Goal: Contribute content: Contribute content

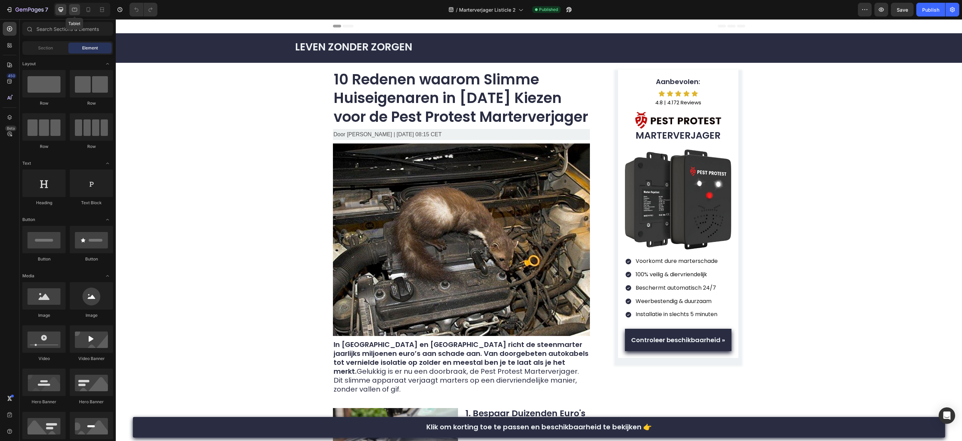
click at [78, 10] on div at bounding box center [74, 9] width 11 height 11
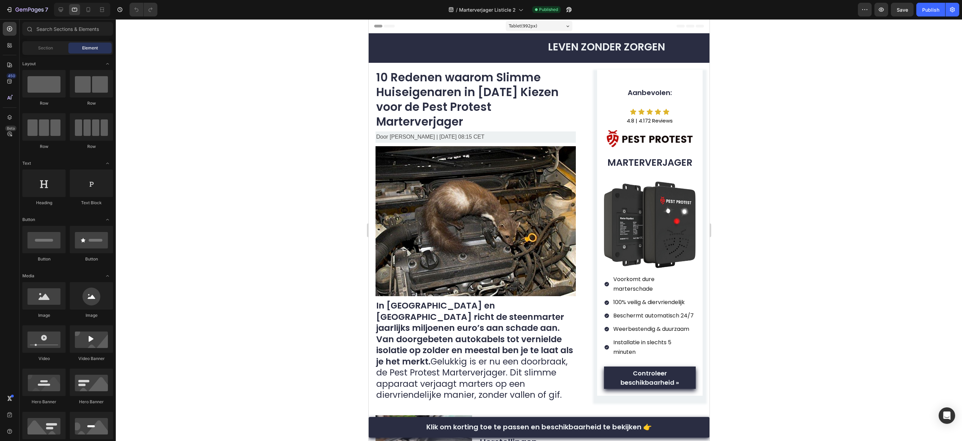
click at [94, 10] on div at bounding box center [82, 10] width 56 height 14
click at [89, 11] on icon at bounding box center [89, 9] width 4 height 5
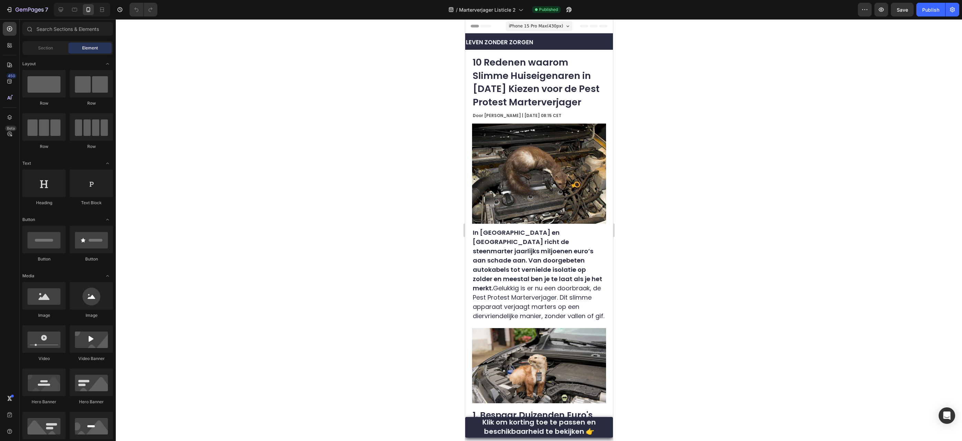
click at [663, 91] on div at bounding box center [539, 230] width 846 height 422
click at [41, 11] on icon "button" at bounding box center [29, 10] width 28 height 6
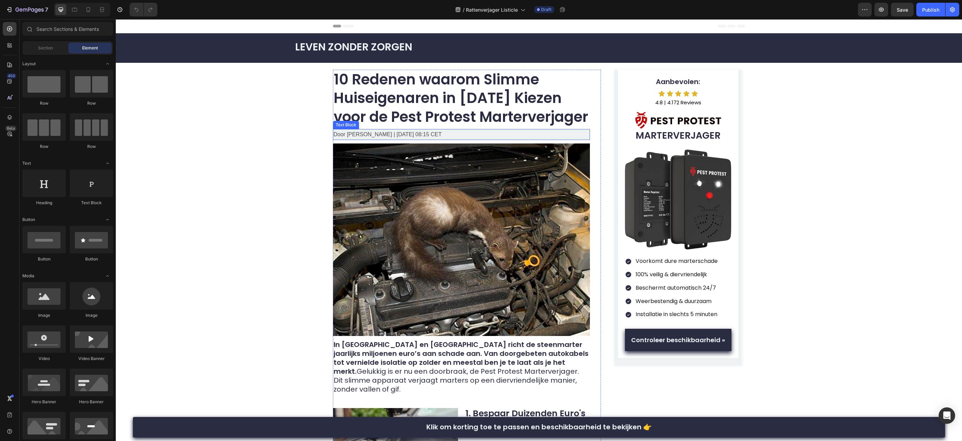
click at [388, 134] on p "Door [PERSON_NAME] | [DATE] 08:15 CET" at bounding box center [462, 135] width 256 height 10
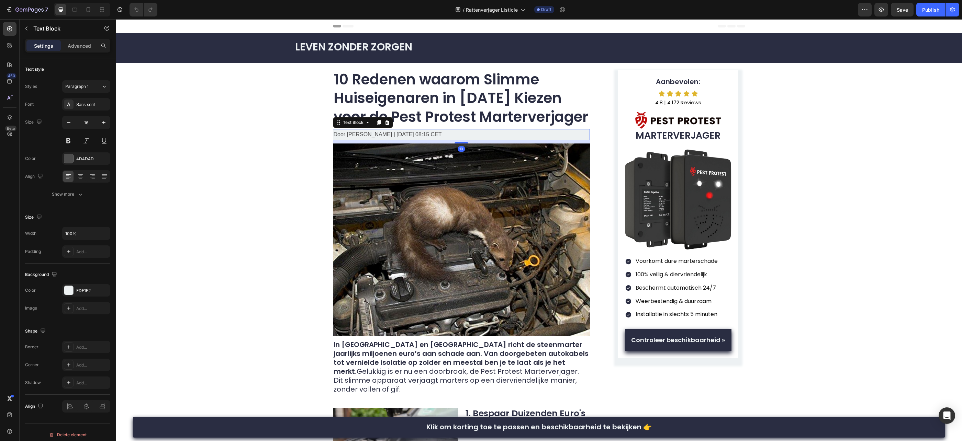
click at [388, 134] on p "Door [PERSON_NAME] | [DATE] 08:15 CET" at bounding box center [462, 135] width 256 height 10
click at [394, 133] on p "Door [PERSON_NAME] | [DATE] 08:15 CET" at bounding box center [462, 135] width 256 height 10
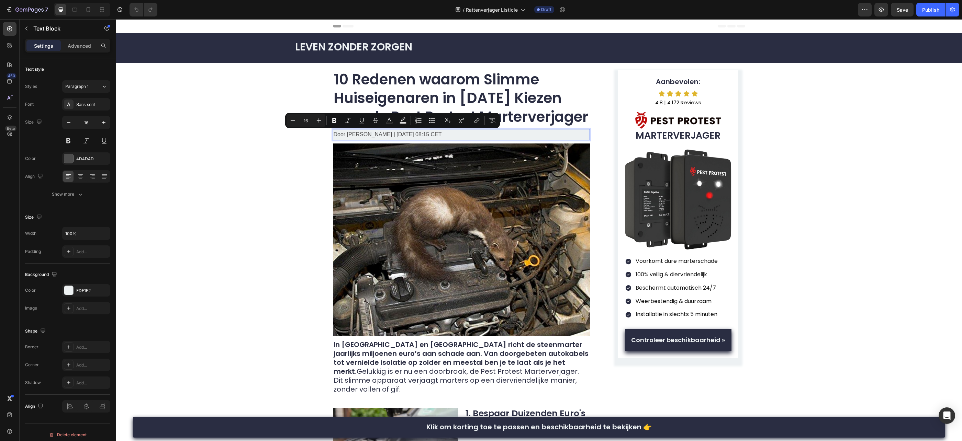
click at [401, 136] on p "Door [PERSON_NAME] | [DATE] 08:15 CET" at bounding box center [462, 135] width 256 height 10
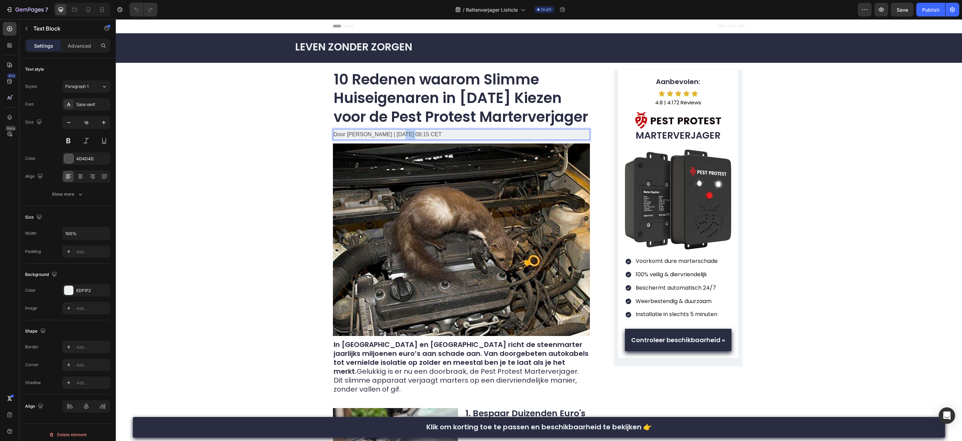
click at [401, 136] on p "Door [PERSON_NAME] | [DATE] 08:15 CET" at bounding box center [462, 135] width 256 height 10
click at [394, 134] on p "Door Tom Vermeulen | 22 augustus 2025 | 08:15 CET" at bounding box center [462, 135] width 256 height 10
click at [491, 110] on strong "10 Redenen waarom Slimme Huiseigenaren in [DATE] Kiezen voor de Pest Protest Ma…" at bounding box center [461, 98] width 255 height 58
click at [467, 116] on strong "10 Redenen waarom Slimme Huiseigenaren in [DATE] Kiezen voor de Pest Protest Ma…" at bounding box center [461, 98] width 255 height 58
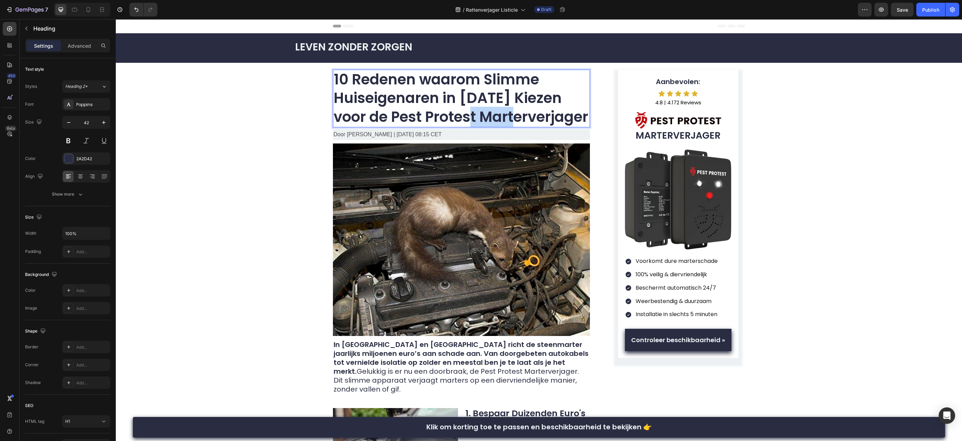
drag, startPoint x: 492, startPoint y: 117, endPoint x: 449, endPoint y: 118, distance: 42.6
click at [449, 118] on strong "10 Redenen waarom Slimme Huiseigenaren in [DATE] Kiezen voor de Pest Protest Ma…" at bounding box center [461, 98] width 255 height 58
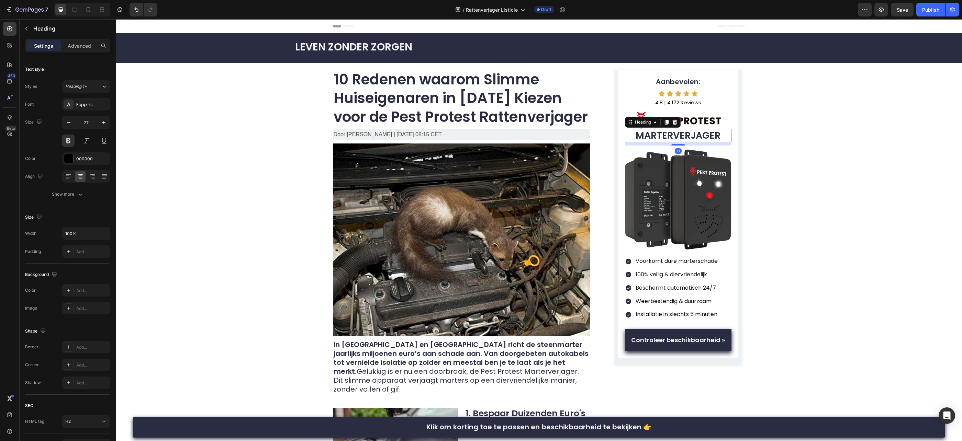
click at [689, 131] on strong "MARTERVERJAGER" at bounding box center [678, 135] width 85 height 13
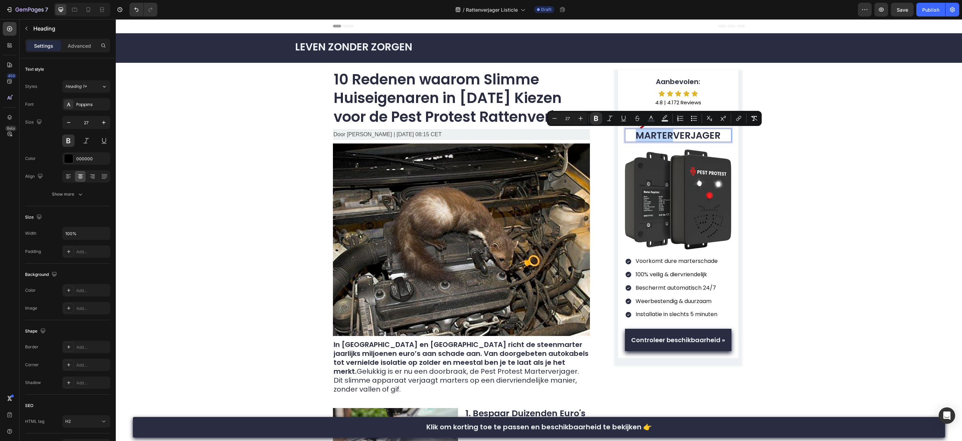
drag, startPoint x: 673, startPoint y: 136, endPoint x: 636, endPoint y: 138, distance: 36.8
click at [636, 138] on strong "MARTERVERJAGER" at bounding box center [678, 135] width 85 height 13
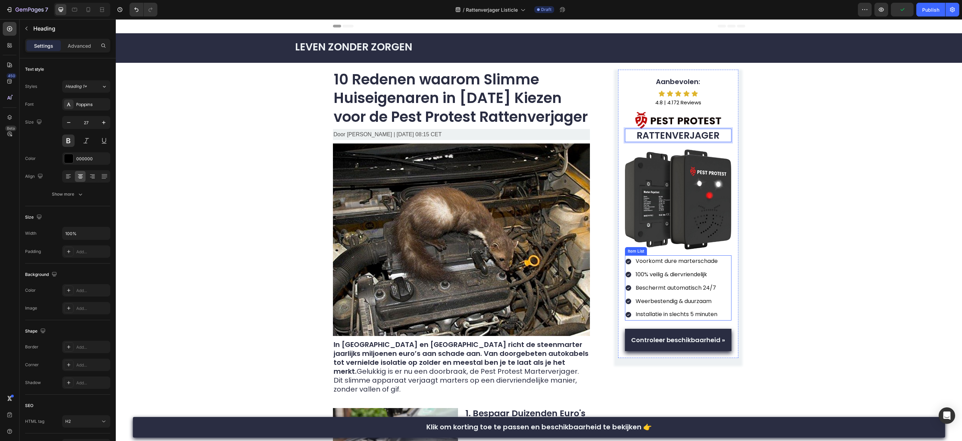
click at [699, 262] on p "Voorkomt dure marterschade" at bounding box center [677, 262] width 82 height 10
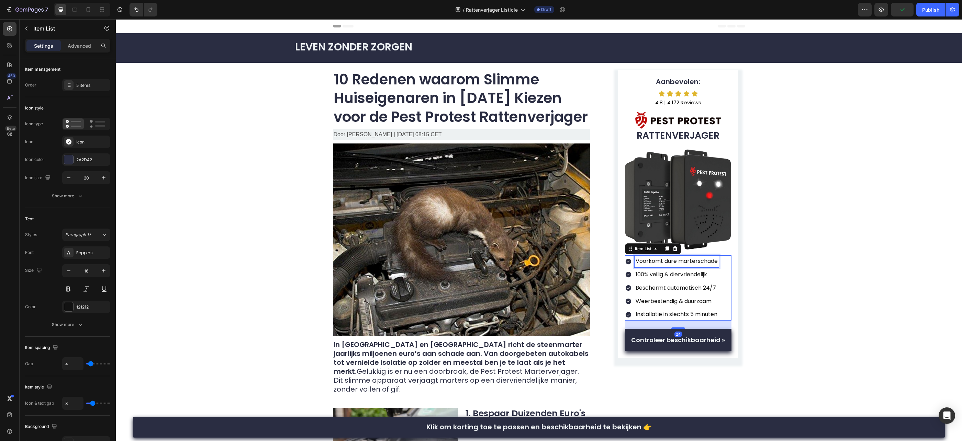
click at [693, 262] on p "Voorkomt dure marterschade" at bounding box center [677, 262] width 82 height 10
drag, startPoint x: 696, startPoint y: 262, endPoint x: 680, endPoint y: 264, distance: 15.5
click at [680, 264] on p "Voorkomt dure marterschade" at bounding box center [677, 262] width 82 height 10
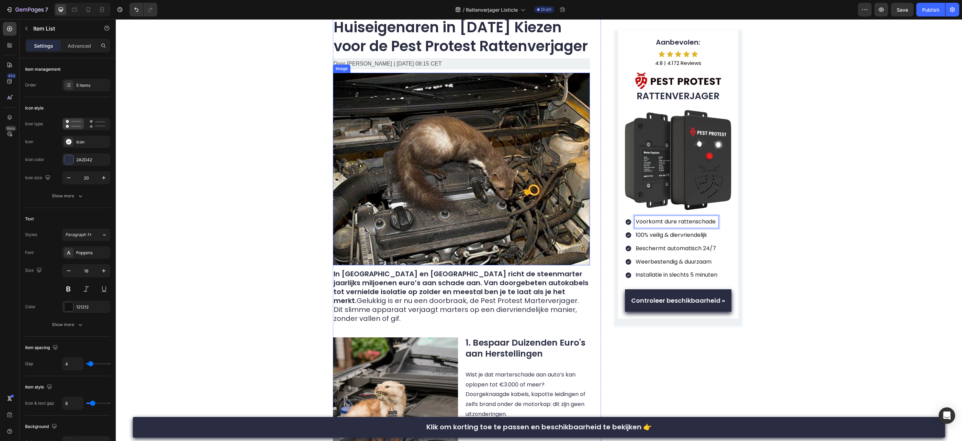
scroll to position [72, 0]
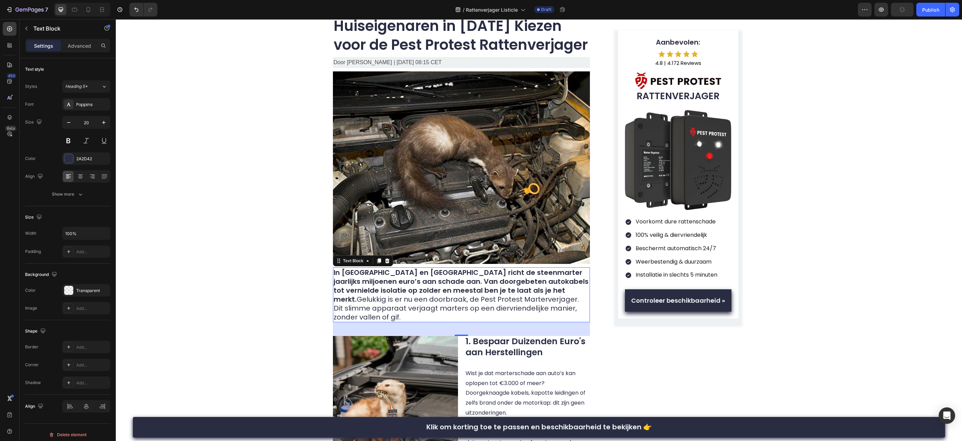
click at [500, 280] on strong "In [GEOGRAPHIC_DATA] en [GEOGRAPHIC_DATA] richt de steenmarter jaarlijks miljoe…" at bounding box center [461, 286] width 255 height 36
click at [496, 276] on strong "In [GEOGRAPHIC_DATA] en [GEOGRAPHIC_DATA] richt de steenmarter jaarlijks miljoe…" at bounding box center [461, 286] width 255 height 36
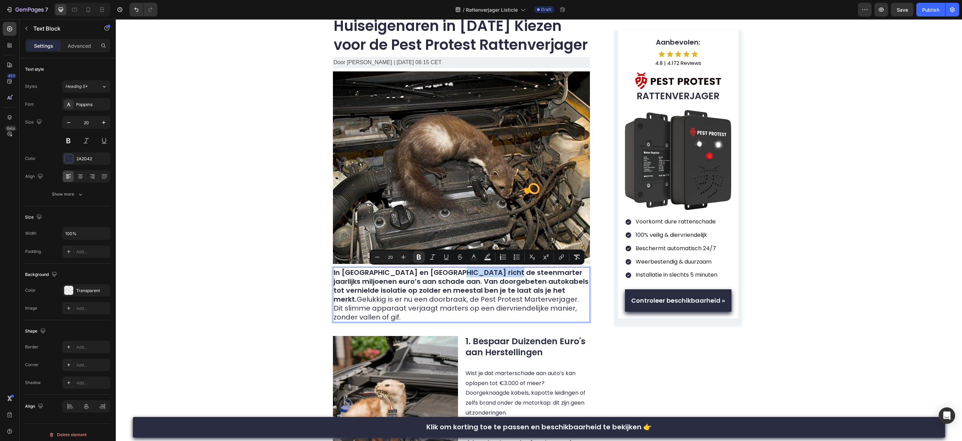
drag, startPoint x: 504, startPoint y: 273, endPoint x: 448, endPoint y: 276, distance: 55.4
click at [448, 276] on strong "In [GEOGRAPHIC_DATA] en [GEOGRAPHIC_DATA] richt de steenmarter jaarlijks miljoe…" at bounding box center [461, 286] width 255 height 36
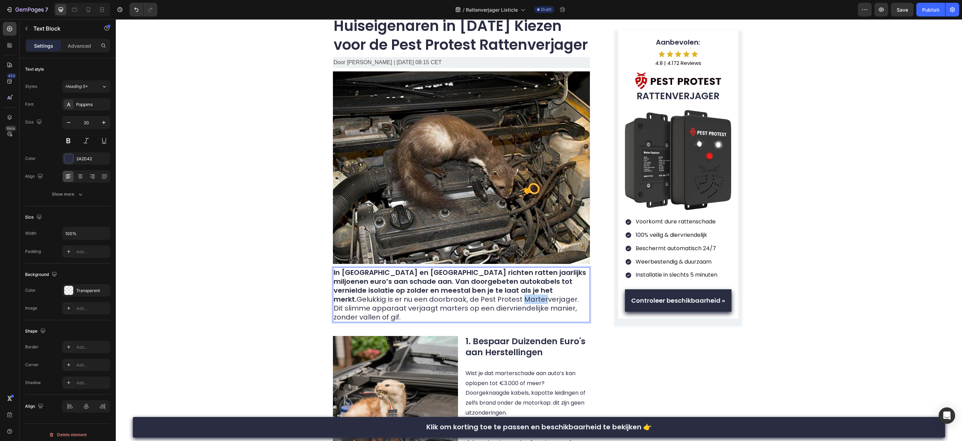
drag, startPoint x: 409, startPoint y: 301, endPoint x: 389, endPoint y: 301, distance: 20.6
click at [389, 301] on p "In Vlaanderen en Nederland richten ratten jaarlijks miljoenen euro’s aan schade…" at bounding box center [462, 295] width 256 height 54
click at [547, 299] on p "In Vlaanderen en Nederland richten ratten jaarlijks miljoenen euro’s aan schade…" at bounding box center [462, 295] width 256 height 54
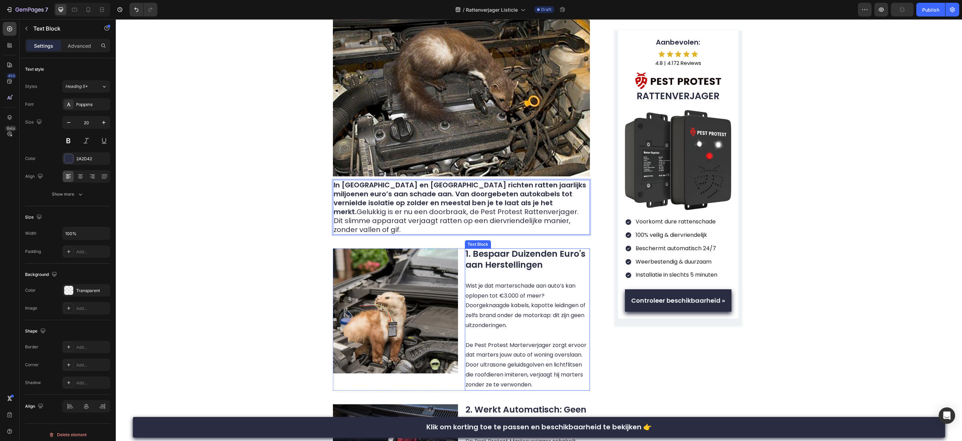
scroll to position [160, 0]
click at [515, 281] on p "Wist je dat marterschade aan auto’s kan oplopen tot €3.000 of meer? Doorgeknaag…" at bounding box center [528, 335] width 124 height 109
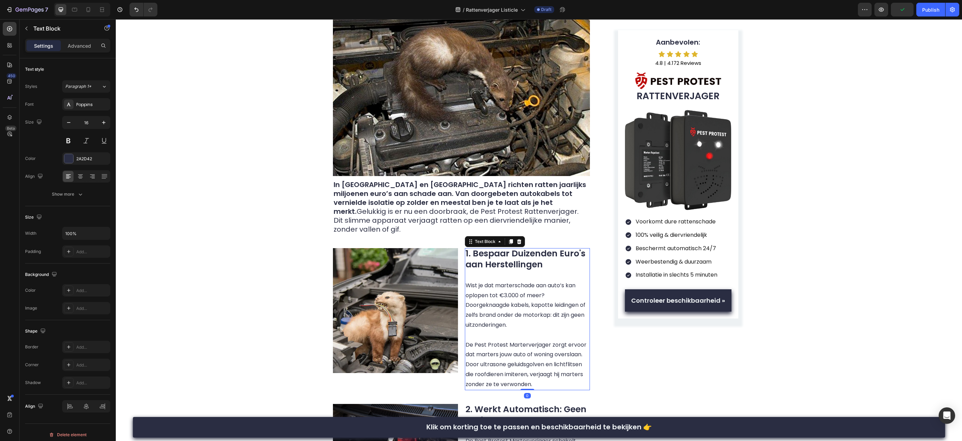
click at [514, 281] on p "Wist je dat marterschade aan auto’s kan oplopen tot €3.000 of meer? Doorgeknaag…" at bounding box center [528, 335] width 124 height 109
drag, startPoint x: 515, startPoint y: 278, endPoint x: 497, endPoint y: 279, distance: 17.2
click at [497, 281] on p "Wist je dat marterschade aan auto’s kan oplopen tot €3.000 of meer? Doorgeknaag…" at bounding box center [528, 335] width 124 height 109
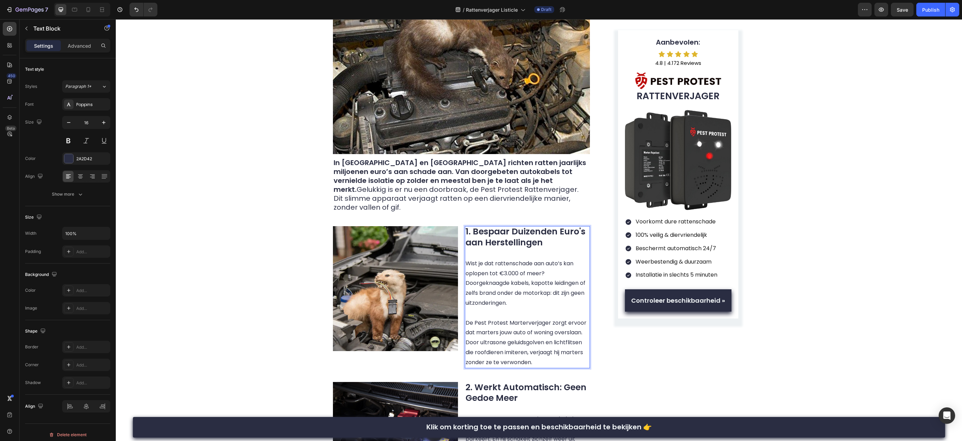
scroll to position [182, 0]
click at [524, 314] on p "Wist je dat rattenschade aan auto’s kan oplopen tot €3.000 of meer? Doorgeknaag…" at bounding box center [528, 313] width 124 height 109
drag, startPoint x: 524, startPoint y: 315, endPoint x: 510, endPoint y: 316, distance: 14.5
click at [510, 316] on p "Wist je dat rattenschade aan auto’s kan oplopen tot €3.000 of meer? Doorgeknaag…" at bounding box center [528, 313] width 124 height 109
click at [490, 323] on p "Wist je dat rattenschade aan auto’s kan oplopen tot €3.000 of meer? Doorgeknaag…" at bounding box center [528, 313] width 124 height 109
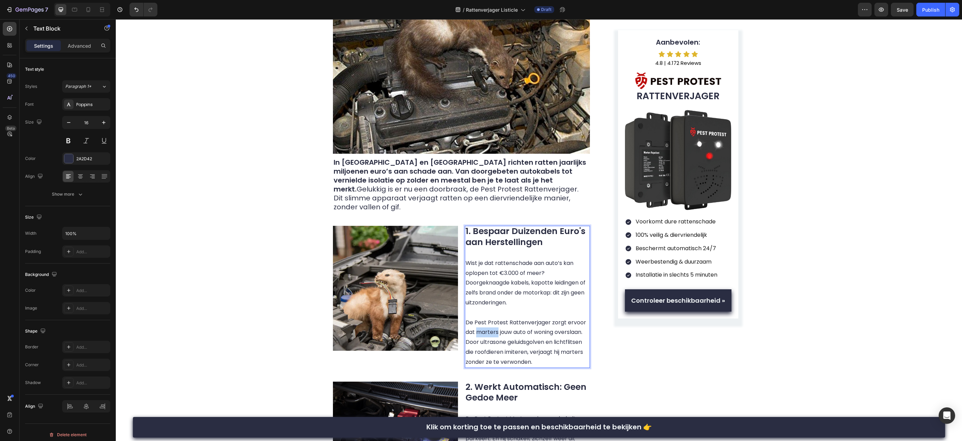
click at [490, 323] on p "Wist je dat rattenschade aan auto’s kan oplopen tot €3.000 of meer? Doorgeknaag…" at bounding box center [528, 313] width 124 height 109
click at [571, 343] on p "Wist je dat rattenschade aan auto’s kan oplopen tot €3.000 of meer? Doorgeknaag…" at bounding box center [528, 313] width 124 height 109
click at [426, 284] on img at bounding box center [395, 288] width 125 height 125
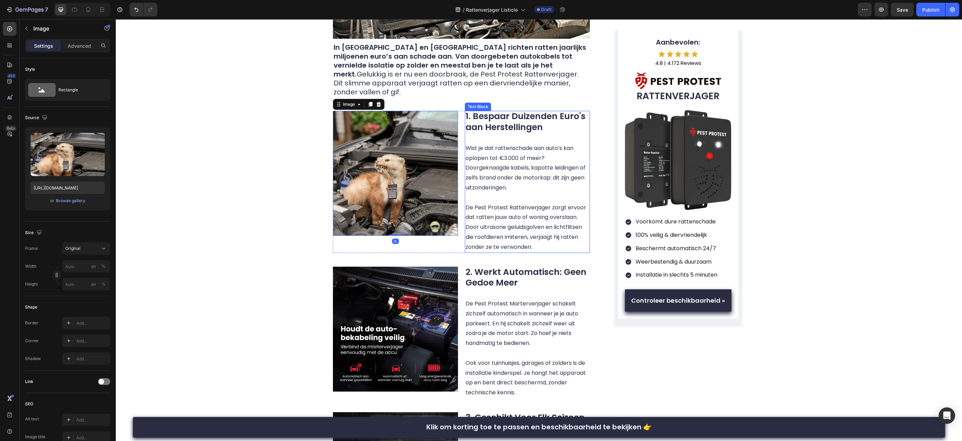
scroll to position [347, 0]
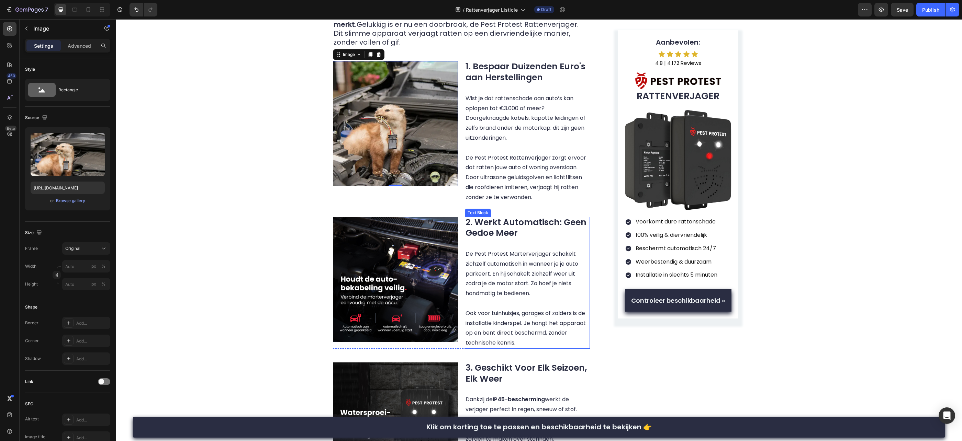
click at [523, 248] on p "2. Werkt Automatisch: Geen Gedoe Meer De Pest Protest Marterverjager schakelt z…" at bounding box center [528, 263] width 124 height 91
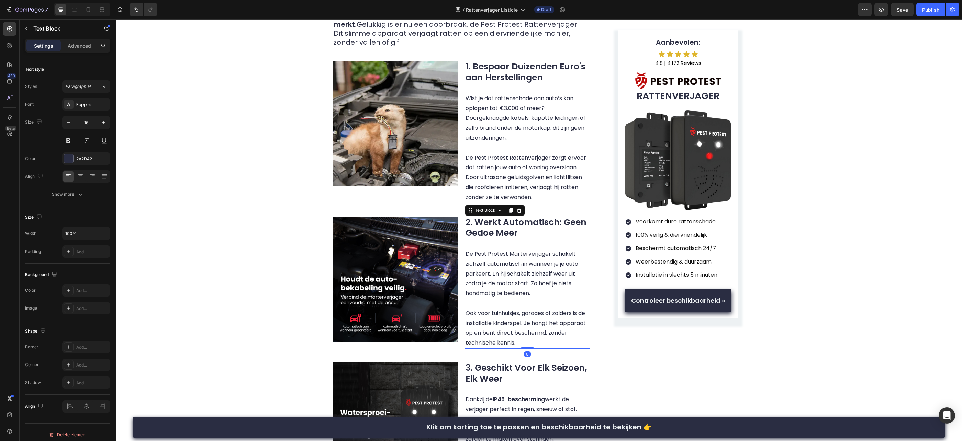
click at [529, 246] on p "2. Werkt Automatisch: Geen Gedoe Meer De Pest Protest Marterverjager schakelt z…" at bounding box center [528, 263] width 124 height 91
drag, startPoint x: 526, startPoint y: 246, endPoint x: 509, endPoint y: 247, distance: 16.9
click at [509, 247] on p "2. Werkt Automatisch: Geen Gedoe Meer De Pest Protest Marterverjager schakelt z…" at bounding box center [528, 263] width 124 height 91
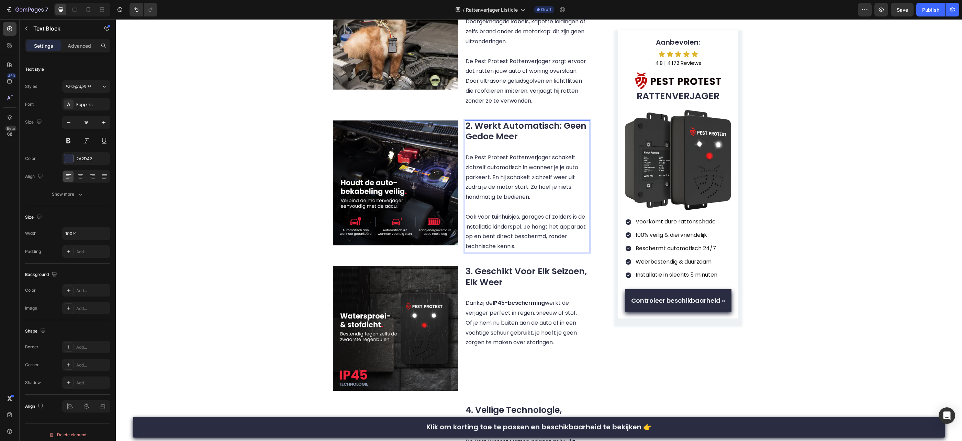
scroll to position [465, 0]
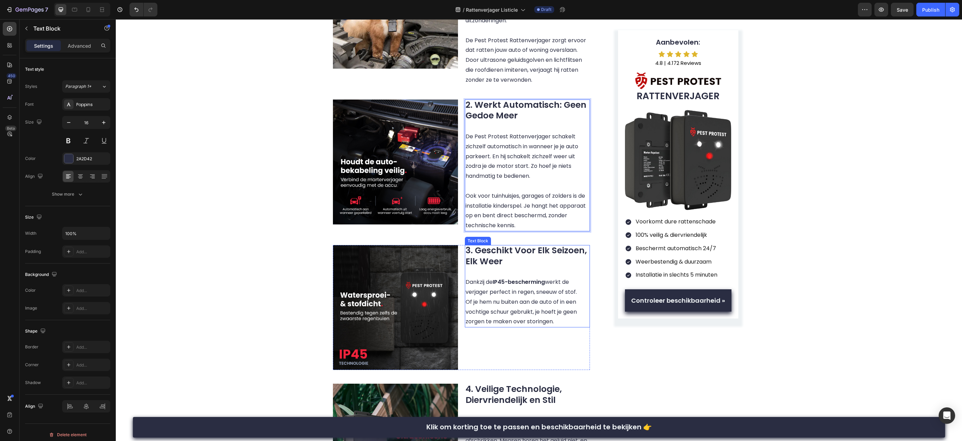
click at [524, 278] on p "3. Geschikt Voor Elk Seizoen, Elk Weer Dankzij de IP45-bescherming werkt de ver…" at bounding box center [528, 286] width 124 height 81
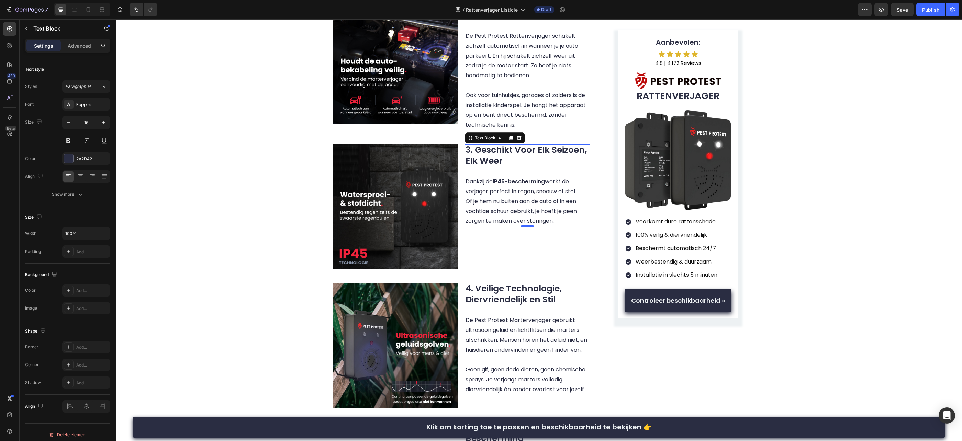
scroll to position [591, 0]
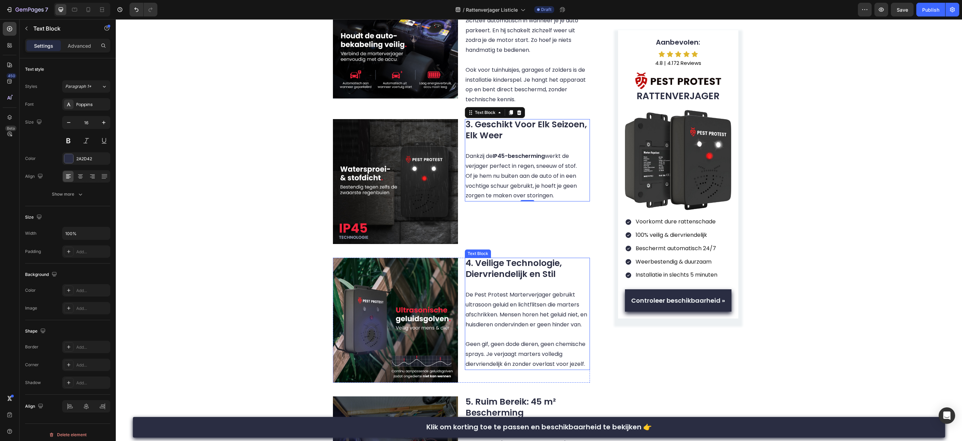
click at [530, 281] on p "De Pest Protest Marterverjager gebruikt ultrasoon geluid en lichtflitsen die ma…" at bounding box center [528, 309] width 124 height 59
click at [528, 287] on p "De Pest Protest Marterverjager gebruikt ultrasoon geluid en lichtflitsen die ma…" at bounding box center [528, 309] width 124 height 59
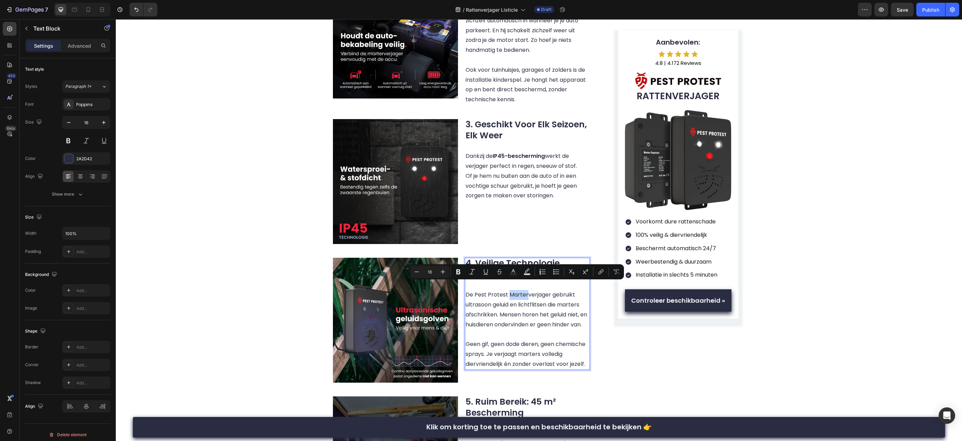
drag, startPoint x: 525, startPoint y: 288, endPoint x: 509, endPoint y: 288, distance: 16.5
click at [509, 288] on p "De Pest Protest Marterverjager gebruikt ultrasoon geluid en lichtflitsen die ma…" at bounding box center [528, 309] width 124 height 59
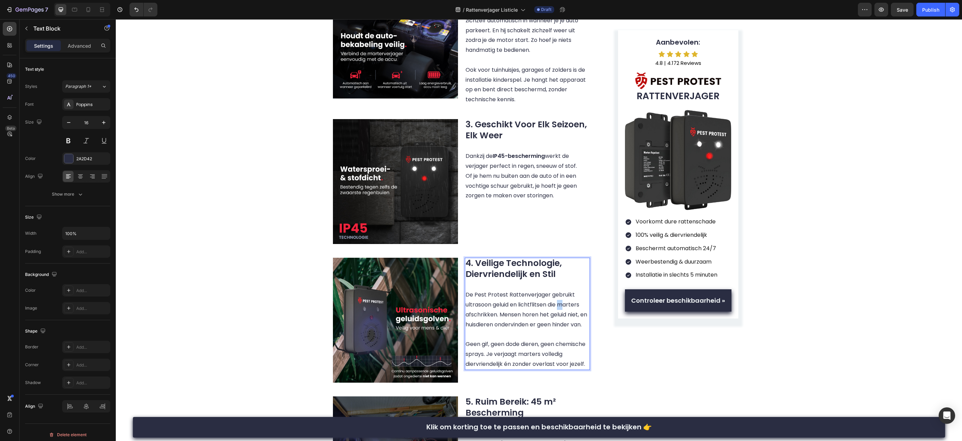
click at [562, 293] on p "De Pest Protest Rattenverjager gebruikt ultrasoon geluid en lichtflitsen die ma…" at bounding box center [528, 309] width 124 height 59
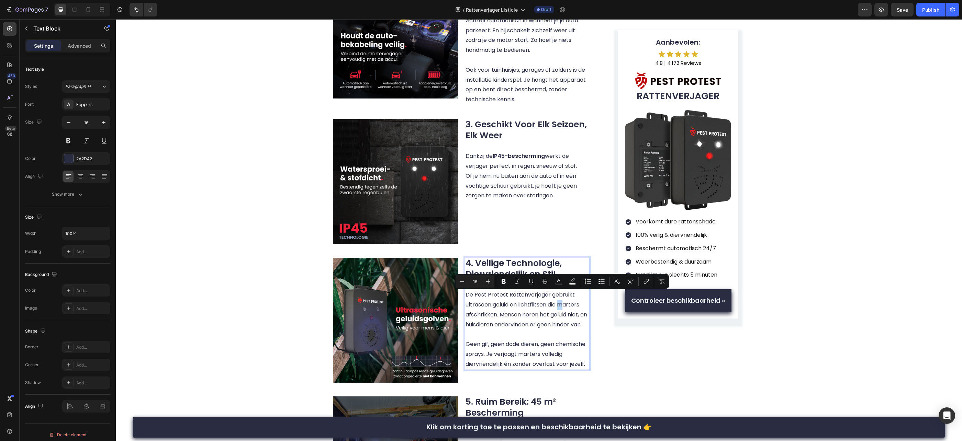
click at [566, 295] on p "De Pest Protest Rattenverjager gebruikt ultrasoon geluid en lichtflitsen die ma…" at bounding box center [528, 309] width 124 height 59
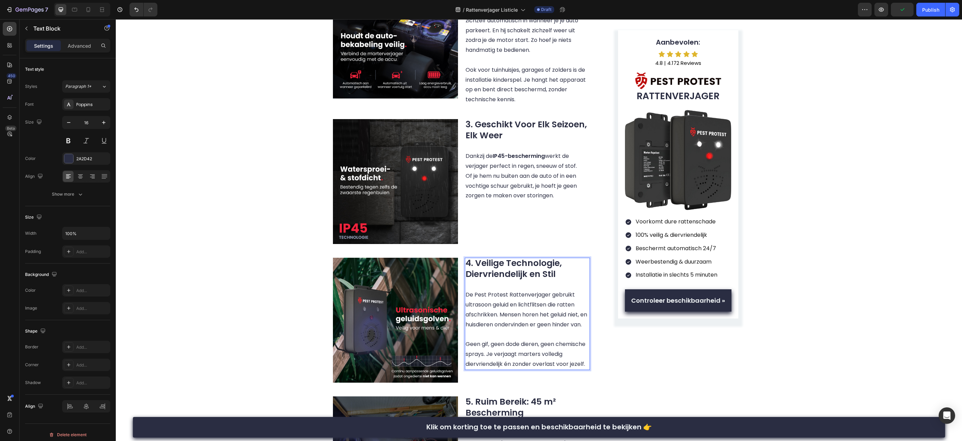
click at [530, 347] on p "Geen gif, geen dode dieren, geen chemische sprays. Je verjaagt marters volledig…" at bounding box center [528, 355] width 124 height 30
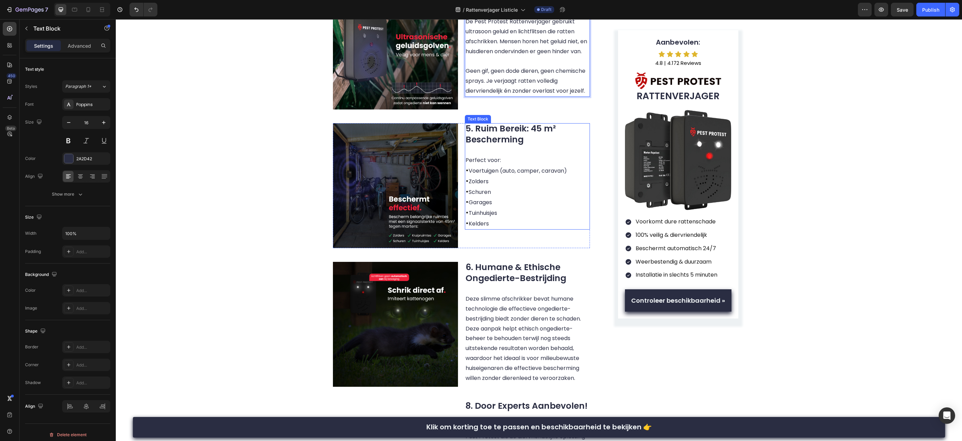
scroll to position [865, 0]
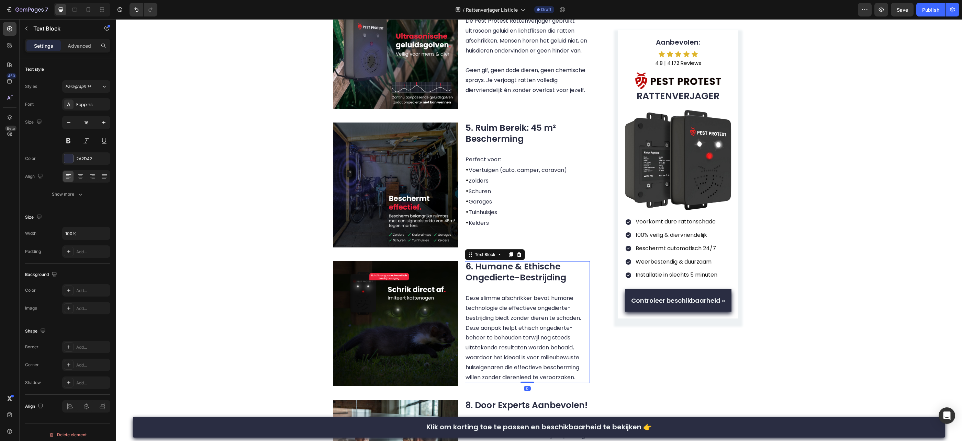
click at [515, 308] on p "Deze slimme afschrikker bevat humane technologie die effectieve ongedierte-best…" at bounding box center [528, 333] width 124 height 99
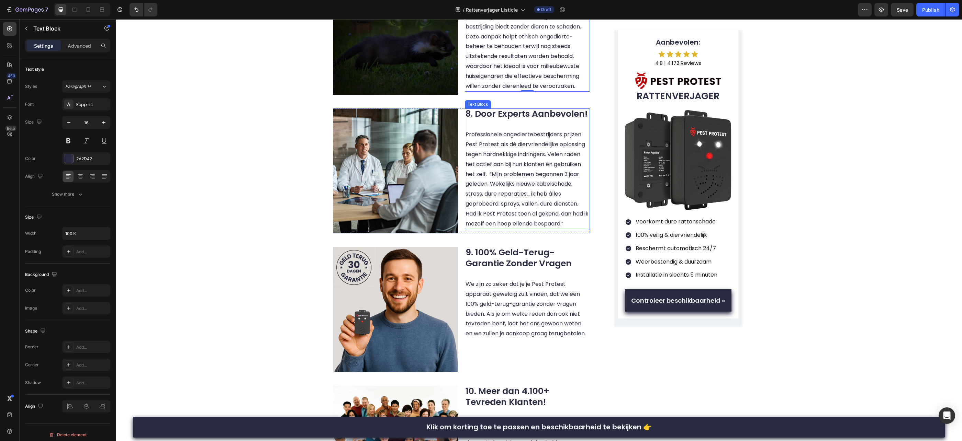
scroll to position [1179, 0]
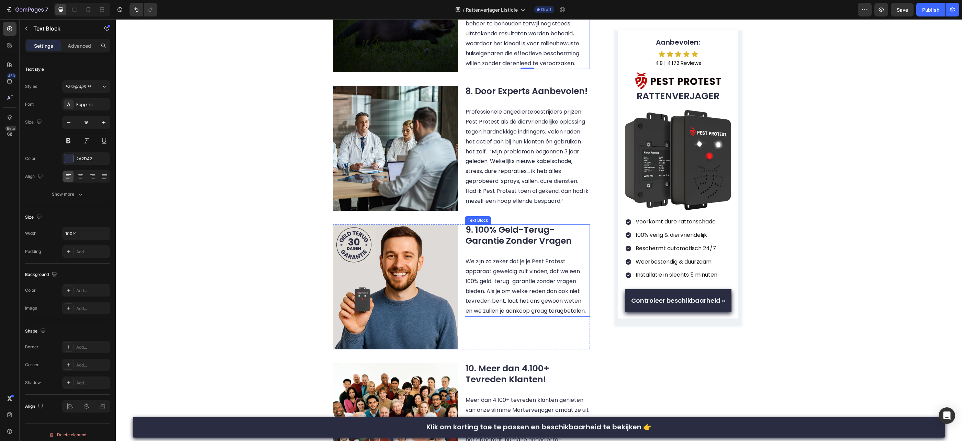
click at [523, 269] on p "We zijn zo zeker dat je je Pest Protest apparaat geweldig zult vinden, dat we e…" at bounding box center [528, 286] width 124 height 59
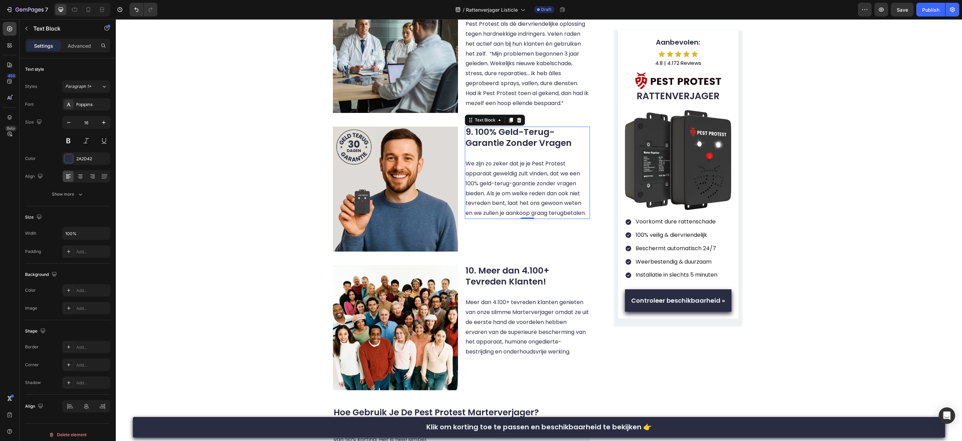
scroll to position [1291, 0]
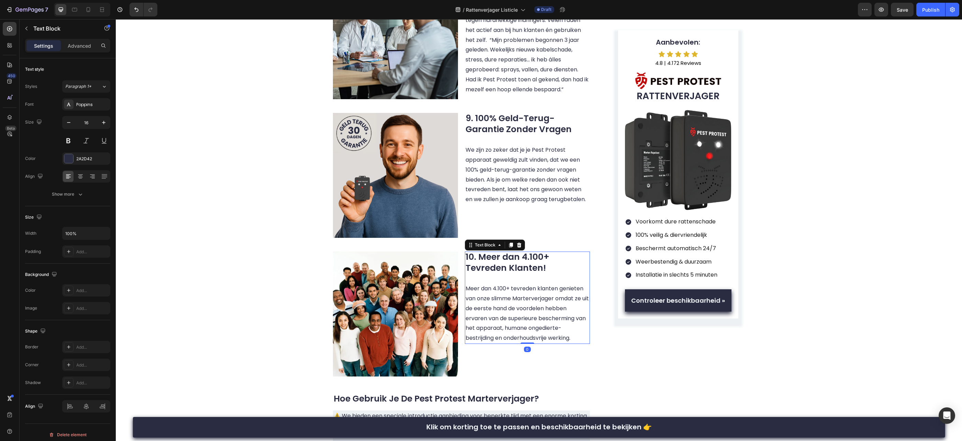
click at [533, 289] on p "Meer dan 4.100+ tevreden klanten genieten van onze slimme Marterverjager omdat …" at bounding box center [528, 308] width 124 height 69
click at [535, 291] on p "Meer dan 4.100+ tevreden klanten genieten van onze slimme Marterverjager omdat …" at bounding box center [528, 308] width 124 height 69
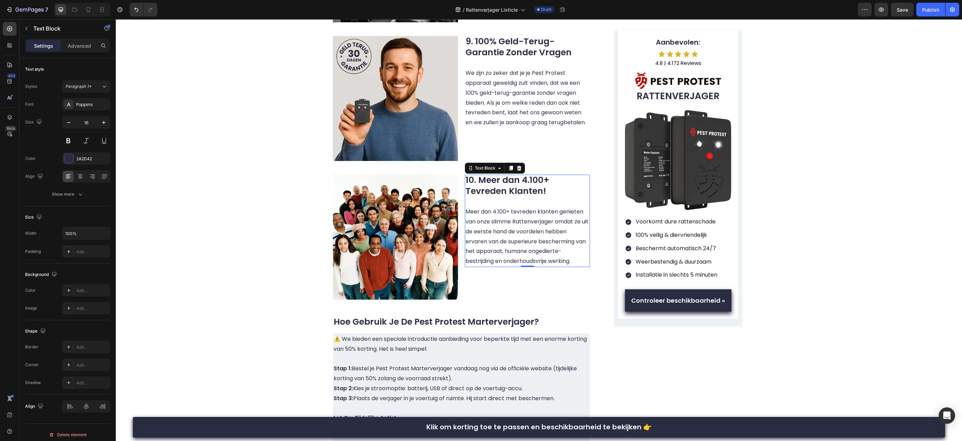
scroll to position [1378, 0]
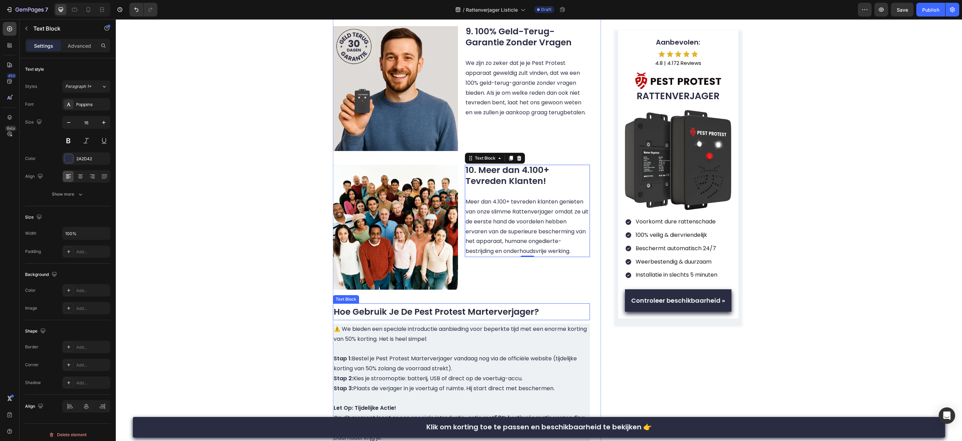
click at [513, 306] on span "Hoe Gebruik Je De Pest Protest Marterverjager?" at bounding box center [436, 312] width 205 height 12
click at [505, 306] on span "Hoe Gebruik Je De Pest Protest Marterverjager?" at bounding box center [436, 312] width 205 height 12
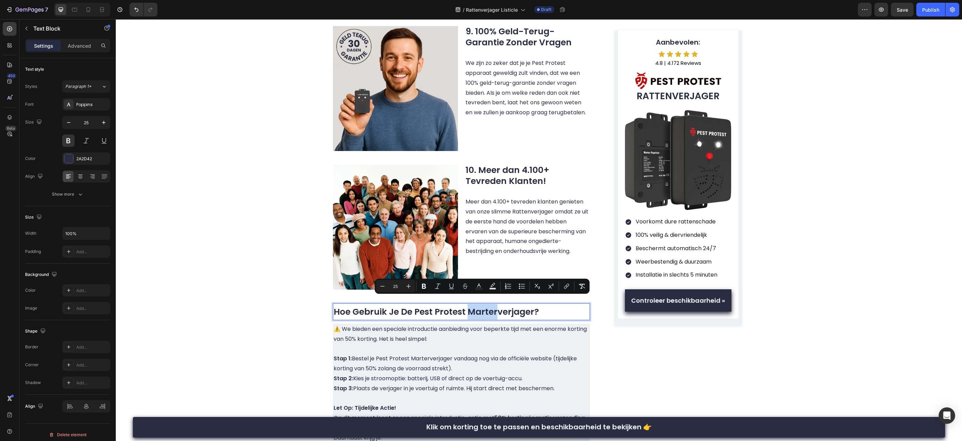
drag, startPoint x: 497, startPoint y: 305, endPoint x: 469, endPoint y: 305, distance: 27.8
click at [469, 306] on span "Hoe Gebruik Je De Pest Protest Marterverjager?" at bounding box center [436, 312] width 205 height 12
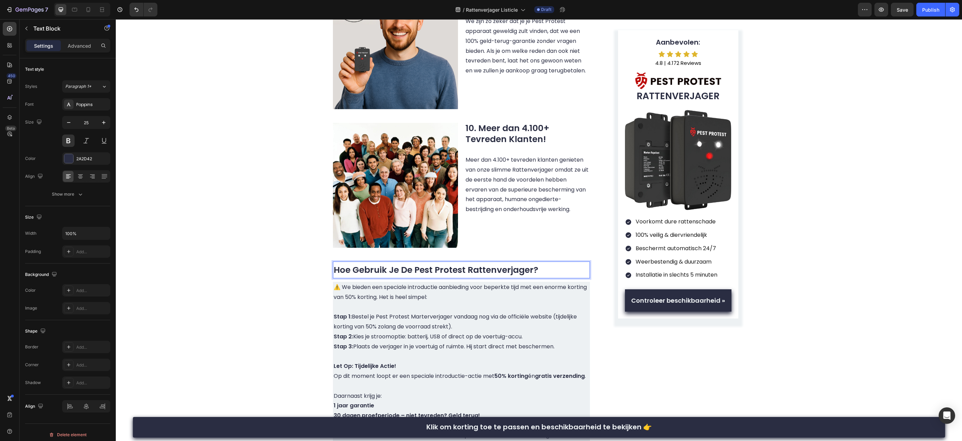
scroll to position [1443, 0]
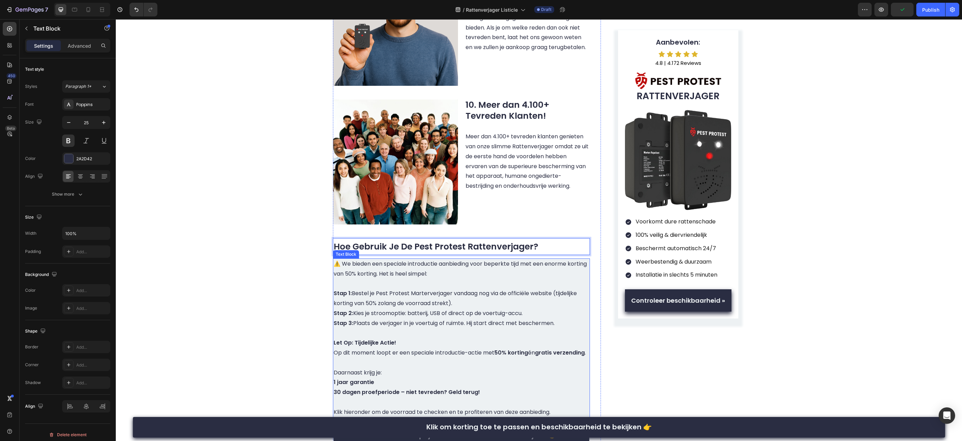
click at [482, 279] on p "⚠️ We bieden een speciale introductie aanbieding voor beperkte tijd met een eno…" at bounding box center [462, 274] width 256 height 30
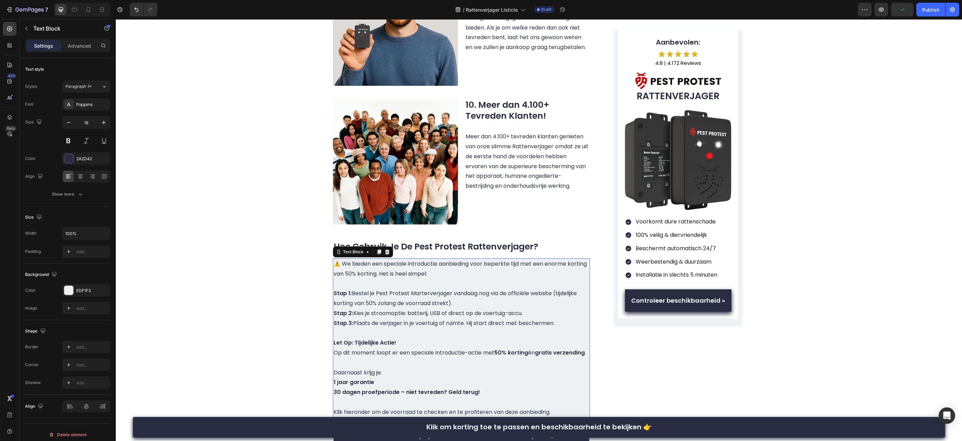
click at [428, 289] on p "Stap 1: Bestel je Pest Protest Marterverjager vandaag nog via de officiële webs…" at bounding box center [462, 299] width 256 height 20
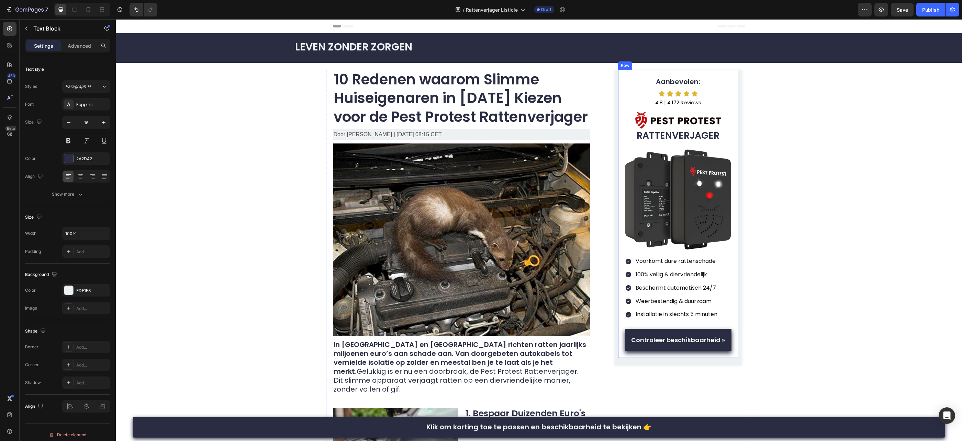
scroll to position [0, 0]
click at [92, 11] on div at bounding box center [88, 9] width 11 height 11
type input "14"
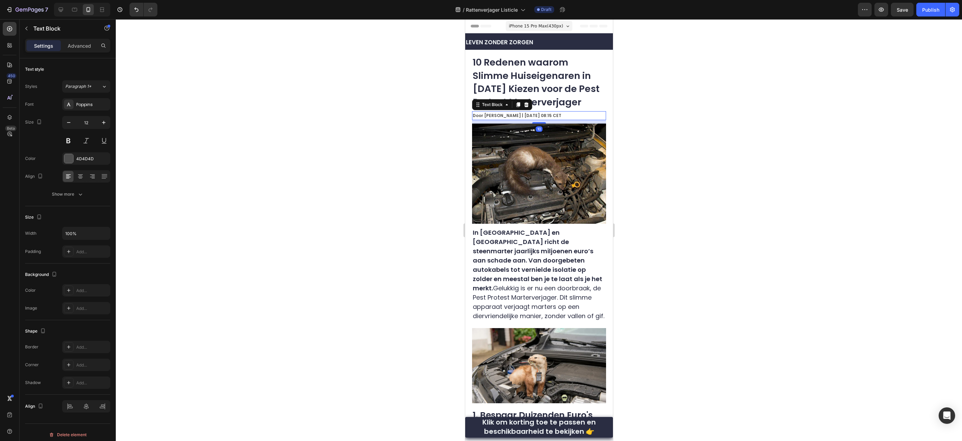
click at [528, 115] on strong "Door [PERSON_NAME] | [DATE] 08:15 CET" at bounding box center [516, 116] width 89 height 6
click at [525, 115] on strong "Door Tom Vermeulen | 22 augustus 2025 | 08:15 CET" at bounding box center [516, 116] width 89 height 6
click at [549, 163] on img at bounding box center [539, 174] width 134 height 101
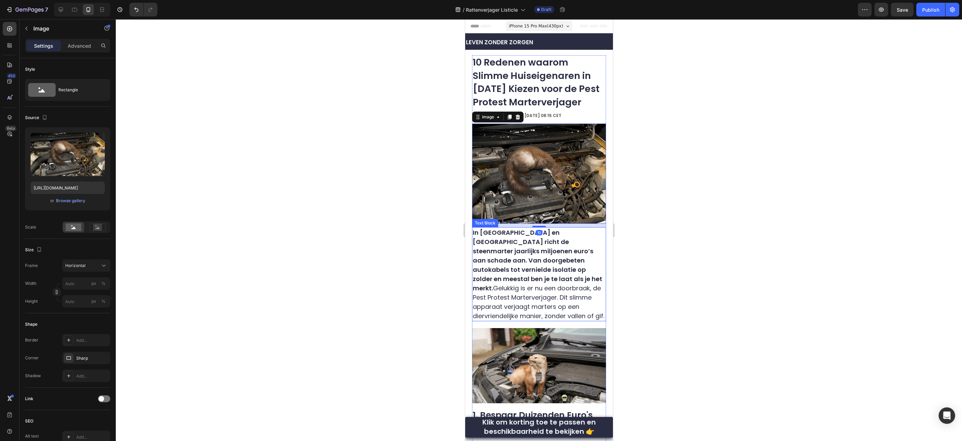
click at [529, 249] on strong "In [GEOGRAPHIC_DATA] en [GEOGRAPHIC_DATA] richt de steenmarter jaarlijks miljoe…" at bounding box center [537, 260] width 130 height 64
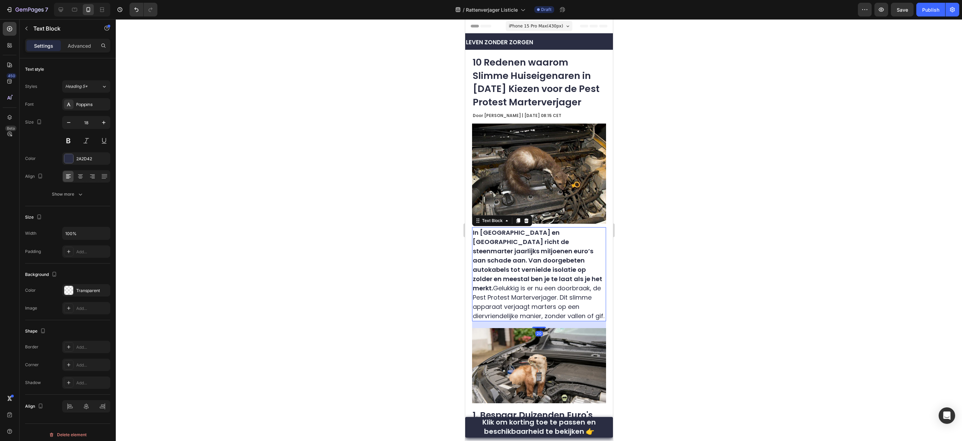
click at [510, 247] on strong "In [GEOGRAPHIC_DATA] en [GEOGRAPHIC_DATA] richt de steenmarter jaarlijks miljoe…" at bounding box center [537, 260] width 130 height 64
click at [502, 242] on strong "In [GEOGRAPHIC_DATA] en [GEOGRAPHIC_DATA] richt de steenmarter jaarlijks miljoe…" at bounding box center [537, 260] width 130 height 64
click at [499, 289] on p "In Vlaanderen en Nederland richt de ratten jaarlijks miljoenen euro’s aan schad…" at bounding box center [538, 274] width 133 height 93
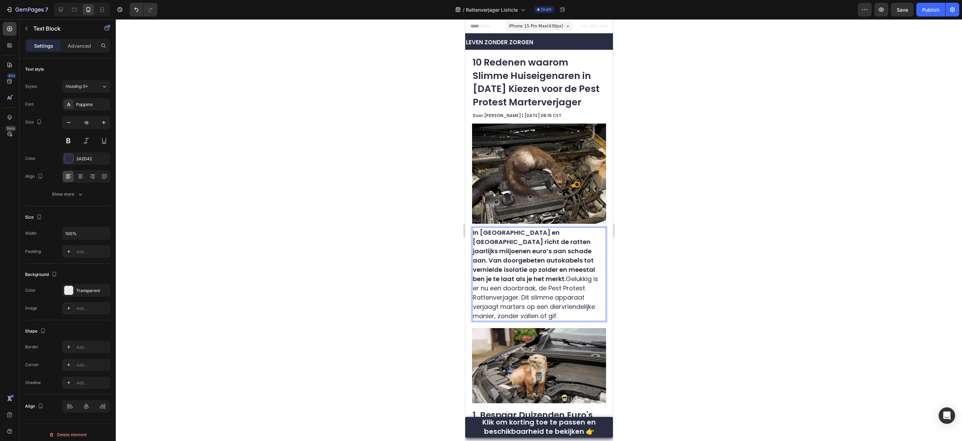
click at [503, 287] on p "In Vlaanderen en Nederland richt de ratten jaarlijks miljoenen euro’s aan schad…" at bounding box center [538, 274] width 133 height 93
copy p "Rattenverjager"
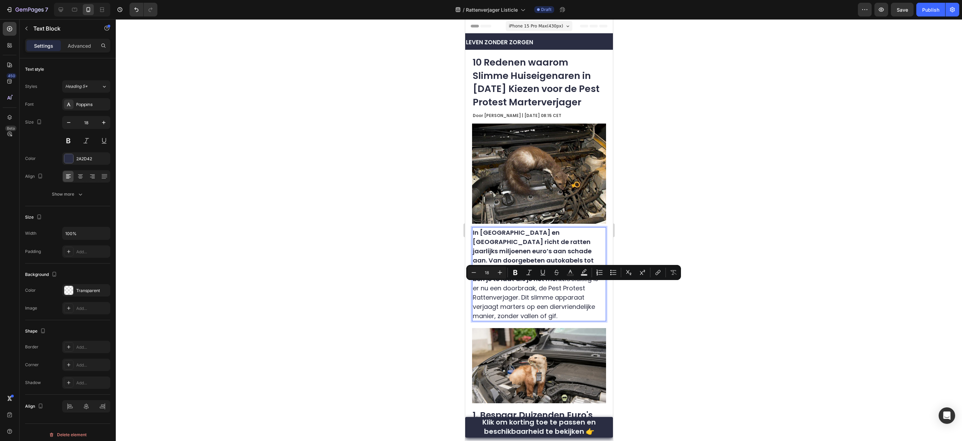
click at [512, 296] on p "In Vlaanderen en Nederland richt de ratten jaarlijks miljoenen euro’s aan schad…" at bounding box center [538, 274] width 133 height 93
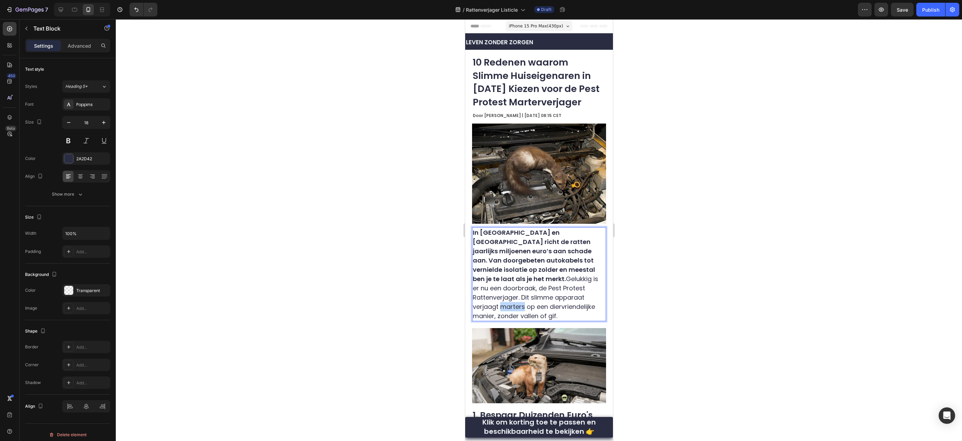
click at [512, 296] on p "In Vlaanderen en Nederland richt de ratten jaarlijks miljoenen euro’s aan schad…" at bounding box center [538, 274] width 133 height 93
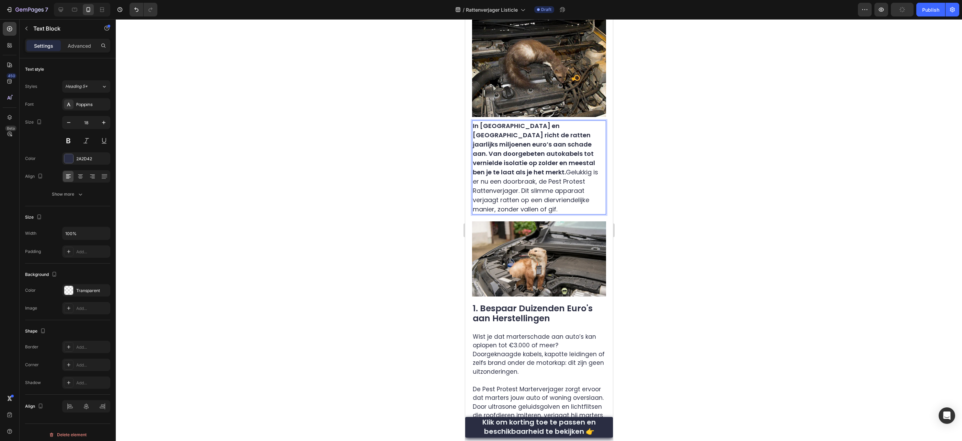
scroll to position [145, 0]
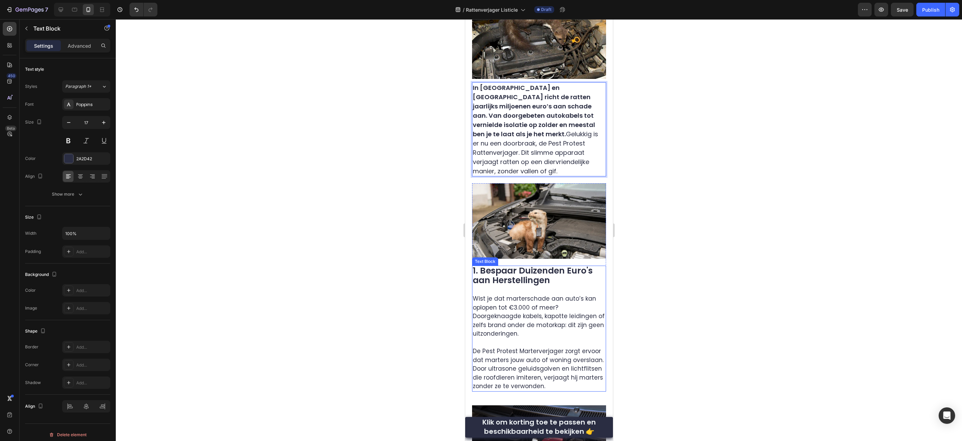
click at [563, 267] on p "1. Bespaar Duizenden Euro's aan Herstellingen" at bounding box center [538, 277] width 133 height 20
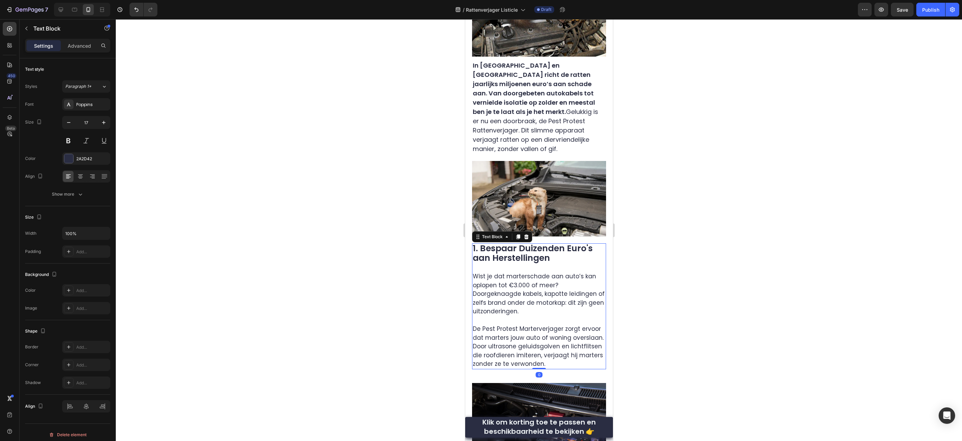
click at [536, 273] on p "Wist je dat marterschade aan auto’s kan oplopen tot €3.000 of meer? Doorgeknaag…" at bounding box center [538, 320] width 133 height 97
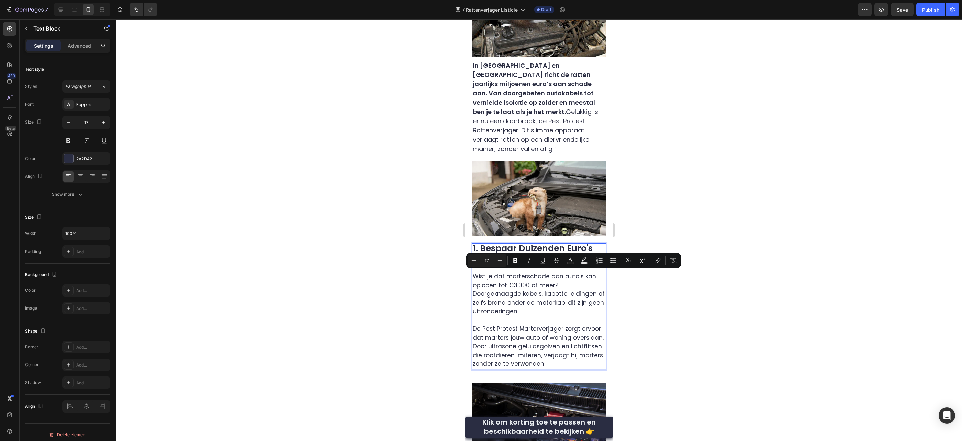
click at [525, 272] on p "Wist je dat marterschade aan auto’s kan oplopen tot €3.000 of meer? Doorgeknaag…" at bounding box center [538, 320] width 133 height 97
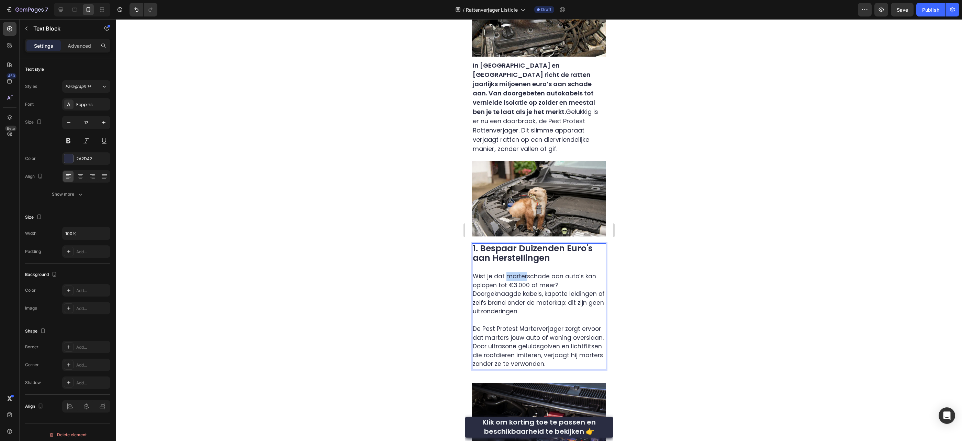
drag, startPoint x: 524, startPoint y: 268, endPoint x: 507, endPoint y: 268, distance: 17.2
click at [507, 272] on p "Wist je dat marterschade aan auto’s kan oplopen tot €3.000 of meer? Doorgeknaag…" at bounding box center [538, 320] width 133 height 97
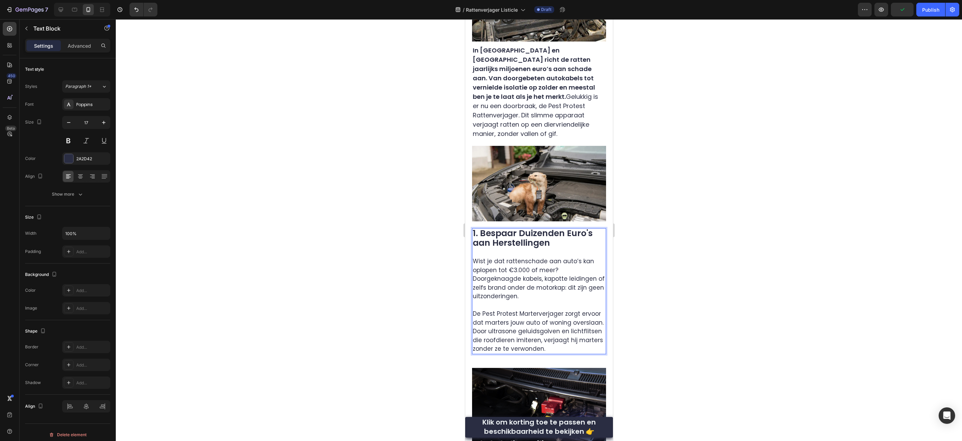
scroll to position [183, 0]
click at [539, 295] on p "Wist je dat rattenschade aan auto’s kan oplopen tot €3.000 of meer? Doorgeknaag…" at bounding box center [538, 305] width 133 height 97
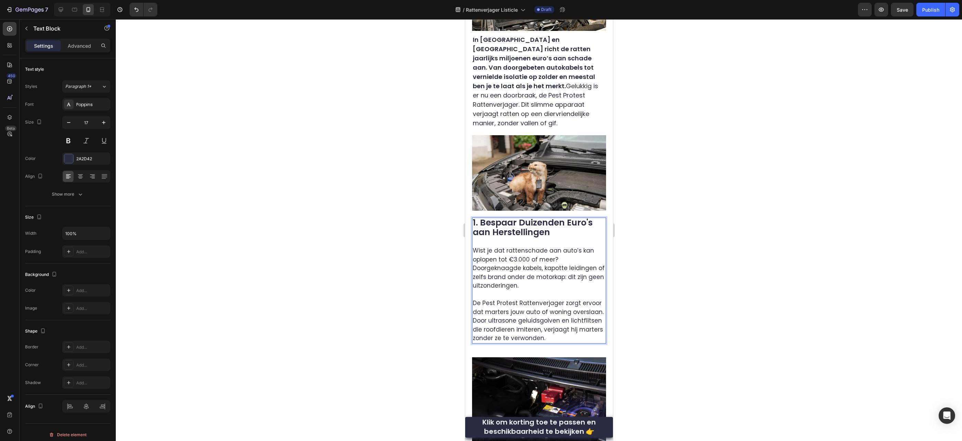
scroll to position [194, 0]
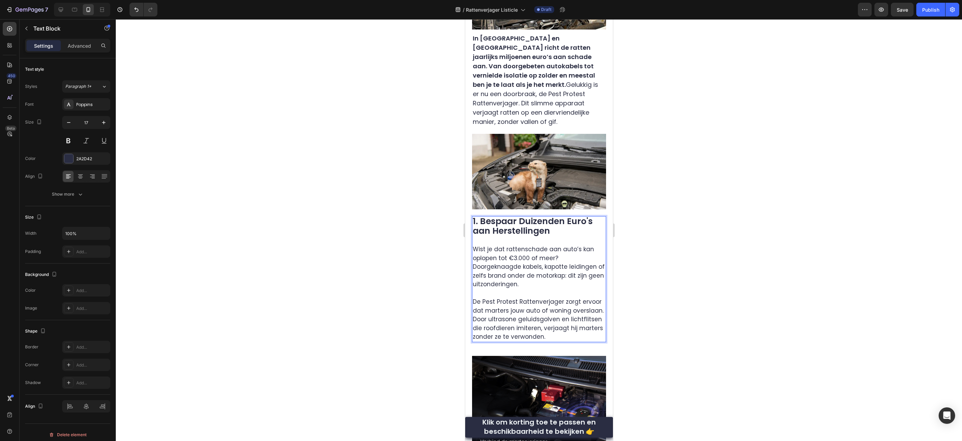
click at [500, 294] on p "Wist je dat rattenschade aan auto’s kan oplopen tot €3.000 of meer? Doorgeknaag…" at bounding box center [538, 293] width 133 height 97
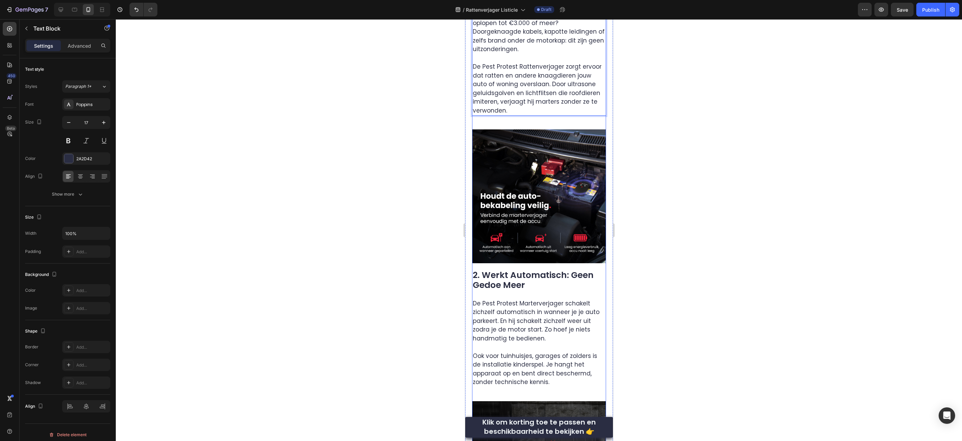
scroll to position [434, 0]
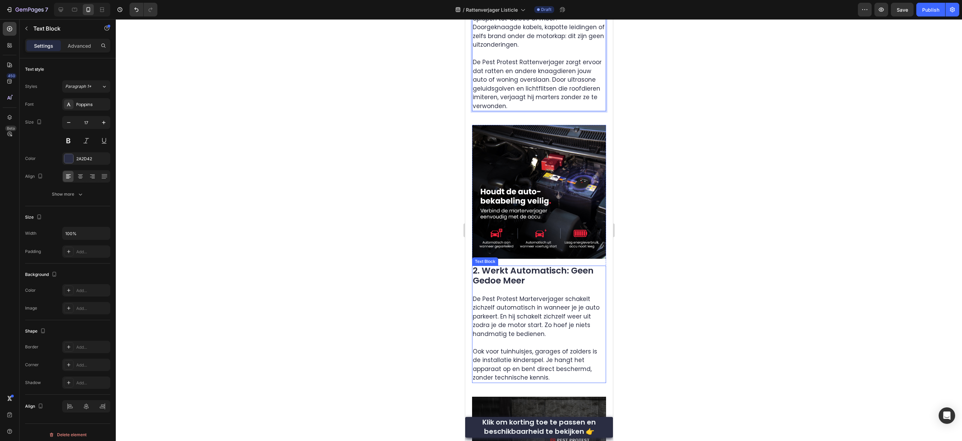
click at [523, 282] on p "2. Werkt Automatisch: Geen Gedoe Meer De Pest Protest Marterverjager schakelt z…" at bounding box center [538, 307] width 133 height 81
click at [540, 281] on p "2. Werkt Automatisch: Geen Gedoe Meer De Pest Protest Marterverjager schakelt z…" at bounding box center [538, 307] width 133 height 81
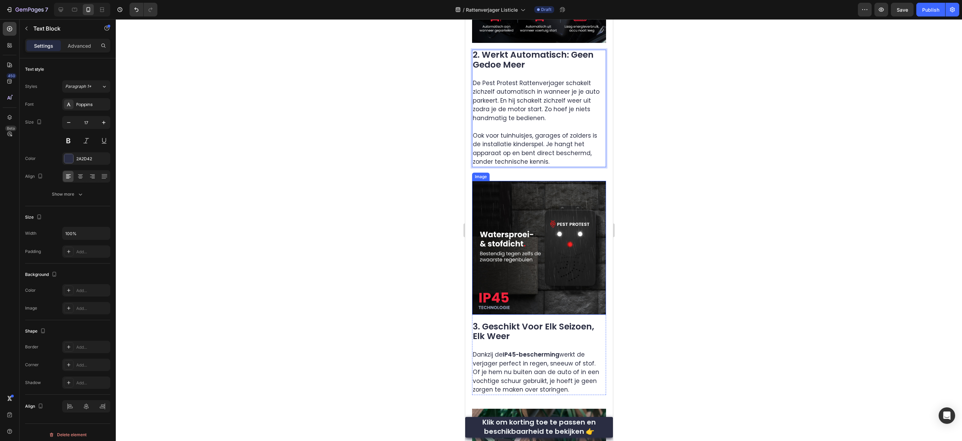
scroll to position [683, 0]
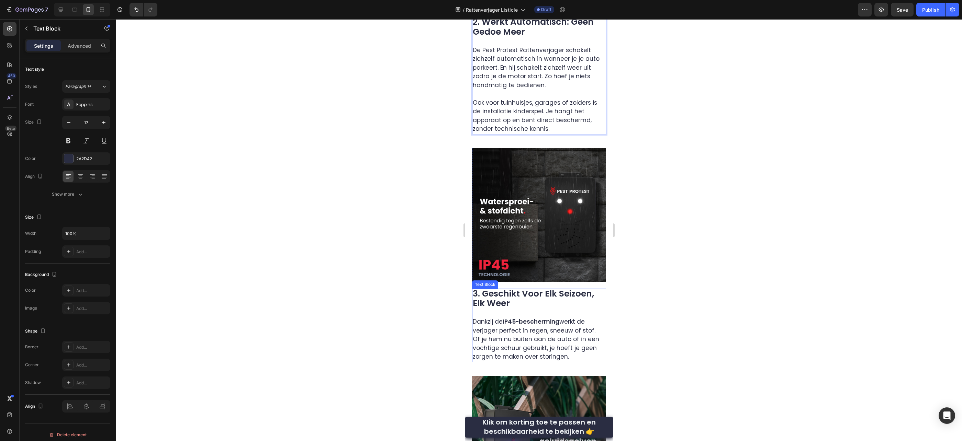
click at [533, 312] on p "3. Geschikt Voor Elk Seizoen, Elk Weer Dankzij de IP45-bescherming werkt de ver…" at bounding box center [538, 326] width 133 height 72
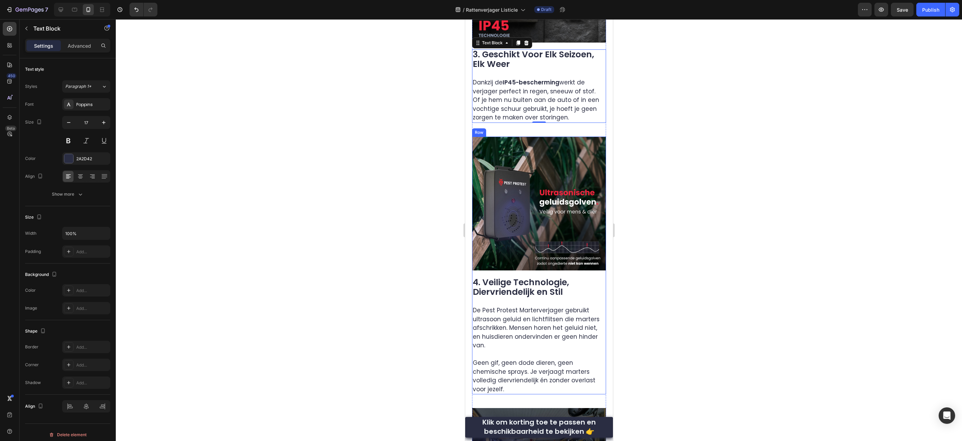
scroll to position [929, 0]
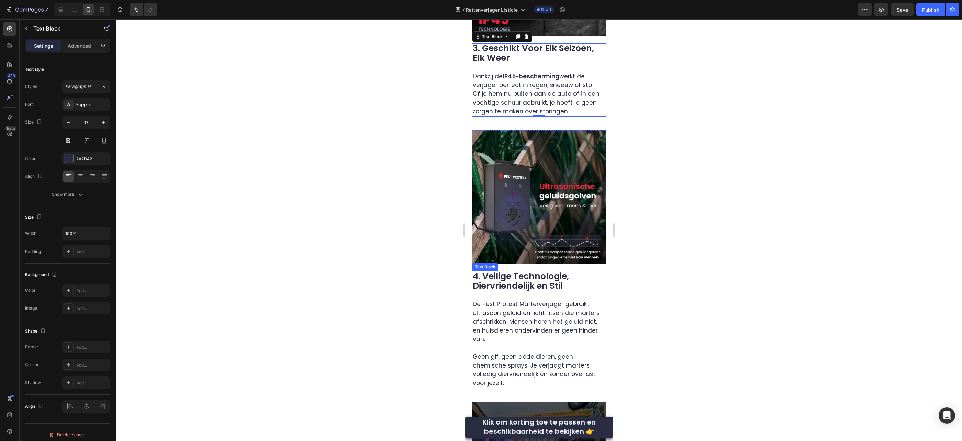
click at [533, 292] on p "De Pest Protest Marterverjager gebruikt ultrasoon geluid en lichtflitsen die ma…" at bounding box center [538, 322] width 133 height 61
click at [582, 295] on p "De Pest Protest Rattenverjager gebruikt ultrasoon geluid en lichtflitsen die ma…" at bounding box center [538, 322] width 133 height 61
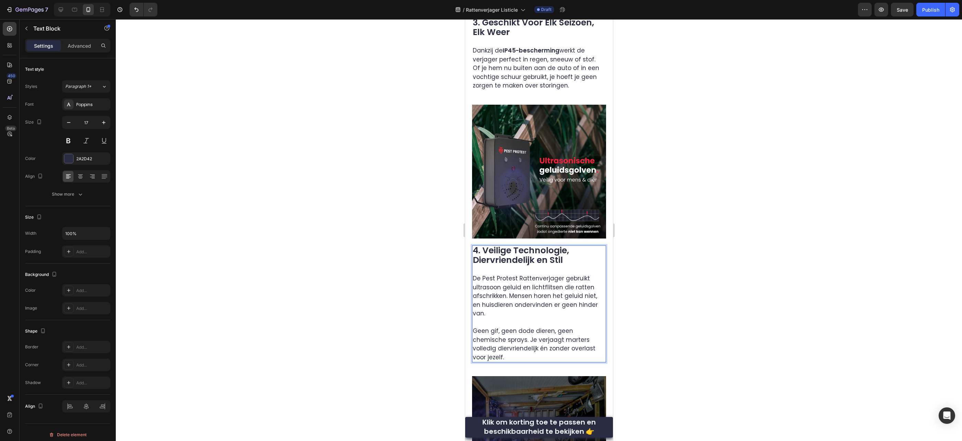
scroll to position [957, 0]
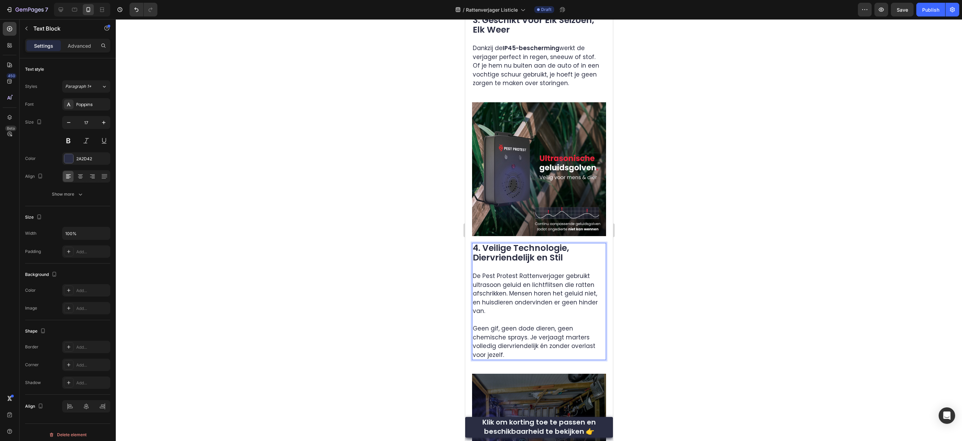
click at [545, 325] on p "Geen gif, geen dode dieren, geen chemische sprays. Je verjaagt marters volledig…" at bounding box center [538, 342] width 133 height 35
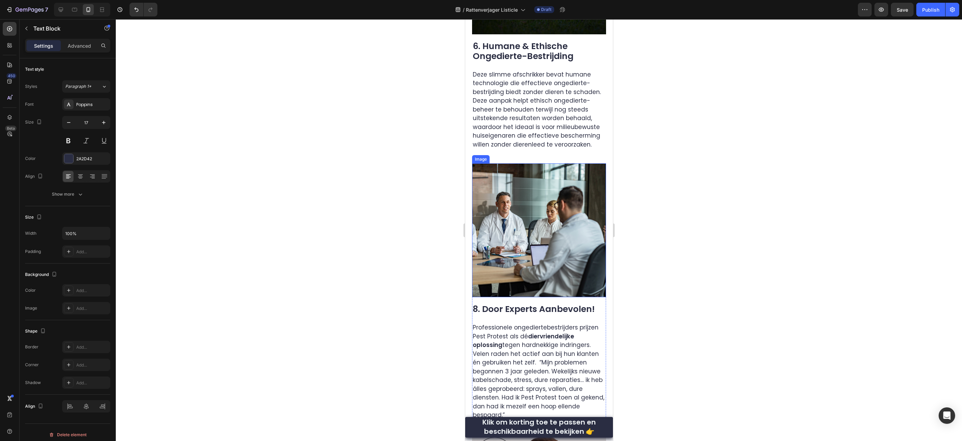
scroll to position [1732, 0]
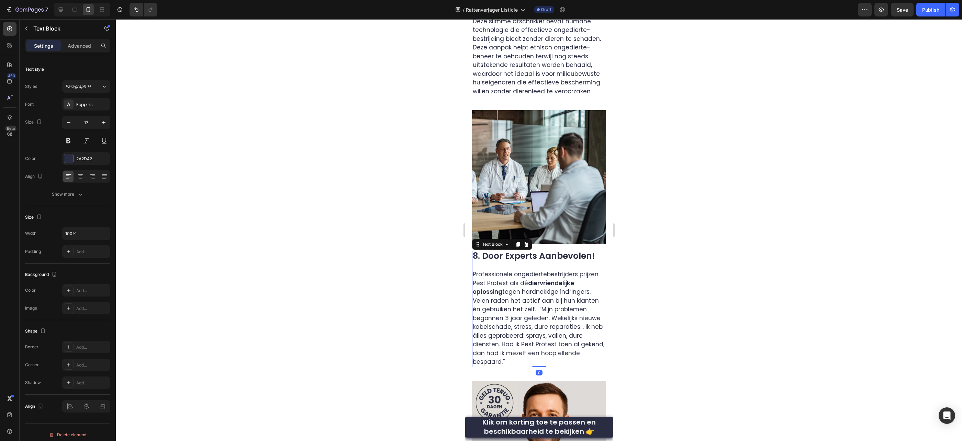
click at [511, 277] on span "Professionele ongediertebestrijders prijzen Pest Protest als dé diervriendelijk…" at bounding box center [538, 318] width 132 height 96
click at [504, 276] on span "Professionele ongediertebestrijders prijzen Pest Protest als dé diervriendelijk…" at bounding box center [538, 318] width 132 height 96
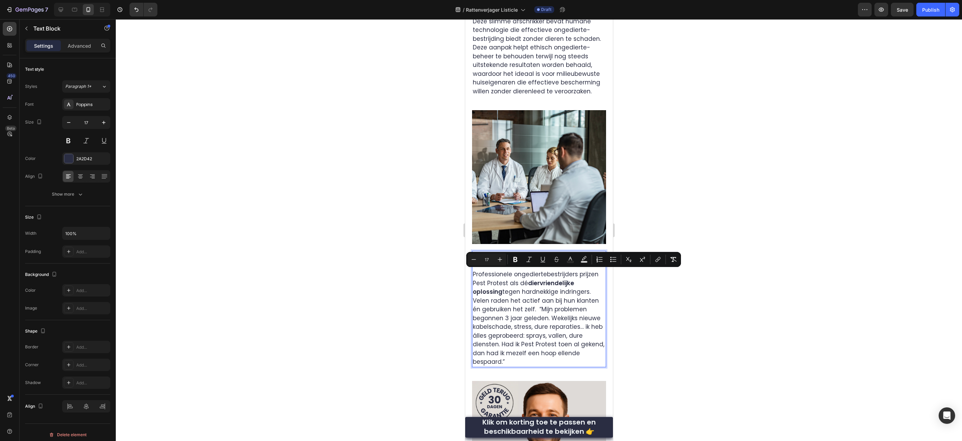
drag, startPoint x: 498, startPoint y: 274, endPoint x: 579, endPoint y: 318, distance: 92.1
click at [579, 319] on p "Professionele ongediertebestrijders prijzen Pest Protest als dé diervriendelijk…" at bounding box center [538, 314] width 133 height 105
click at [530, 262] on icon "Editor contextual toolbar" at bounding box center [529, 259] width 7 height 7
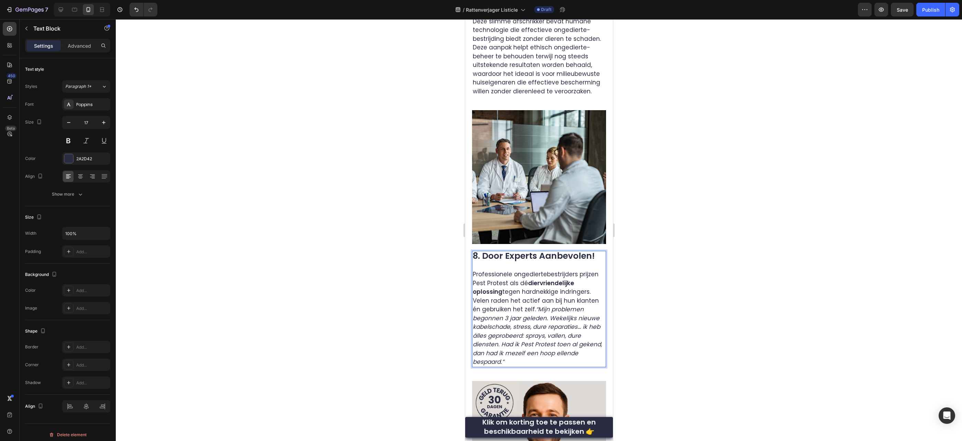
click at [562, 262] on p "Professionele ongediertebestrijders prijzen Pest Protest als dé diervriendelijk…" at bounding box center [538, 314] width 133 height 105
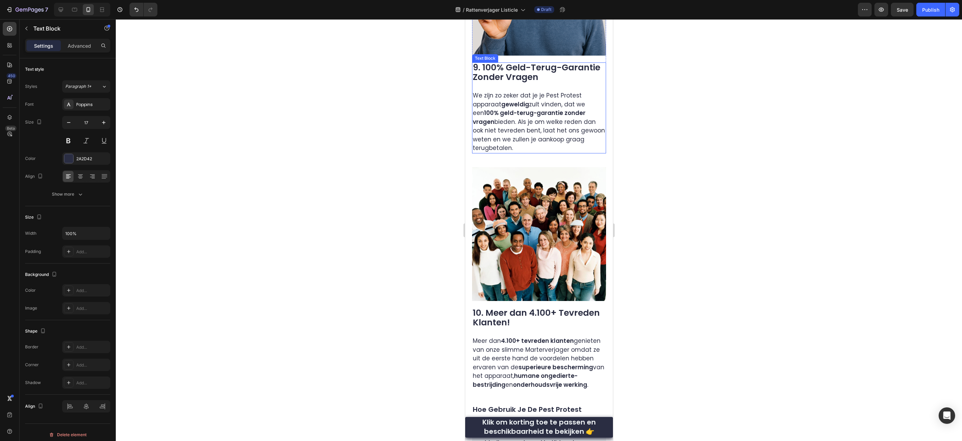
scroll to position [2202, 0]
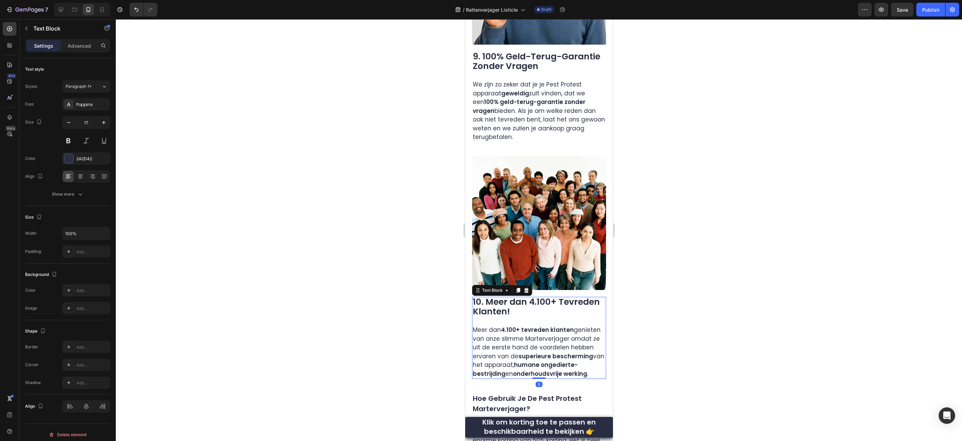
click at [540, 317] on p "Meer dan 4.100+ tevreden klanten genieten van onze slimme Marterverjager omdat …" at bounding box center [538, 347] width 133 height 61
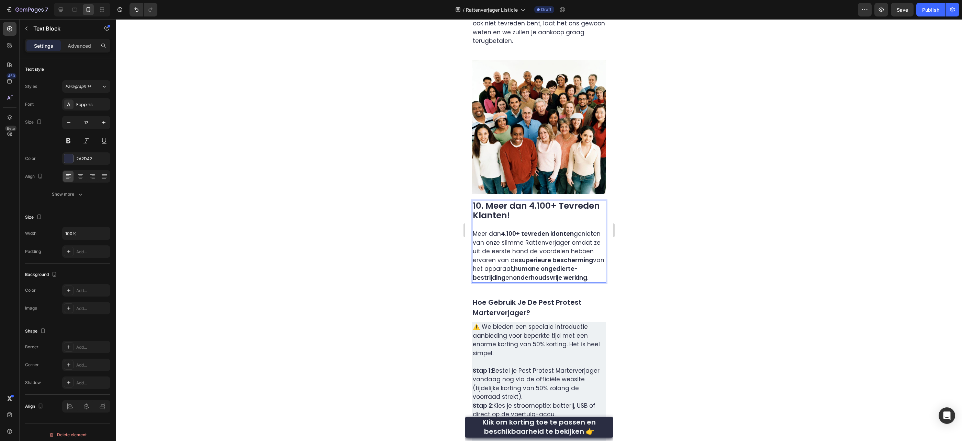
scroll to position [2300, 0]
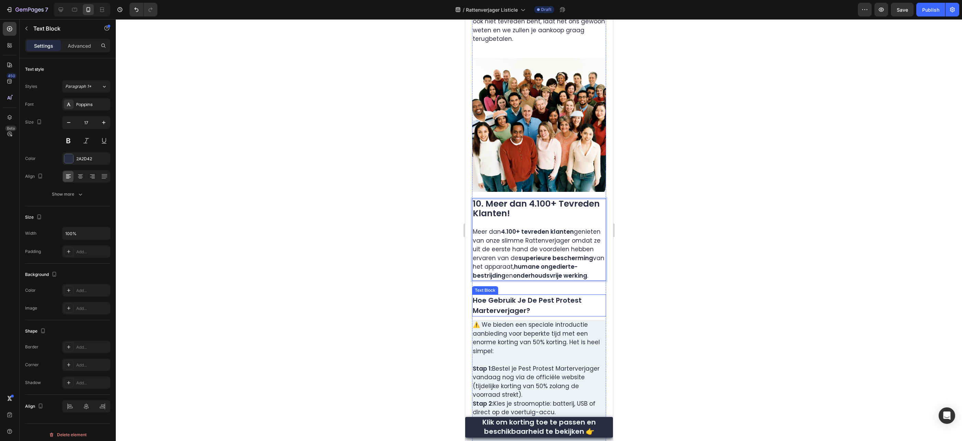
click at [506, 296] on strong "Hoe Gebruik Je De Pest Protest Marterverjager?" at bounding box center [526, 306] width 109 height 20
click at [507, 296] on strong "Hoe Gebruik Je De Pest Protest Marterverjager?" at bounding box center [526, 306] width 109 height 20
click at [528, 321] on p "⚠️ We bieden een speciale introductie aanbieding voor beperkte tijd met een eno…" at bounding box center [538, 343] width 133 height 44
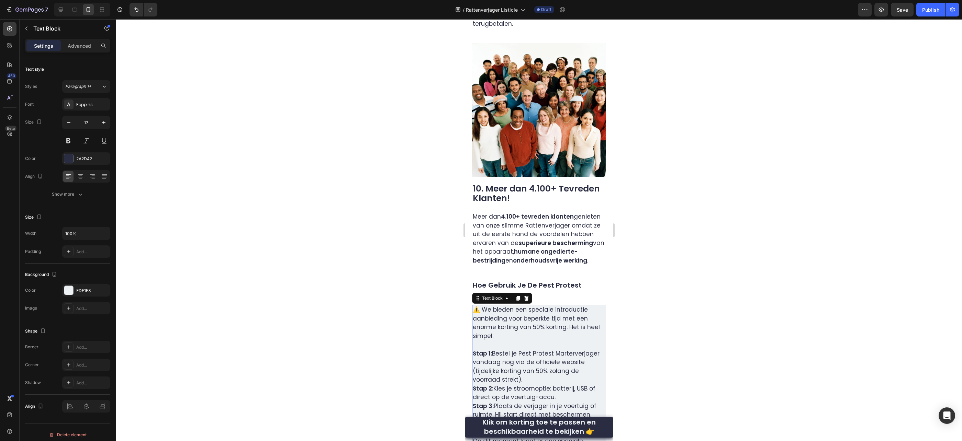
scroll to position [2321, 0]
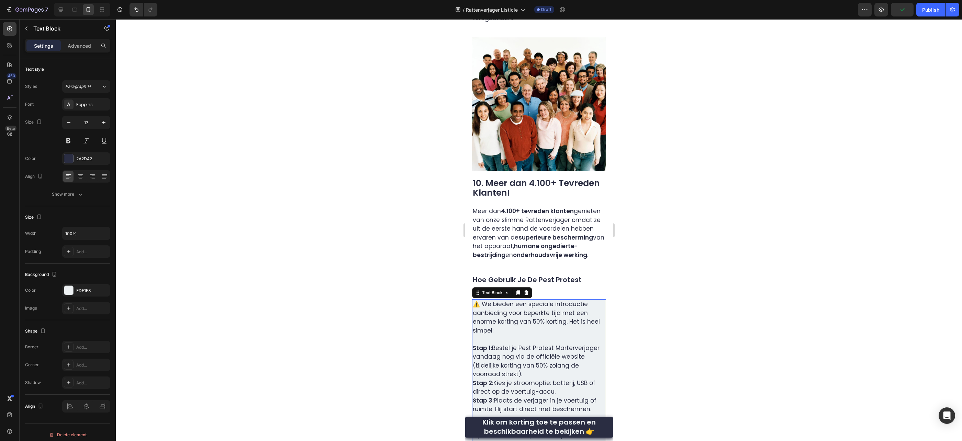
click at [573, 344] on p "Stap 1: Bestel je Pest Protest Marterverjager vandaag nog via de officiële webs…" at bounding box center [538, 361] width 133 height 35
click at [576, 344] on p "Stap 1: Bestel je Pest Protest Marterverjager vandaag nog via de officiële webs…" at bounding box center [538, 361] width 133 height 35
click at [558, 344] on p "Stap 1: Bestel je Pest Protest Rattenverjager vandaag nog via de officiële webs…" at bounding box center [538, 361] width 133 height 35
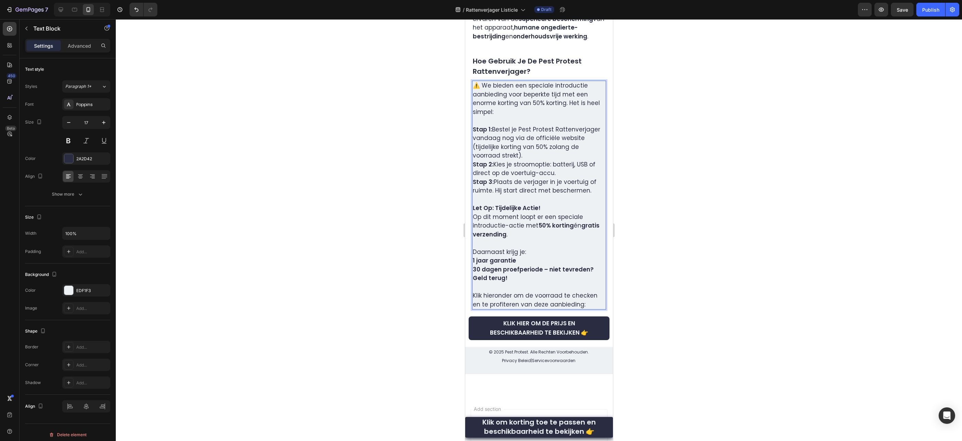
scroll to position [2571, 0]
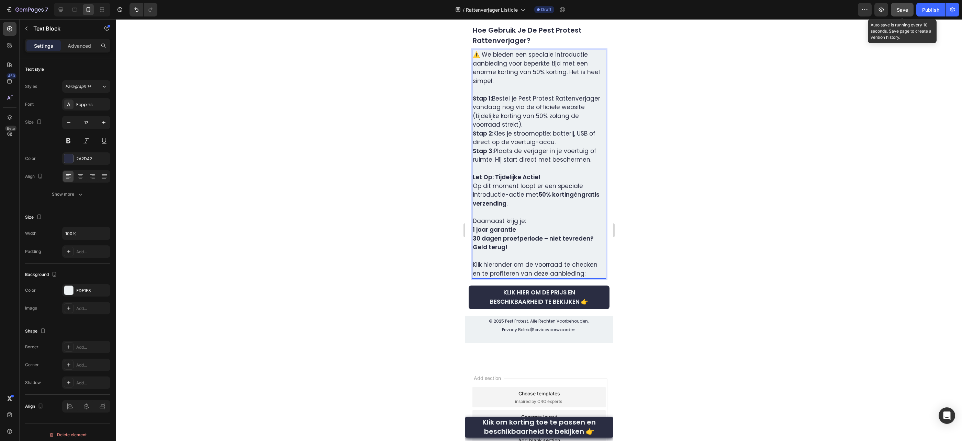
click at [899, 13] on div "Save" at bounding box center [902, 9] width 11 height 7
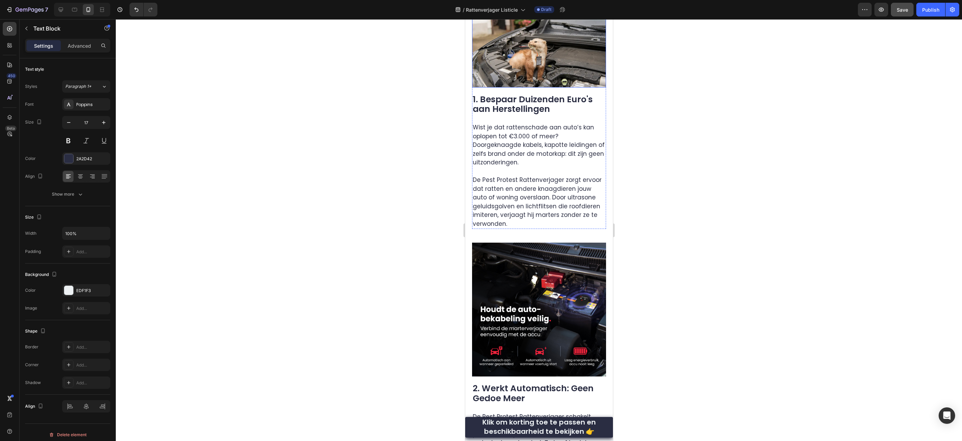
scroll to position [367, 0]
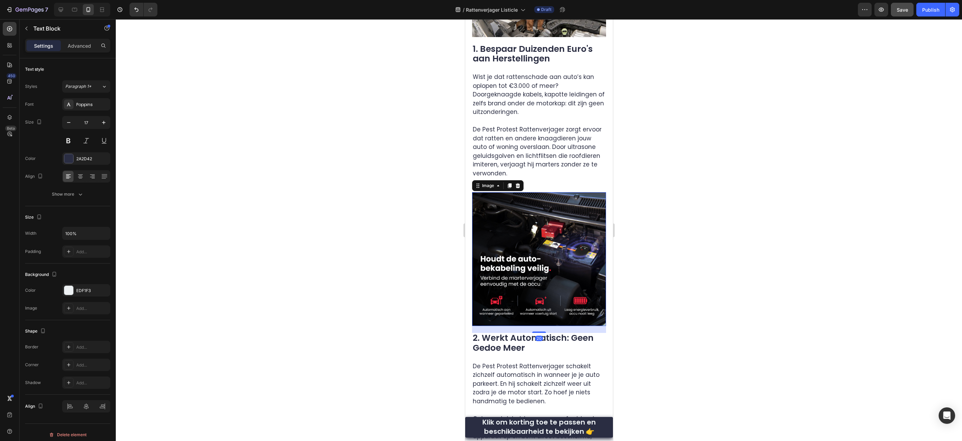
click at [534, 248] on img at bounding box center [539, 259] width 134 height 134
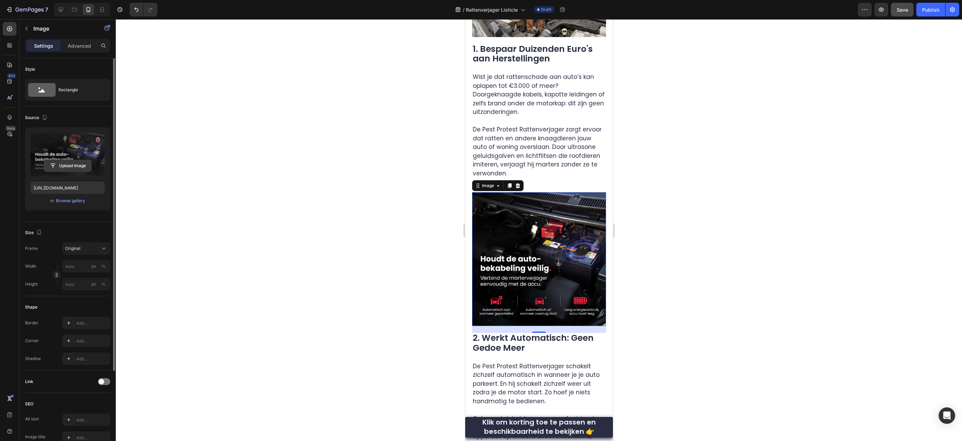
click at [73, 165] on input "file" at bounding box center [67, 166] width 47 height 12
type input "https://cdn.shopify.com/s/files/1/0884/0796/6045/files/gempages_572837103864382…"
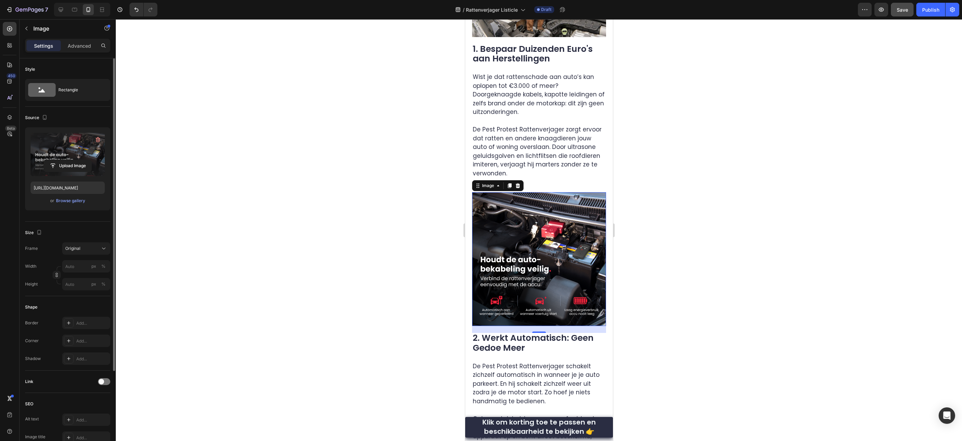
click at [564, 256] on img at bounding box center [539, 259] width 134 height 134
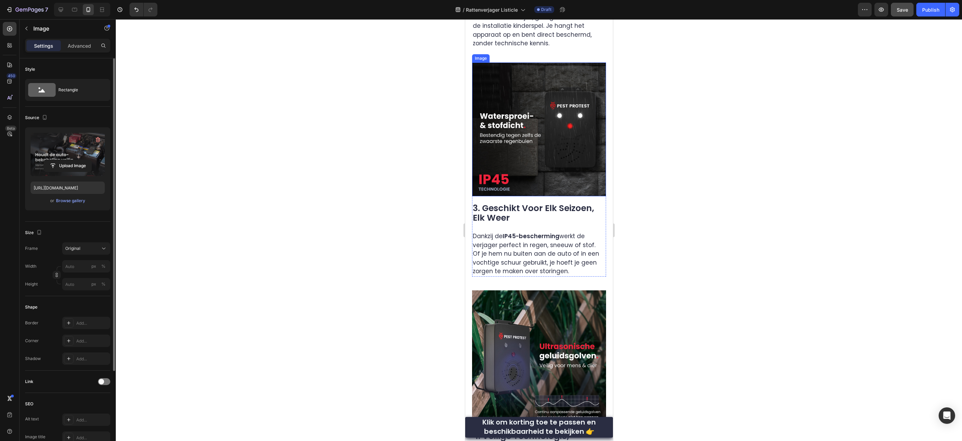
scroll to position [819, 0]
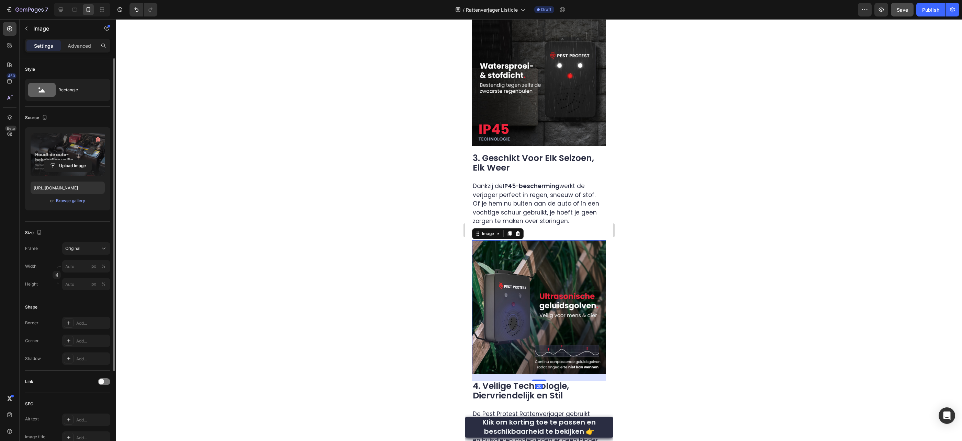
click at [541, 261] on img at bounding box center [539, 307] width 134 height 134
click at [77, 168] on input "file" at bounding box center [67, 166] width 47 height 12
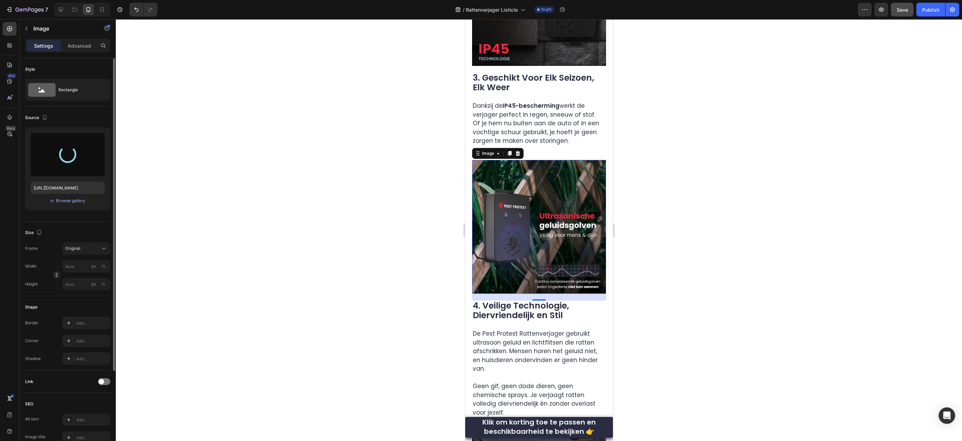
scroll to position [905, 0]
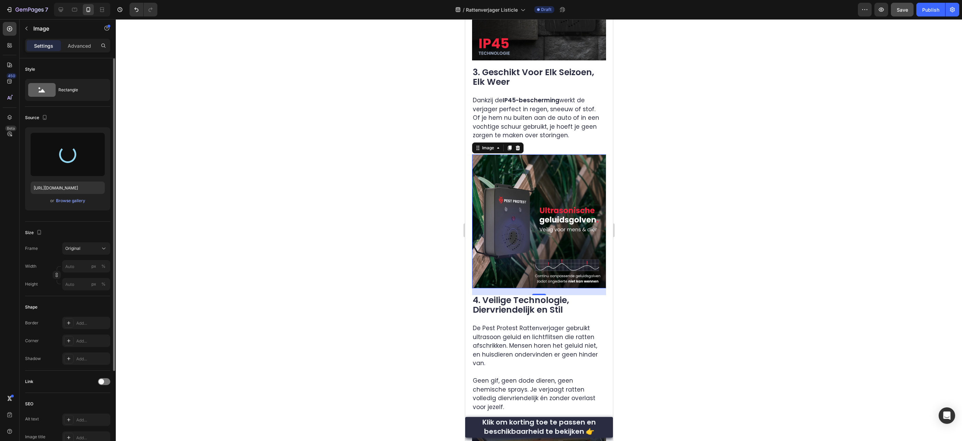
type input "https://cdn.shopify.com/s/files/1/0884/0796/6045/files/gempages_572837103864382…"
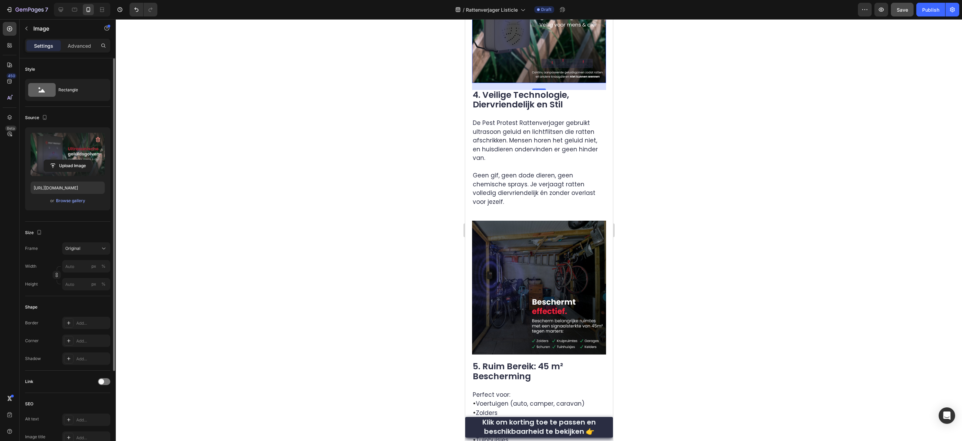
scroll to position [1134, 0]
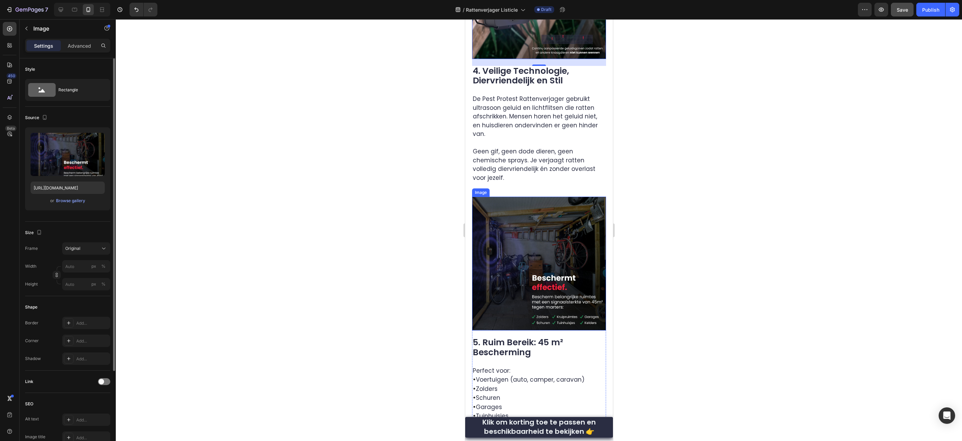
click at [538, 233] on img at bounding box center [539, 264] width 134 height 134
click at [74, 168] on input "file" at bounding box center [67, 166] width 47 height 12
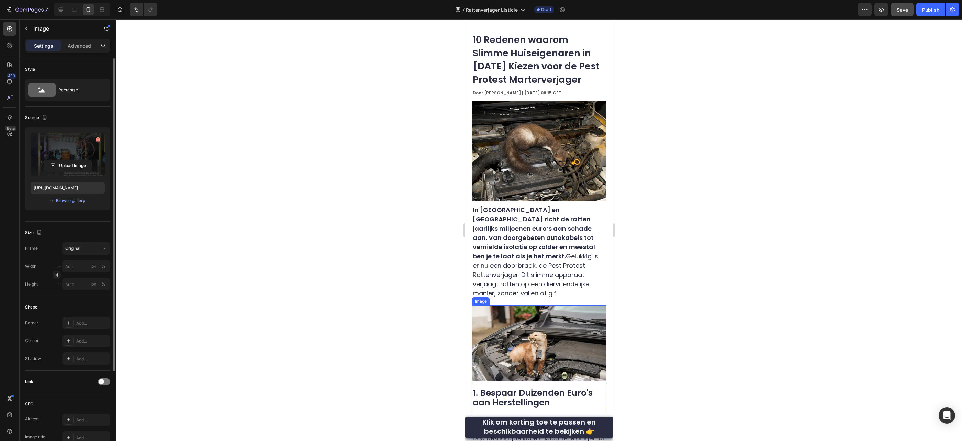
scroll to position [0, 0]
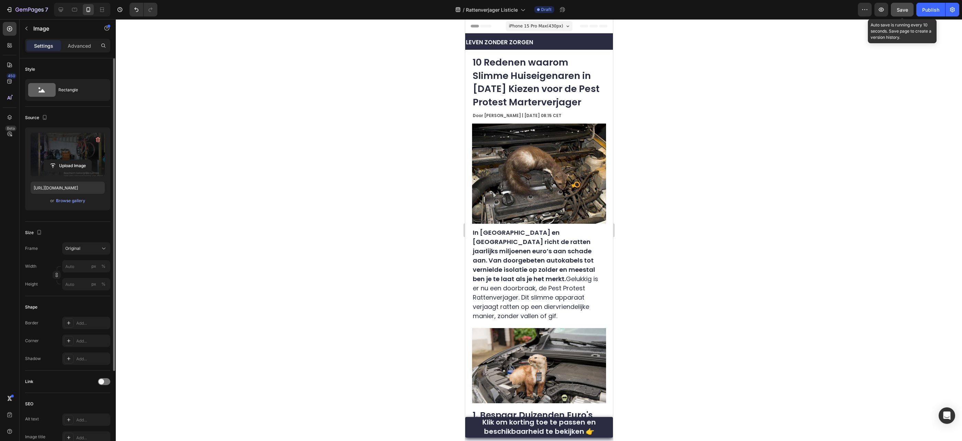
click at [899, 12] on div "Save" at bounding box center [902, 9] width 11 height 7
click at [62, 12] on icon at bounding box center [60, 9] width 7 height 7
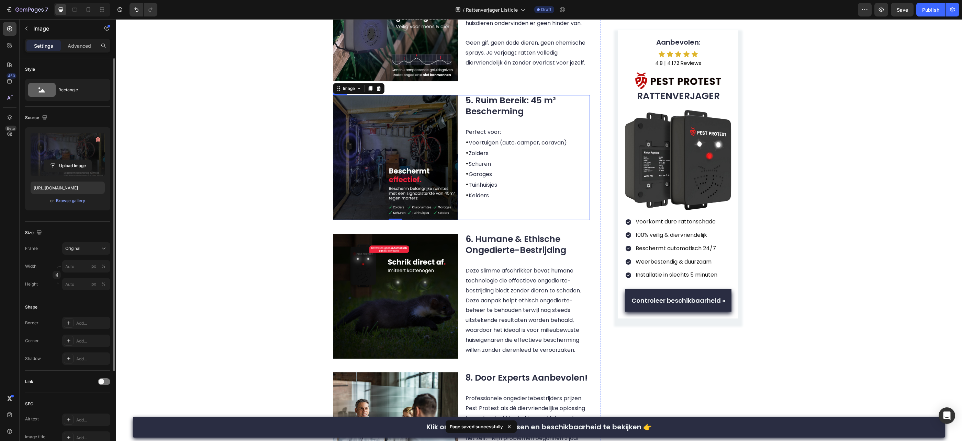
scroll to position [875, 0]
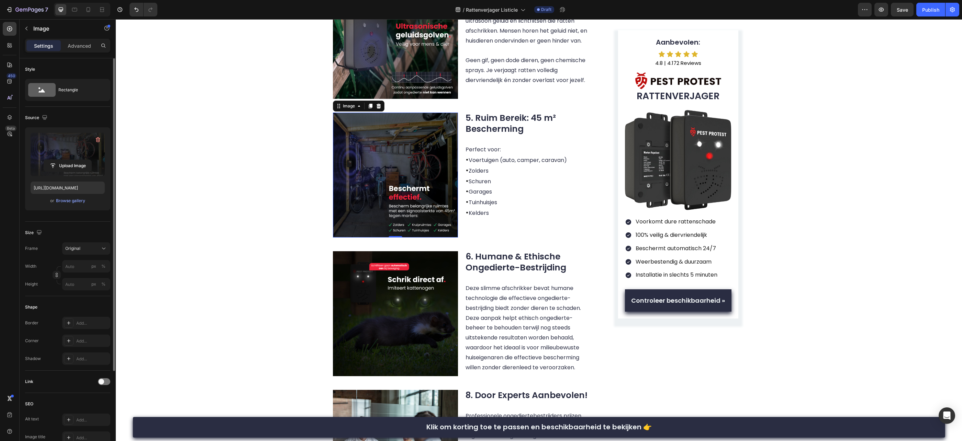
click at [443, 142] on img at bounding box center [395, 175] width 125 height 125
click at [76, 200] on div "Browse gallery" at bounding box center [70, 201] width 29 height 6
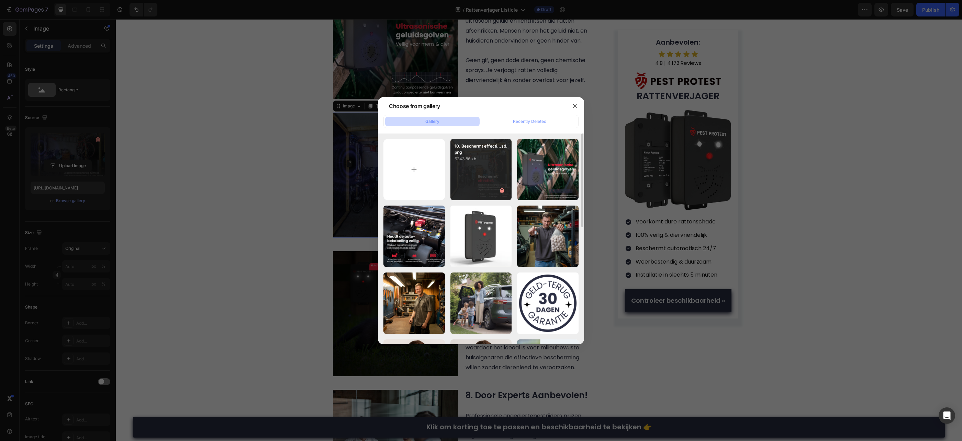
click at [493, 174] on div "10. Beschermt effecti...sd.png 6243.86 kb" at bounding box center [480, 169] width 61 height 61
type input "https://cdn.shopify.com/s/files/1/0884/0796/6045/files/gempages_572837103864382…"
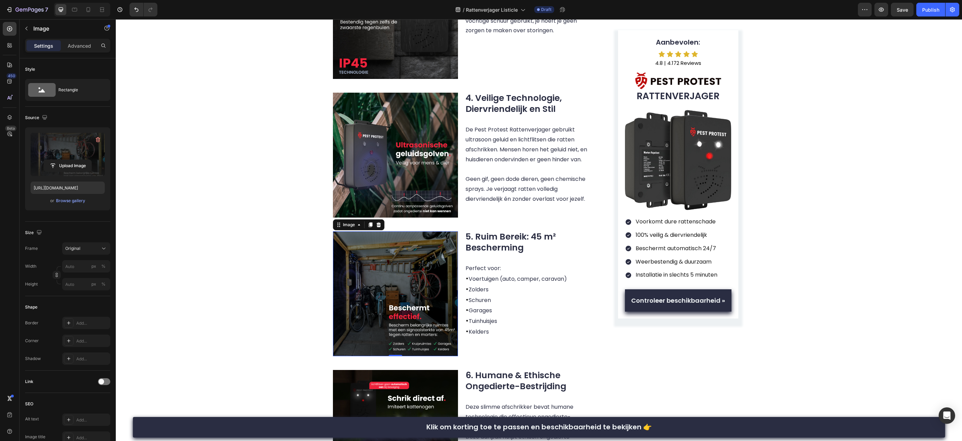
scroll to position [710, 0]
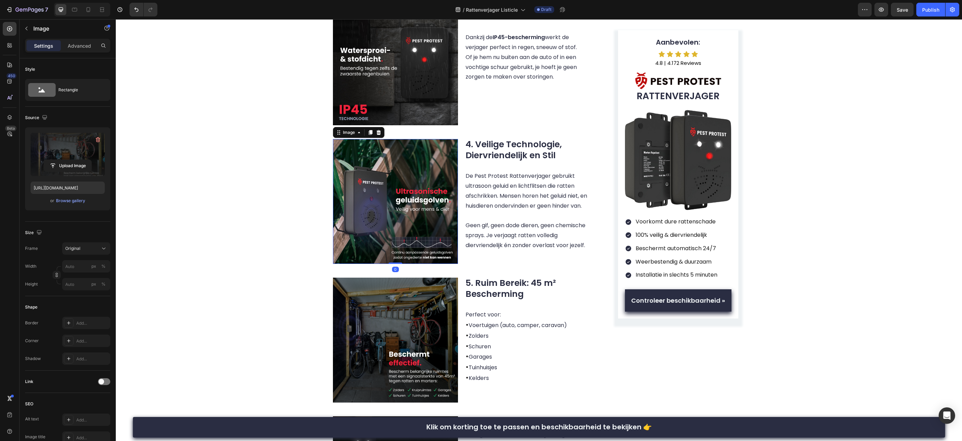
click at [417, 180] on img at bounding box center [395, 201] width 125 height 125
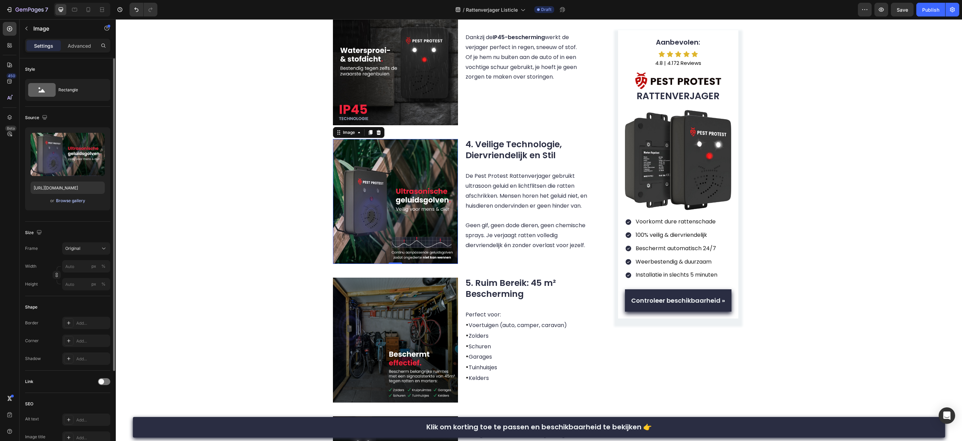
click at [78, 203] on div "Browse gallery" at bounding box center [70, 201] width 29 height 6
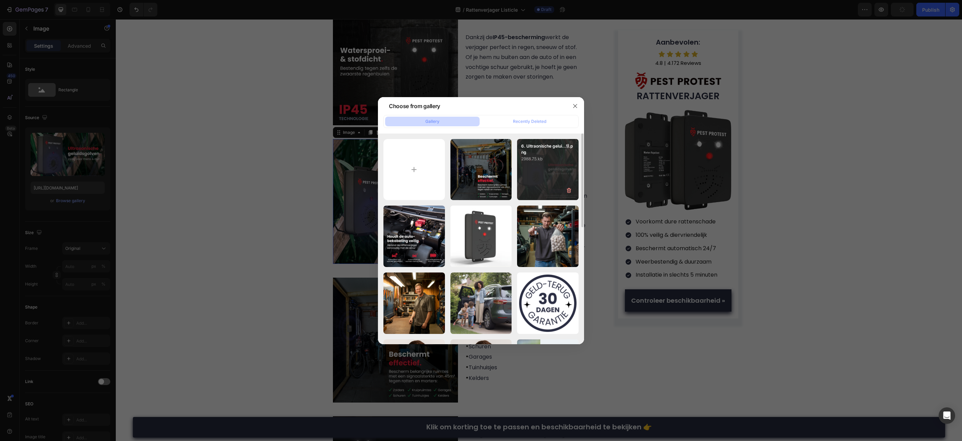
click at [535, 181] on div "6. Ultraonische gelui...1).png 2988.75 kb" at bounding box center [547, 169] width 61 height 61
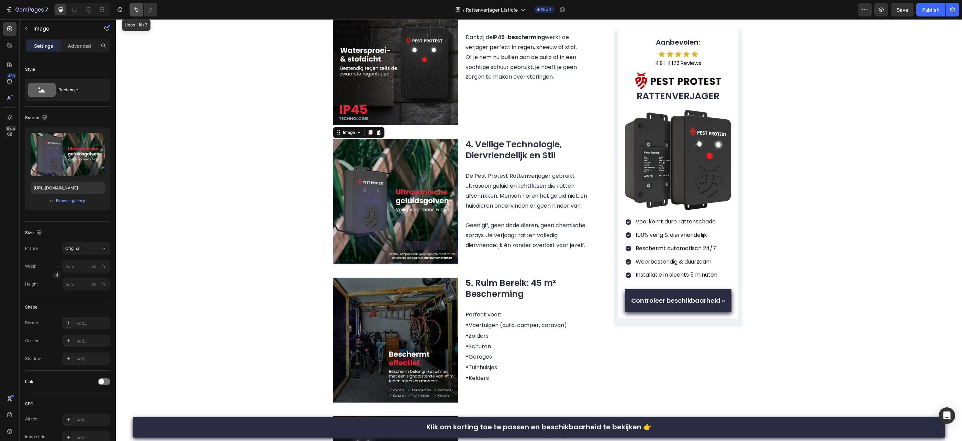
click at [138, 13] on button "Undo/Redo" at bounding box center [137, 10] width 14 height 14
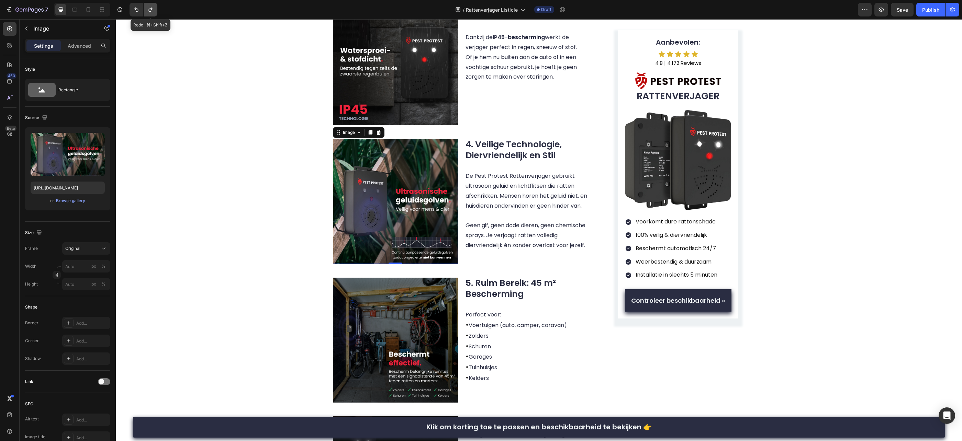
click at [154, 11] on button "Undo/Redo" at bounding box center [151, 10] width 14 height 14
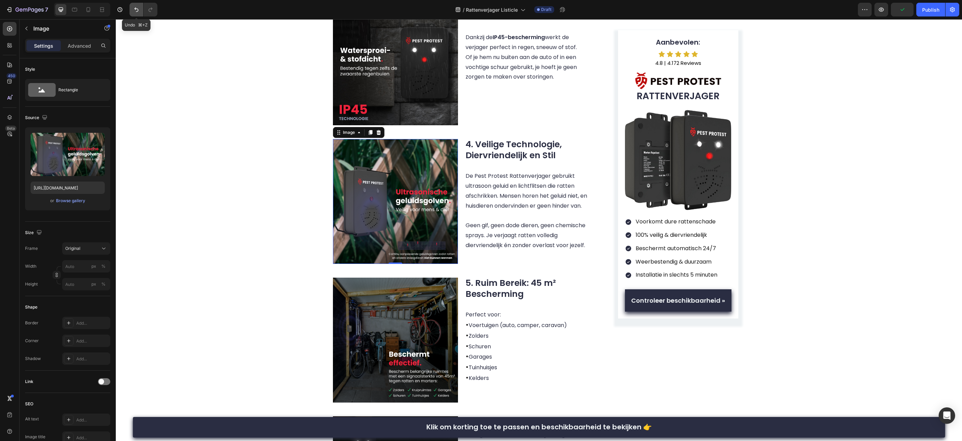
click at [136, 11] on icon "Undo/Redo" at bounding box center [136, 10] width 4 height 4
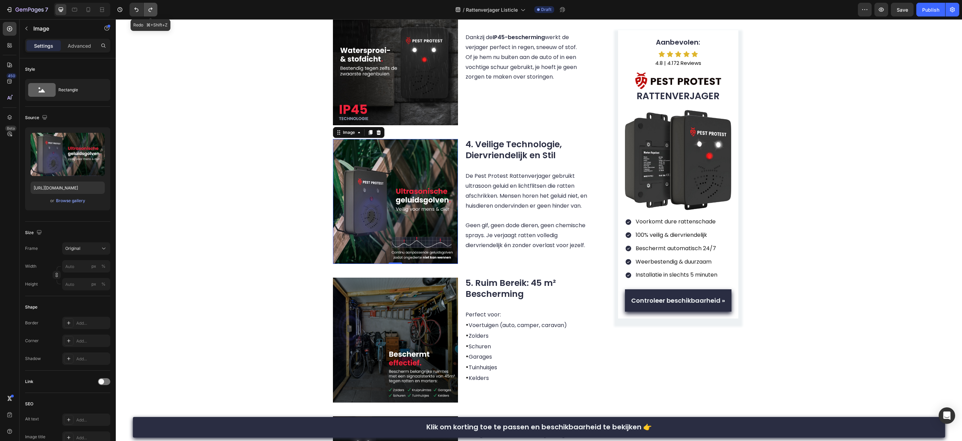
click at [145, 11] on button "Undo/Redo" at bounding box center [151, 10] width 14 height 14
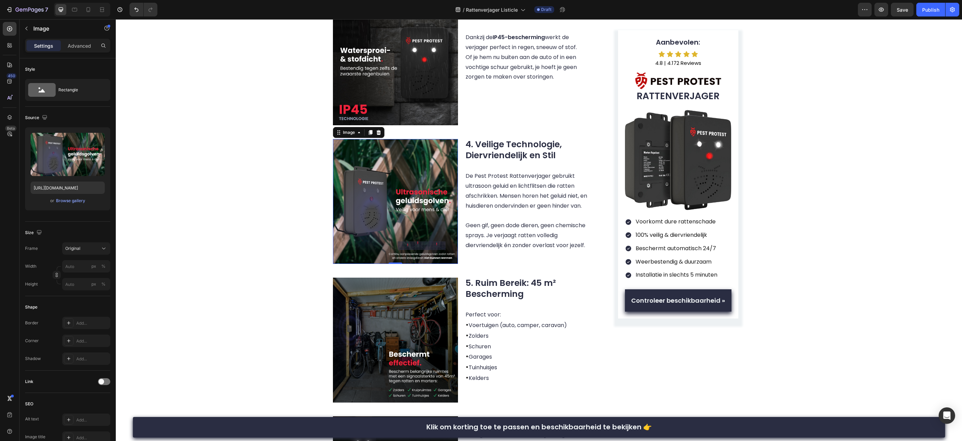
click at [128, 12] on div at bounding box center [142, 10] width 31 height 14
click at [135, 10] on icon "Undo/Redo" at bounding box center [136, 9] width 7 height 7
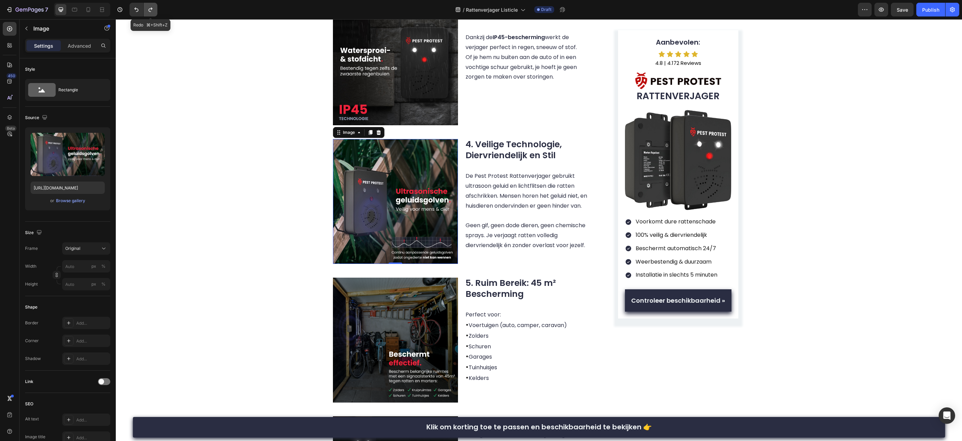
click at [145, 9] on button "Undo/Redo" at bounding box center [151, 10] width 14 height 14
type input "https://cdn.shopify.com/s/files/1/0884/0796/6045/files/gempages_572837103864382…"
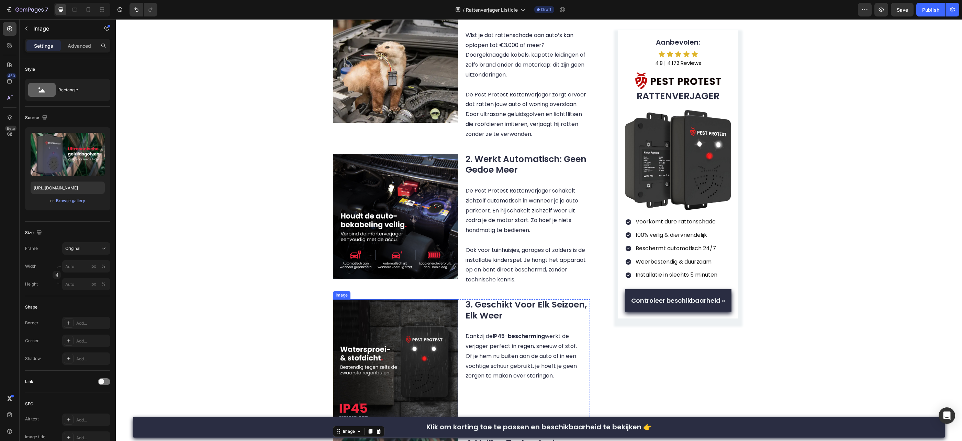
scroll to position [392, 0]
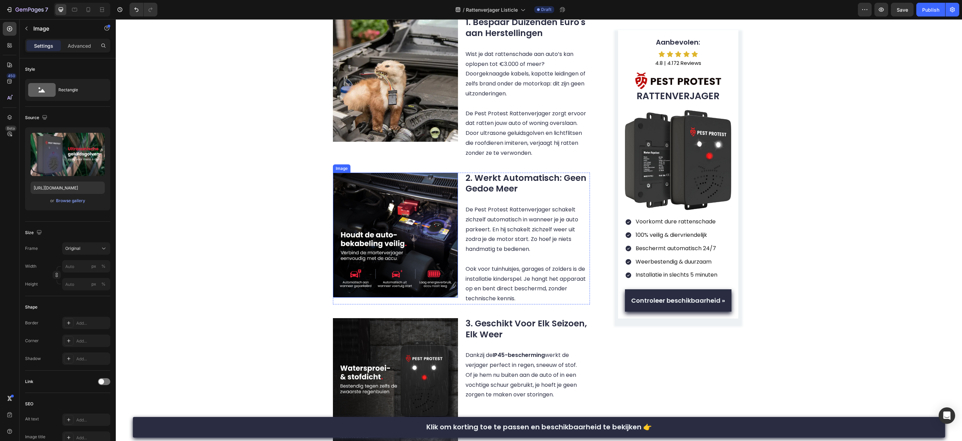
click at [414, 199] on img at bounding box center [395, 235] width 125 height 125
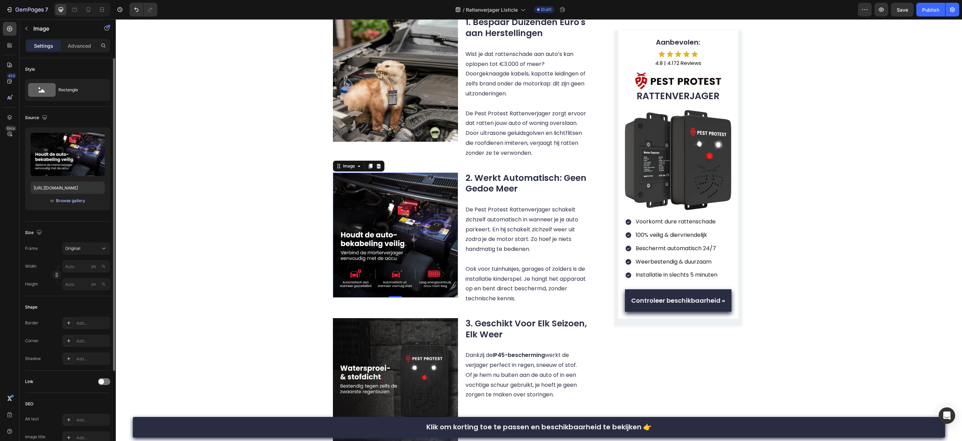
click at [76, 201] on div "Browse gallery" at bounding box center [70, 201] width 29 height 6
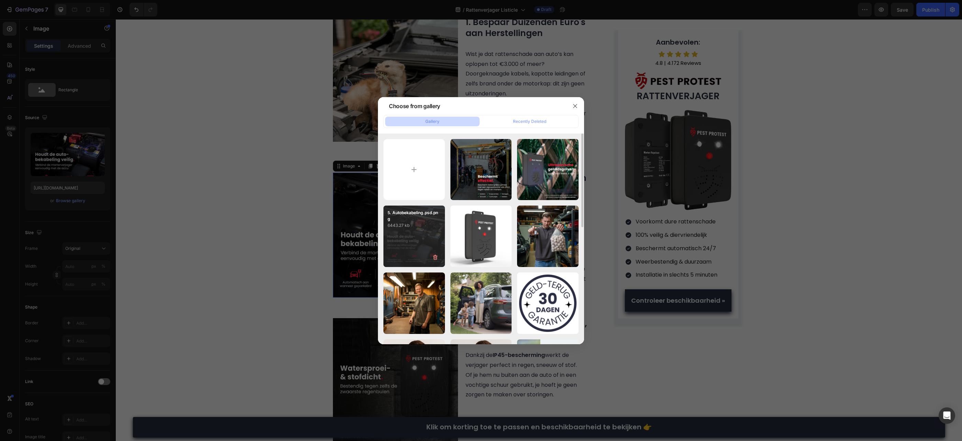
click at [427, 227] on p "6443.27 kb" at bounding box center [414, 225] width 53 height 7
type input "https://cdn.shopify.com/s/files/1/0884/0796/6045/files/gempages_572837103864382…"
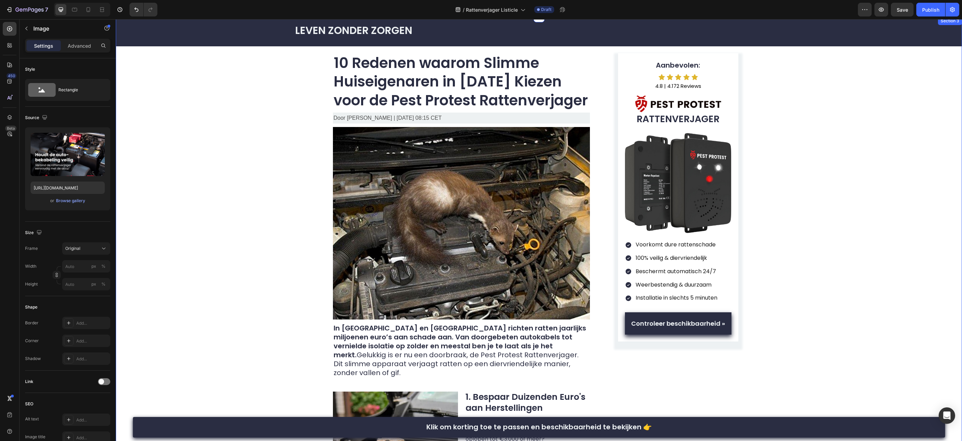
scroll to position [19, 0]
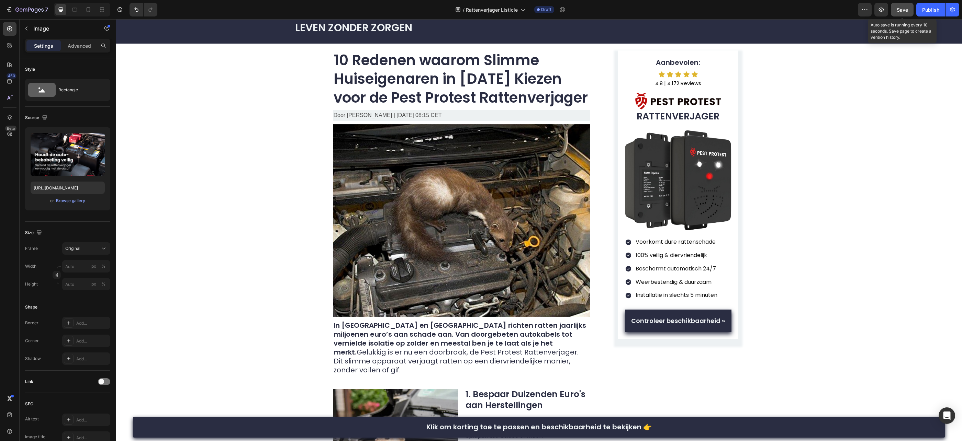
click at [901, 13] on div "Save" at bounding box center [902, 9] width 11 height 7
click at [686, 295] on p "Installatie in slechts 5 minuten" at bounding box center [677, 296] width 82 height 10
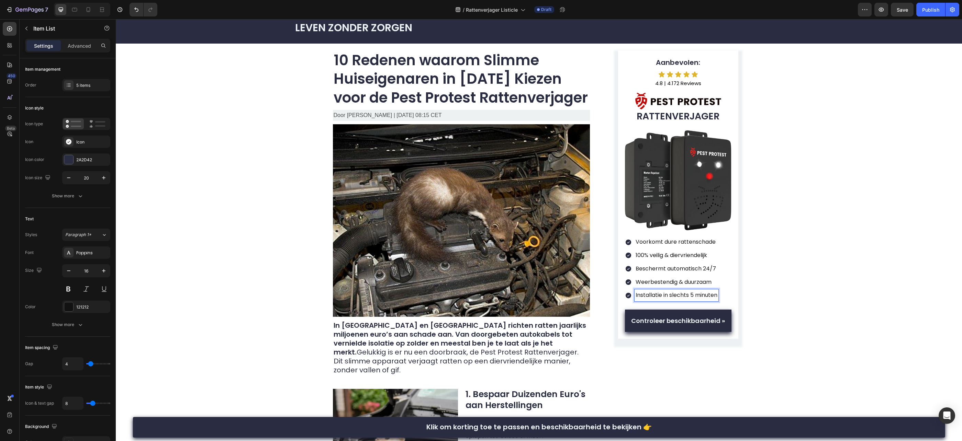
click at [693, 294] on p "Installatie in slechts 5 minuten" at bounding box center [677, 296] width 82 height 10
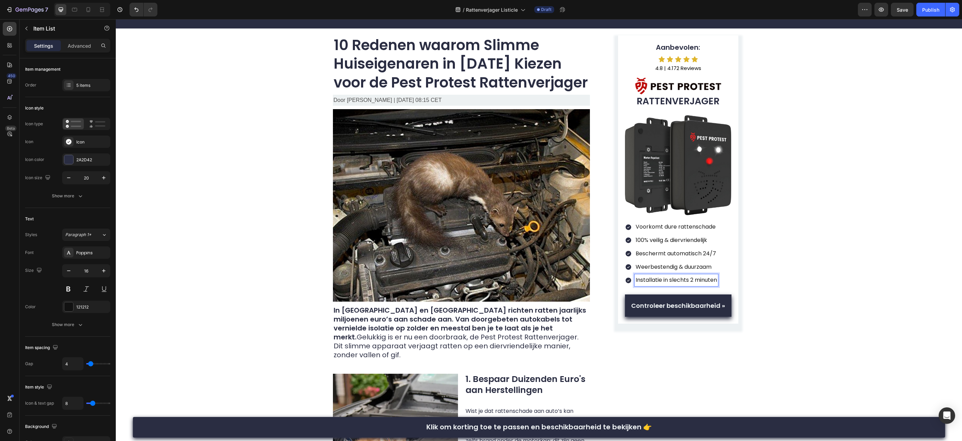
scroll to position [36, 0]
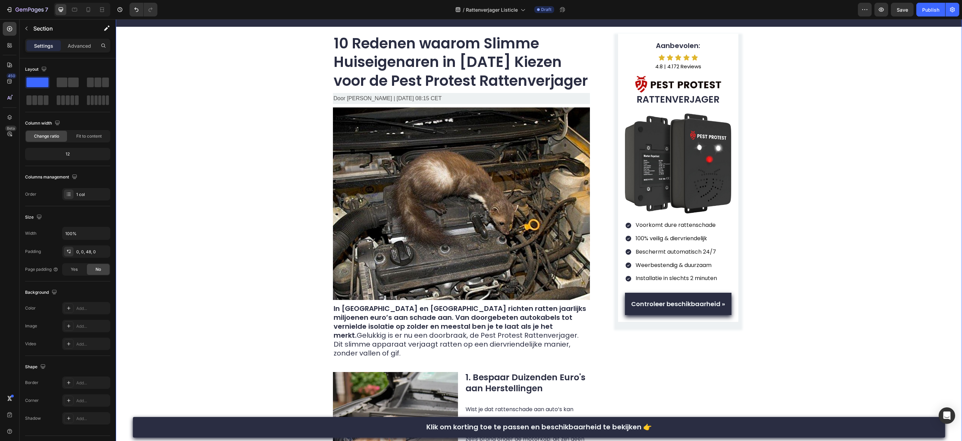
click at [686, 305] on span "Controleer beschikbaarheid »" at bounding box center [678, 304] width 94 height 9
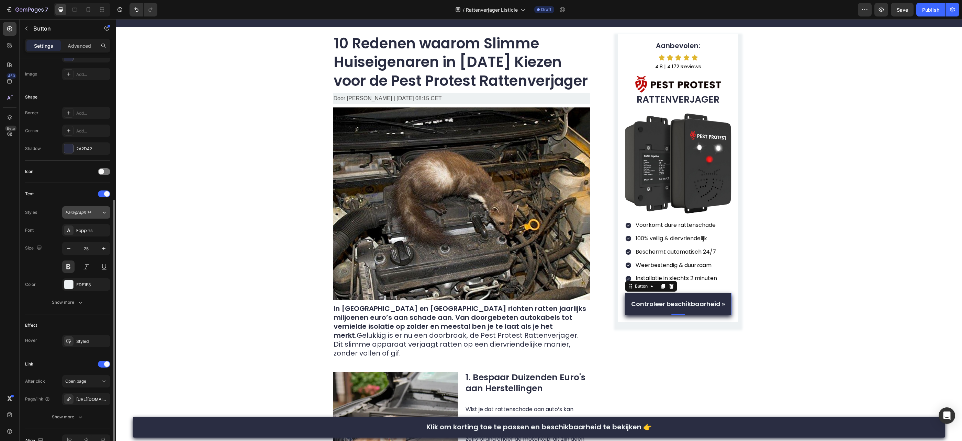
scroll to position [142, 0]
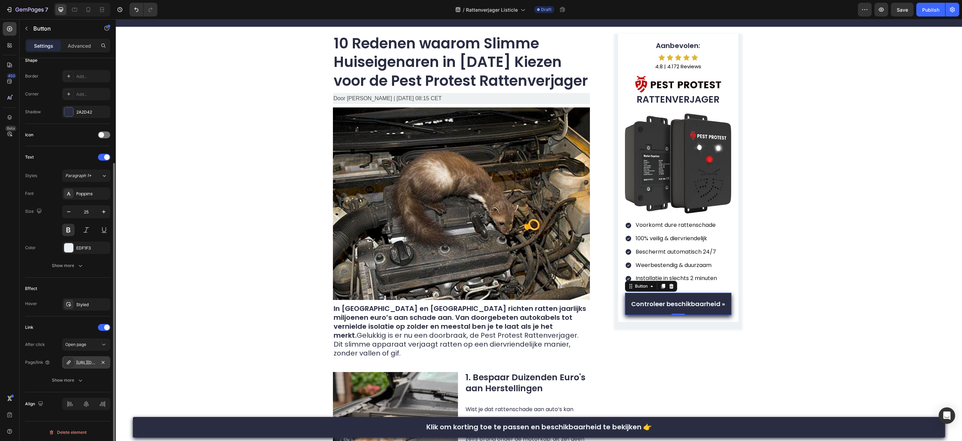
click at [86, 363] on div "https://pestprotest.com/pest-protest-marterverjager" at bounding box center [86, 363] width 20 height 6
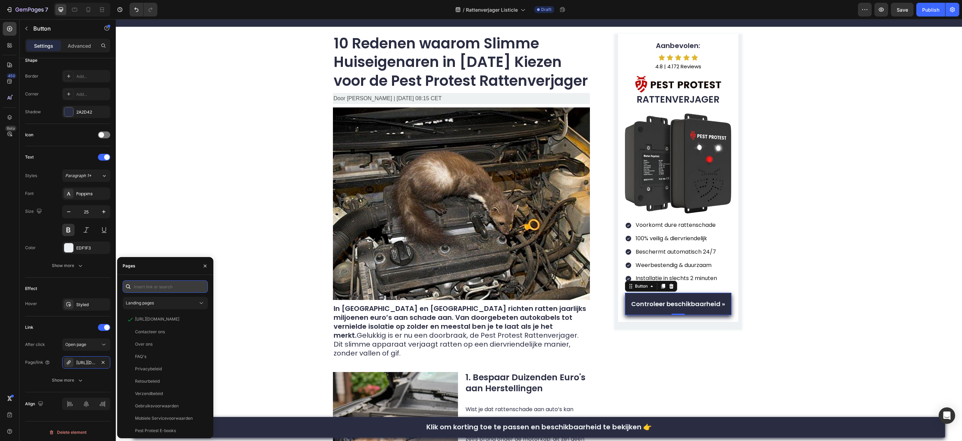
click at [161, 289] on input "text" at bounding box center [165, 287] width 85 height 12
paste input "https://pestprotest.com/products/pest-protest-rattenverjager"
type input "https://pestprotest.com/products/pest-protest-rattenverjager"
click at [168, 306] on div "https://pestprotest.com/products/pest-protest-rattenverjager View" at bounding box center [164, 303] width 82 height 12
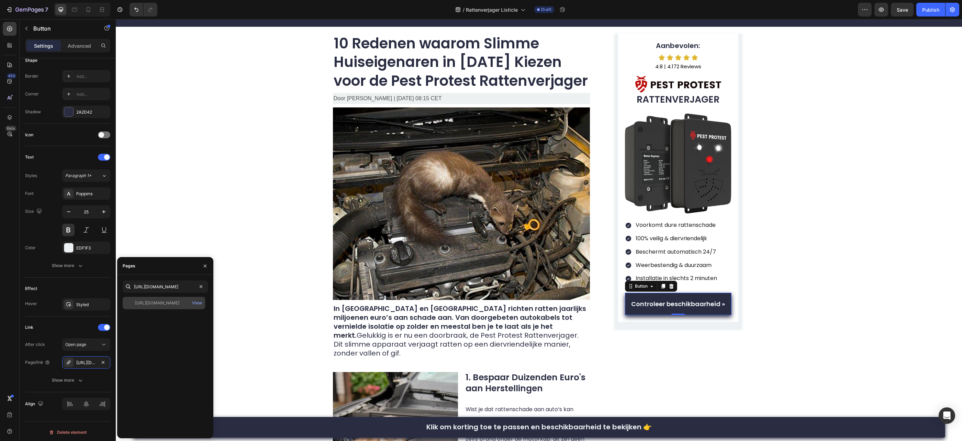
scroll to position [0, 0]
click at [61, 322] on div "Link" at bounding box center [67, 327] width 85 height 11
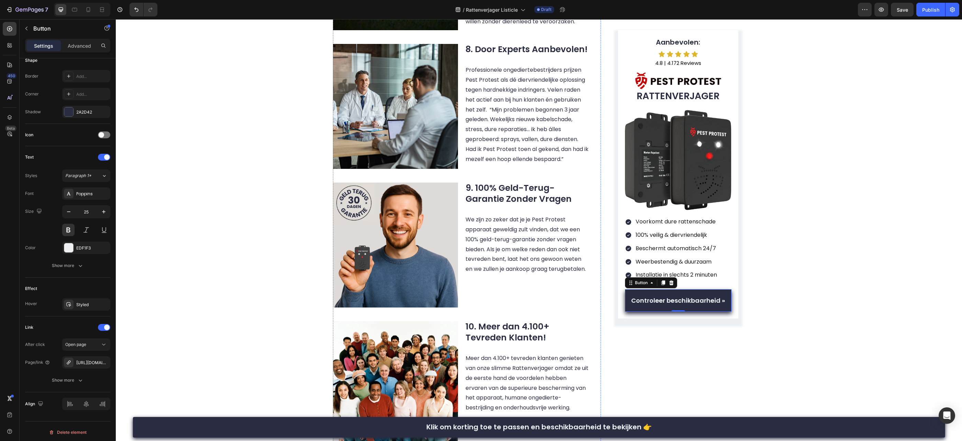
scroll to position [1568, 0]
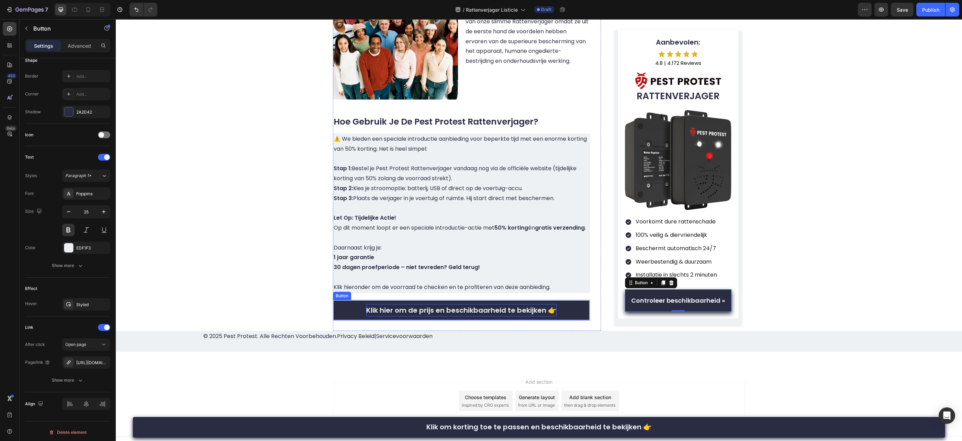
click at [499, 306] on strong "Klik hier om de prijs en beschikbaarheid te bekijken 👉" at bounding box center [461, 311] width 190 height 10
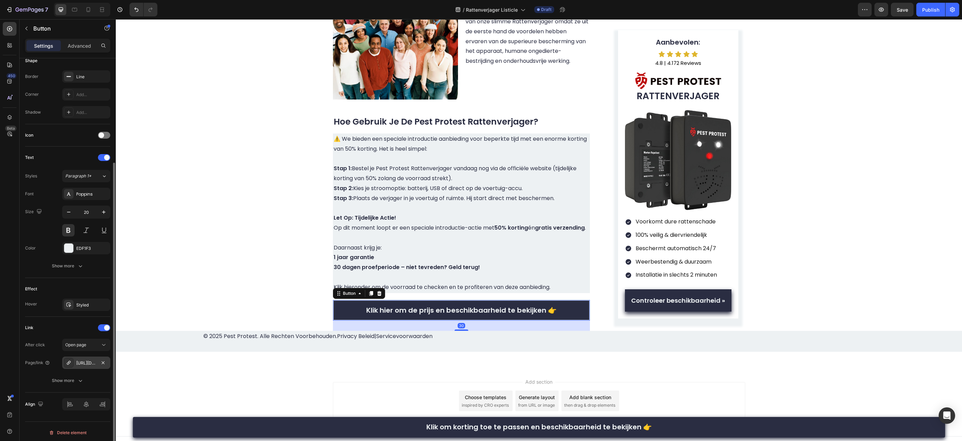
click at [88, 360] on div "https://pestprotest.com/pest-protest-marterverjager" at bounding box center [86, 363] width 20 height 6
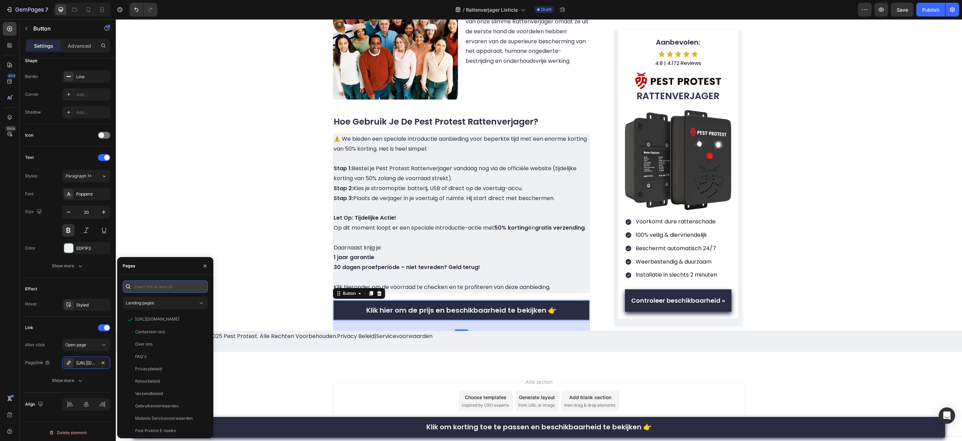
click at [181, 289] on input "text" at bounding box center [165, 287] width 85 height 12
paste input "https://pestprotest.com/products/pest-protest-rattenverjager"
type input "https://pestprotest.com/products/pest-protest-rattenverjager"
click at [169, 304] on div "https://pestprotest.com/products/pest-protest-rattenverjager" at bounding box center [157, 303] width 44 height 6
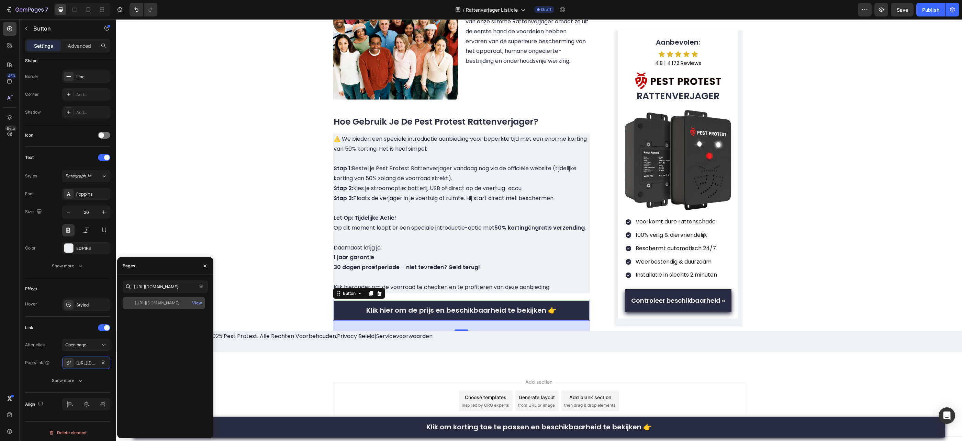
scroll to position [0, 0]
click at [81, 320] on div "Link After click Open page Page/link https://pestprotest.com/pest-protest-ratte…" at bounding box center [67, 355] width 85 height 76
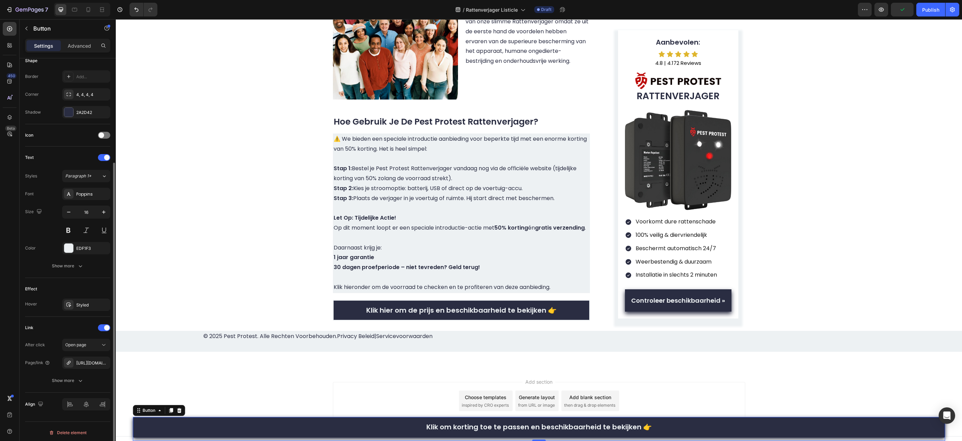
click at [417, 422] on link "Klik om korting toe te passen en beschikbaarheid te bekijken 👉" at bounding box center [539, 427] width 812 height 21
click at [94, 363] on div "https://pestprotest.com/pest-protest-marterverjager" at bounding box center [86, 363] width 20 height 6
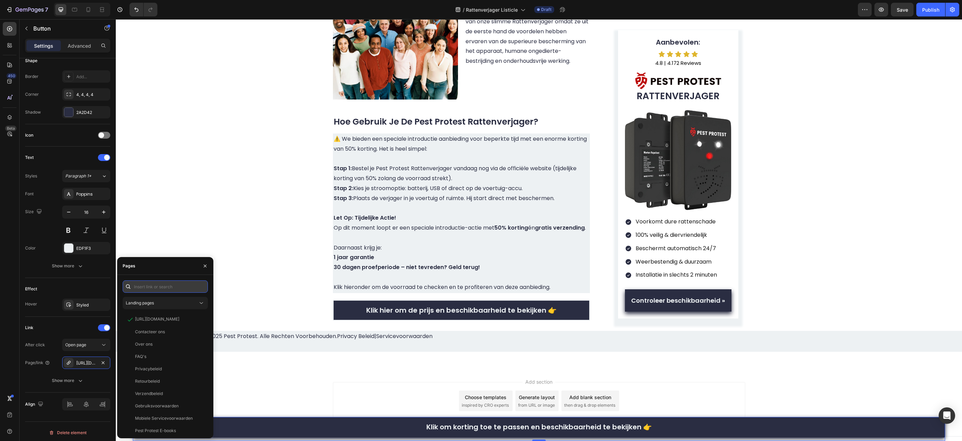
click at [166, 293] on input "text" at bounding box center [165, 287] width 85 height 12
paste input "https://pestprotest.com/products/pest-protest-rattenverjager"
type input "https://pestprotest.com/products/pest-protest-rattenverjager"
click at [171, 304] on div "https://pestprotest.com/products/pest-protest-rattenverjager" at bounding box center [157, 303] width 44 height 6
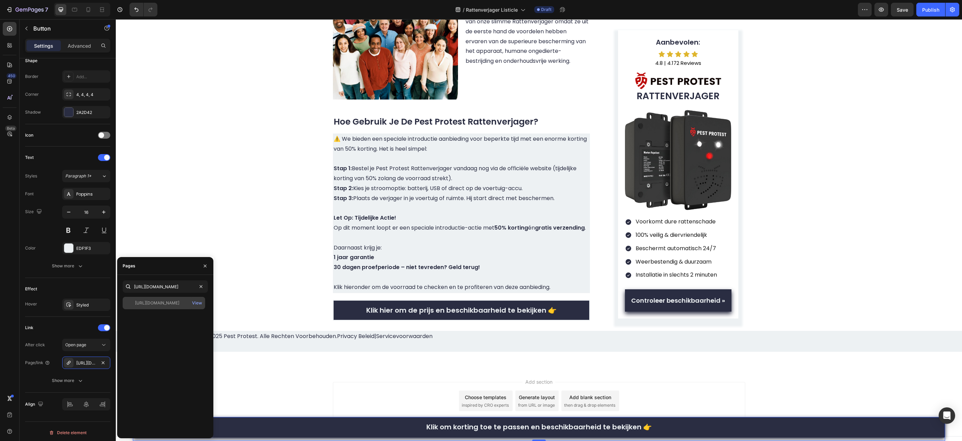
scroll to position [0, 0]
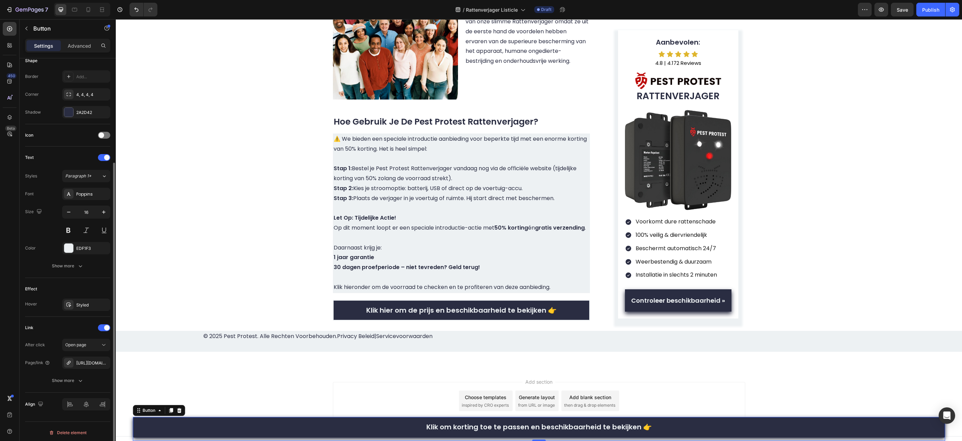
click at [73, 323] on div "Link" at bounding box center [67, 328] width 85 height 11
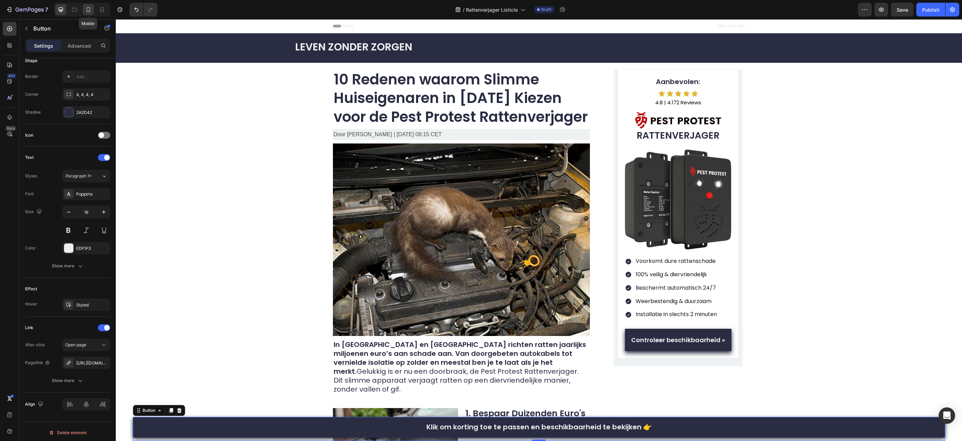
click at [84, 13] on div at bounding box center [88, 9] width 11 height 11
type input "14"
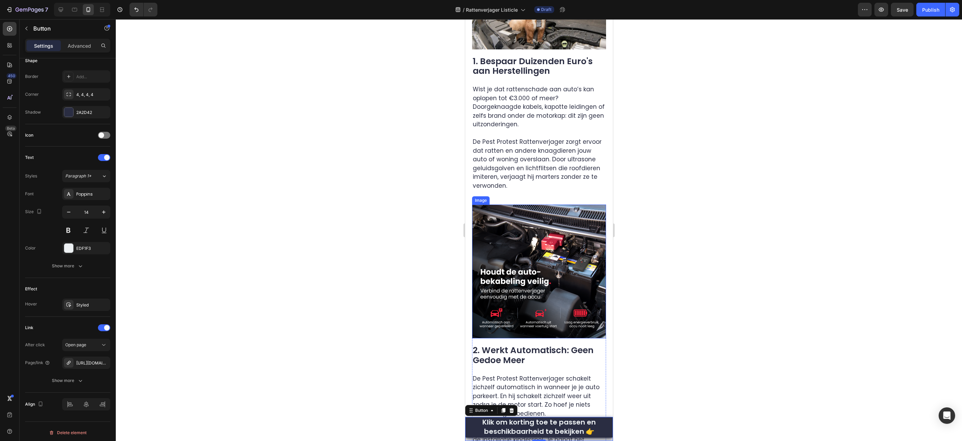
scroll to position [374, 0]
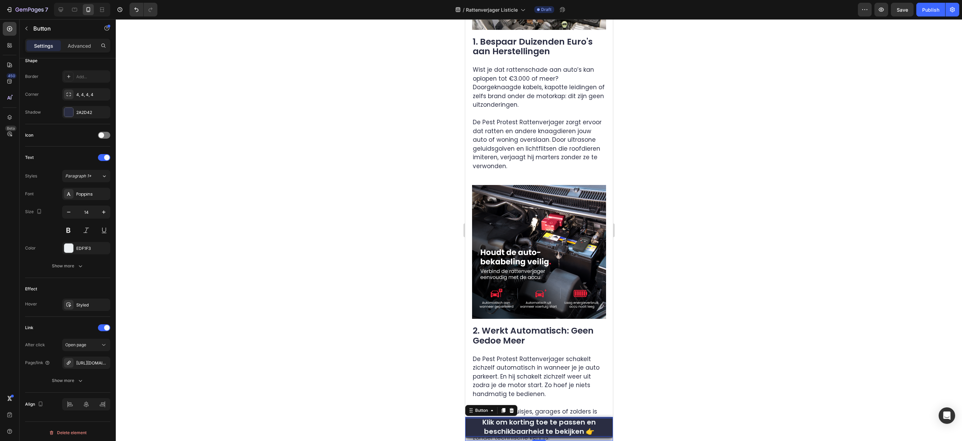
click at [479, 427] on p "Klik om korting toe te passen en beschikbaarheid te bekijken 👉" at bounding box center [539, 427] width 148 height 19
click at [429, 415] on div at bounding box center [539, 230] width 846 height 422
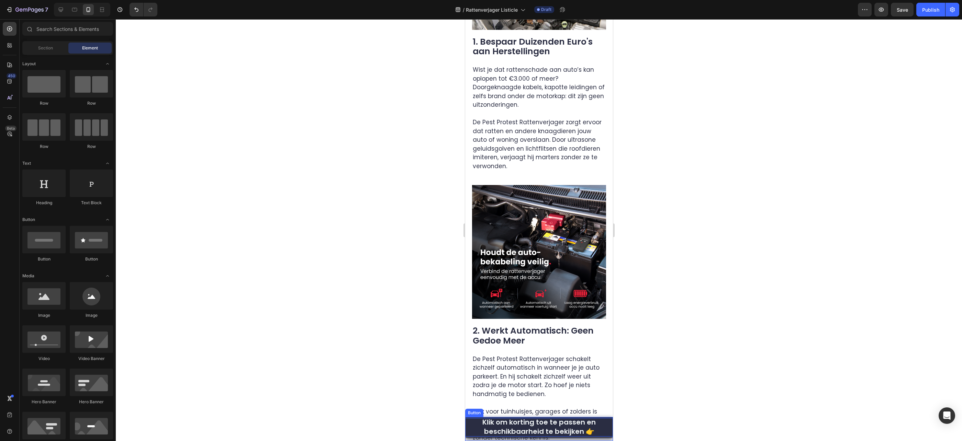
click at [482, 422] on p "Klik om korting toe te passen en beschikbaarheid te bekijken 👉" at bounding box center [539, 427] width 148 height 19
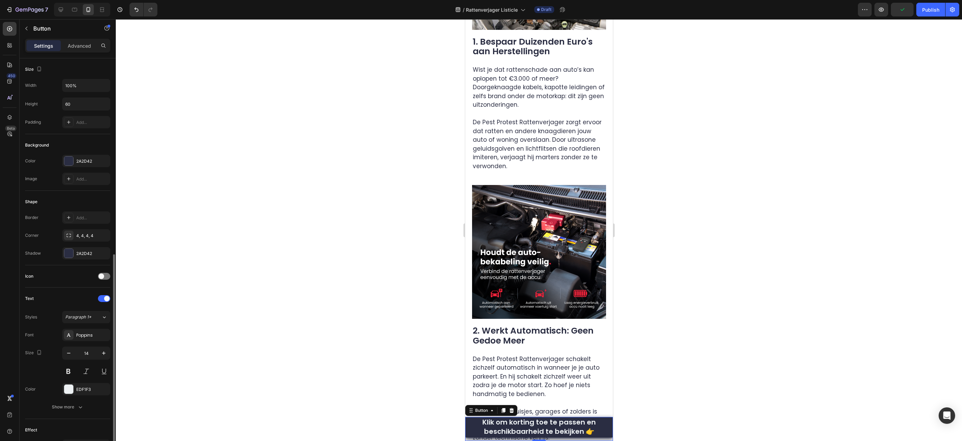
scroll to position [142, 0]
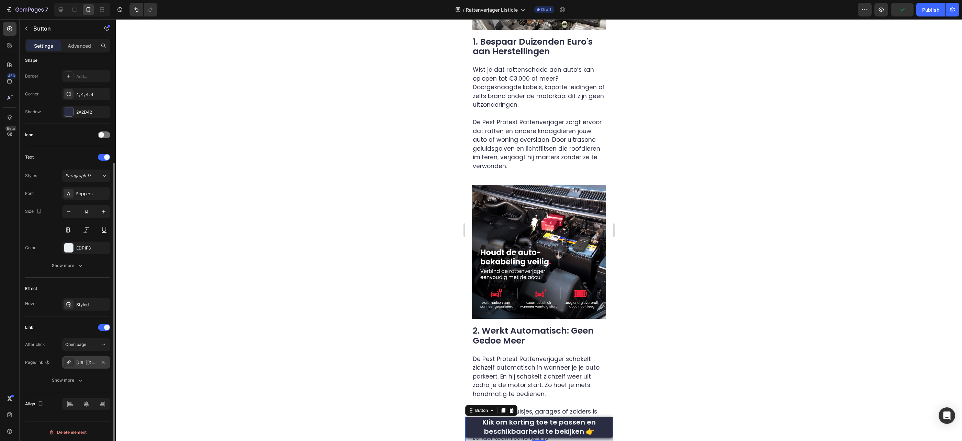
click at [82, 360] on div "https://pestprotest.com/pest-protest-rattenverjager" at bounding box center [86, 363] width 20 height 6
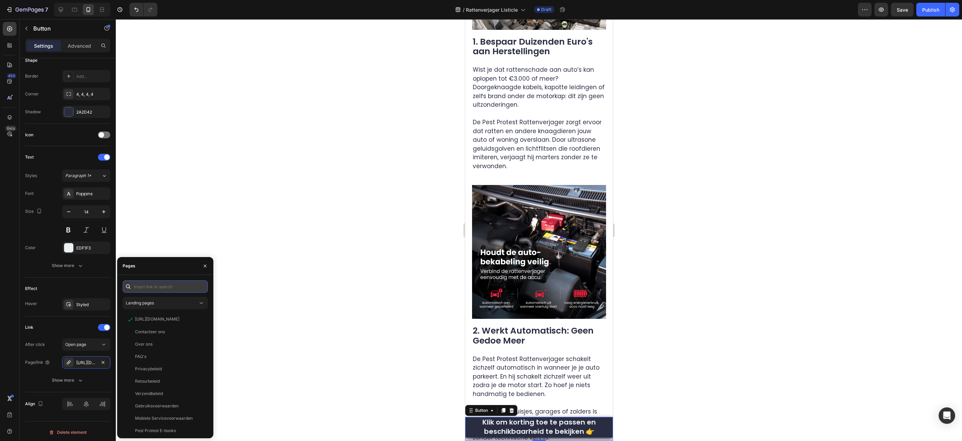
click at [165, 283] on input "text" at bounding box center [165, 287] width 85 height 12
paste input "https://pestprotest.com/products/pest-protest-rattenverjager"
type input "https://pestprotest.com/products/pest-protest-rattenverjager"
click at [144, 303] on div "https://pestprotest.com/products/pest-protest-rattenverjager" at bounding box center [157, 303] width 44 height 6
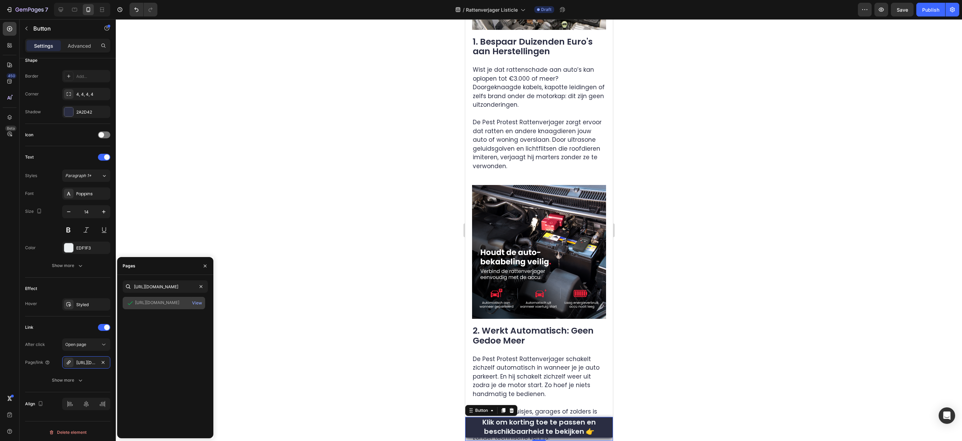
scroll to position [0, 0]
click at [66, 323] on div "Link" at bounding box center [67, 327] width 85 height 11
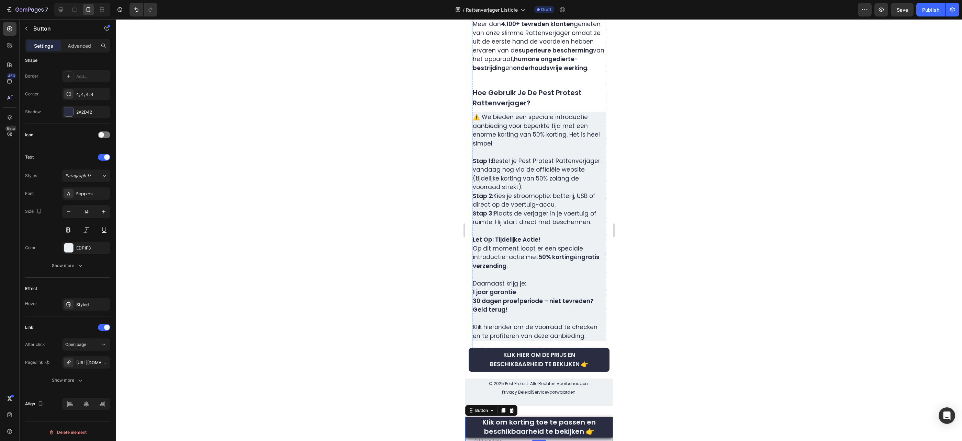
scroll to position [2571, 0]
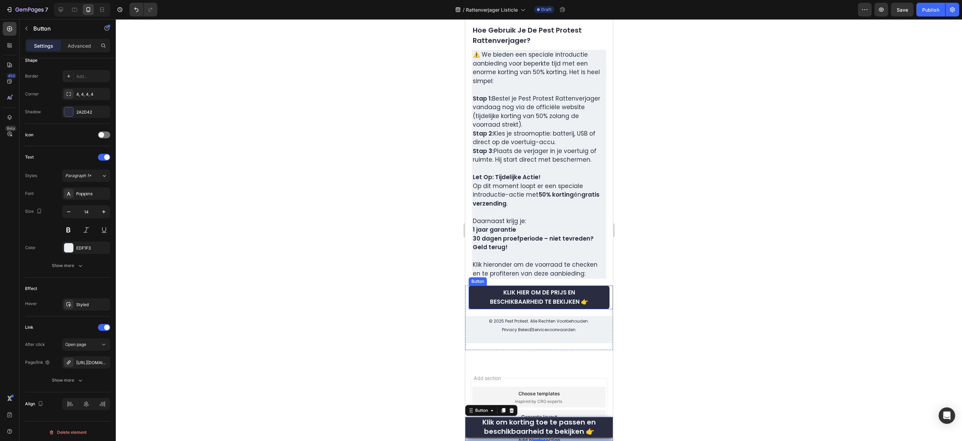
click at [473, 286] on link "KLIK HIER OM DE PRIJS EN BESCHIKBAARHEID TE BEKIJKEN 👉" at bounding box center [538, 297] width 141 height 23
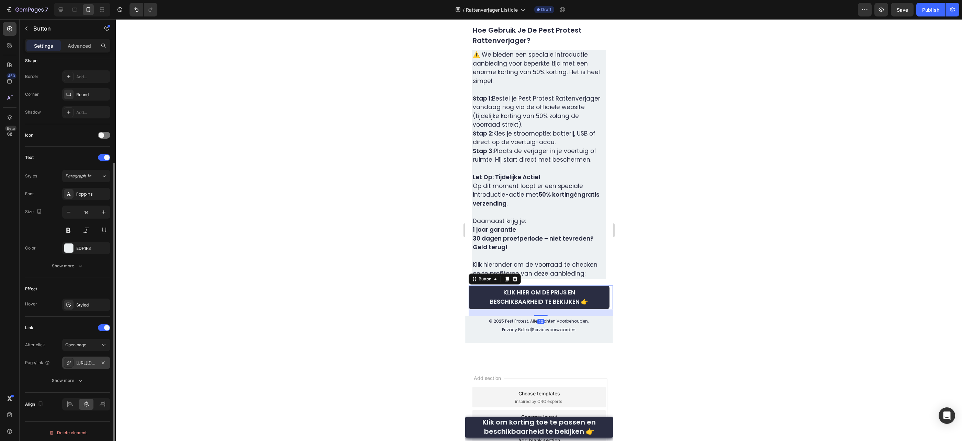
click at [85, 362] on div "https://pestprotest.com/pest-protest-marterverjager" at bounding box center [86, 363] width 20 height 6
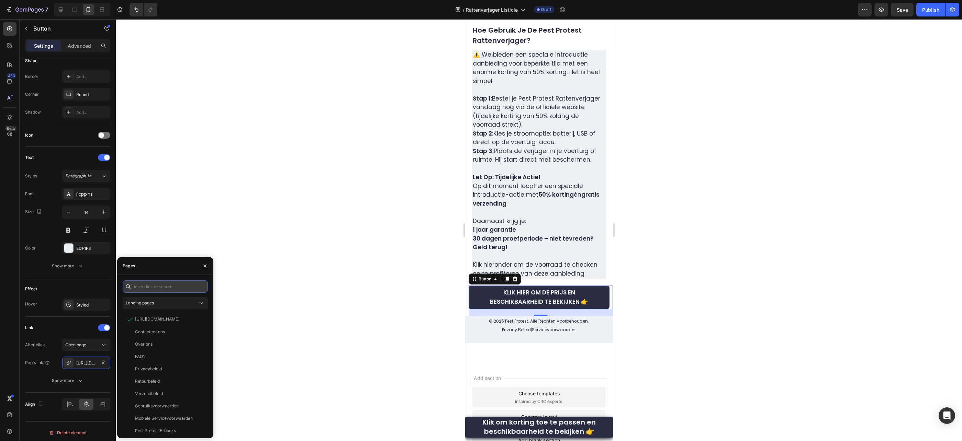
click at [178, 287] on input "text" at bounding box center [165, 287] width 85 height 12
paste input "https://pestprotest.com/products/pest-protest-rattenverjager"
type input "https://pestprotest.com/products/pest-protest-rattenverjager"
click at [172, 305] on div "https://pestprotest.com/products/pest-protest-rattenverjager" at bounding box center [157, 303] width 44 height 6
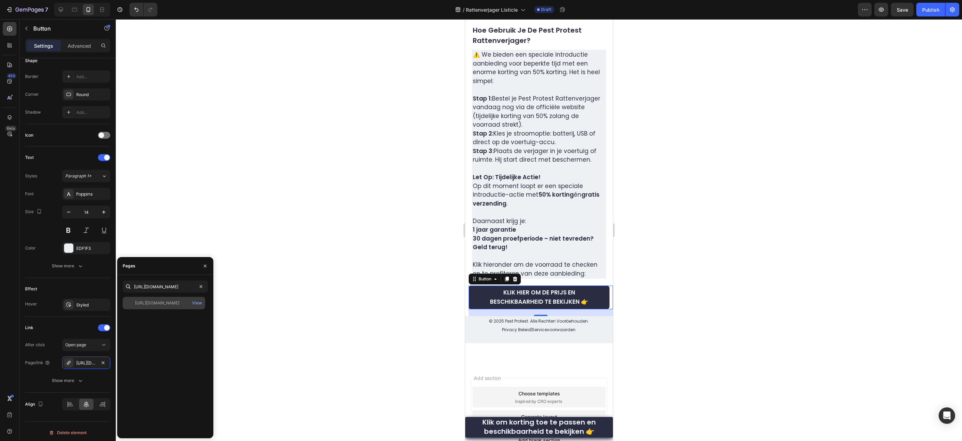
scroll to position [0, 0]
click at [69, 319] on div "Link After click Open page Page/link https://pestprotest.com/pest-protest-ratte…" at bounding box center [67, 355] width 85 height 76
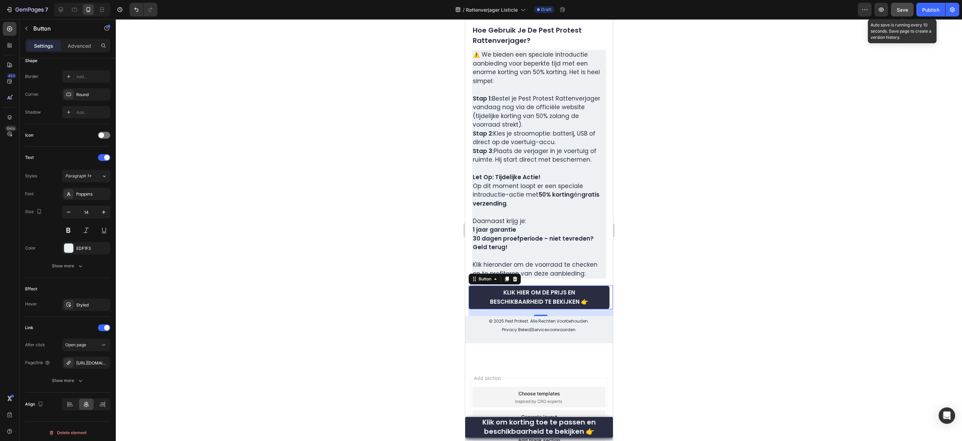
click at [902, 10] on span "Save" at bounding box center [902, 10] width 11 height 6
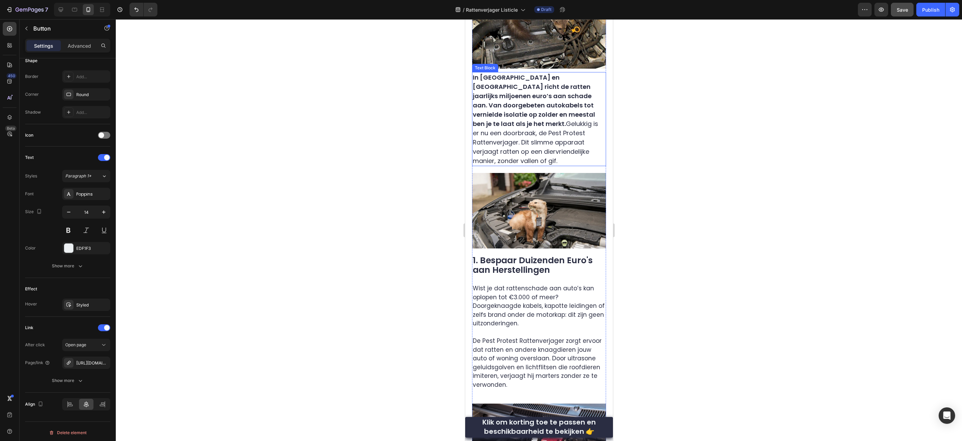
scroll to position [157, 0]
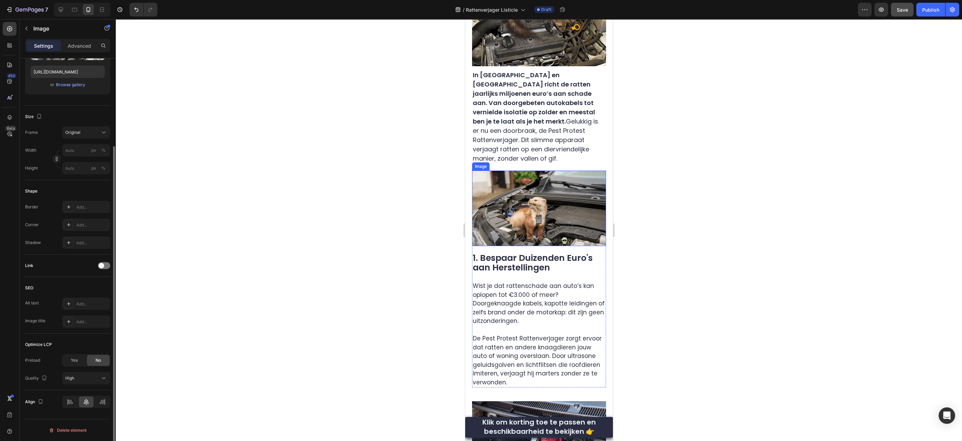
click at [561, 206] on img at bounding box center [539, 208] width 134 height 75
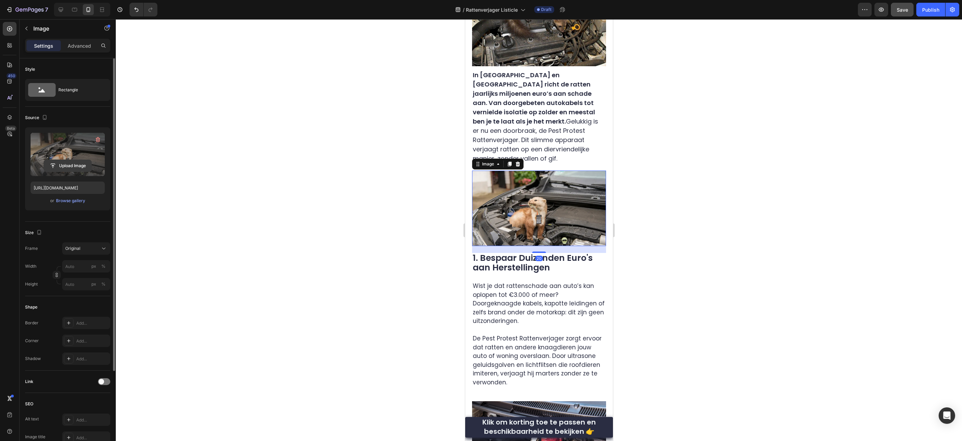
click at [71, 165] on input "file" at bounding box center [67, 166] width 47 height 12
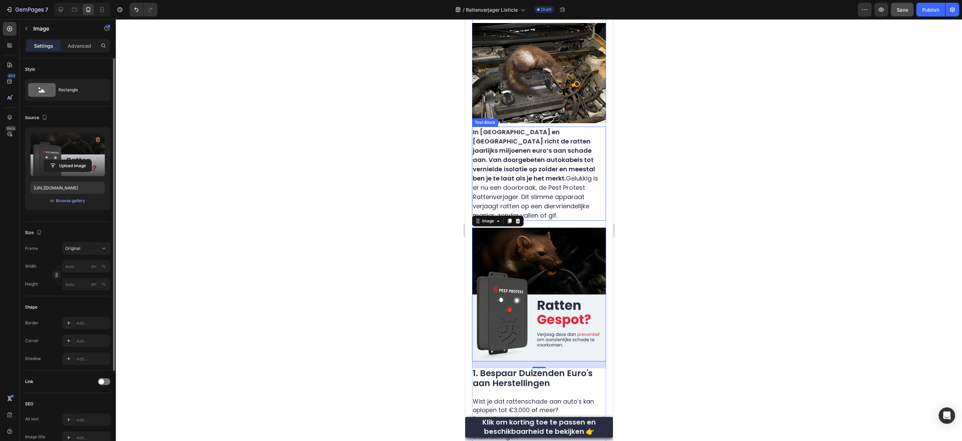
scroll to position [153, 0]
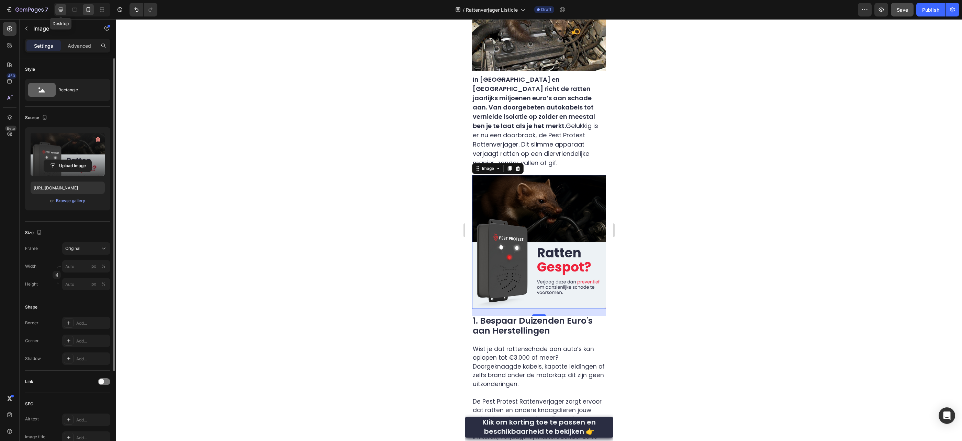
click at [57, 12] on div at bounding box center [60, 9] width 11 height 11
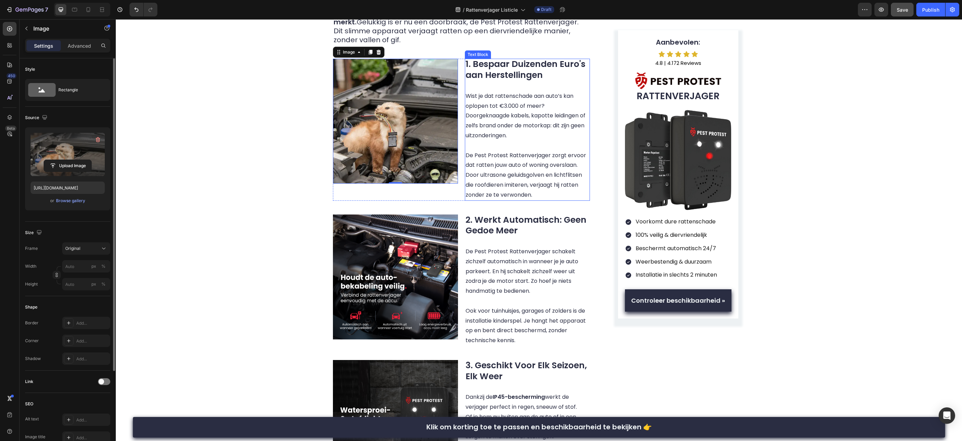
scroll to position [356, 0]
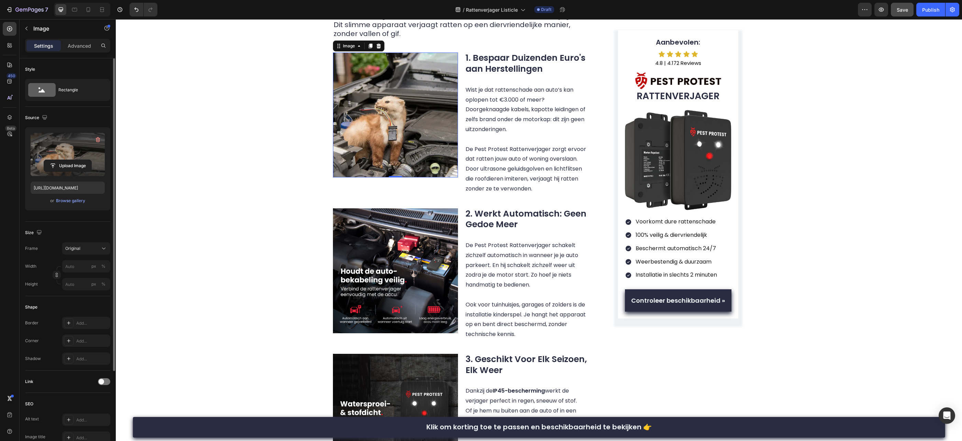
click at [427, 127] on img at bounding box center [395, 115] width 125 height 125
click at [80, 201] on div "Browse gallery" at bounding box center [70, 201] width 29 height 6
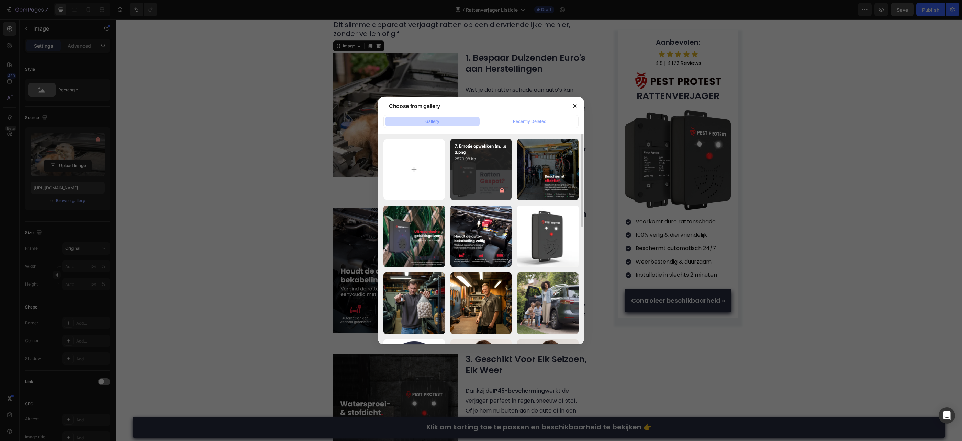
click at [482, 180] on div "7. Emotie opwekken (m...sd.png 2579.98 kb" at bounding box center [480, 169] width 61 height 61
type input "https://cdn.shopify.com/s/files/1/0884/0796/6045/files/gempages_572837103864382…"
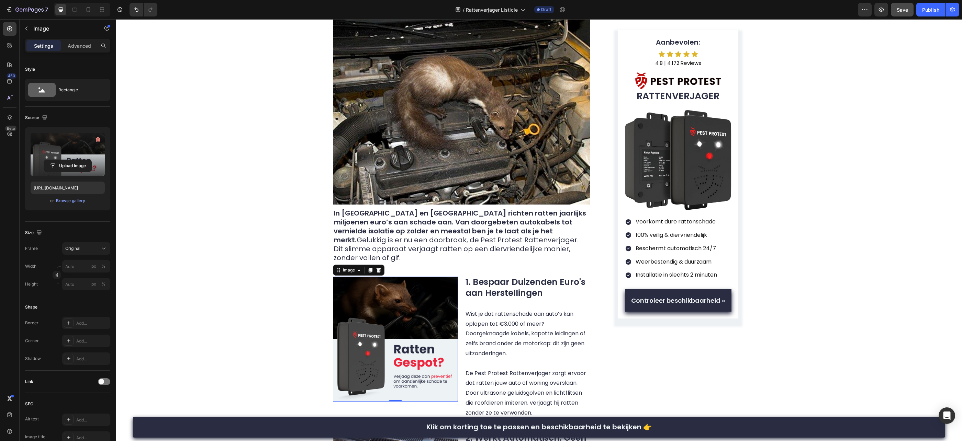
scroll to position [0, 0]
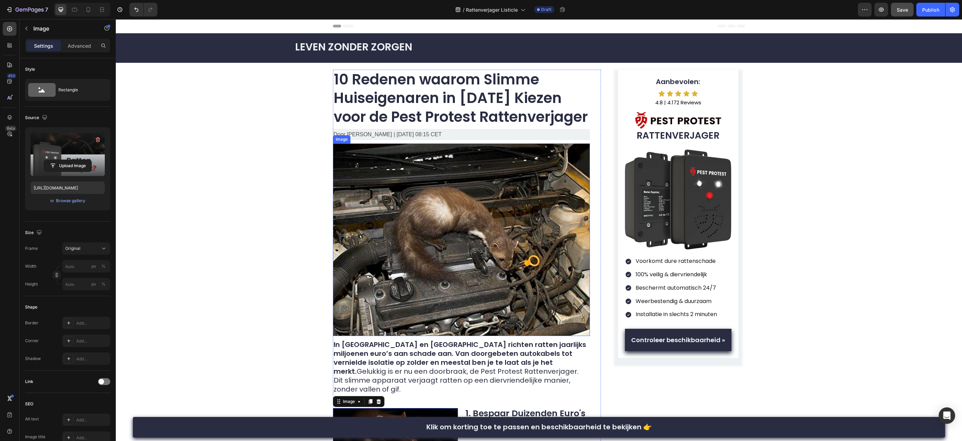
click at [426, 234] on img at bounding box center [461, 240] width 257 height 193
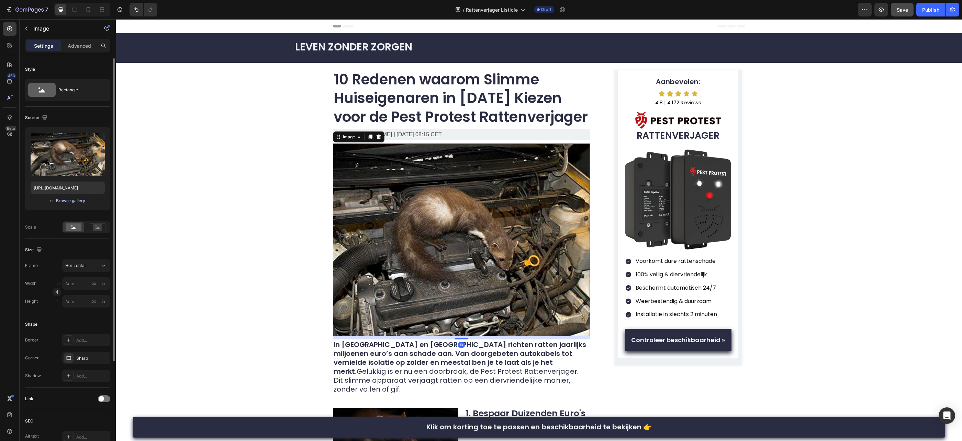
click at [78, 200] on div "Browse gallery" at bounding box center [70, 201] width 29 height 6
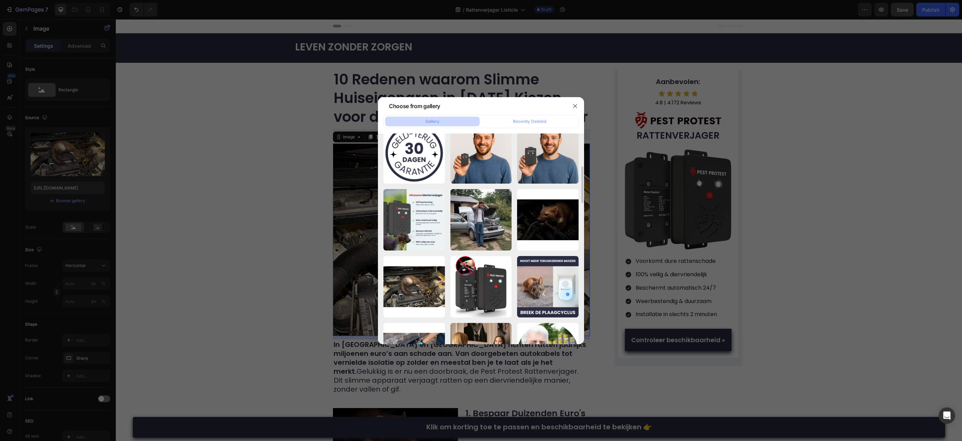
scroll to position [202, 0]
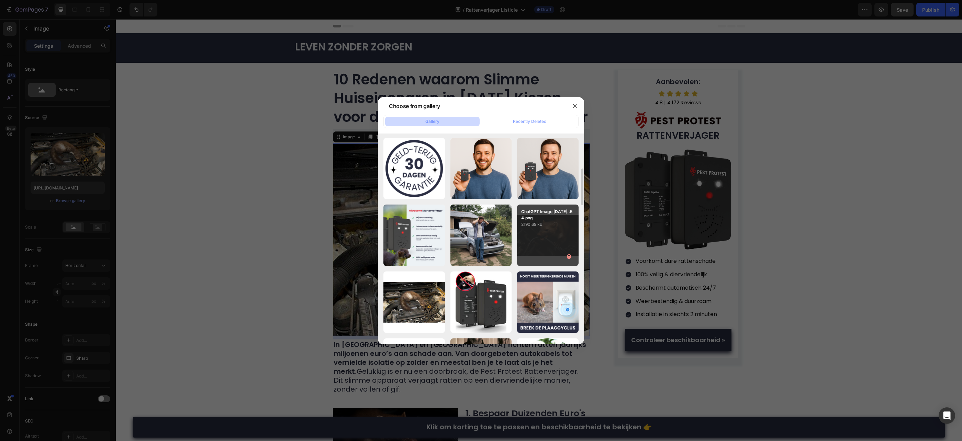
click at [547, 244] on div "ChatGPT Image 19 aug ...54.png 2190.69 kb" at bounding box center [547, 235] width 61 height 61
type input "https://cdn.shopify.com/s/files/1/0884/0796/6045/files/gempages_572837103864382…"
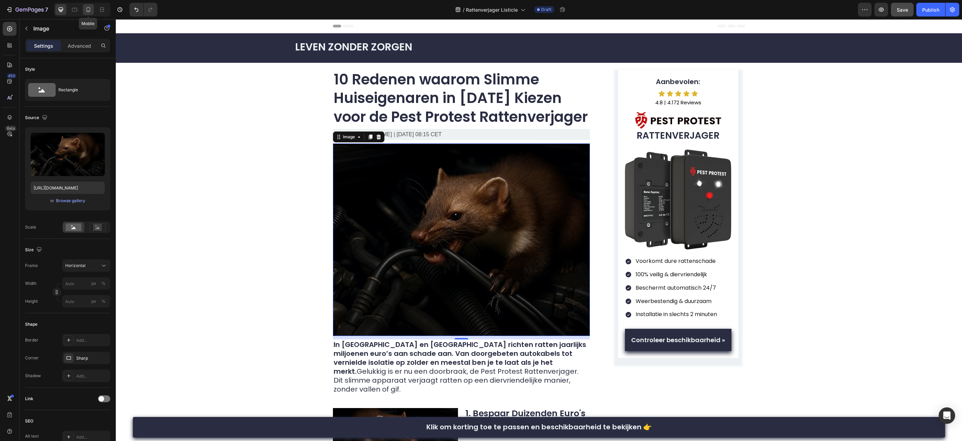
click at [85, 13] on div at bounding box center [88, 9] width 11 height 11
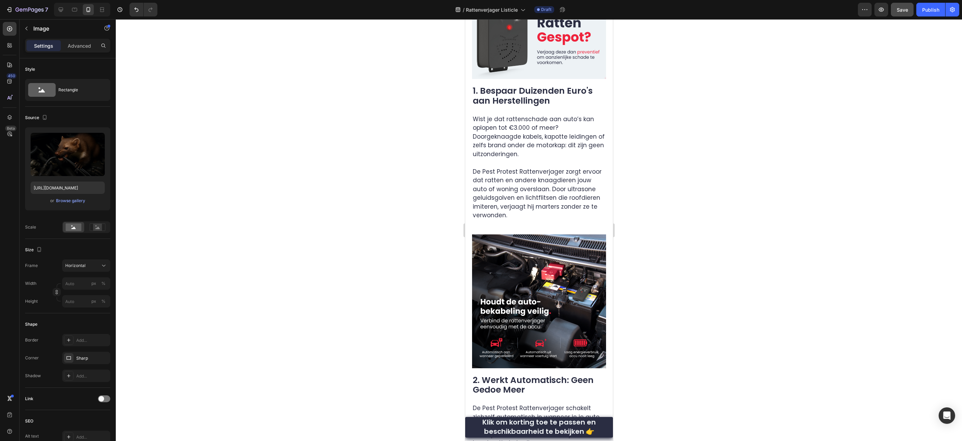
scroll to position [385, 0]
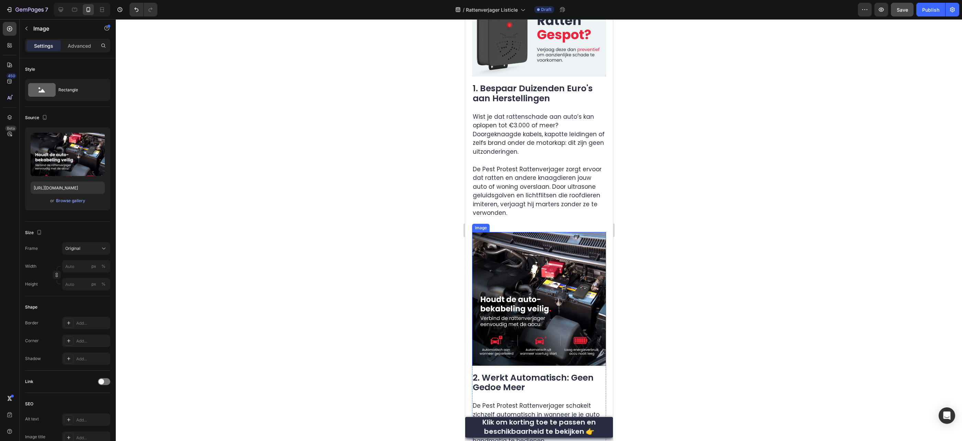
click at [570, 267] on img at bounding box center [539, 299] width 134 height 134
click at [687, 116] on div at bounding box center [539, 230] width 846 height 422
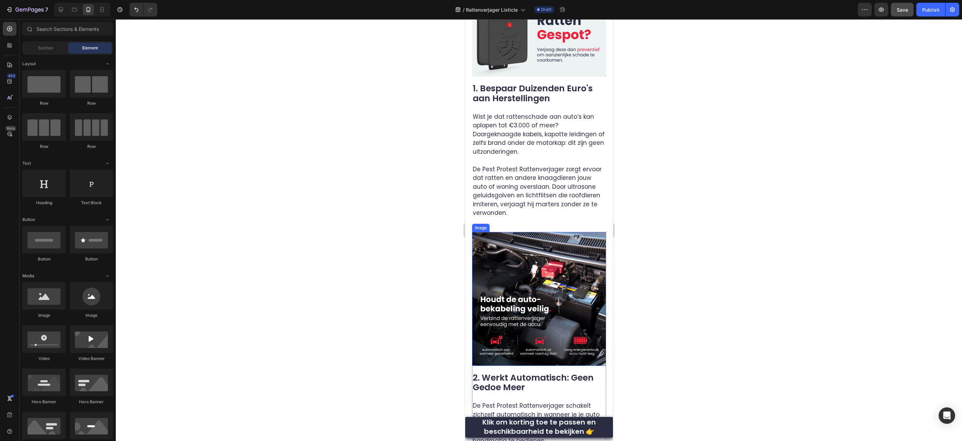
click at [552, 247] on img at bounding box center [539, 299] width 134 height 134
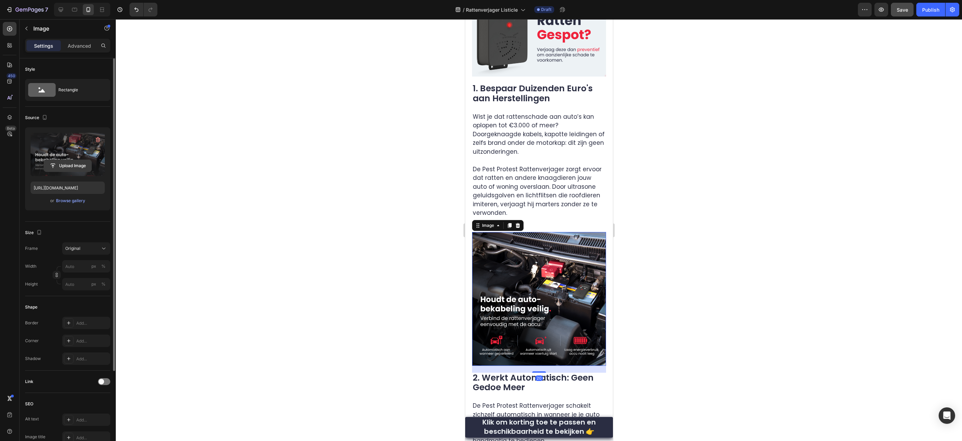
click at [80, 165] on input "file" at bounding box center [67, 166] width 47 height 12
type input "https://cdn.shopify.com/s/files/1/0884/0796/6045/files/gempages_572837103864382…"
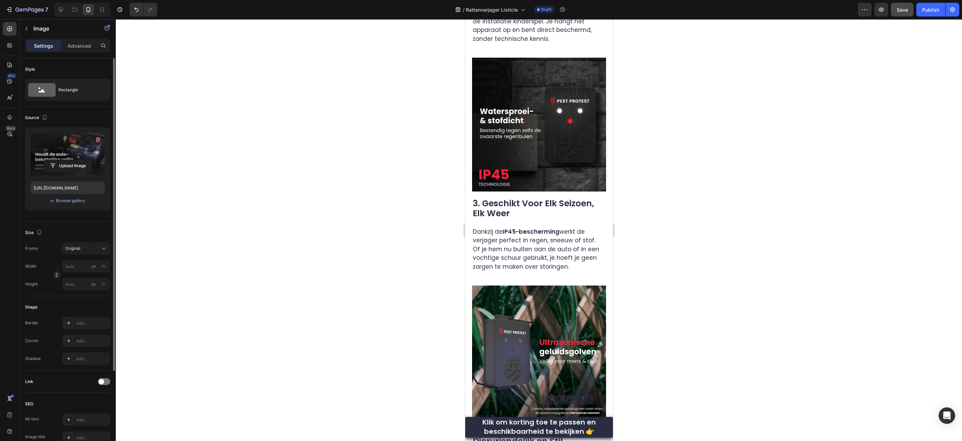
scroll to position [908, 0]
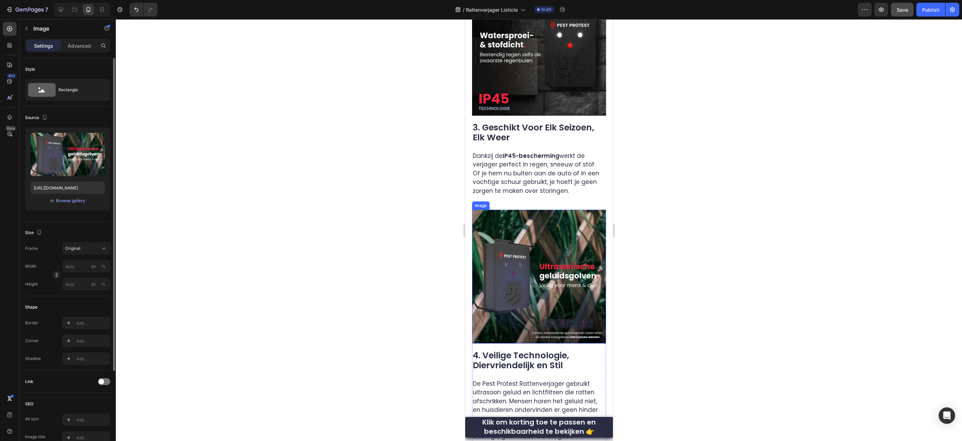
click at [573, 248] on img at bounding box center [539, 277] width 134 height 134
click at [566, 245] on img at bounding box center [539, 277] width 134 height 134
click at [88, 167] on input "file" at bounding box center [67, 166] width 47 height 12
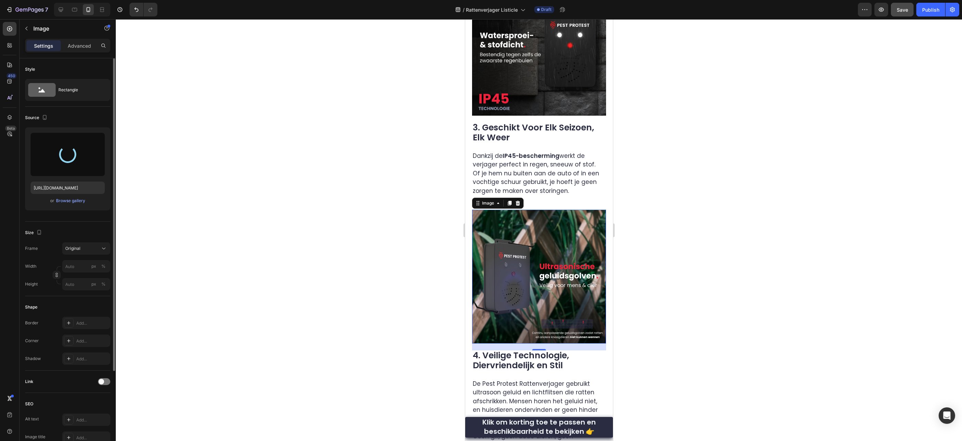
type input "https://cdn.shopify.com/s/files/1/0884/0796/6045/files/gempages_572837103864382…"
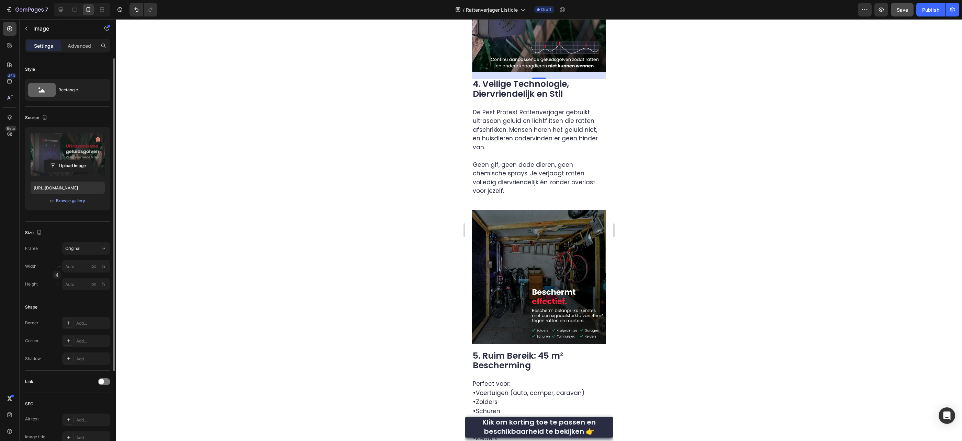
scroll to position [1180, 0]
click at [571, 212] on img at bounding box center [539, 277] width 134 height 134
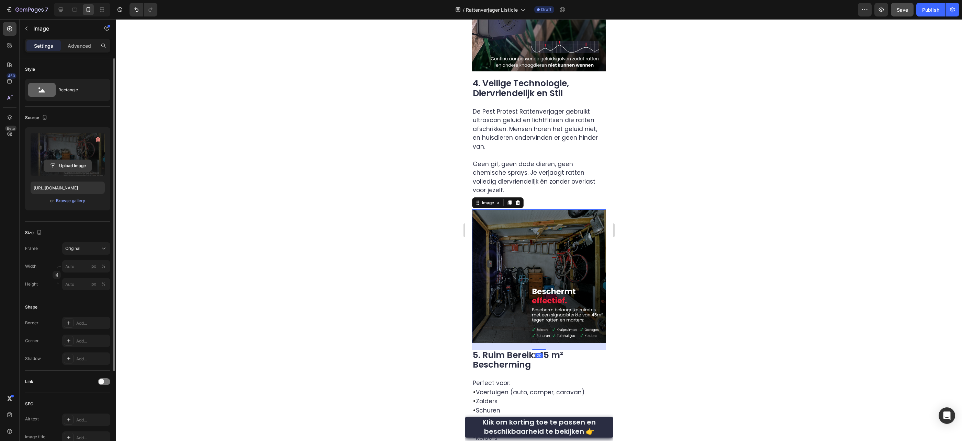
click at [75, 166] on input "file" at bounding box center [67, 166] width 47 height 12
click at [79, 161] on input "file" at bounding box center [67, 166] width 47 height 12
type input "https://cdn.shopify.com/s/files/1/0884/0796/6045/files/gempages_572837103864382…"
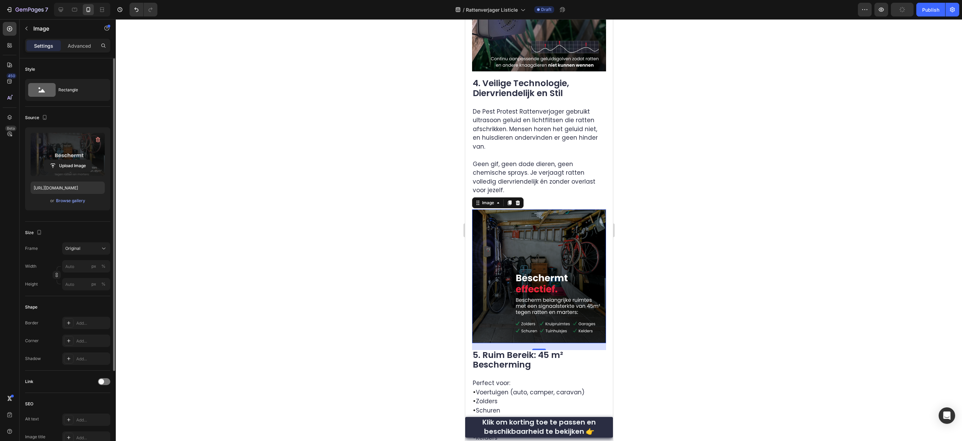
click at [671, 306] on div at bounding box center [539, 230] width 846 height 422
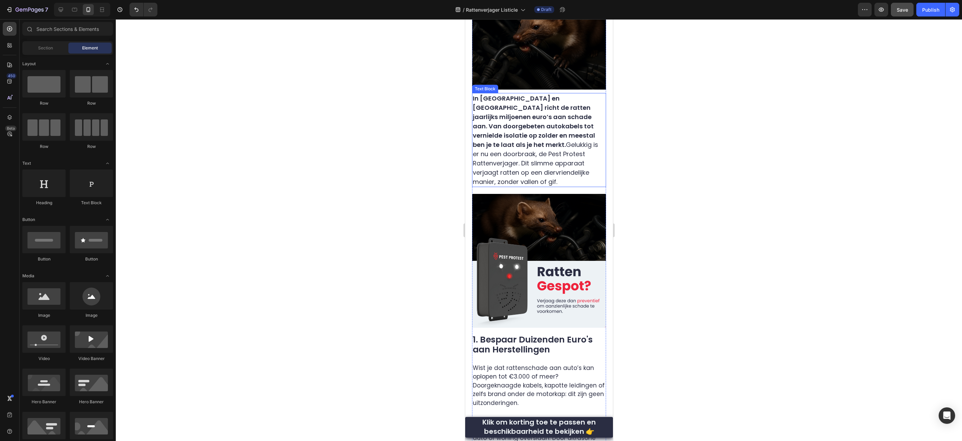
scroll to position [0, 0]
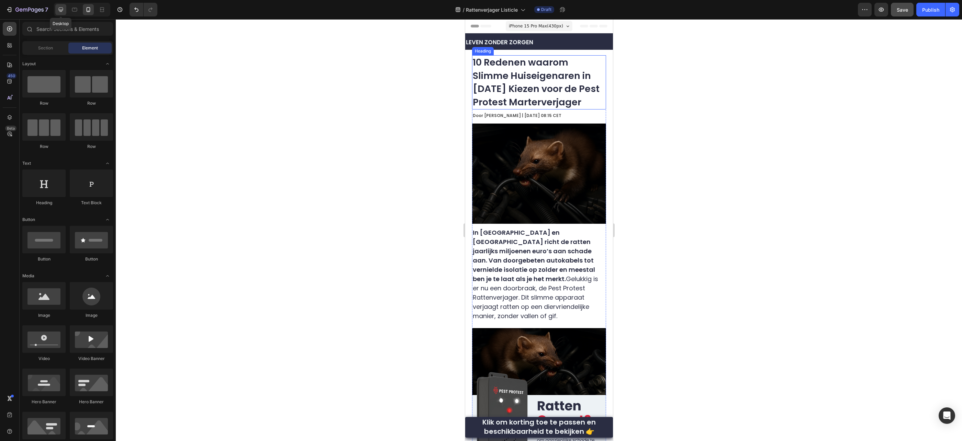
click at [63, 11] on icon at bounding box center [60, 9] width 7 height 7
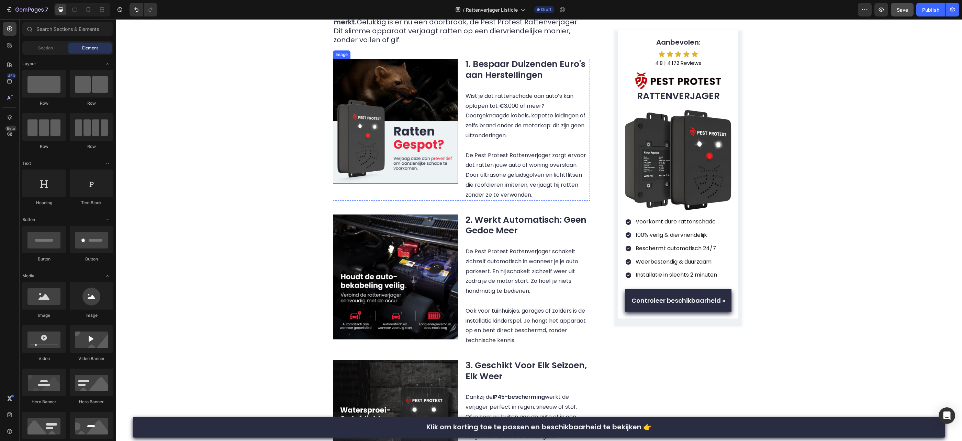
scroll to position [490, 0]
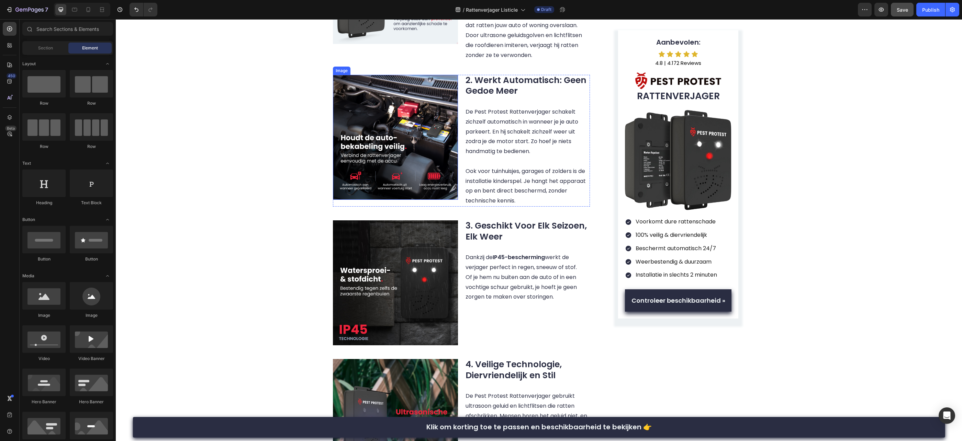
click at [416, 142] on img at bounding box center [395, 137] width 125 height 125
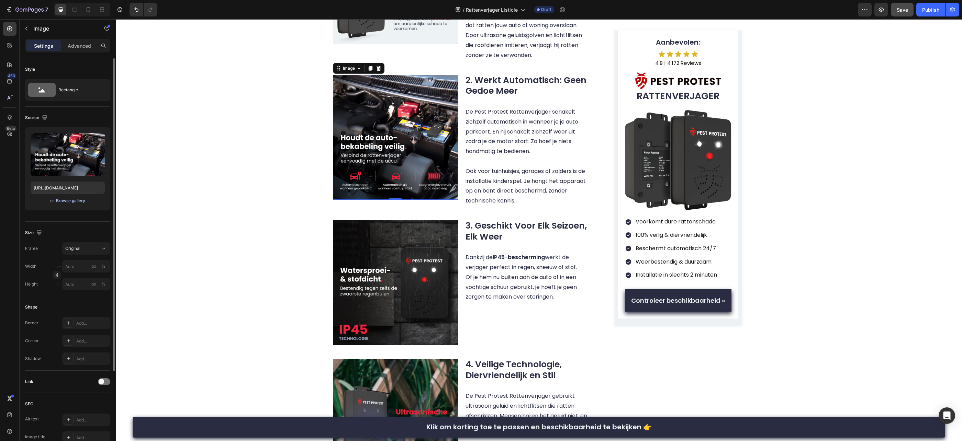
click at [81, 200] on div "Browse gallery" at bounding box center [70, 201] width 29 height 6
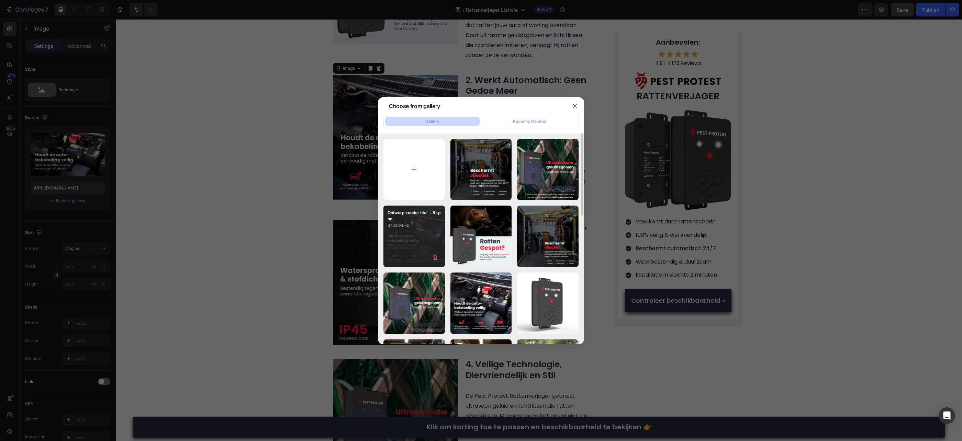
click at [425, 229] on div "Ontwerp zonder titel ...6).png 3733.94 kb" at bounding box center [413, 236] width 61 height 61
type input "https://cdn.shopify.com/s/files/1/0884/0796/6045/files/gempages_572837103864382…"
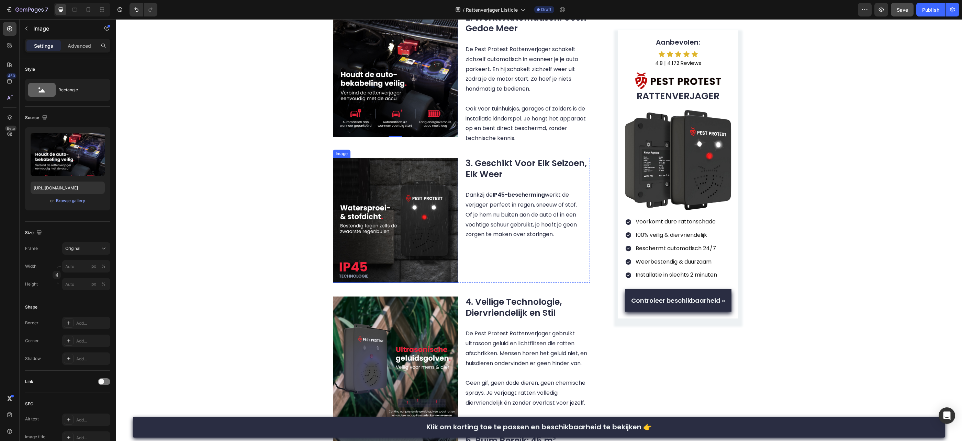
scroll to position [659, 0]
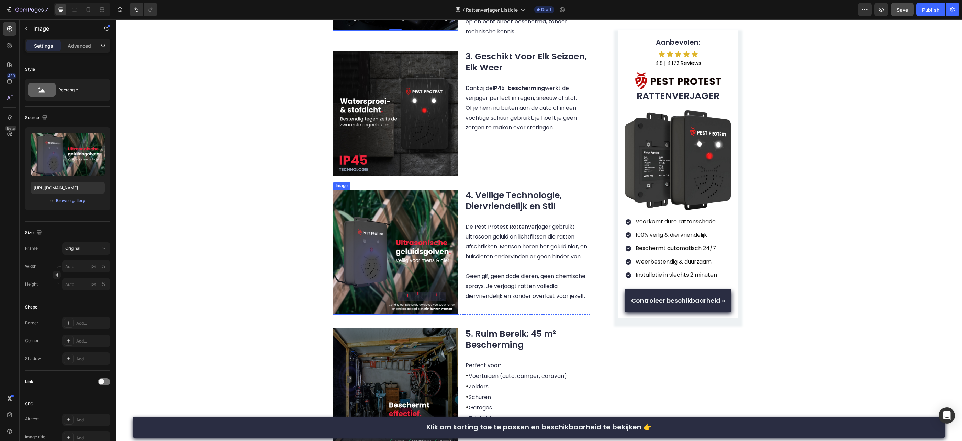
click at [417, 253] on img at bounding box center [395, 252] width 125 height 125
click at [81, 202] on div "Browse gallery" at bounding box center [70, 201] width 29 height 6
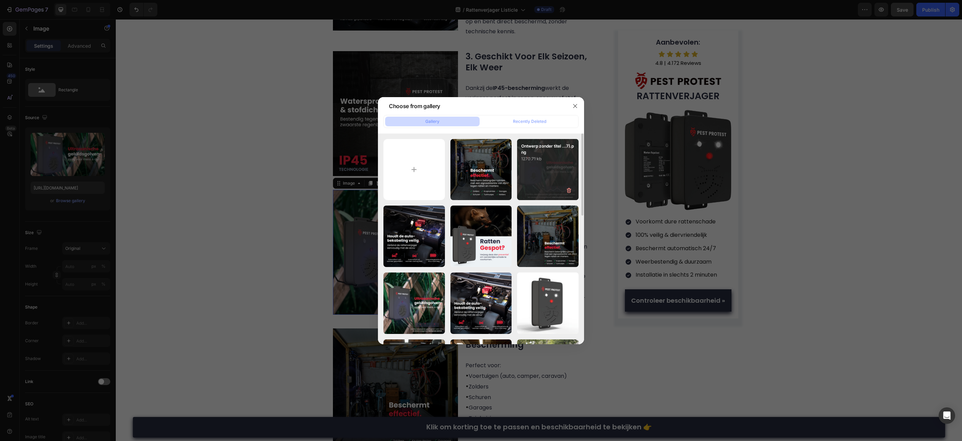
click at [556, 170] on div "Ontwerp zonder titel ...7).png 1270.71 kb" at bounding box center [547, 169] width 61 height 61
type input "https://cdn.shopify.com/s/files/1/0884/0796/6045/files/gempages_572837103864382…"
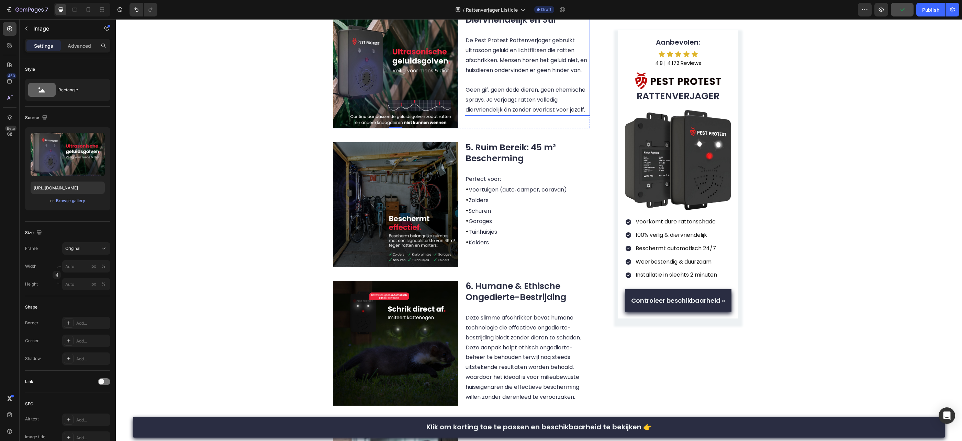
scroll to position [862, 0]
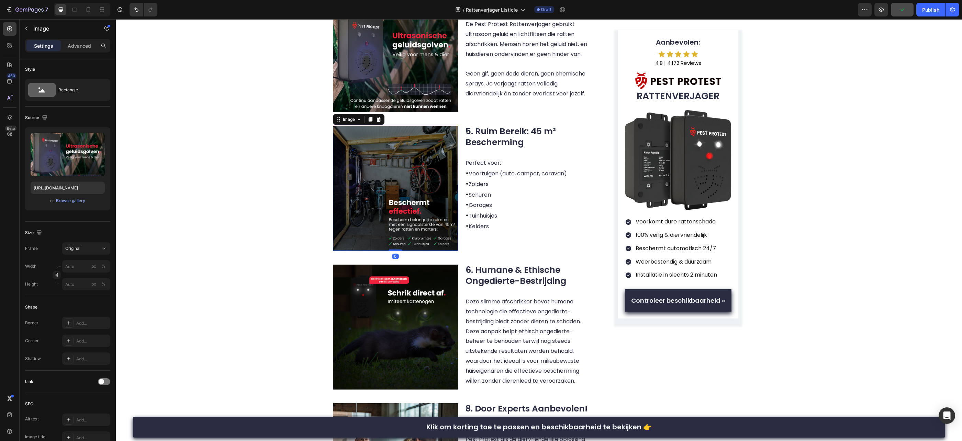
click at [422, 198] on img at bounding box center [395, 188] width 125 height 125
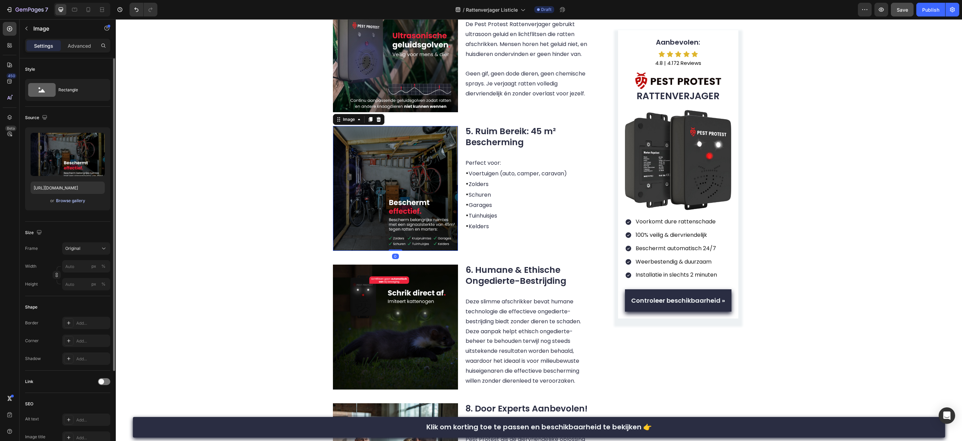
click at [76, 202] on div "Browse gallery" at bounding box center [70, 201] width 29 height 6
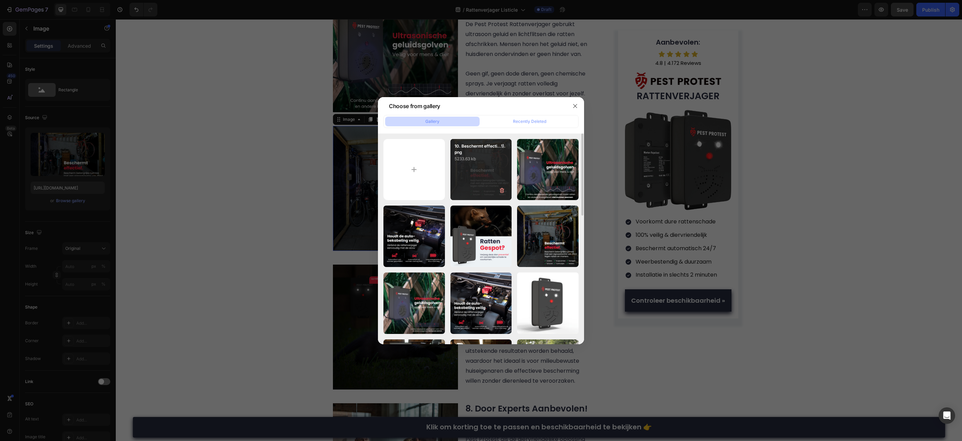
click at [482, 179] on div "10. Beschermt effecti...1).png 5233.63 kb" at bounding box center [480, 169] width 61 height 61
type input "https://cdn.shopify.com/s/files/1/0884/0796/6045/files/gempages_572837103864382…"
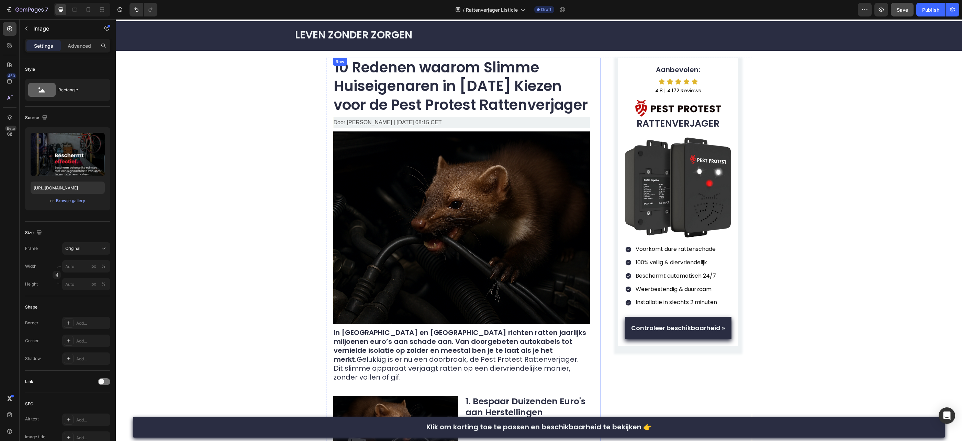
scroll to position [0, 0]
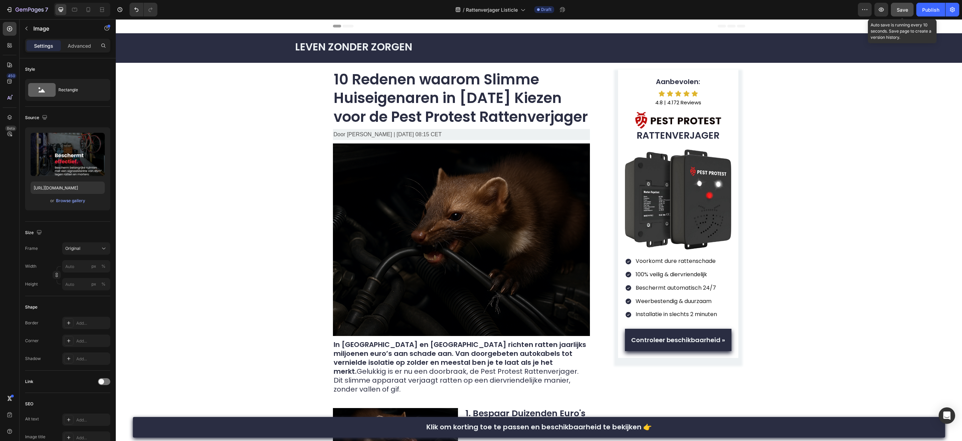
click at [905, 11] on span "Save" at bounding box center [902, 10] width 11 height 6
click at [80, 10] on div at bounding box center [74, 9] width 11 height 11
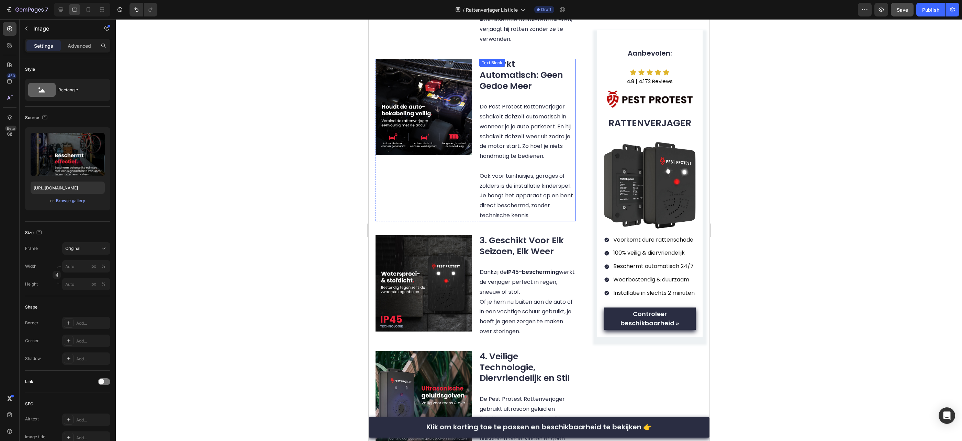
scroll to position [597, 0]
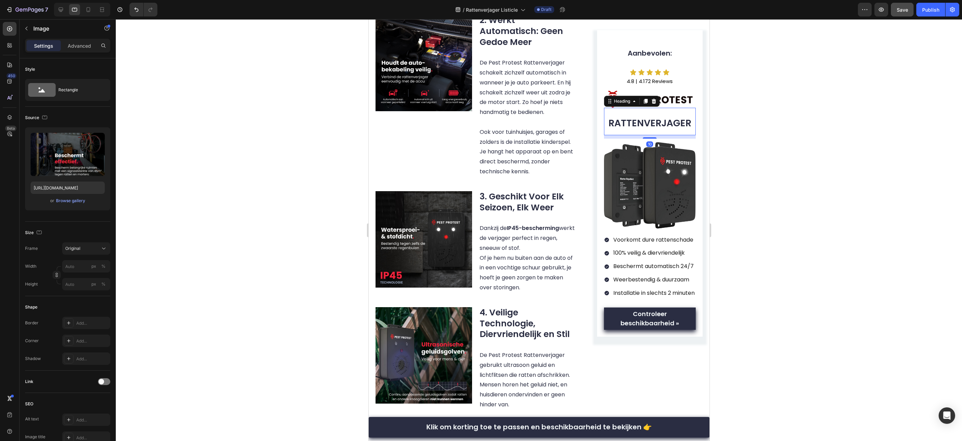
click at [653, 119] on strong "RATTENVERJAGER" at bounding box center [649, 123] width 83 height 13
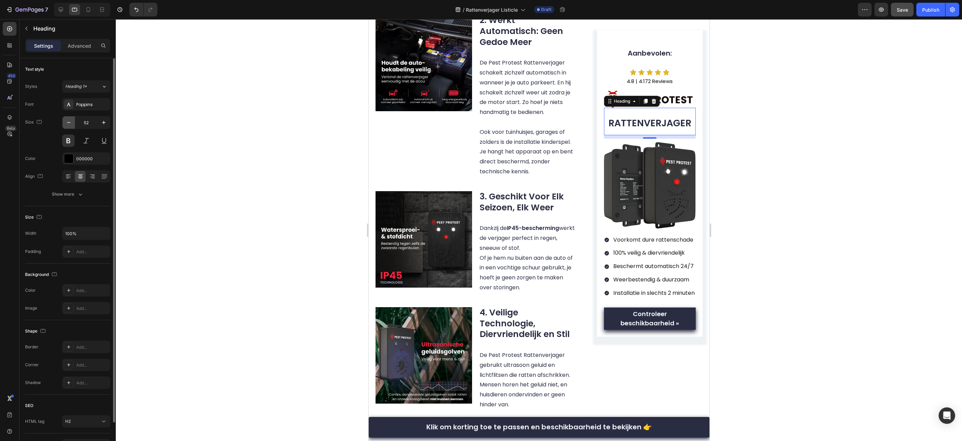
click at [71, 124] on icon "button" at bounding box center [68, 122] width 7 height 7
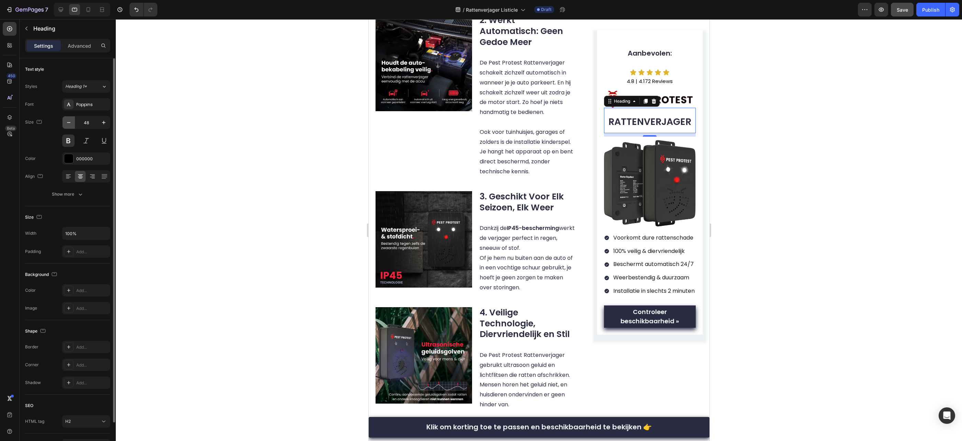
click at [71, 124] on icon "button" at bounding box center [68, 122] width 7 height 7
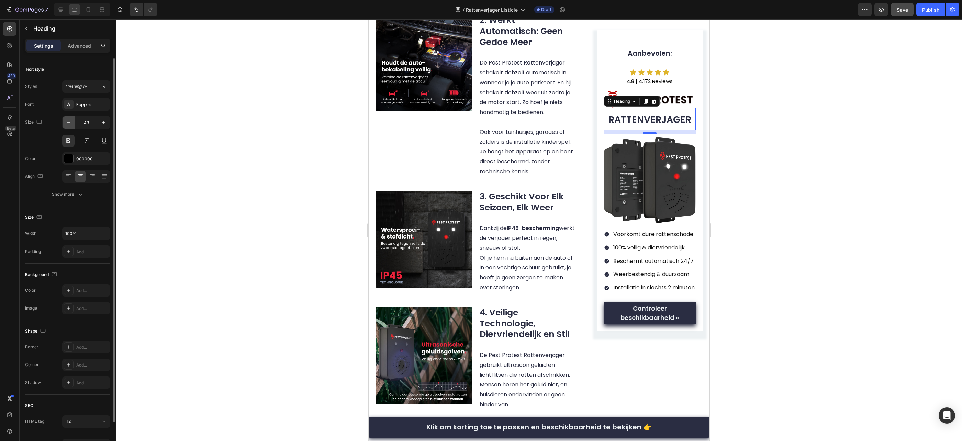
click at [71, 124] on icon "button" at bounding box center [68, 122] width 7 height 7
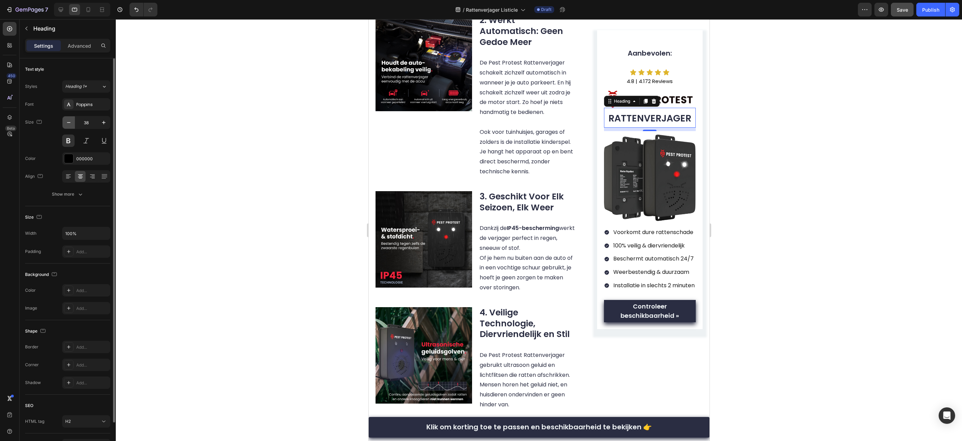
click at [71, 124] on icon "button" at bounding box center [68, 122] width 7 height 7
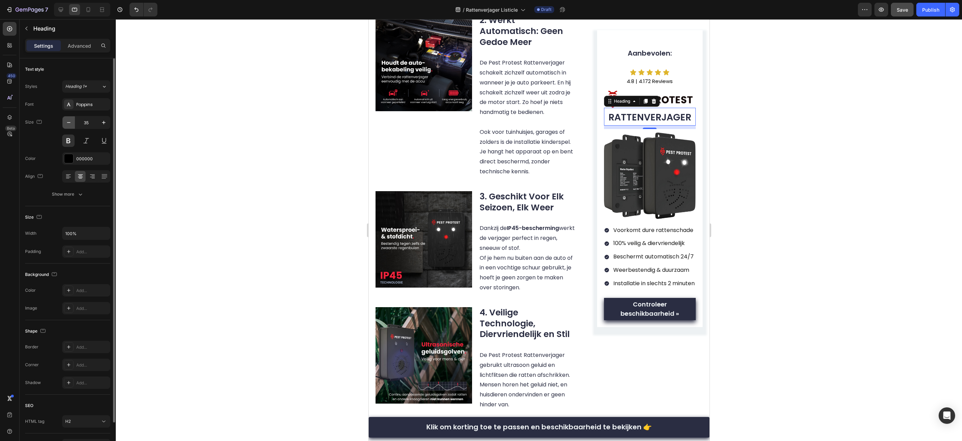
click at [71, 124] on icon "button" at bounding box center [68, 122] width 7 height 7
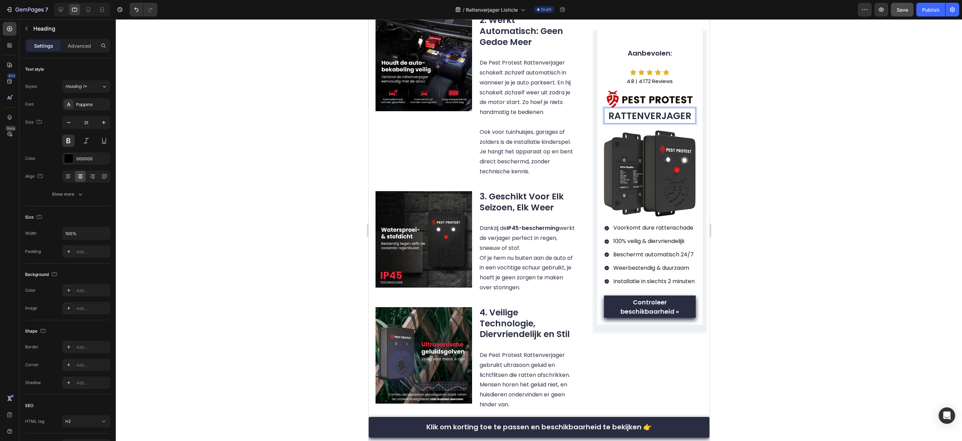
click at [659, 110] on strong "RATTENVERJAGER" at bounding box center [649, 116] width 83 height 13
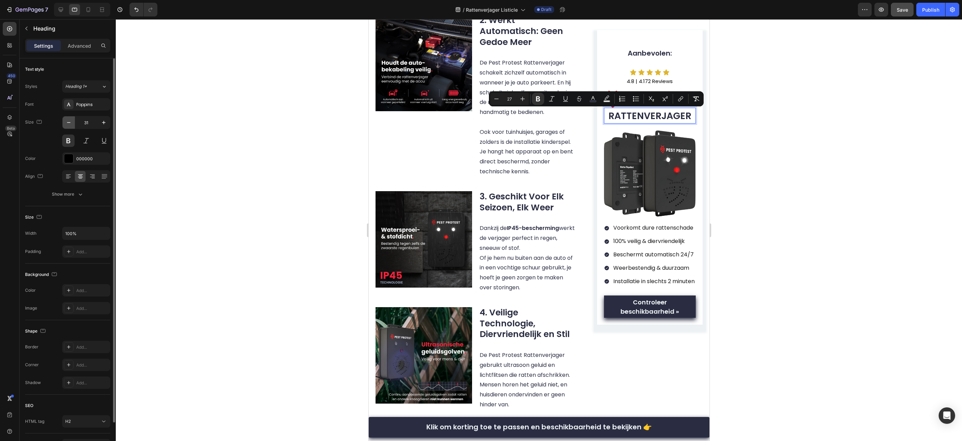
click at [71, 123] on icon "button" at bounding box center [68, 122] width 7 height 7
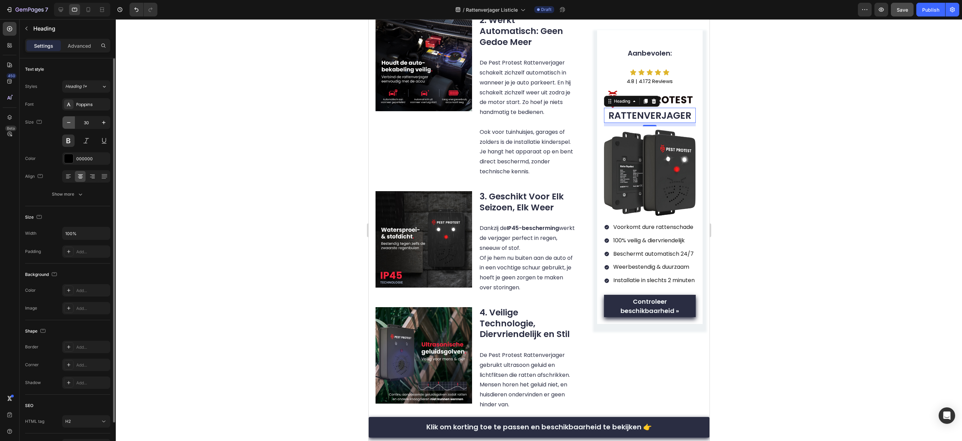
click at [71, 123] on icon "button" at bounding box center [68, 122] width 7 height 7
click at [105, 121] on icon "button" at bounding box center [103, 122] width 7 height 7
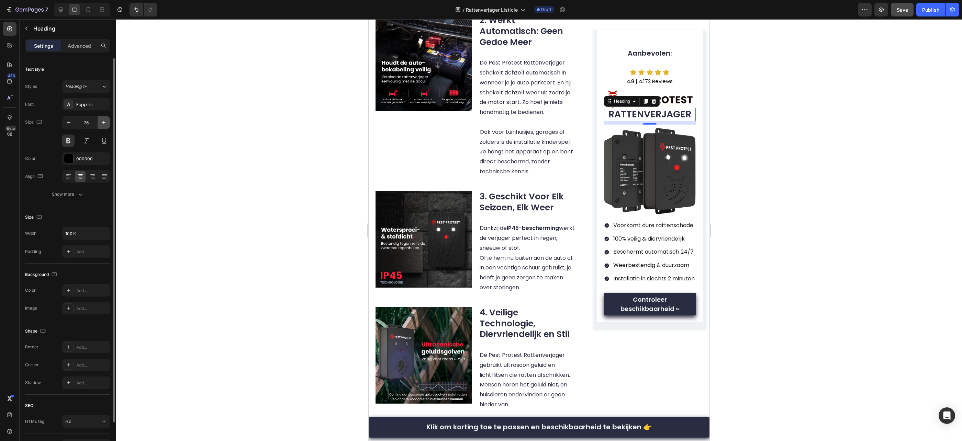
type input "27"
click at [803, 157] on div at bounding box center [539, 230] width 846 height 422
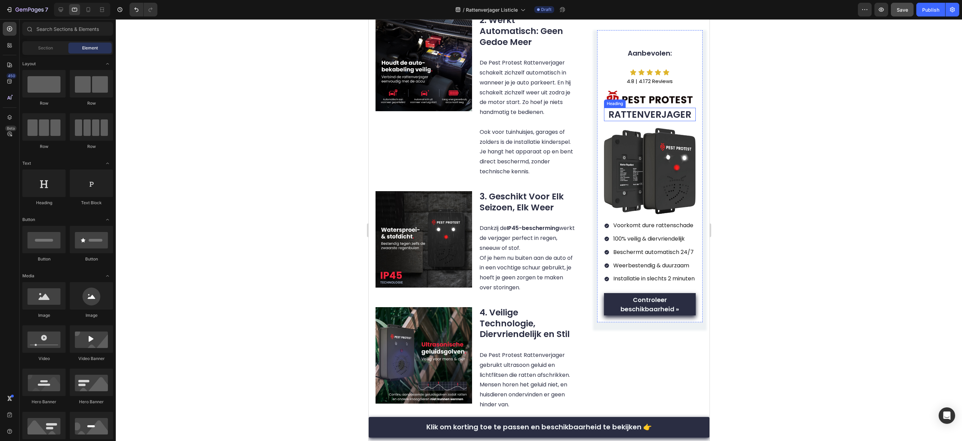
click at [672, 114] on strong "RATTENVERJAGER" at bounding box center [649, 114] width 83 height 13
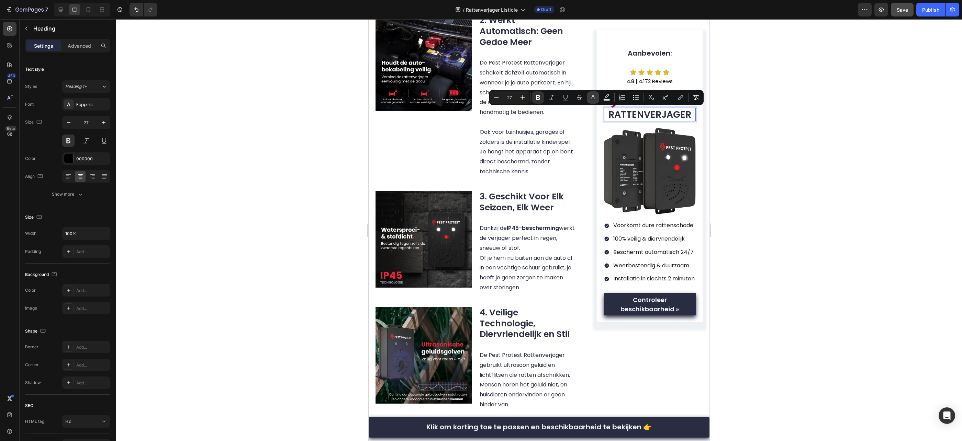
click at [592, 100] on rect "Editor contextual toolbar" at bounding box center [593, 100] width 7 height 2
type input "2A2D42"
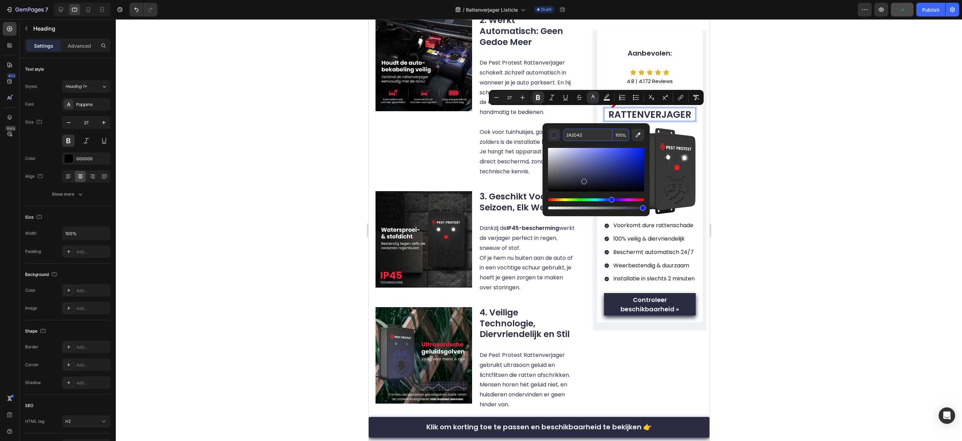
click at [576, 135] on input "2A2D42" at bounding box center [587, 135] width 49 height 12
type input "000000"
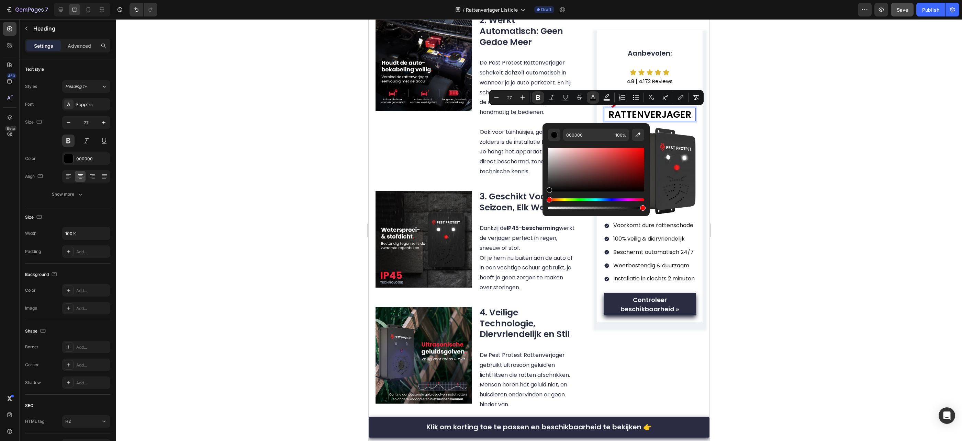
click at [642, 146] on div "Editor contextual toolbar" at bounding box center [596, 176] width 96 height 70
click at [781, 140] on div at bounding box center [539, 230] width 846 height 422
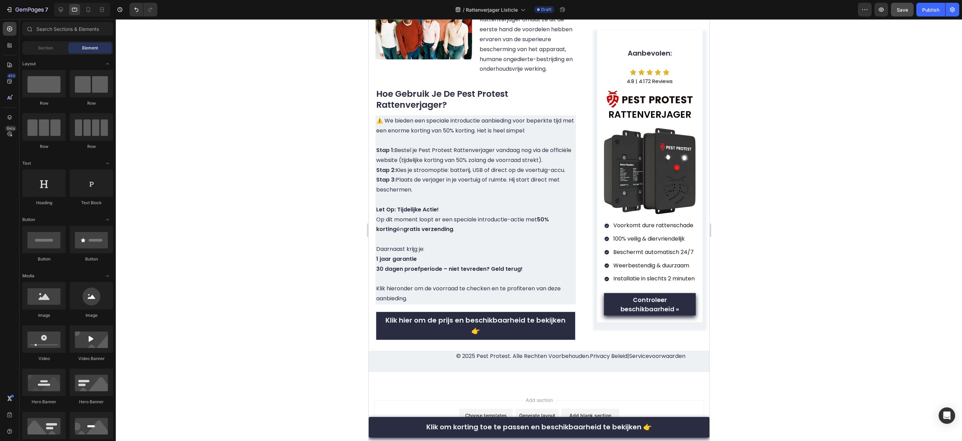
scroll to position [1734, 0]
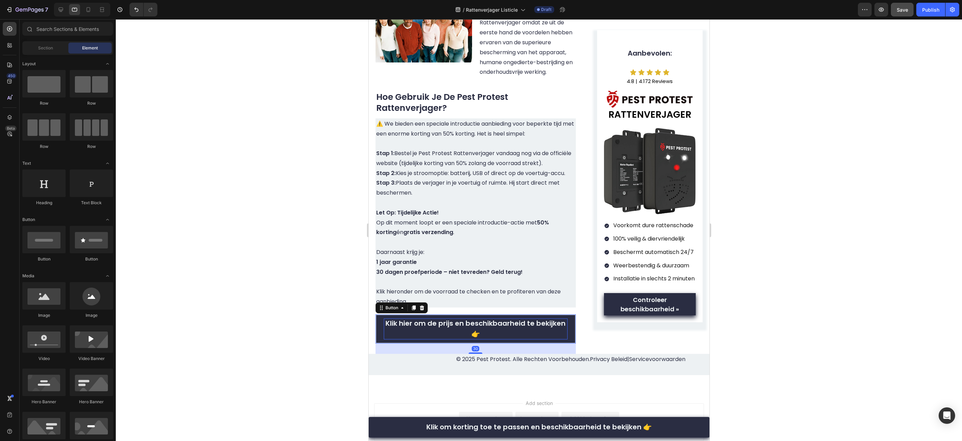
click at [509, 319] on strong "Klik hier om de prijs en beschikbaarheid te bekijken 👉" at bounding box center [475, 329] width 180 height 20
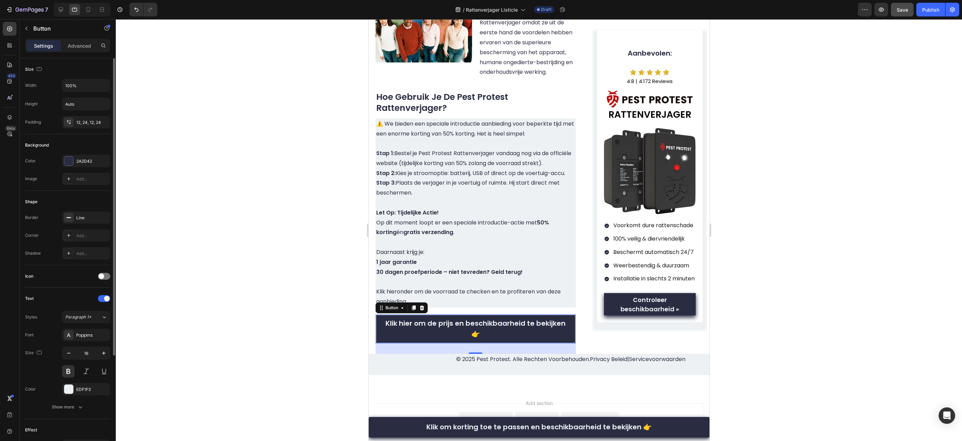
scroll to position [142, 0]
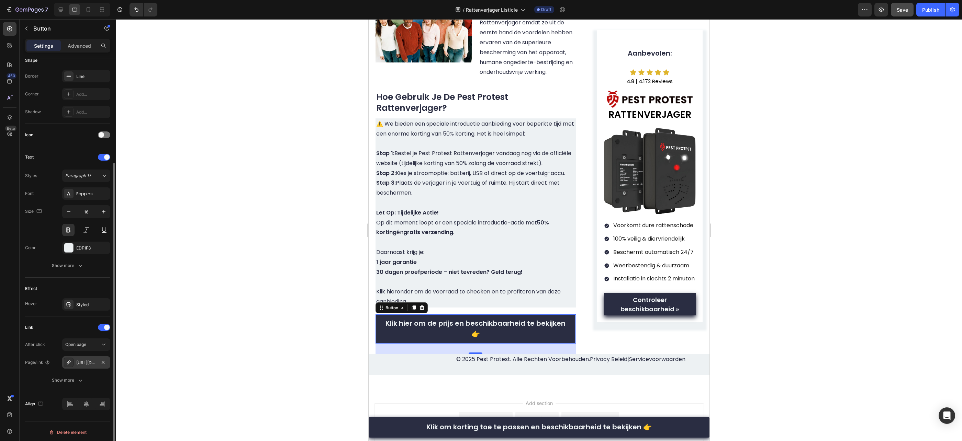
click at [91, 363] on div "https://pestprotest.com/pest-protest-rattenverjager" at bounding box center [86, 363] width 20 height 6
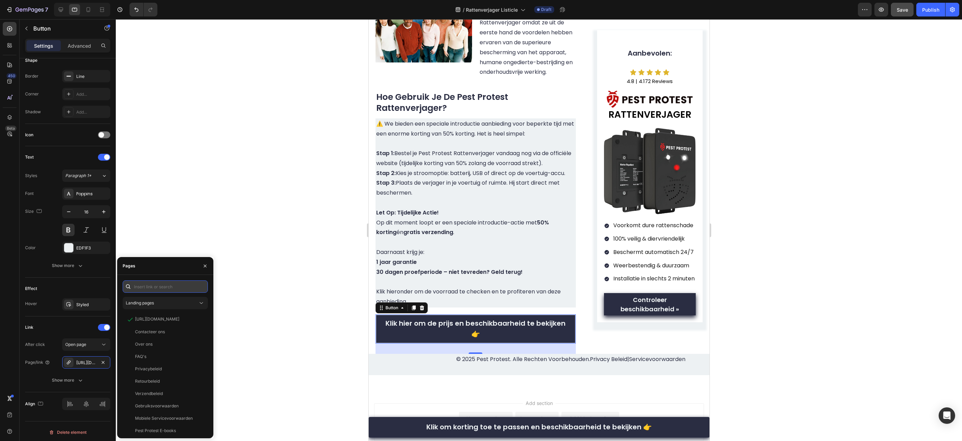
click at [169, 285] on input "text" at bounding box center [165, 287] width 85 height 12
paste input "https://pestprotest.com/products/pest-protest-rattenverjager"
type input "https://pestprotest.com/products/pest-protest-rattenverjager"
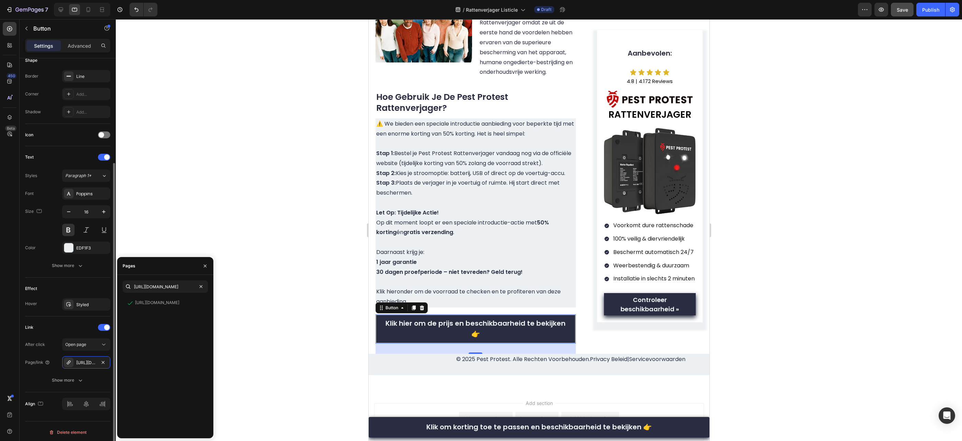
click at [95, 286] on div "Effect" at bounding box center [67, 288] width 85 height 11
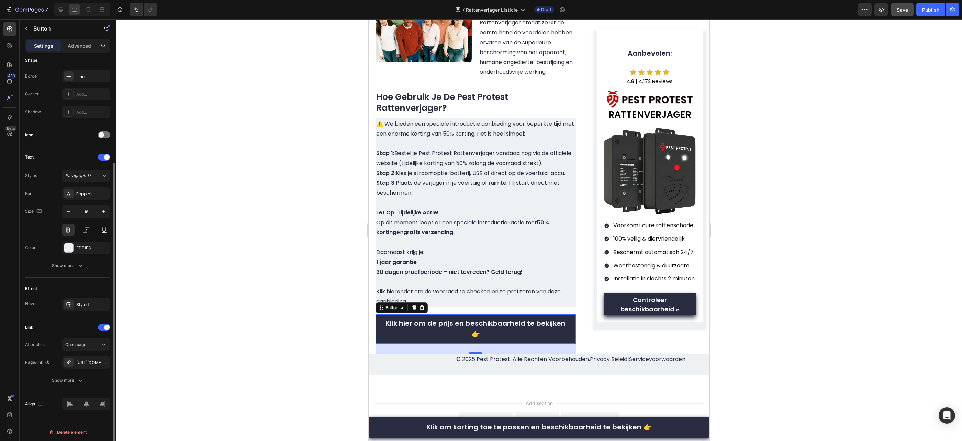
scroll to position [0, 0]
click at [409, 424] on link "Klik om korting toe te passen en beschikbaarheid te bekijken 👉" at bounding box center [538, 427] width 341 height 21
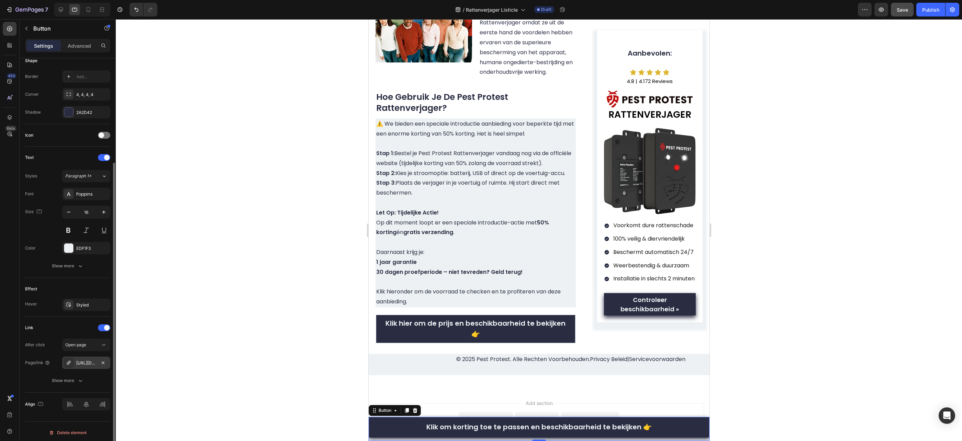
click at [76, 363] on div "https://pestprotest.com/pest-protest-rattenverjager" at bounding box center [86, 363] width 48 height 12
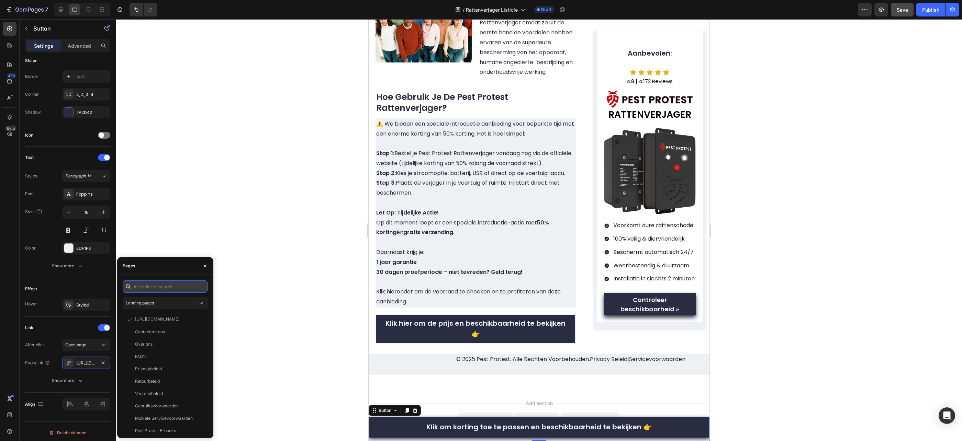
click at [183, 289] on input "text" at bounding box center [165, 287] width 85 height 12
paste input "https://pestprotest.com/products/pest-protest-rattenverjager"
type input "https://pestprotest.com/products/pest-protest-rattenverjager"
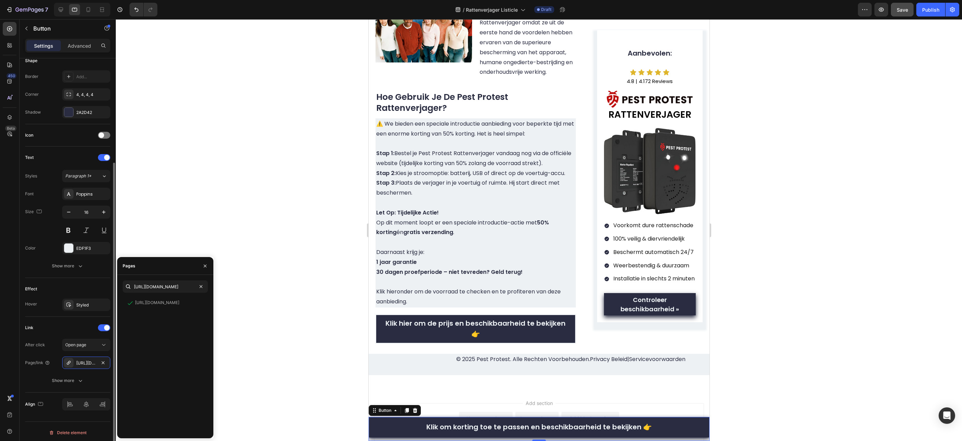
click at [81, 325] on div "Link" at bounding box center [67, 328] width 85 height 11
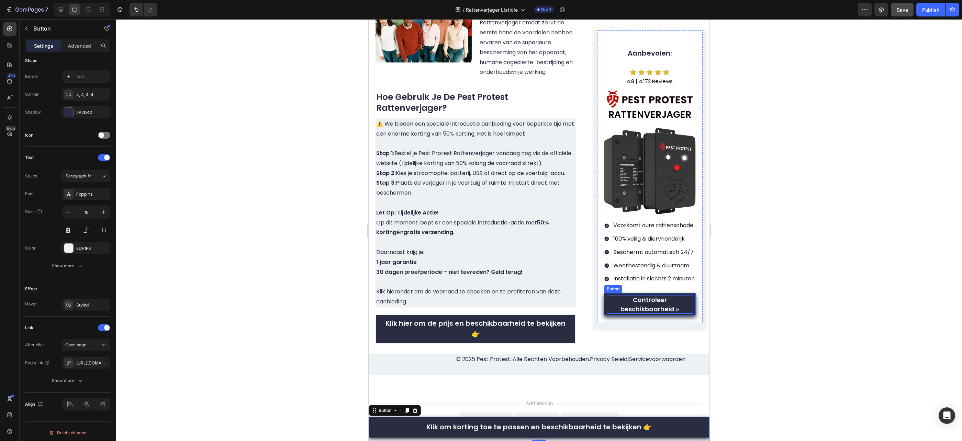
scroll to position [141, 0]
click at [650, 310] on span "Controleer beschikbaarheid »" at bounding box center [649, 305] width 58 height 18
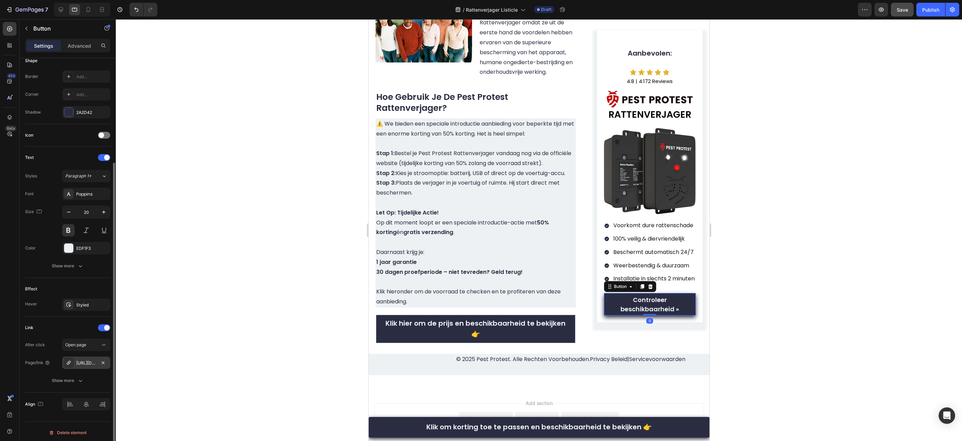
click at [91, 361] on div "https://pestprotest.com/pest-protest-rattenverjager" at bounding box center [86, 363] width 20 height 6
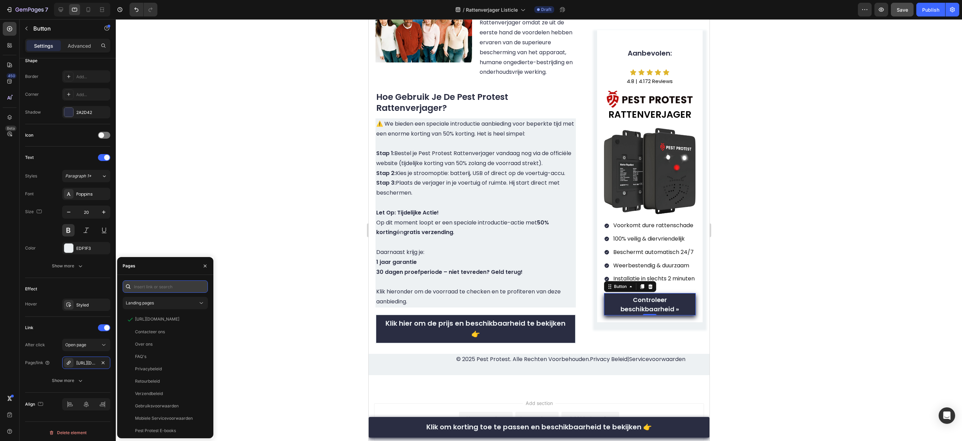
click at [168, 288] on input "text" at bounding box center [165, 287] width 85 height 12
paste input "https://pestprotest.com/products/pest-protest-rattenverjager"
type input "https://pestprotest.com/products/pest-protest-rattenverjager"
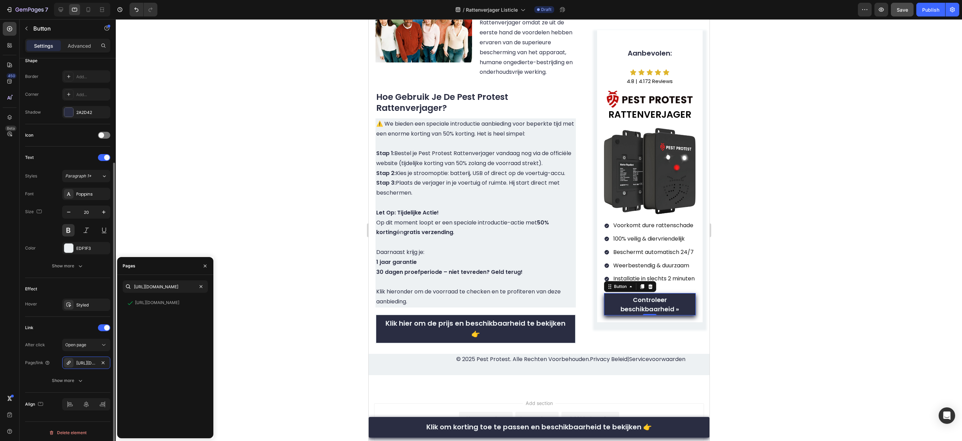
click at [80, 330] on div "Link" at bounding box center [67, 328] width 85 height 11
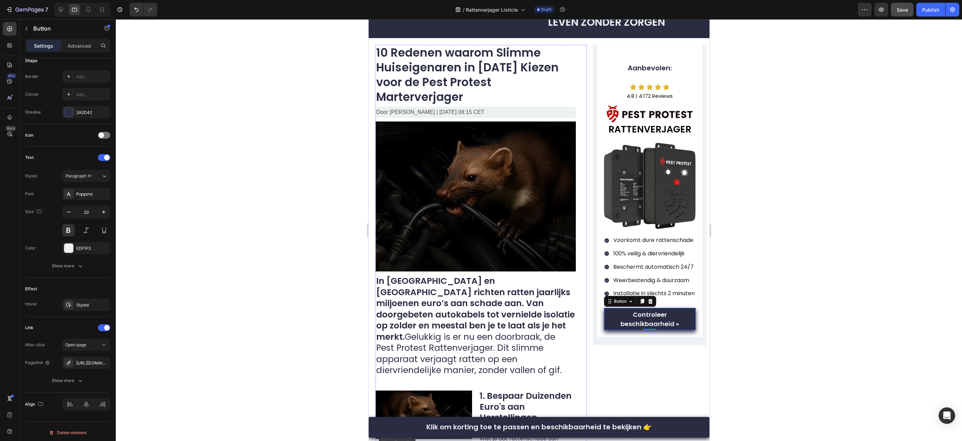
scroll to position [0, 0]
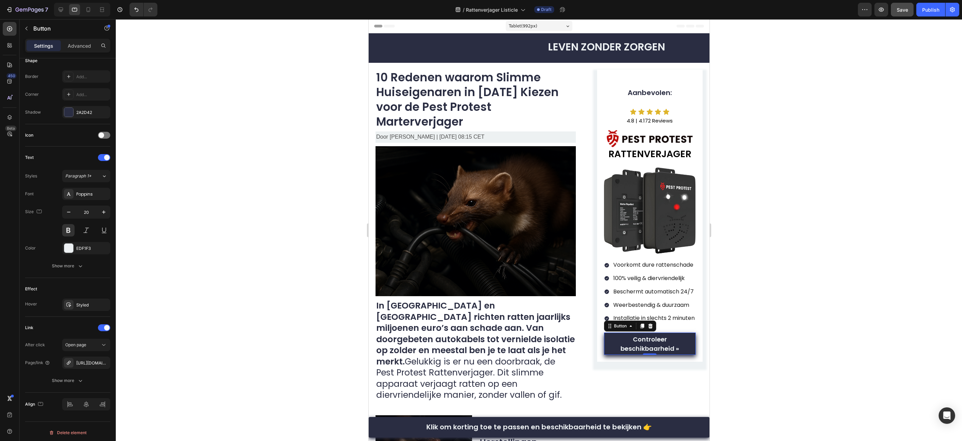
click at [833, 145] on div at bounding box center [539, 230] width 846 height 422
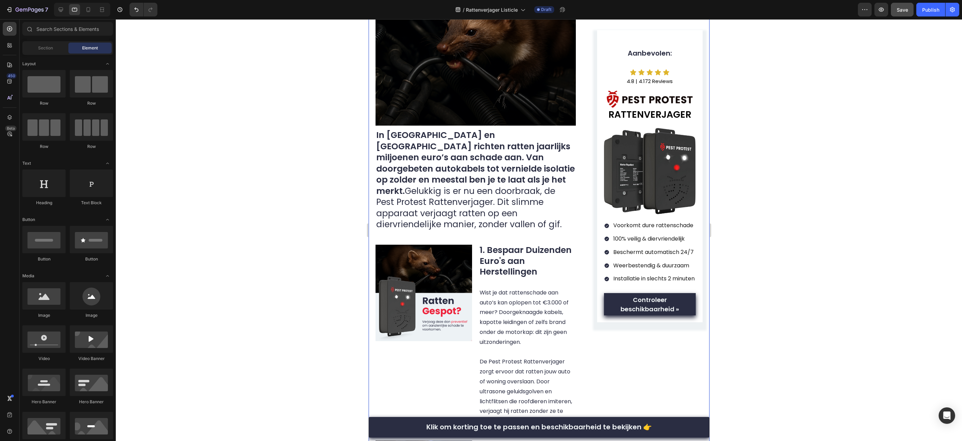
scroll to position [209, 0]
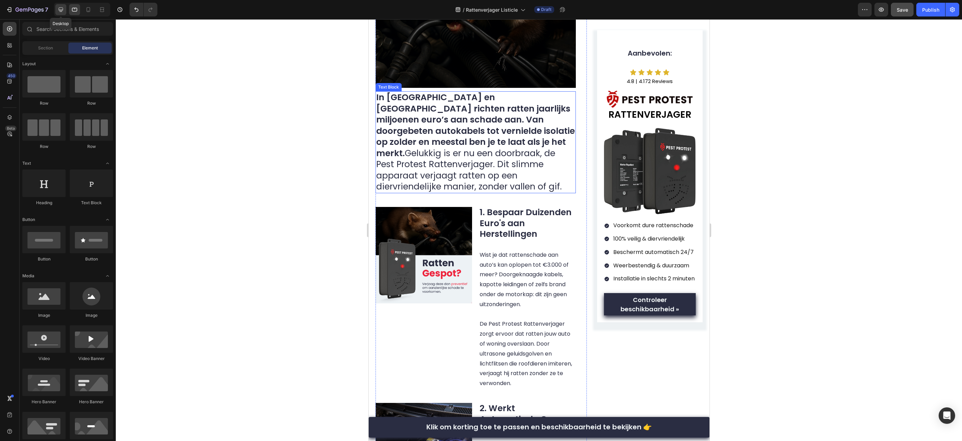
click at [64, 13] on icon at bounding box center [60, 9] width 7 height 7
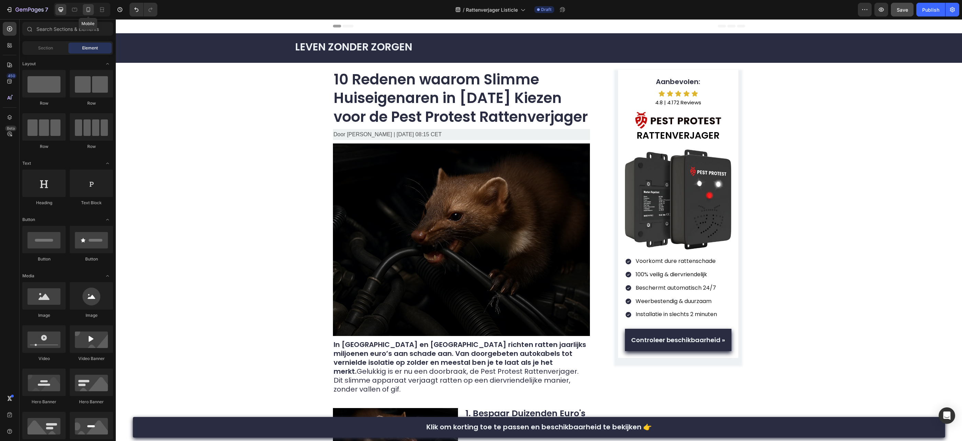
click at [88, 15] on div at bounding box center [88, 9] width 11 height 11
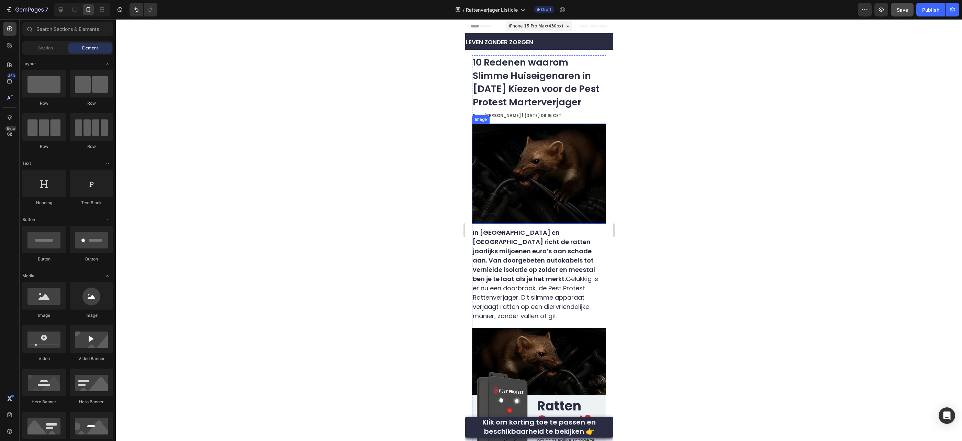
click at [551, 177] on img at bounding box center [539, 174] width 134 height 101
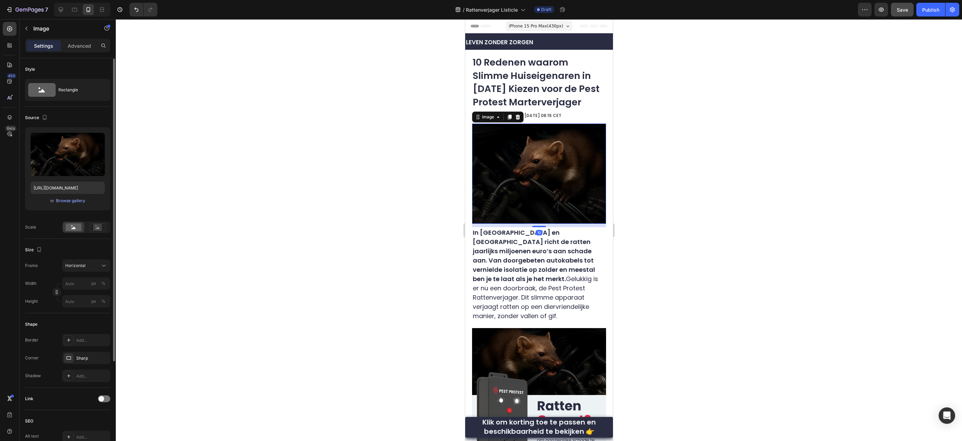
scroll to position [0, 0]
click at [91, 262] on div "Horizontal" at bounding box center [82, 265] width 34 height 6
click at [90, 316] on div "Original" at bounding box center [80, 321] width 55 height 12
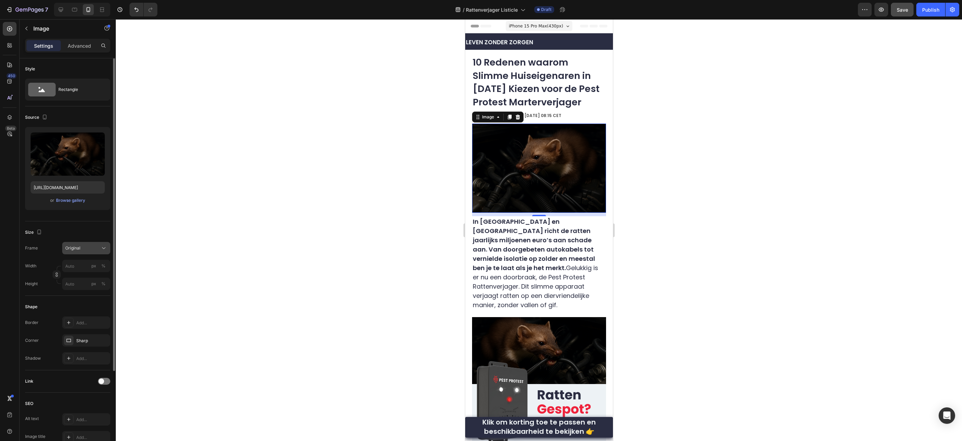
click at [94, 246] on div "Original" at bounding box center [82, 248] width 34 height 6
click at [96, 289] on div "Horizontal" at bounding box center [85, 291] width 40 height 7
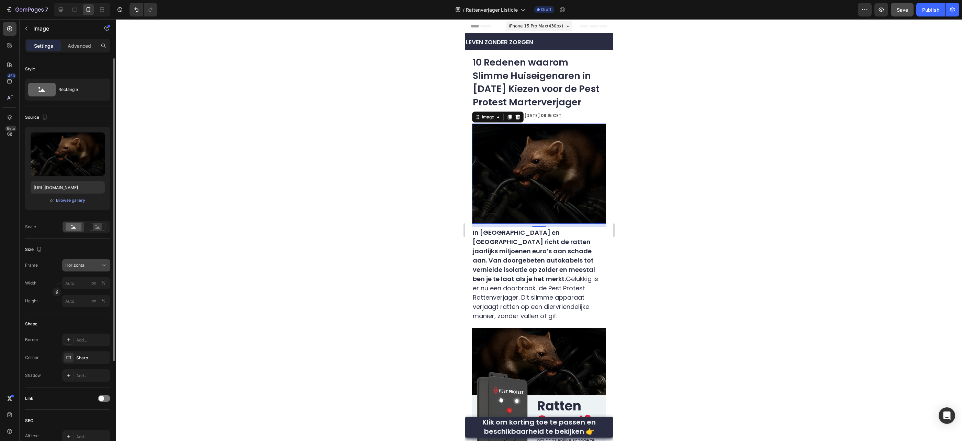
click at [93, 266] on div "Horizontal" at bounding box center [82, 265] width 34 height 6
click at [89, 290] on div "Vertical" at bounding box center [80, 295] width 55 height 13
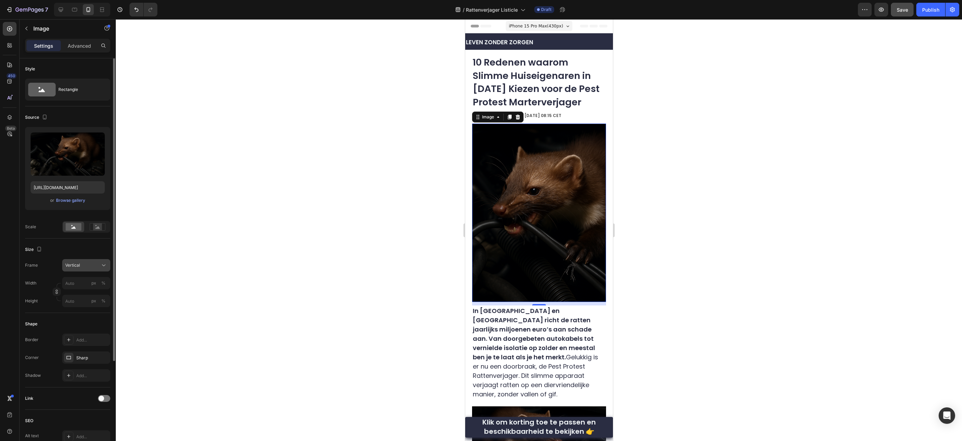
click at [90, 269] on button "Vertical" at bounding box center [86, 265] width 48 height 12
click at [89, 310] on div "Horizontal" at bounding box center [85, 308] width 40 height 7
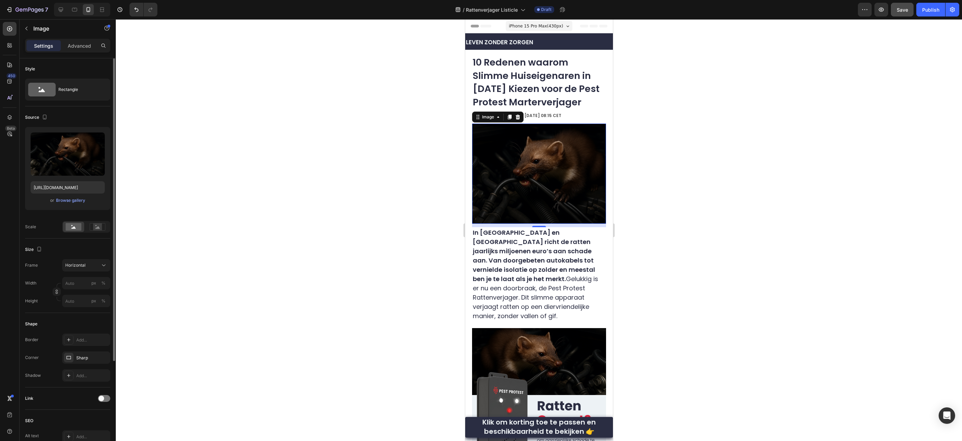
click at [817, 249] on div at bounding box center [539, 230] width 846 height 422
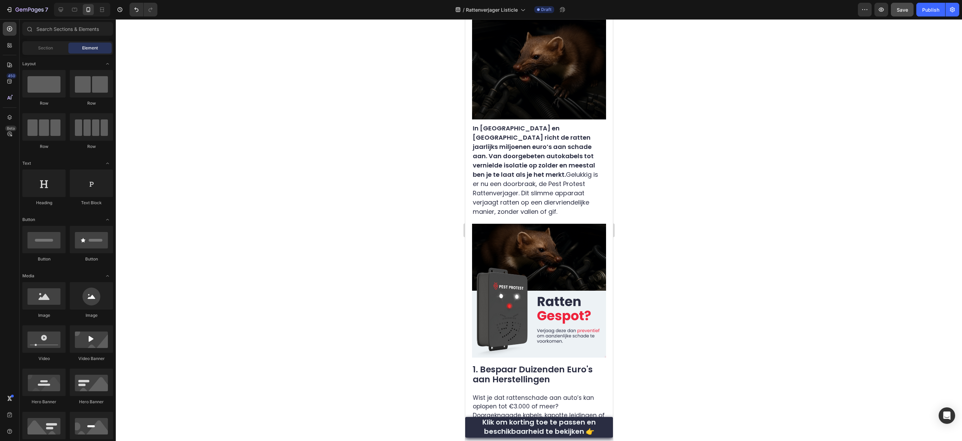
scroll to position [0, 0]
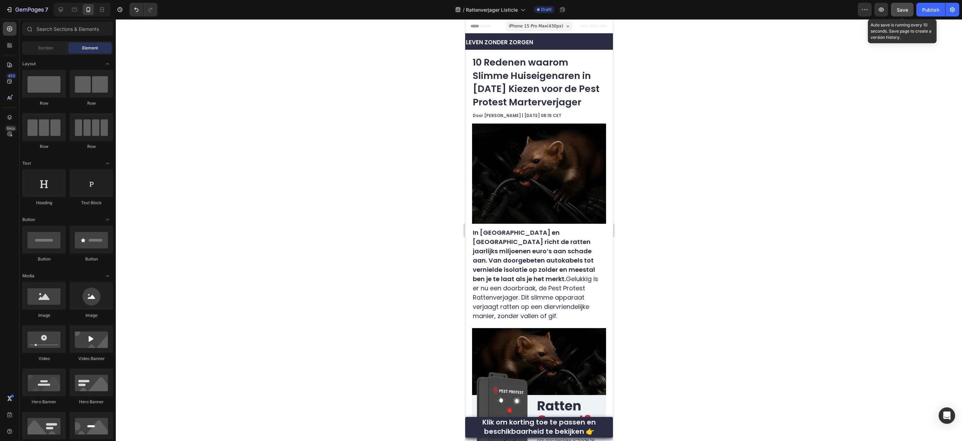
click at [901, 12] on div "Save" at bounding box center [902, 9] width 11 height 7
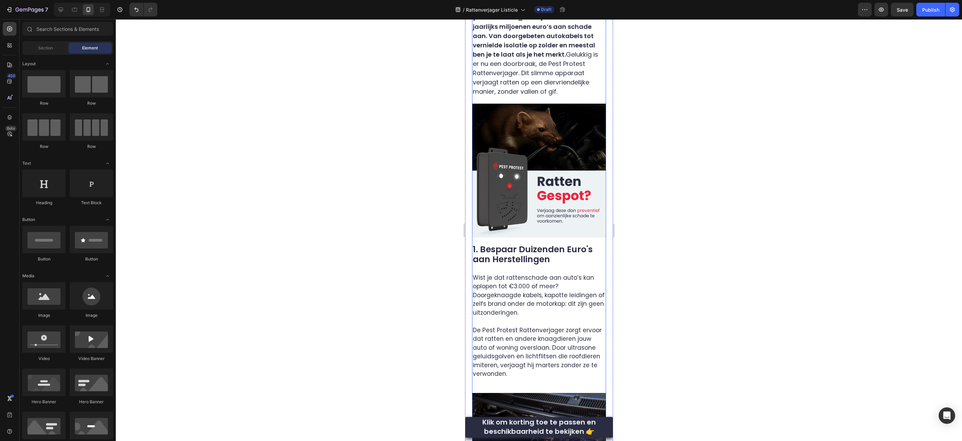
scroll to position [247, 0]
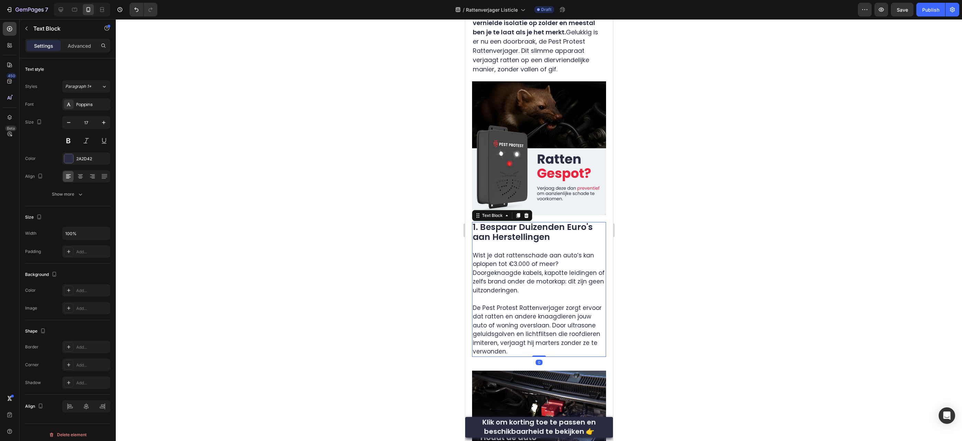
click at [535, 255] on p "Wist je dat rattenschade aan auto’s kan oplopen tot €3.000 of meer? Doorgeknaag…" at bounding box center [538, 303] width 133 height 105
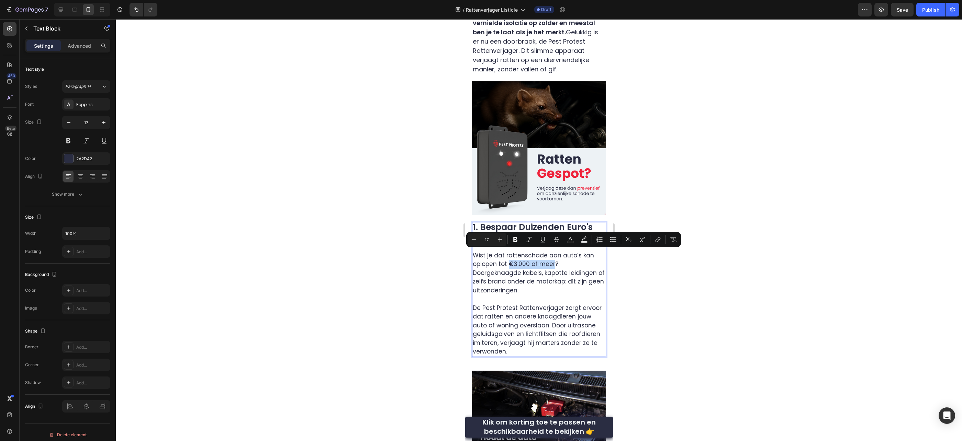
drag, startPoint x: 508, startPoint y: 255, endPoint x: 551, endPoint y: 254, distance: 42.6
click at [551, 254] on p "Wist je dat rattenschade aan auto’s kan oplopen tot €3.000 of meer? Doorgeknaag…" at bounding box center [538, 303] width 133 height 105
click at [625, 267] on div at bounding box center [539, 230] width 846 height 422
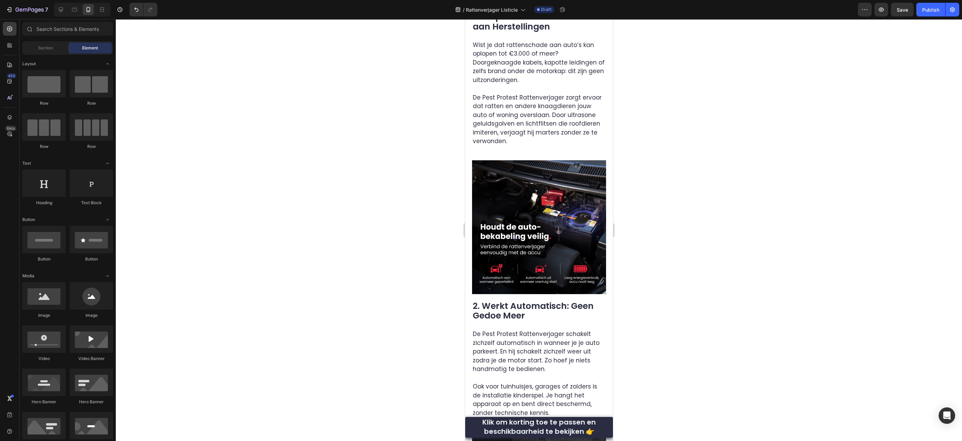
scroll to position [458, 0]
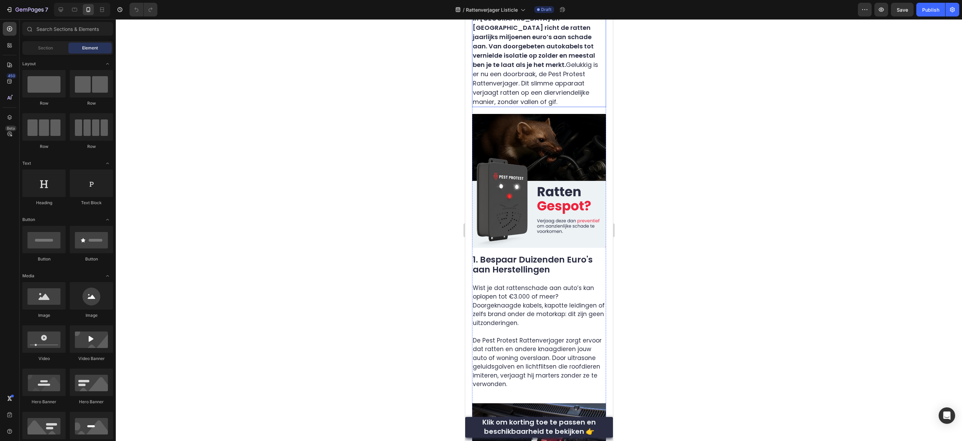
scroll to position [255, 0]
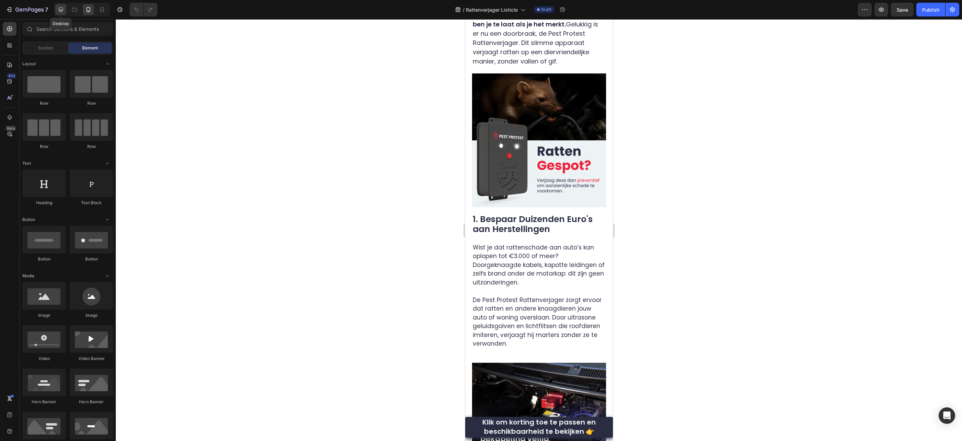
click at [63, 10] on icon at bounding box center [60, 9] width 7 height 7
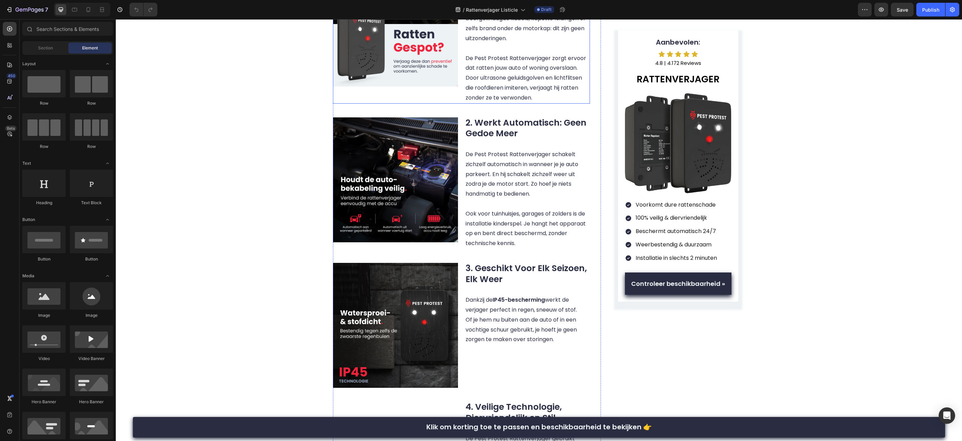
scroll to position [455, 0]
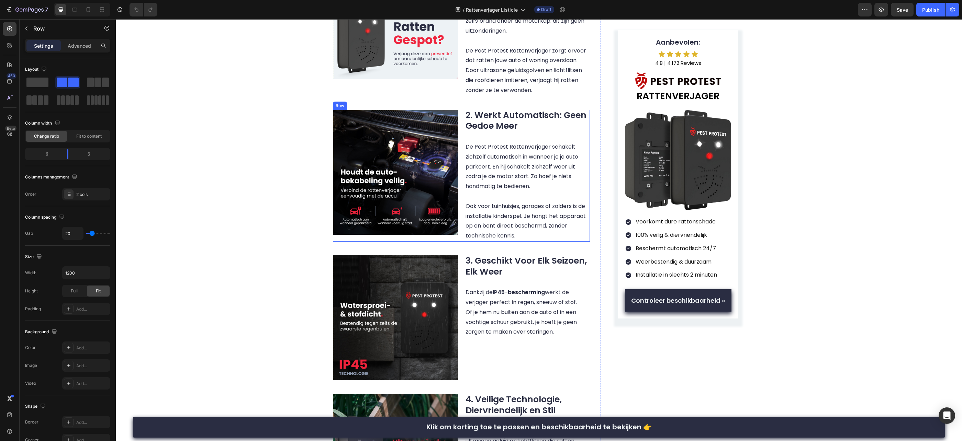
click at [456, 230] on div "Image" at bounding box center [395, 176] width 125 height 132
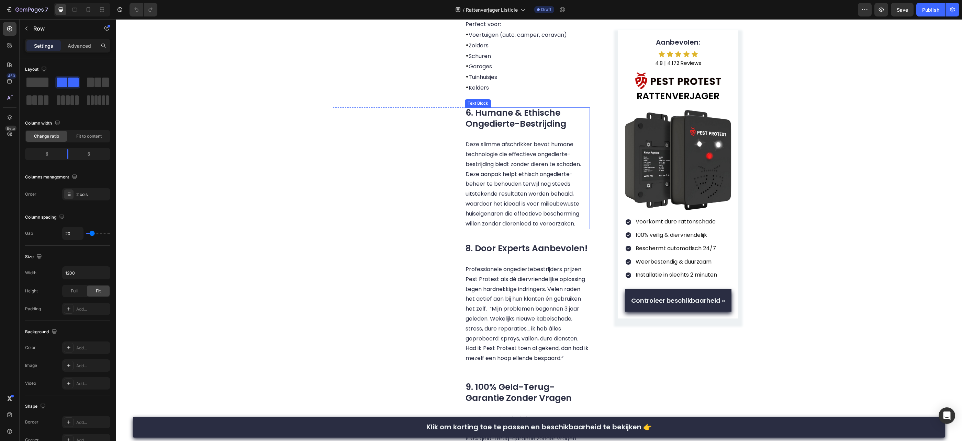
scroll to position [1019, 0]
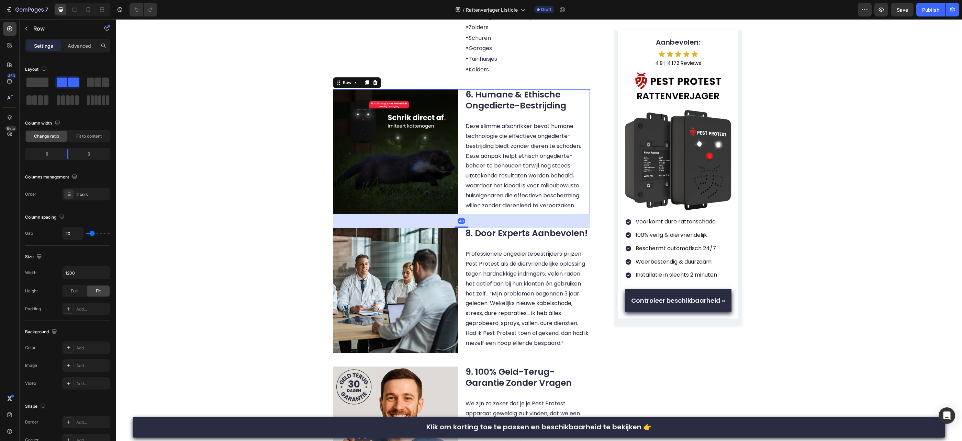
click at [469, 214] on div "6. Humane & Ethische Ongedierte-Bestrijding Deze slimme afschrikker bevat human…" at bounding box center [527, 151] width 125 height 125
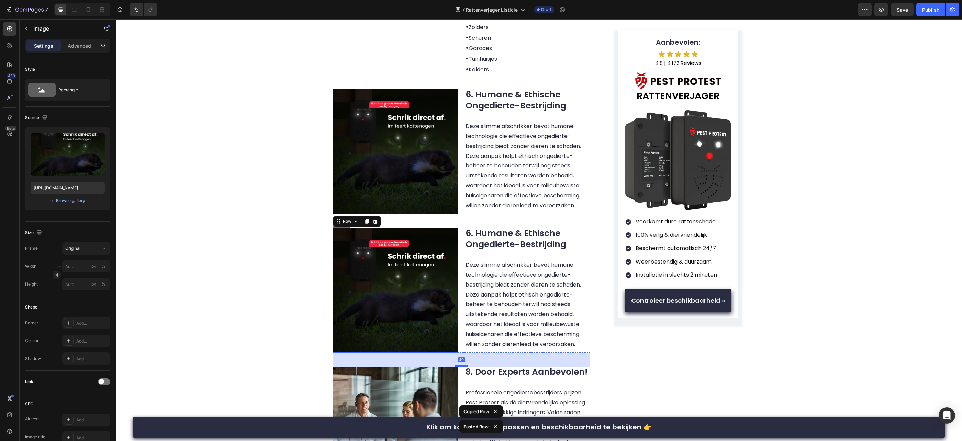
click at [423, 280] on img at bounding box center [395, 290] width 125 height 125
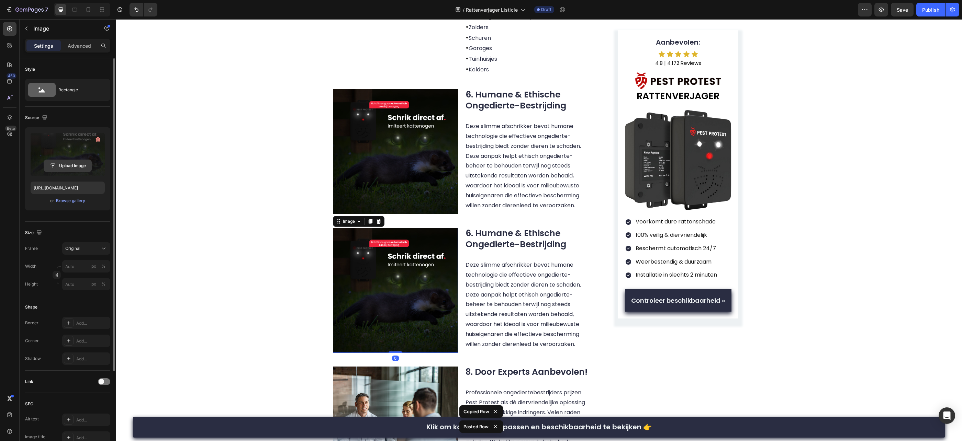
click at [80, 168] on input "file" at bounding box center [67, 166] width 47 height 12
type input "https://cdn.shopify.com/s/files/1/0884/0796/6045/files/gempages_572837103864382…"
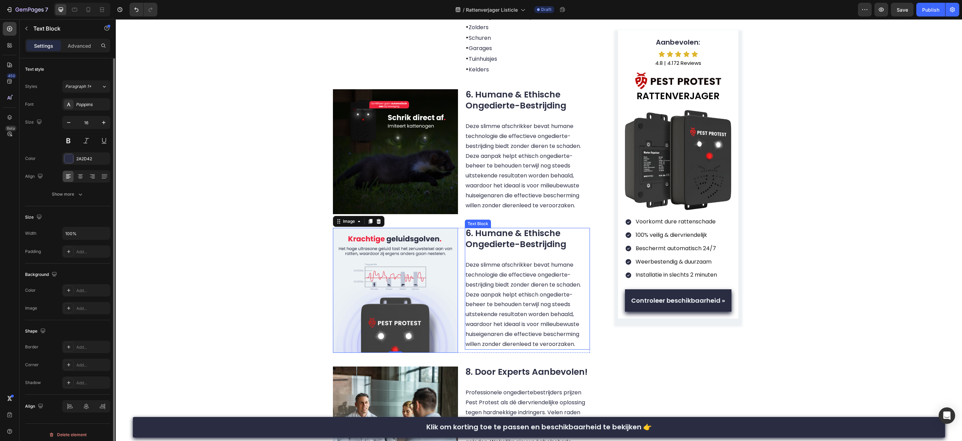
click at [497, 250] on strong "6. Humane & Ethische Ongedierte-Bestrijding" at bounding box center [516, 238] width 101 height 23
click at [480, 248] on strong "6. Humane & Ethische Ongedierte-Bestrijding" at bounding box center [516, 238] width 101 height 23
click at [470, 245] on strong "6. Humane & Ethische Ongedierte-Bestrijding" at bounding box center [516, 238] width 101 height 23
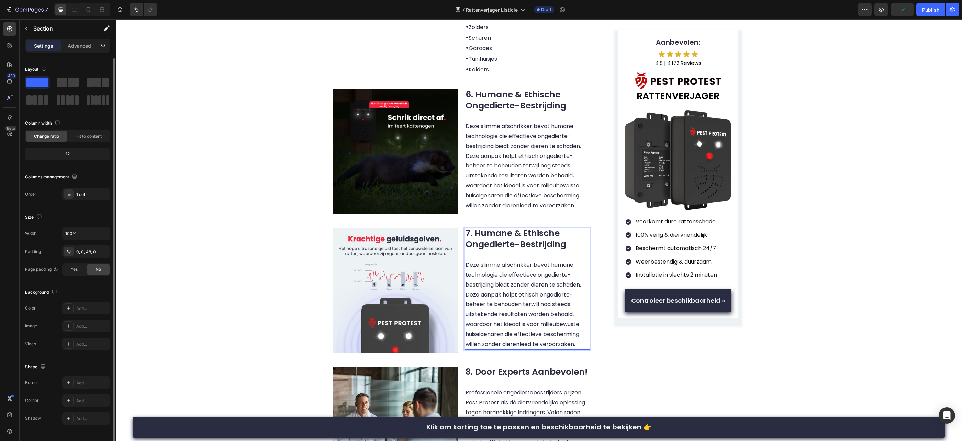
click at [275, 271] on div "LEVEN ZONDER ZORGEN Text Block Row 10 Redenen waarom Slimme Huiseigenaren in 20…" at bounding box center [539, 2] width 846 height 1975
drag, startPoint x: 440, startPoint y: 268, endPoint x: 507, endPoint y: 201, distance: 94.5
click at [440, 268] on img at bounding box center [395, 290] width 125 height 125
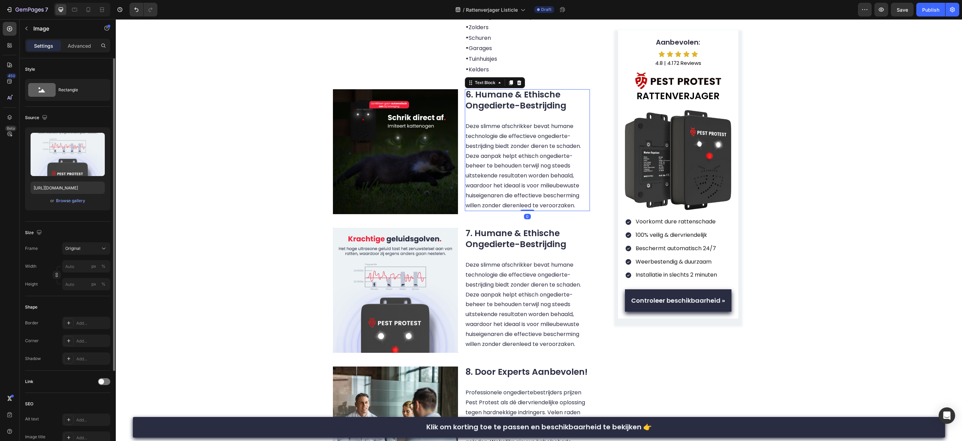
click at [552, 180] on p "Deze slimme afschrikker bevat humane technologie die effectieve ongedierte-best…" at bounding box center [528, 161] width 124 height 99
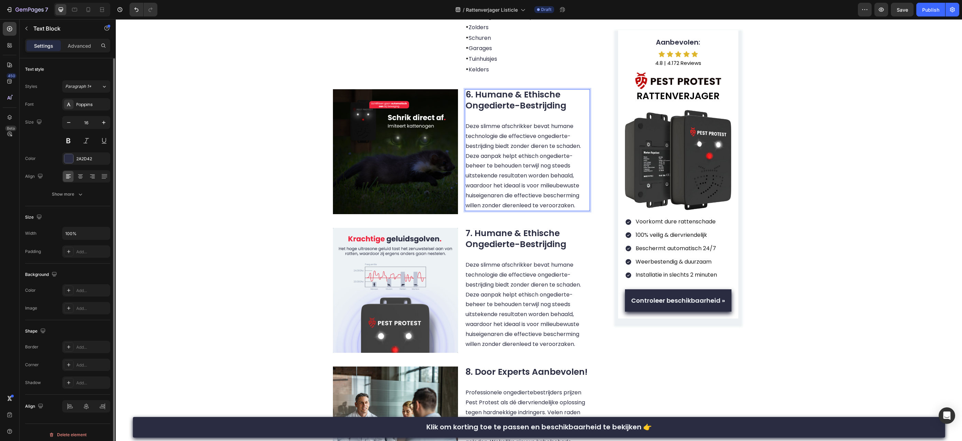
click at [548, 180] on p "Deze slimme afschrikker bevat humane technologie die effectieve ongedierte-best…" at bounding box center [528, 161] width 124 height 99
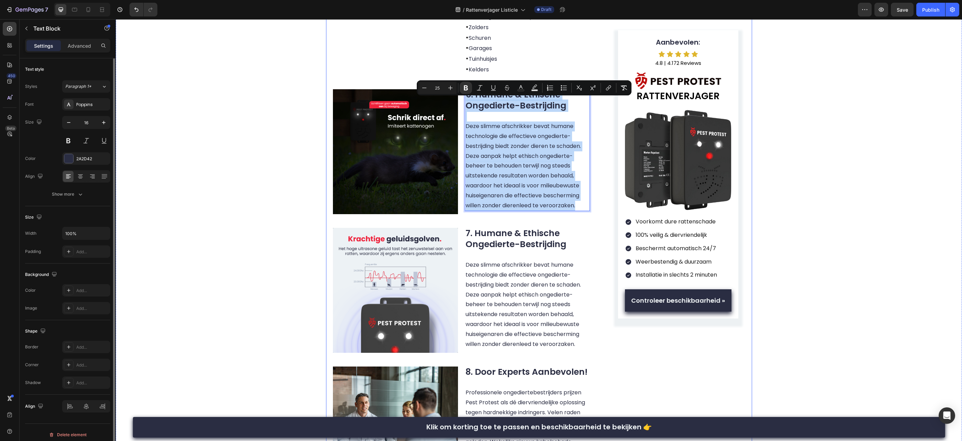
copy div "6. Humane & Ethische Ongedierte-Bestrijding Deze slimme afschrikker bevat human…"
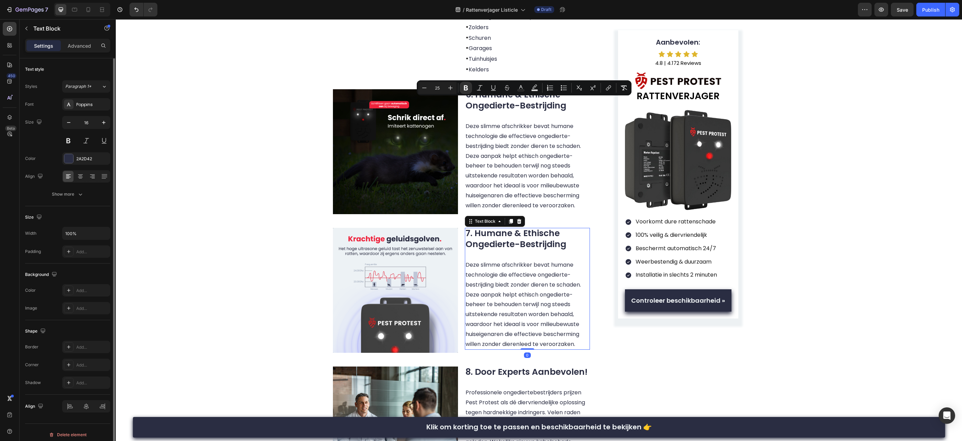
click at [514, 265] on p "Deze slimme afschrikker bevat humane technologie die effectieve ongedierte-best…" at bounding box center [528, 299] width 124 height 99
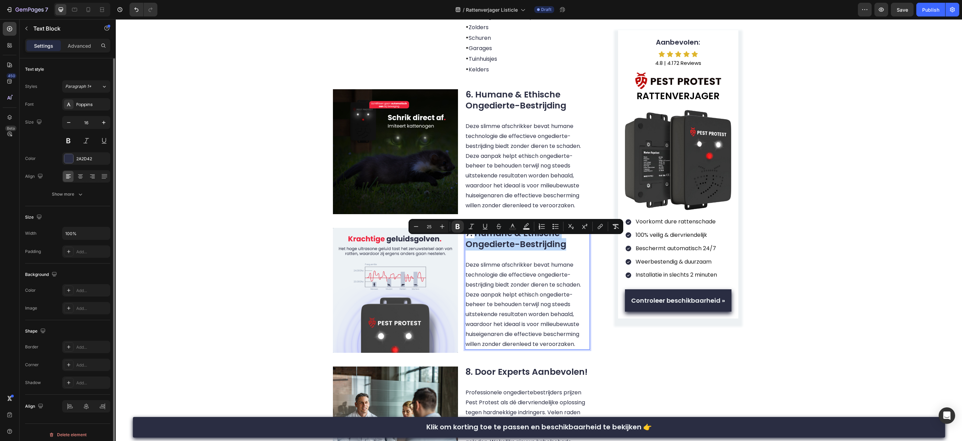
drag, startPoint x: 566, startPoint y: 255, endPoint x: 476, endPoint y: 247, distance: 90.3
click at [476, 247] on strong "7. Humane & Ethische Ongedierte-Bestrijding" at bounding box center [516, 238] width 101 height 23
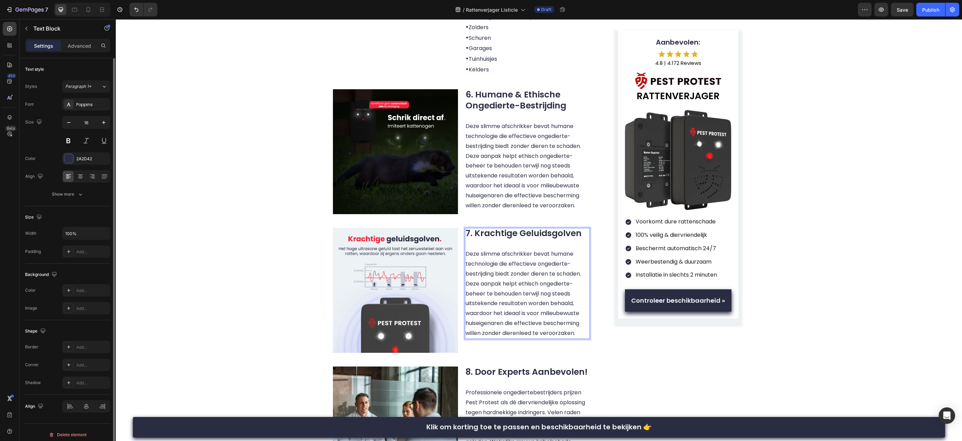
click at [548, 278] on p "Deze slimme afschrikker bevat humane technologie die effectieve ongedierte-best…" at bounding box center [528, 289] width 124 height 99
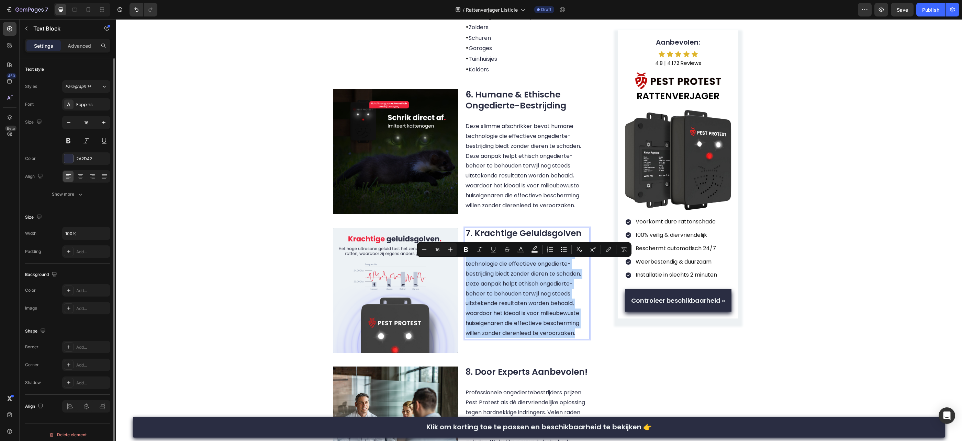
drag, startPoint x: 578, startPoint y: 343, endPoint x: 467, endPoint y: 260, distance: 138.5
click at [467, 260] on p "Deze slimme afschrikker bevat humane technologie die effectieve ongedierte-best…" at bounding box center [528, 289] width 124 height 99
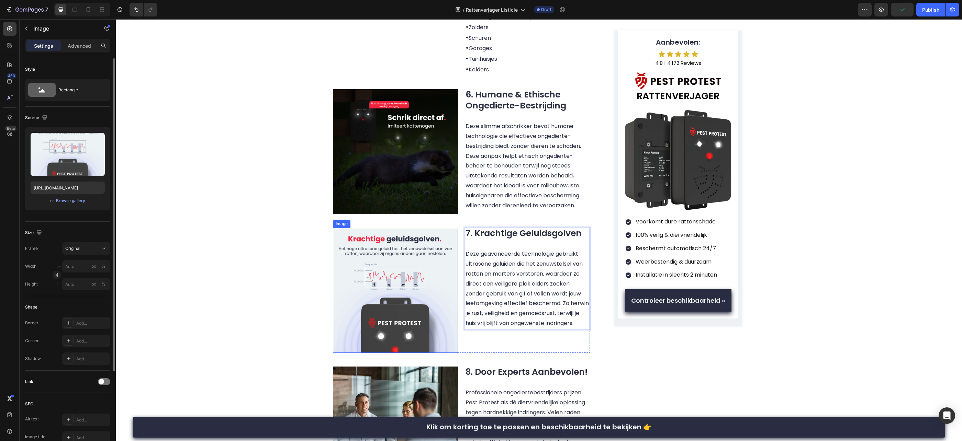
click at [437, 285] on img at bounding box center [395, 290] width 125 height 125
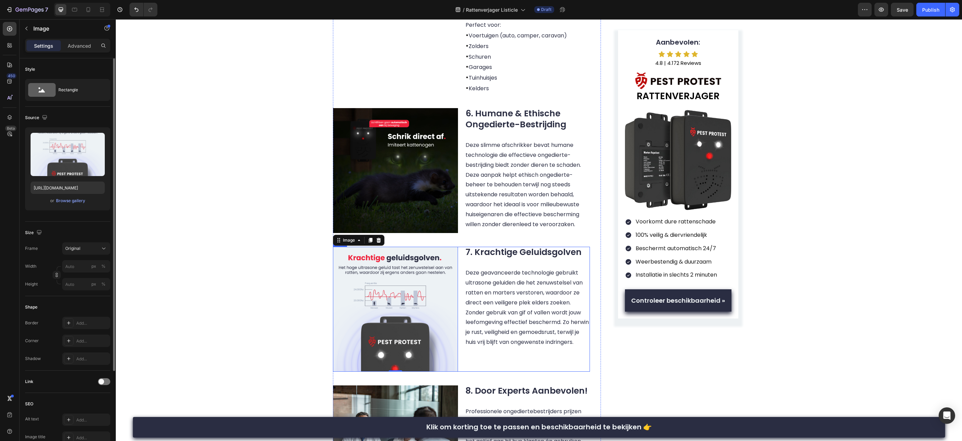
scroll to position [1004, 0]
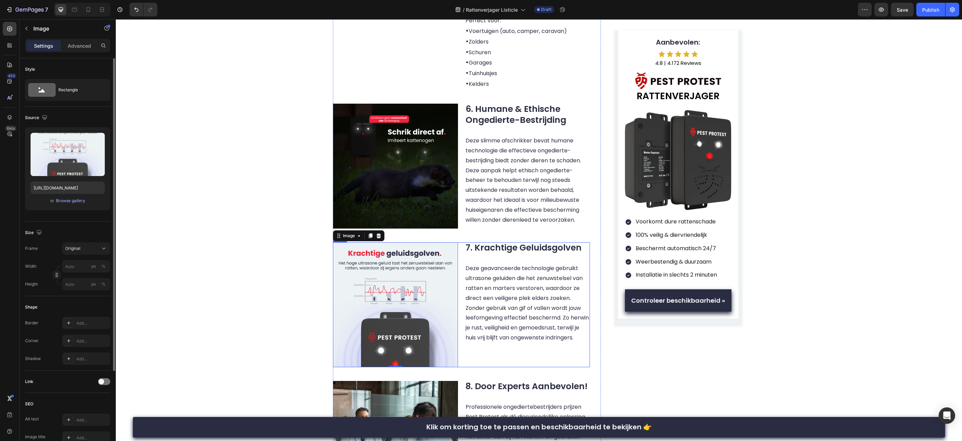
click at [492, 368] on div "7. Krachtige Geluidsgolven Deze geavanceerde technologie gebruikt ultrasone gel…" at bounding box center [527, 305] width 125 height 125
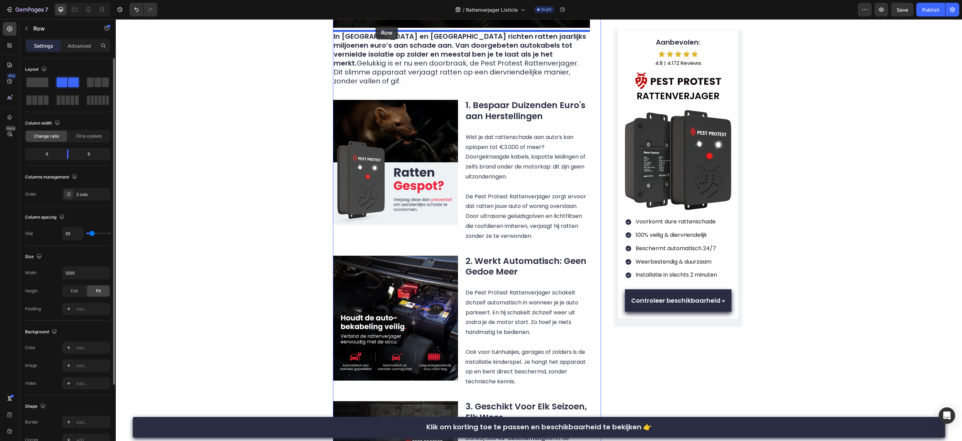
scroll to position [307, 0]
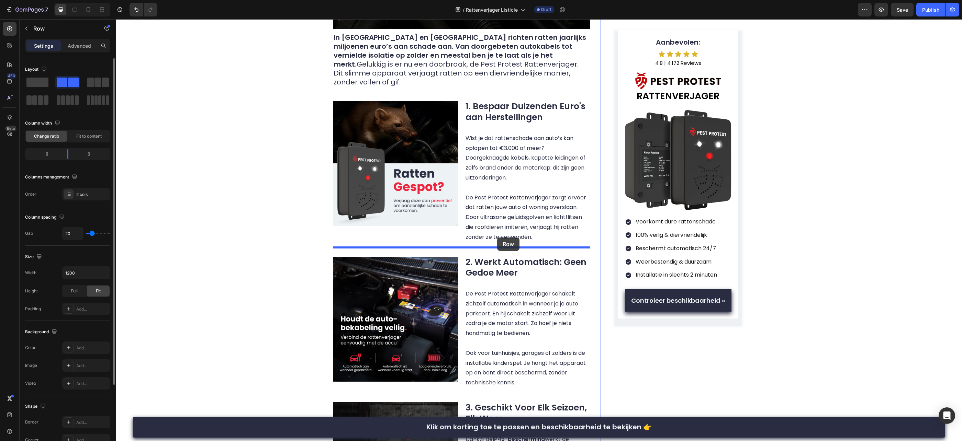
drag, startPoint x: 336, startPoint y: 245, endPoint x: 497, endPoint y: 238, distance: 161.6
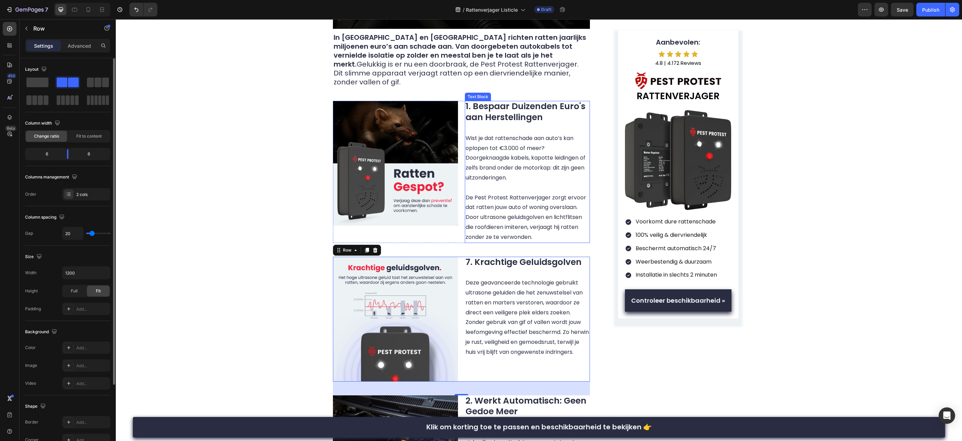
click at [566, 228] on p "Wist je dat rattenschade aan auto’s kan oplopen tot €3.000 of meer? Doorgeknaag…" at bounding box center [528, 188] width 124 height 109
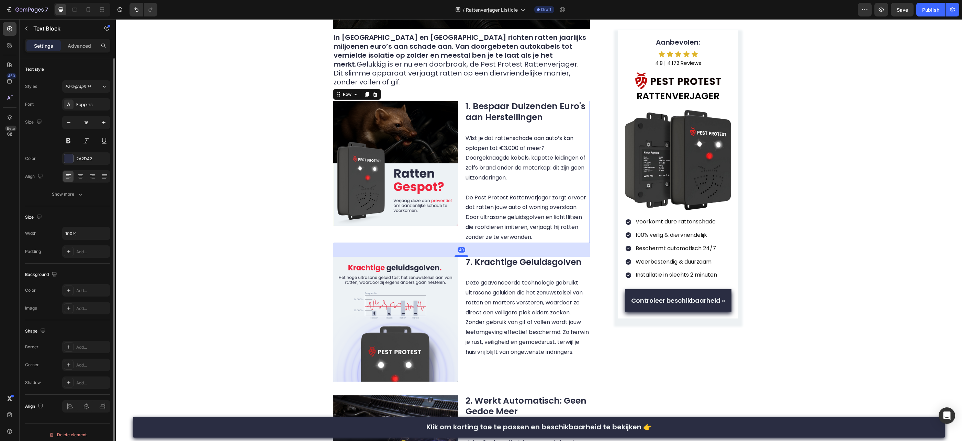
click at [457, 230] on div "Image" at bounding box center [395, 172] width 125 height 142
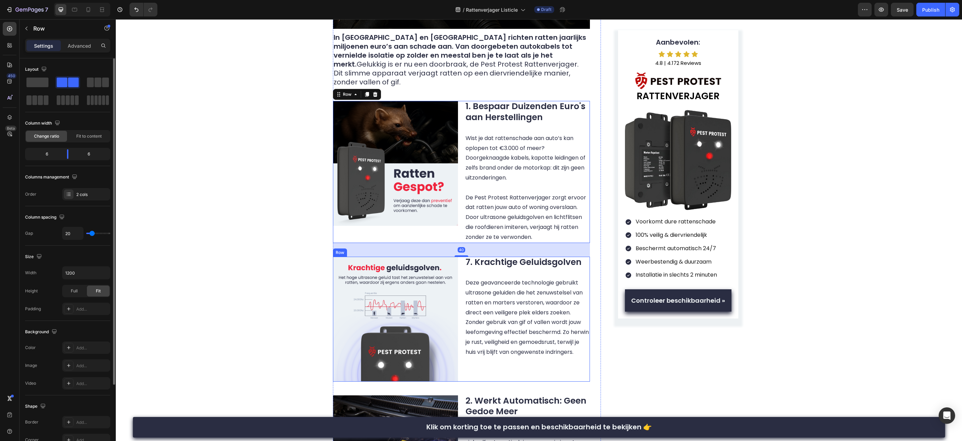
click at [465, 370] on div "7. Krachtige Geluidsgolven Deze geavanceerde technologie gebruikt ultrasone gel…" at bounding box center [527, 319] width 125 height 125
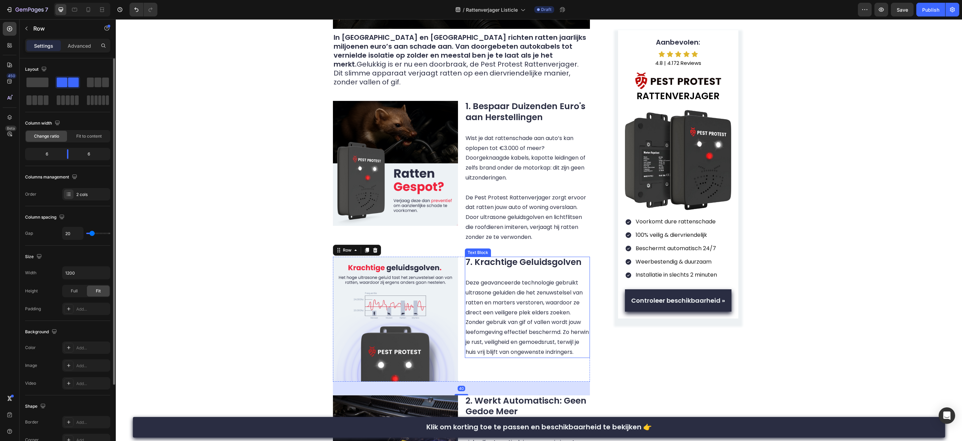
click at [481, 268] on p "Deze geavanceerde technologie gebruikt ultrasone geluiden die het zenuwstelsel …" at bounding box center [528, 312] width 124 height 89
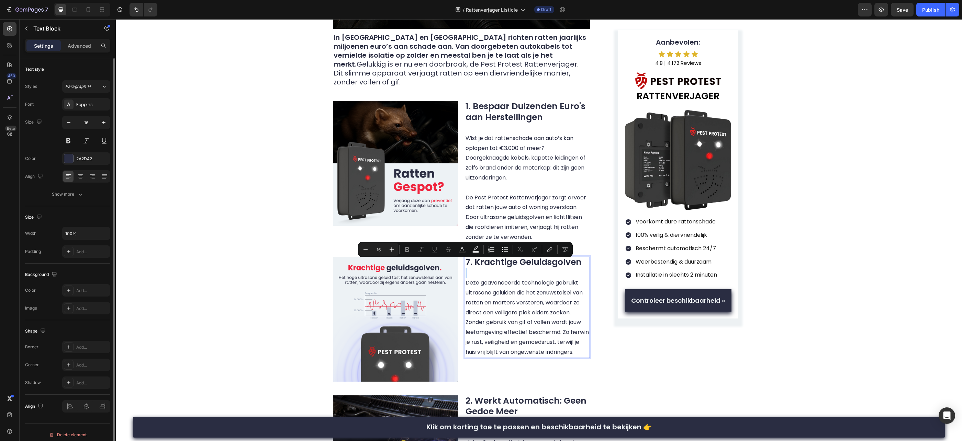
click at [473, 268] on p "Deze geavanceerde technologie gebruikt ultrasone geluiden die het zenuwstelsel …" at bounding box center [528, 312] width 124 height 89
click at [493, 304] on p "Deze geavanceerde technologie gebruikt ultrasone geluiden die het zenuwstelsel …" at bounding box center [528, 312] width 124 height 89
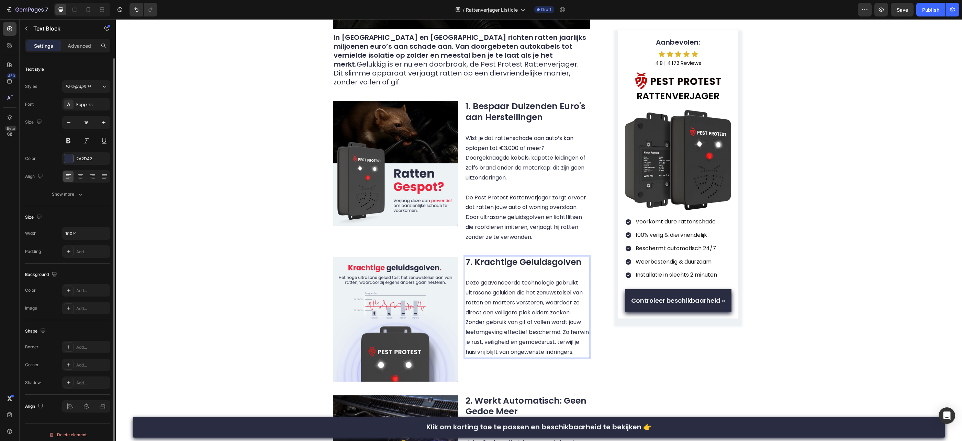
drag, startPoint x: 470, startPoint y: 254, endPoint x: 479, endPoint y: 264, distance: 13.9
click at [470, 256] on strong "7. Krachtige Geluidsgolven" at bounding box center [524, 262] width 116 height 12
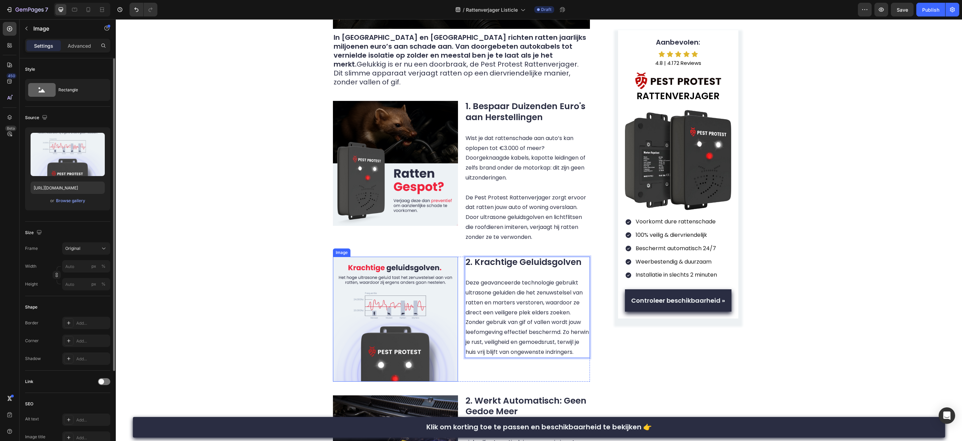
click at [443, 295] on img at bounding box center [395, 319] width 125 height 125
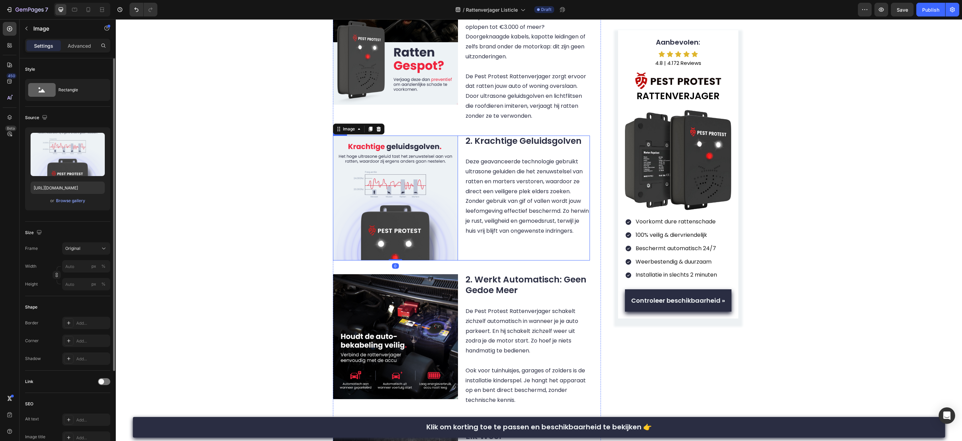
scroll to position [432, 0]
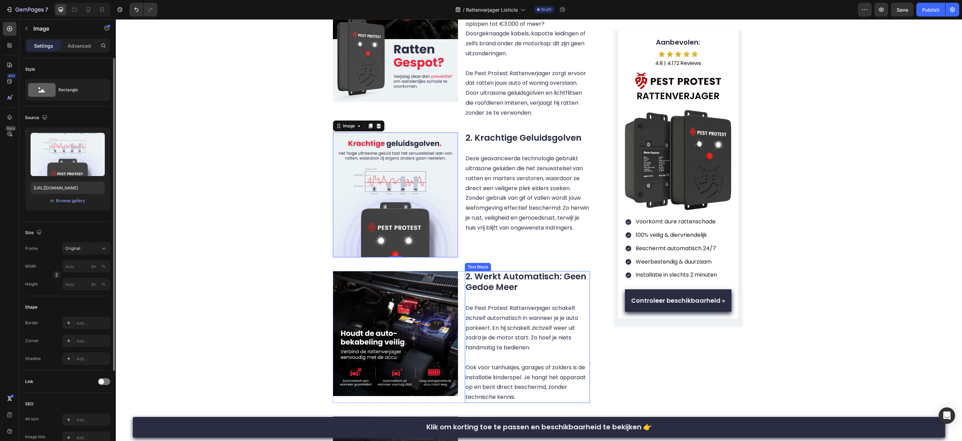
click at [474, 273] on strong "2. Werkt Automatisch: Geen Gedoe Meer" at bounding box center [526, 282] width 121 height 23
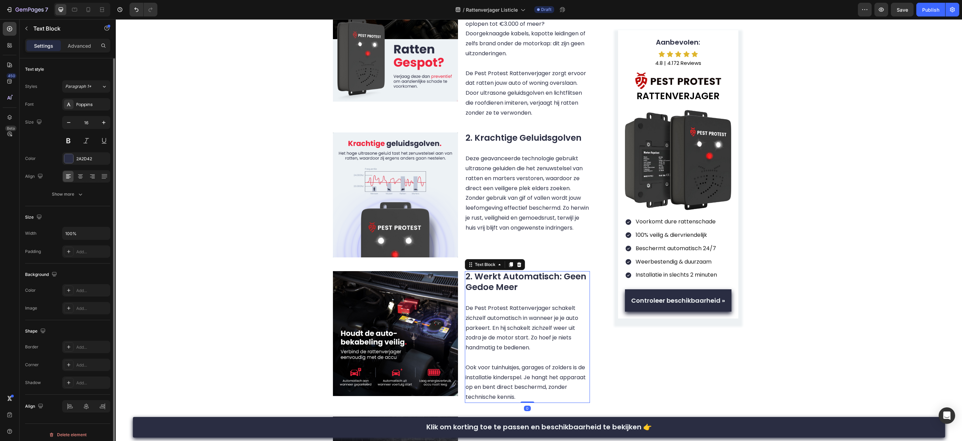
click at [473, 271] on strong "2. Werkt Automatisch: Geen Gedoe Meer" at bounding box center [526, 282] width 121 height 23
click at [470, 271] on strong "2. Werkt Automatisch: Geen Gedoe Meer" at bounding box center [526, 282] width 121 height 23
click at [437, 288] on img at bounding box center [395, 333] width 125 height 125
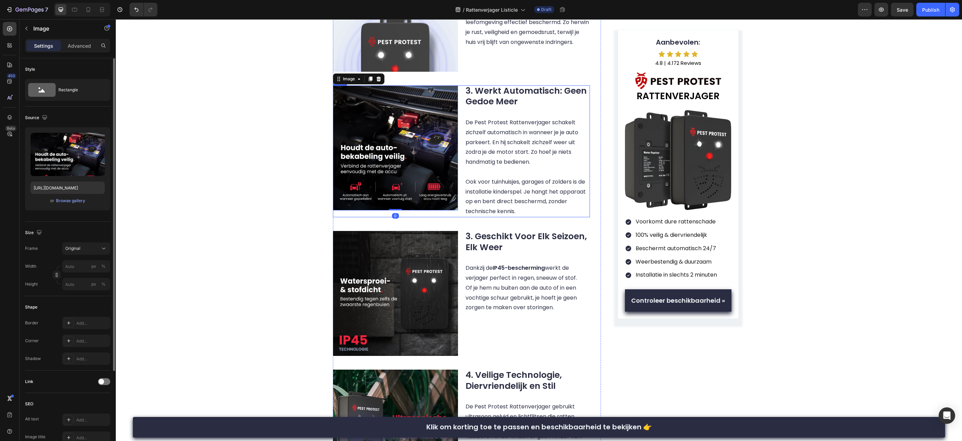
scroll to position [659, 0]
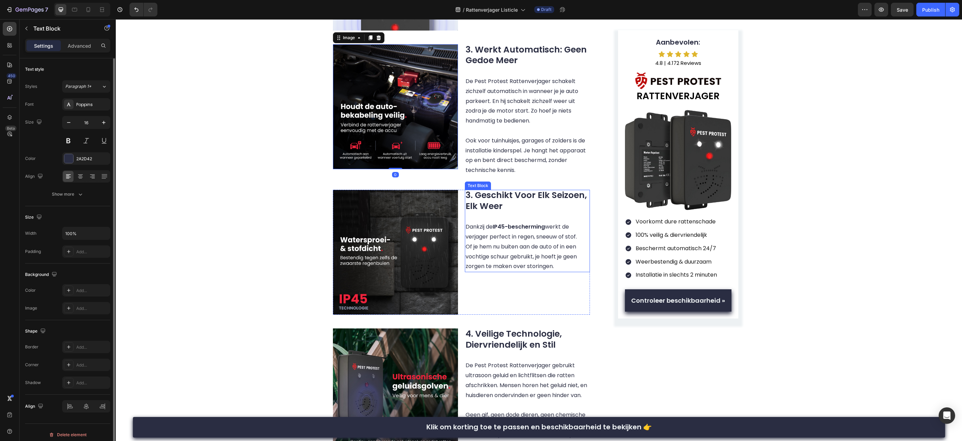
click at [480, 225] on p "3. Geschikt Voor Elk Seizoen, Elk Weer Dankzij de IP45-bescherming werkt de ver…" at bounding box center [528, 231] width 124 height 81
click at [470, 189] on strong "3. Geschikt Voor Elk Seizoen, Elk Weer" at bounding box center [526, 200] width 121 height 23
click at [486, 328] on strong "4. Veilige Technologie, Diervriendelijk en Stil" at bounding box center [514, 339] width 96 height 23
click at [479, 328] on strong "4. Veilige Technologie, Diervriendelijk en Stil" at bounding box center [514, 339] width 96 height 23
click at [472, 328] on strong "4. Veilige Technologie, Diervriendelijk en Stil" at bounding box center [514, 339] width 96 height 23
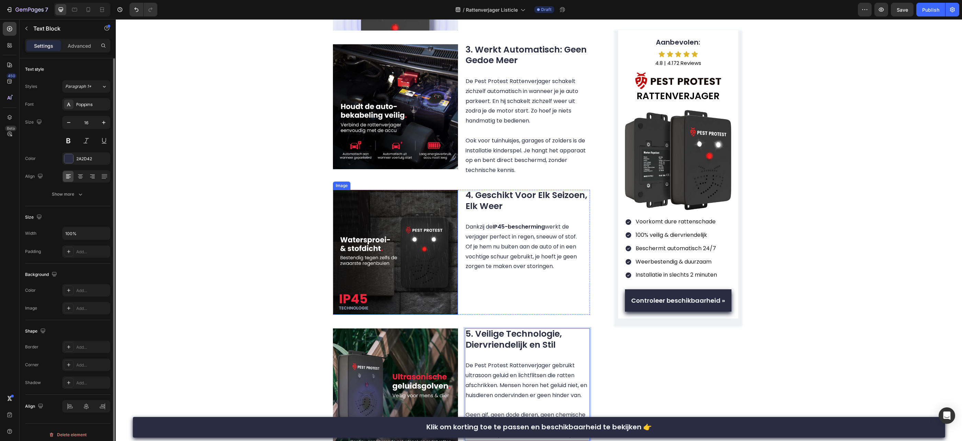
click at [437, 278] on img at bounding box center [395, 252] width 125 height 125
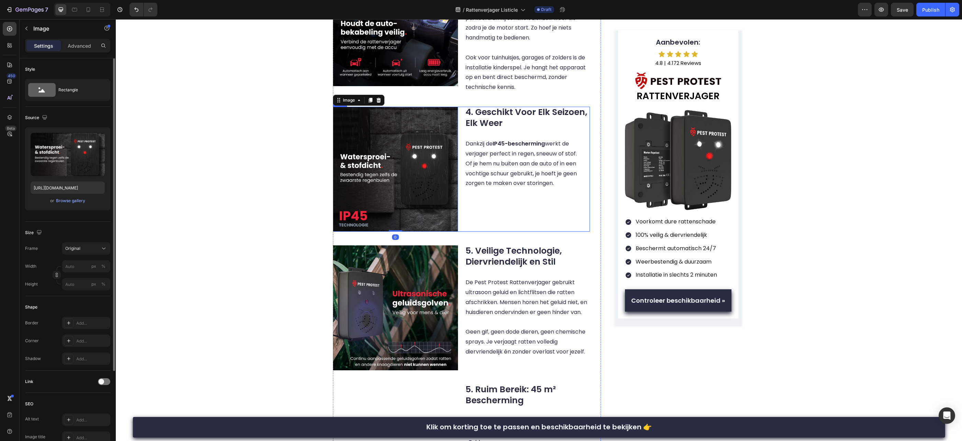
scroll to position [815, 0]
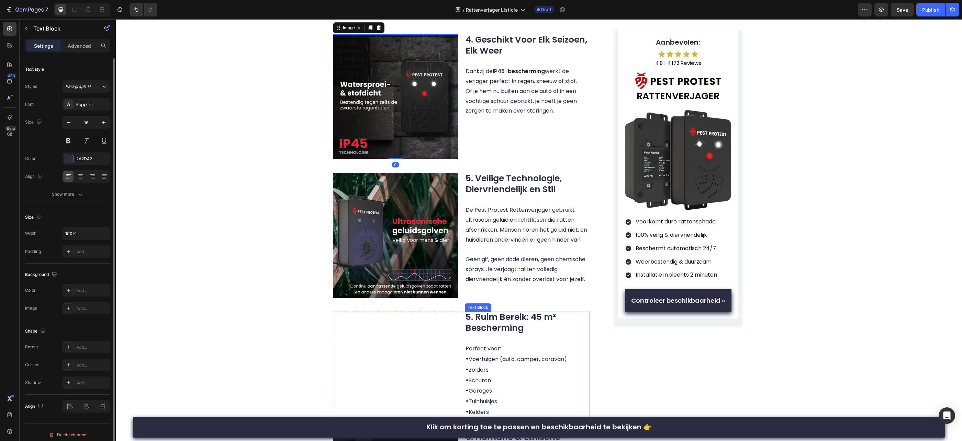
click at [473, 311] on strong "5. Ruim Bereik: 45 m² Bescherming" at bounding box center [511, 322] width 90 height 23
click at [471, 311] on strong "5. Ruim Bereik: 45 m² Bescherming" at bounding box center [511, 322] width 90 height 23
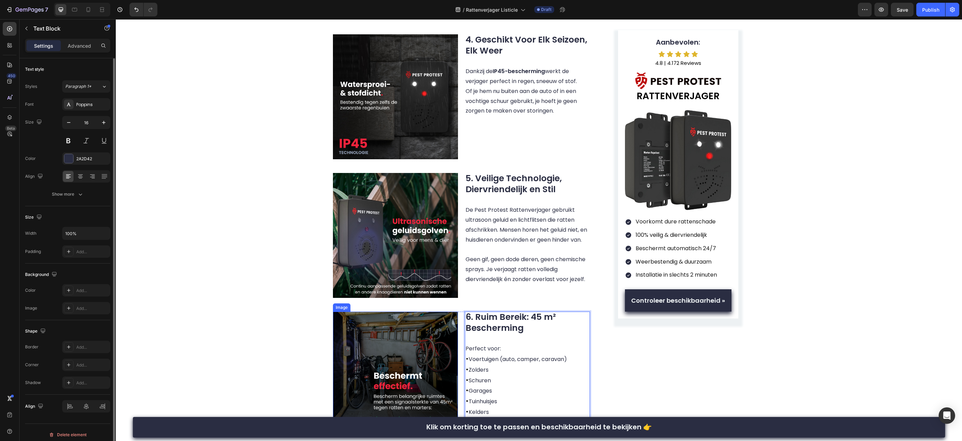
click at [439, 323] on img at bounding box center [395, 374] width 125 height 125
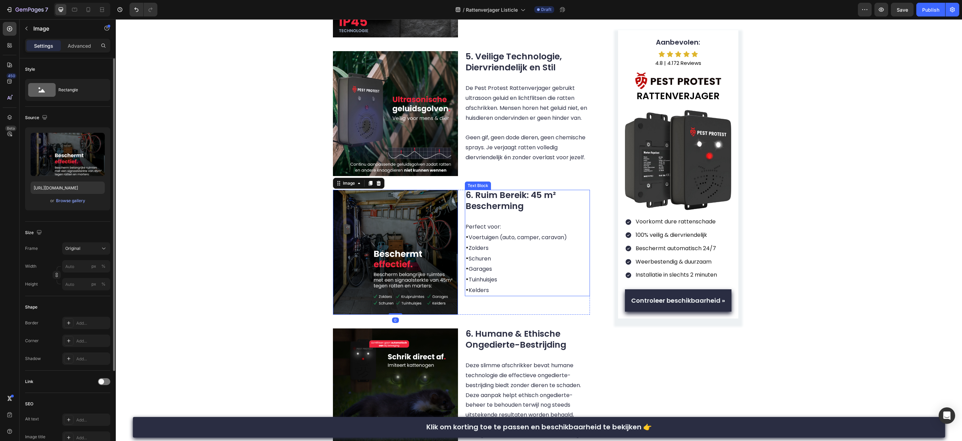
scroll to position [991, 0]
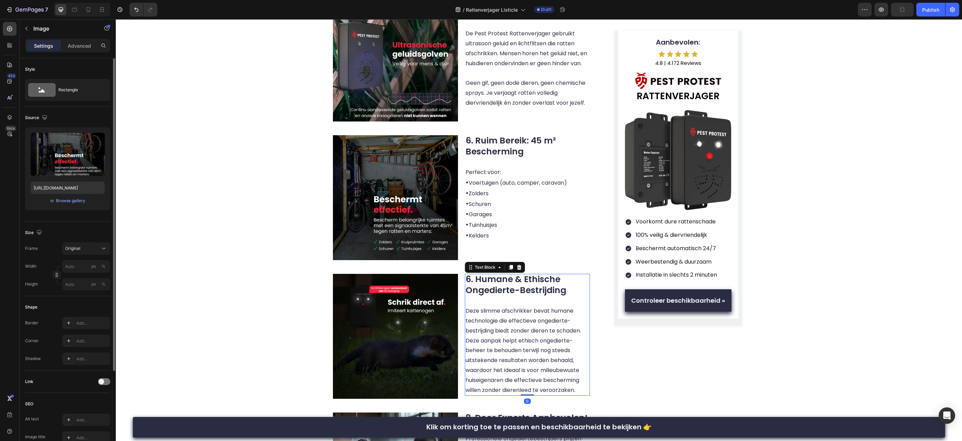
click at [478, 284] on strong "6. Humane & Ethische Ongedierte-Bestrijding" at bounding box center [516, 284] width 101 height 23
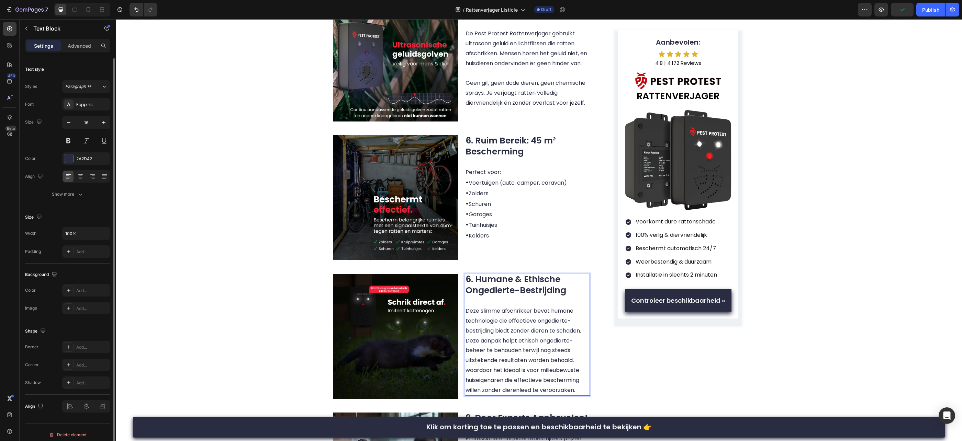
click at [470, 273] on strong "6. Humane & Ethische Ongedierte-Bestrijding" at bounding box center [516, 284] width 101 height 23
click at [416, 317] on img at bounding box center [395, 336] width 125 height 125
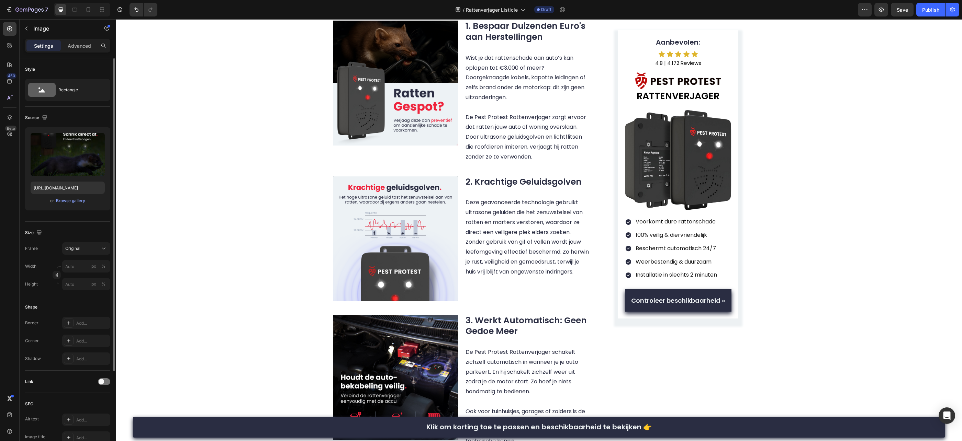
scroll to position [0, 0]
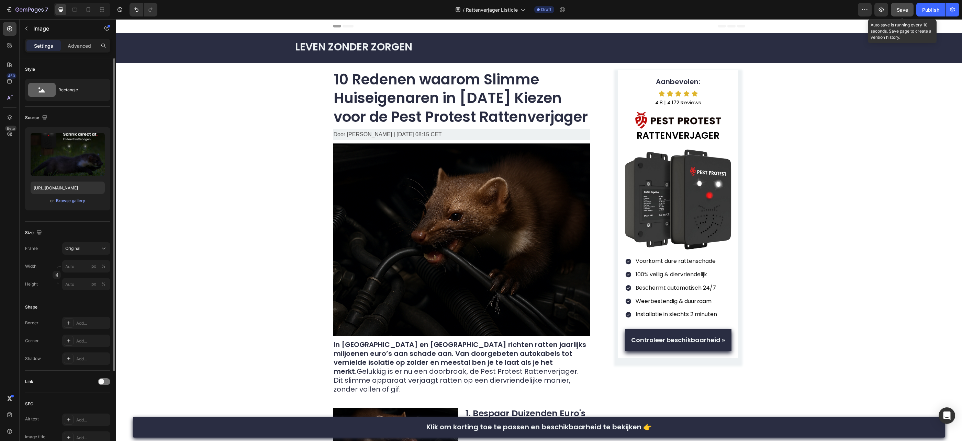
click at [904, 9] on span "Save" at bounding box center [902, 10] width 11 height 6
click at [74, 12] on icon at bounding box center [74, 9] width 7 height 7
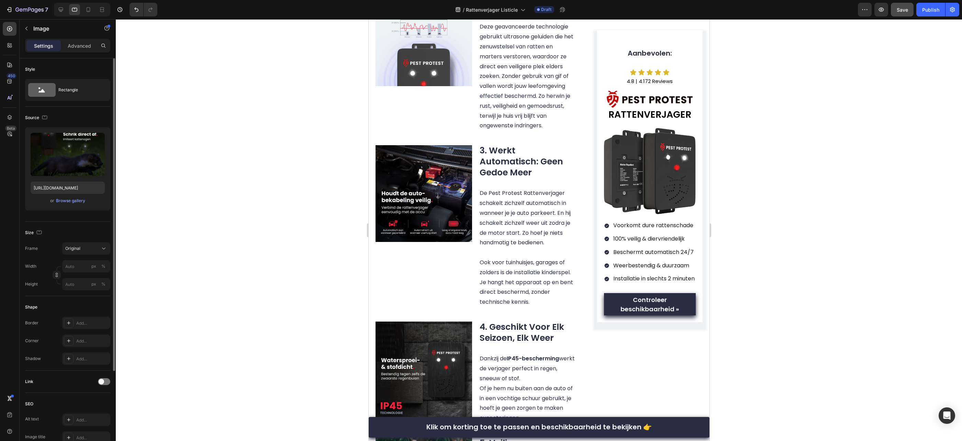
scroll to position [623, 0]
click at [91, 12] on icon at bounding box center [88, 9] width 7 height 7
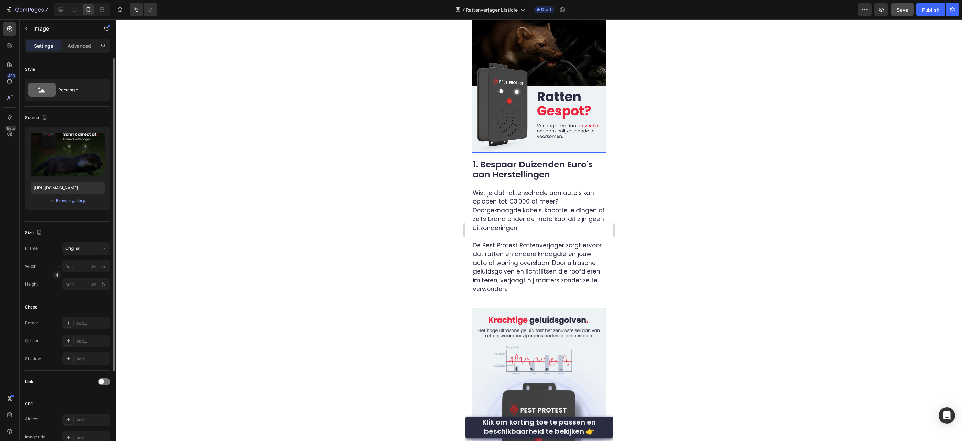
scroll to position [318, 0]
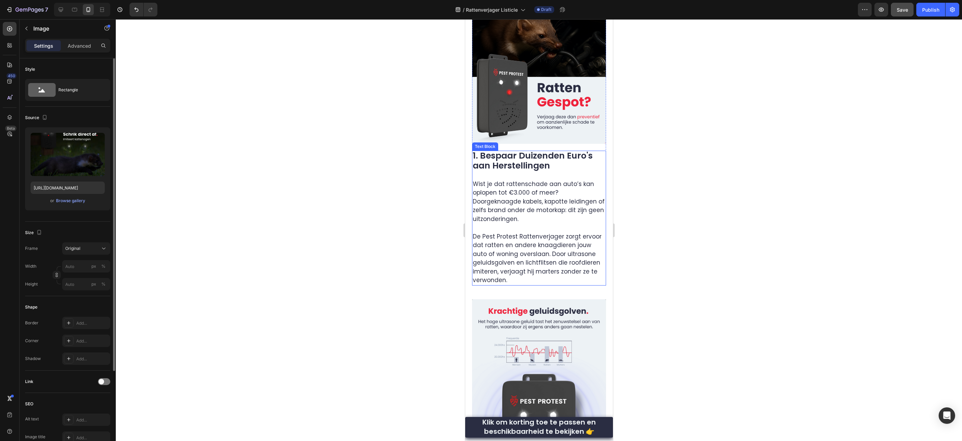
click at [568, 259] on p "Wist je dat rattenschade aan auto’s kan oplopen tot €3.000 of meer? Doorgeknaag…" at bounding box center [538, 232] width 133 height 105
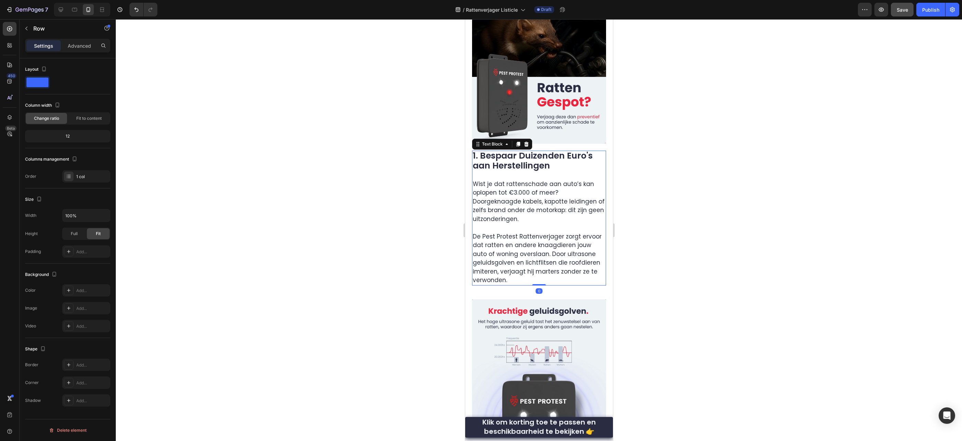
click at [601, 255] on p "Wist je dat rattenschade aan auto’s kan oplopen tot €3.000 of meer? Doorgeknaag…" at bounding box center [538, 232] width 133 height 105
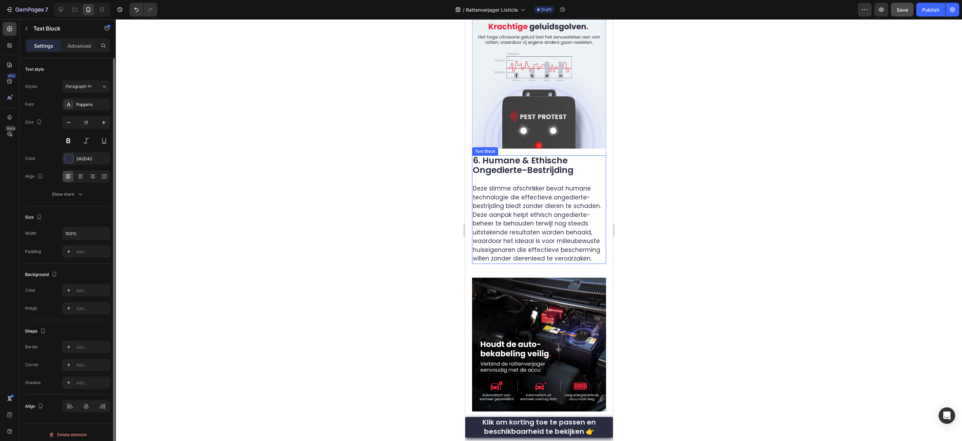
scroll to position [512, 0]
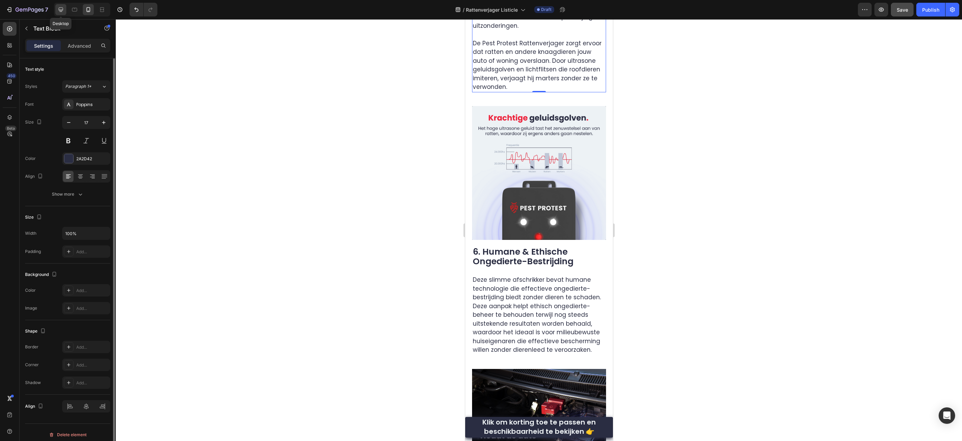
click at [59, 14] on div at bounding box center [60, 9] width 11 height 11
type input "16"
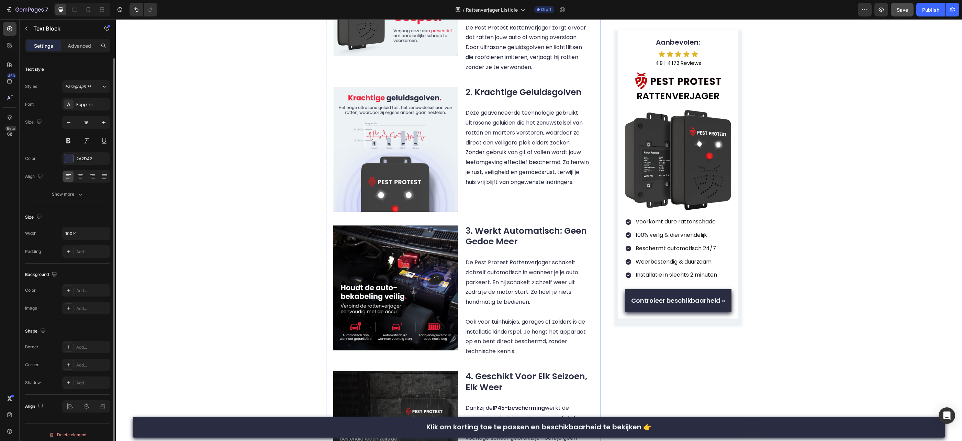
scroll to position [464, 0]
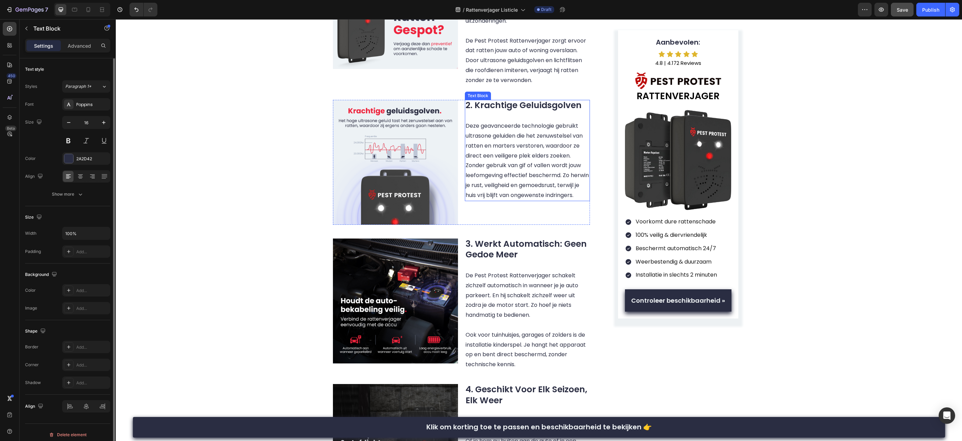
click at [511, 144] on p "Deze geavanceerde technologie gebruikt ultrasone geluiden die het zenuwstelsel …" at bounding box center [528, 155] width 124 height 89
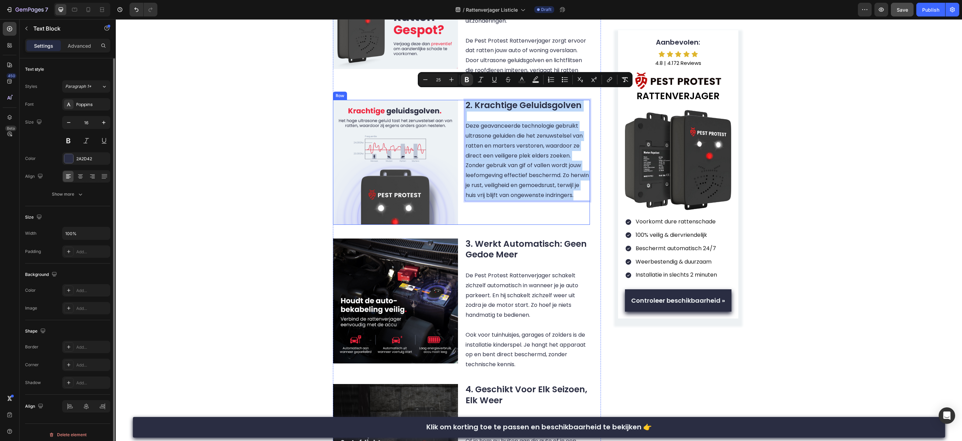
drag, startPoint x: 504, startPoint y: 193, endPoint x: 462, endPoint y: 96, distance: 105.7
click at [462, 100] on div "Image 2. Krachtige Geluidsgolven Deze geavanceerde technologie gebruikt ultraso…" at bounding box center [461, 162] width 257 height 125
copy div "2. Krachtige Geluidsgolven Deze geavanceerde technologie gebruikt ultrasone gel…"
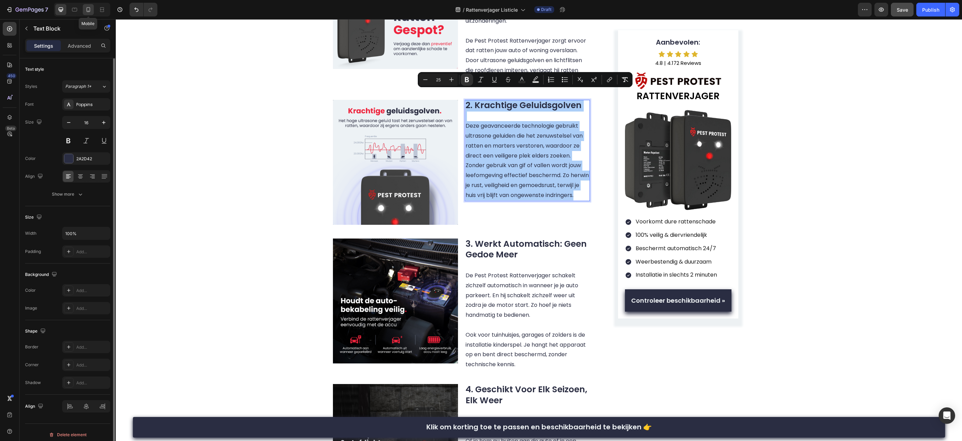
click at [84, 11] on div at bounding box center [88, 9] width 11 height 11
type input "14"
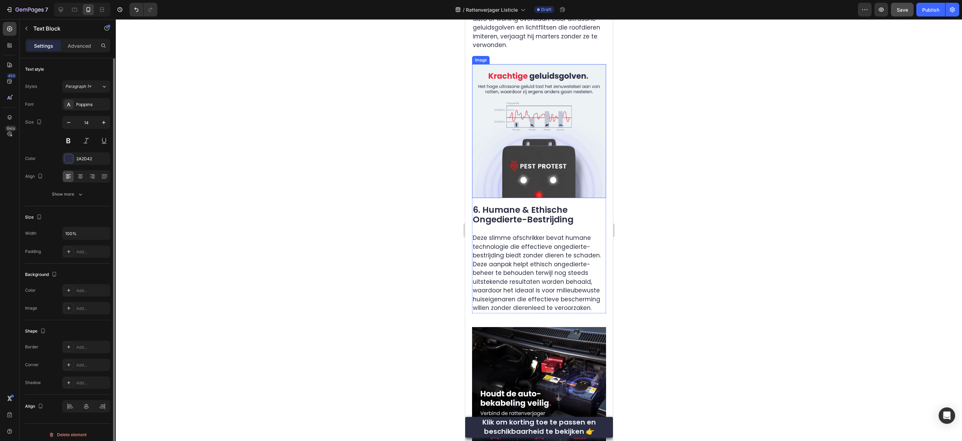
scroll to position [575, 0]
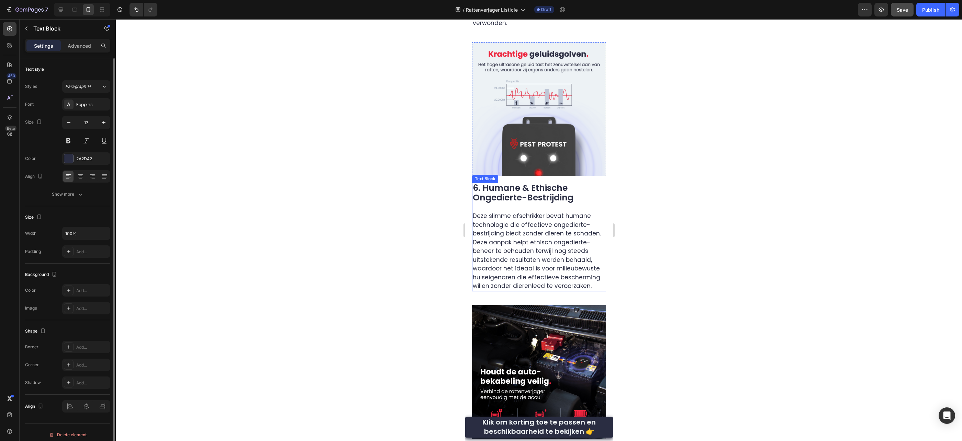
click at [536, 211] on p "Deze slimme afschrikker bevat humane technologie die effectieve ongedierte-best…" at bounding box center [538, 247] width 133 height 88
click at [538, 204] on p "Deze slimme afschrikker bevat humane technologie die effectieve ongedierte-best…" at bounding box center [538, 247] width 133 height 88
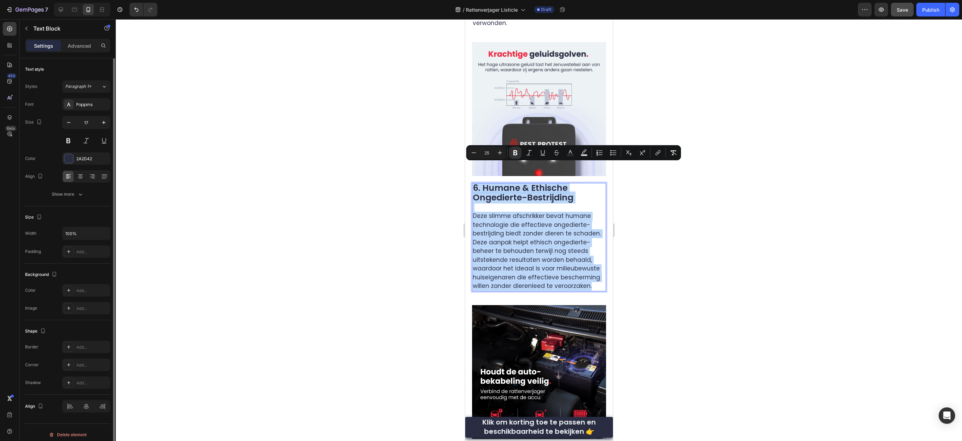
click at [555, 210] on p "Deze slimme afschrikker bevat humane technologie die effectieve ongedierte-best…" at bounding box center [538, 247] width 133 height 88
click at [569, 203] on p "Deze slimme afschrikker bevat humane technologie die effectieve ongedierte-best…" at bounding box center [538, 247] width 133 height 88
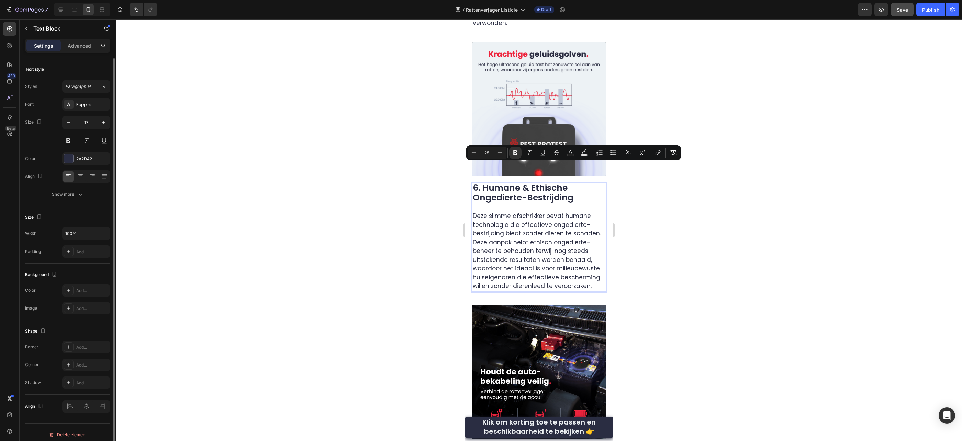
type input "17"
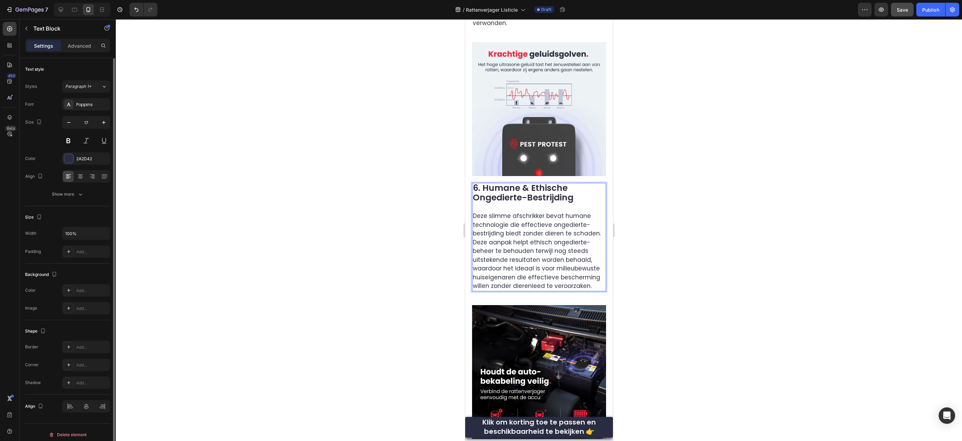
click at [565, 182] on strong "6. Humane & Ethische Ongedierte-Bestrijding" at bounding box center [522, 193] width 101 height 22
click at [530, 203] on p "Deze slimme afschrikker bevat humane technologie die effectieve ongedierte-best…" at bounding box center [538, 247] width 133 height 88
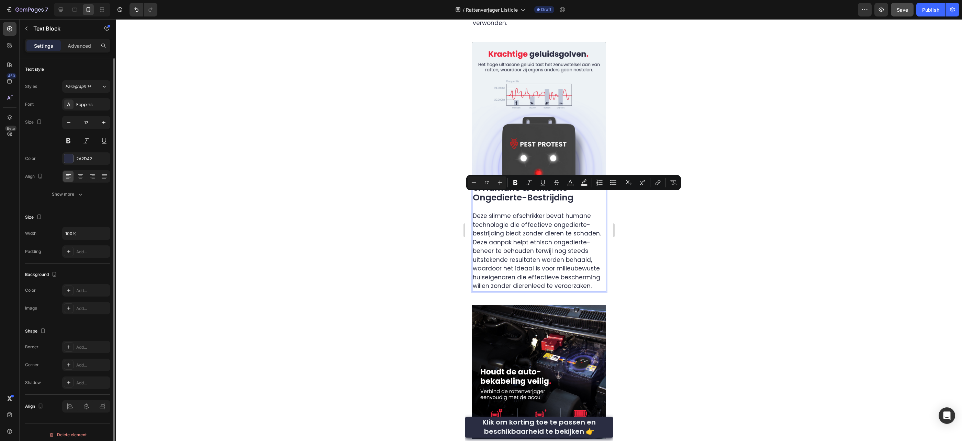
click at [555, 223] on p "Deze slimme afschrikker bevat humane technologie die effectieve ongedierte-best…" at bounding box center [538, 247] width 133 height 88
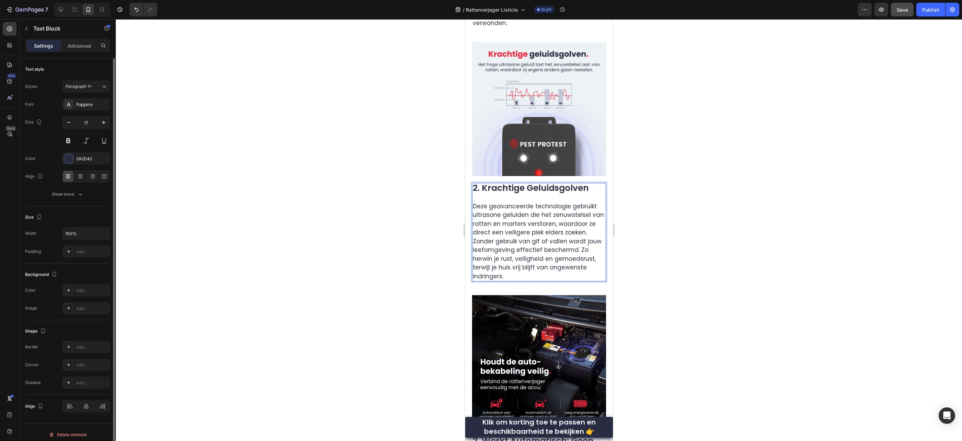
click at [538, 182] on strong "2. Krachtige Geluidsgolven" at bounding box center [530, 188] width 116 height 12
click at [530, 193] on p "Deze geavanceerde technologie gebruikt ultrasone geluiden die het zenuwstelsel …" at bounding box center [538, 237] width 133 height 88
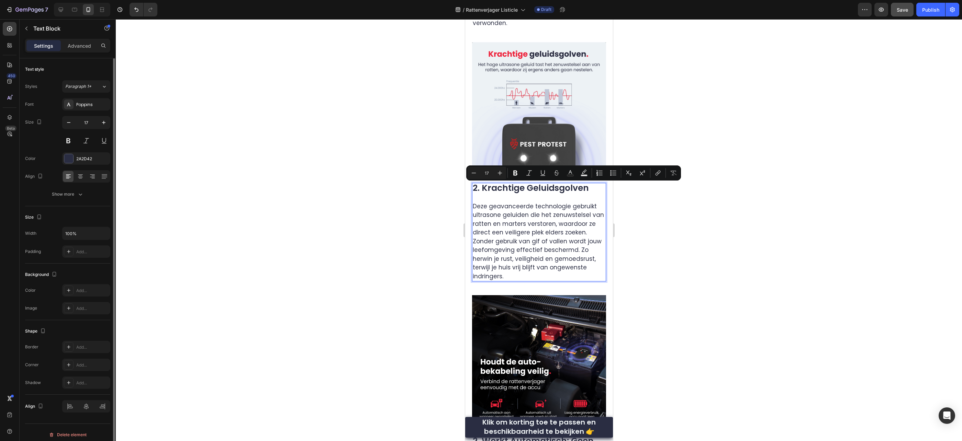
click at [526, 193] on p "Deze geavanceerde technologie gebruikt ultrasone geluiden die het zenuwstelsel …" at bounding box center [538, 237] width 133 height 88
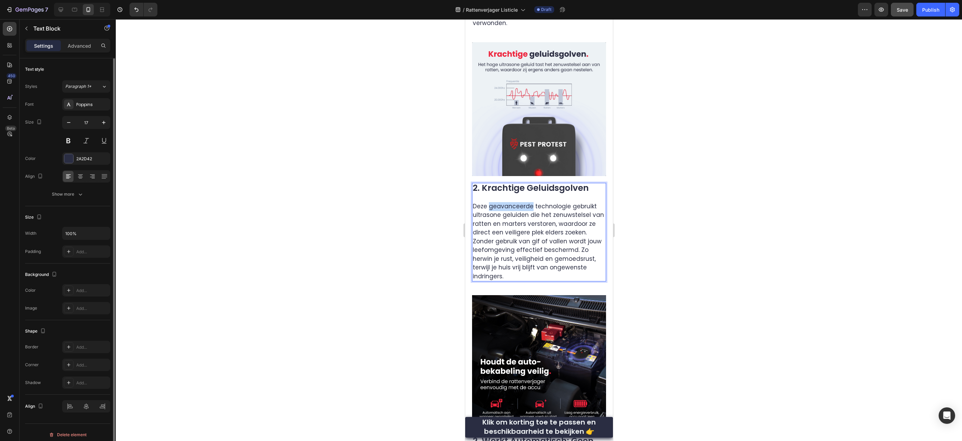
click at [526, 193] on p "Deze geavanceerde technologie gebruikt ultrasone geluiden die het zenuwstelsel …" at bounding box center [538, 237] width 133 height 88
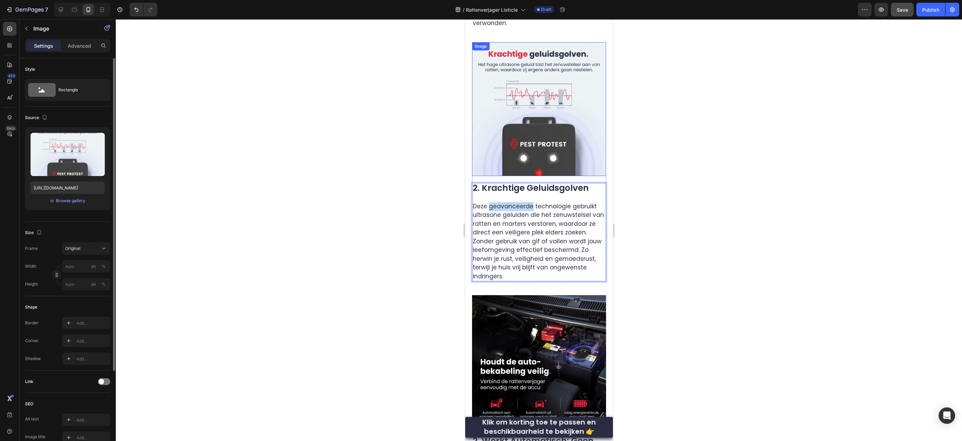
click at [548, 126] on img at bounding box center [539, 109] width 134 height 134
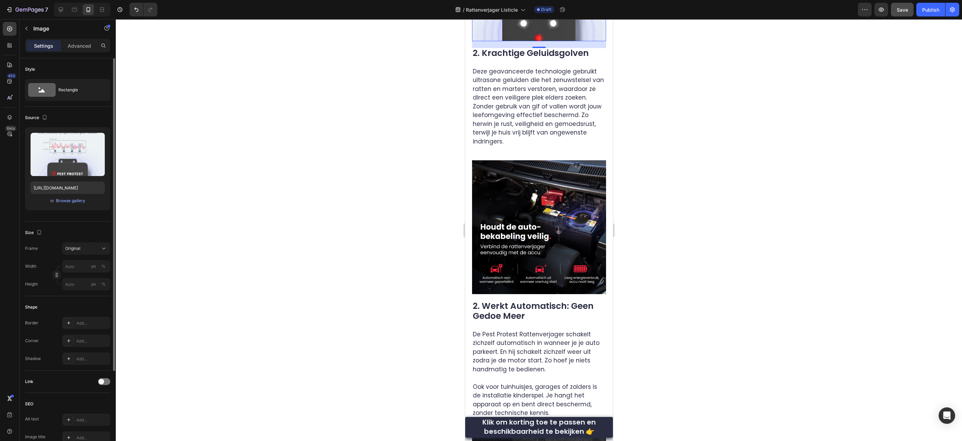
scroll to position [757, 0]
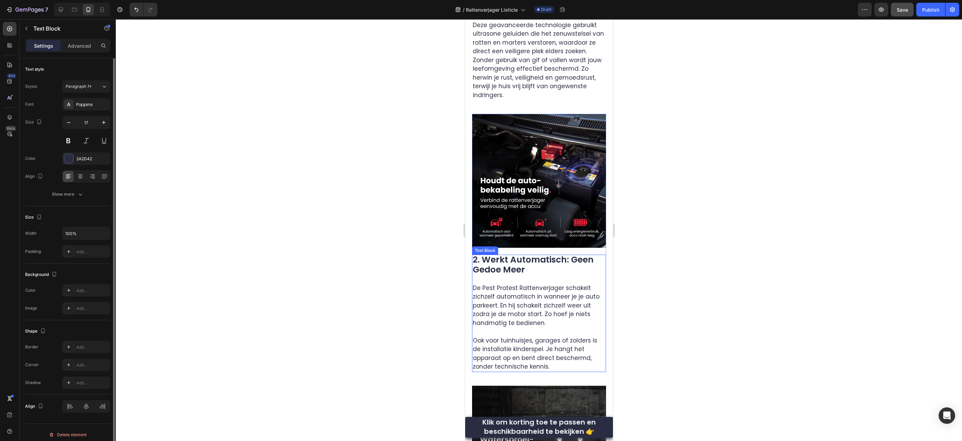
click at [491, 254] on strong "2. Werkt Automatisch: Geen Gedoe Meer" at bounding box center [532, 265] width 121 height 22
click at [482, 254] on strong "2. Werkt Automatisch: Geen Gedoe Meer" at bounding box center [532, 265] width 121 height 22
click at [478, 254] on strong "2. Werkt Automatisch: Geen Gedoe Meer" at bounding box center [532, 265] width 121 height 22
click at [515, 265] on p "3. Werkt Automatisch: Geen Gedoe Meer De Pest Protest Rattenverjager schakelt z…" at bounding box center [538, 296] width 133 height 81
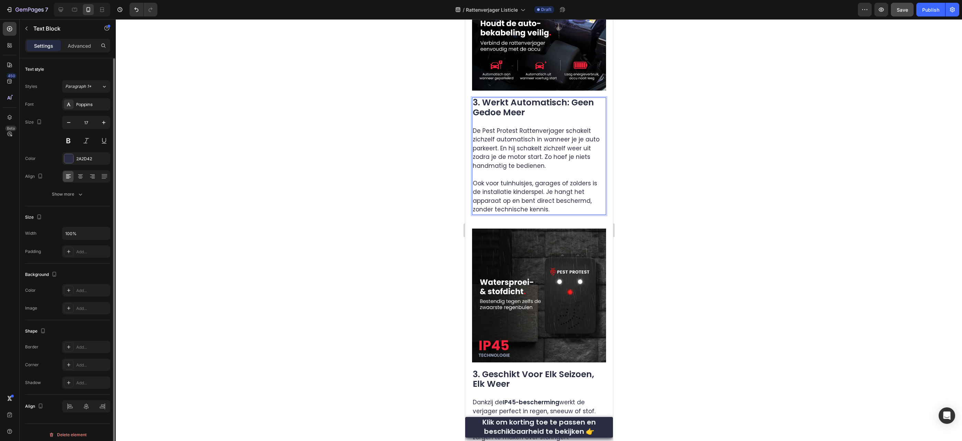
scroll to position [986, 0]
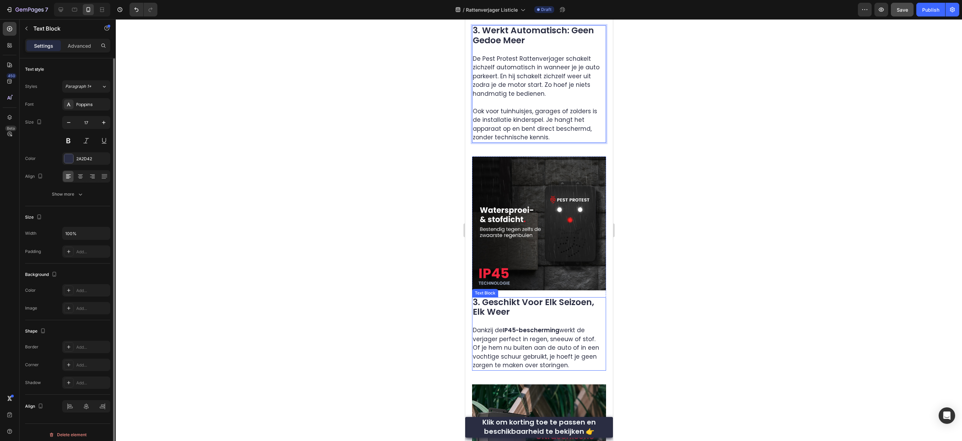
click at [483, 296] on strong "3. Geschikt Voor Elk Seizoen, Elk Weer" at bounding box center [532, 307] width 121 height 22
click at [478, 296] on strong "3. Geschikt Voor Elk Seizoen, Elk Weer" at bounding box center [532, 307] width 121 height 22
click at [508, 298] on p "4. Geschikt Voor Elk Seizoen, Elk Weer Dankzij de IP45-bescherming werkt de ver…" at bounding box center [538, 334] width 133 height 72
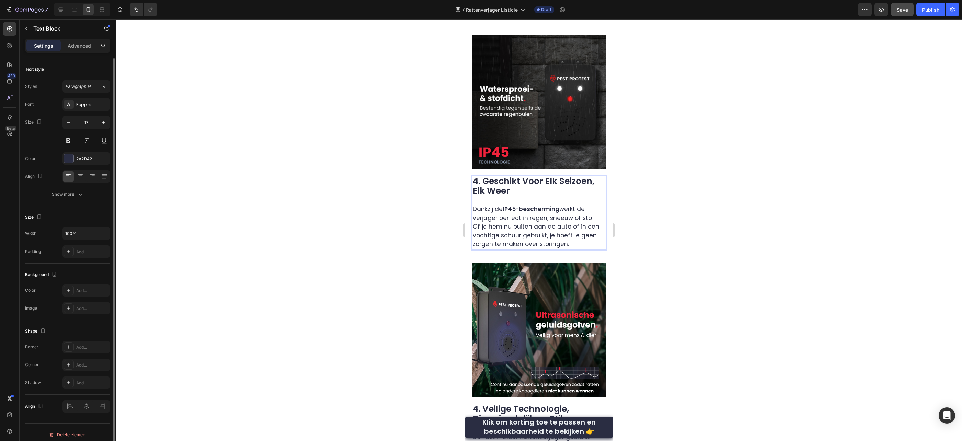
scroll to position [1266, 0]
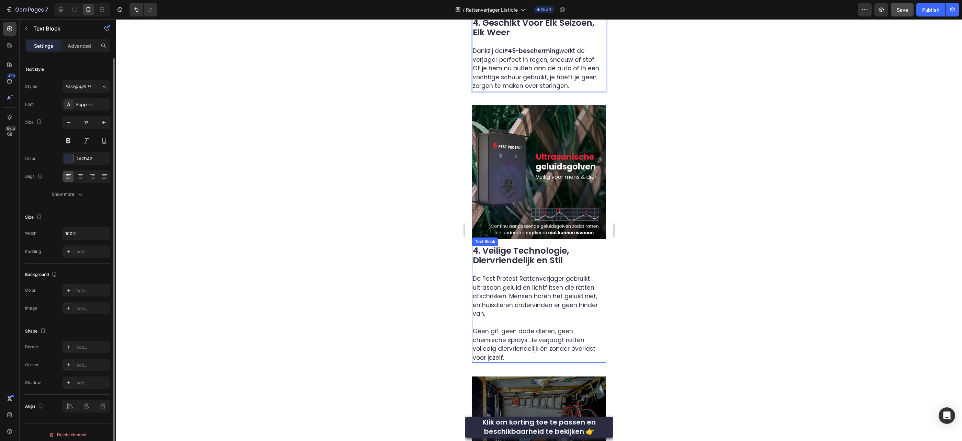
click at [485, 245] on strong "4. Veilige Technologie, Diervriendelijk en Stil" at bounding box center [520, 256] width 96 height 22
click at [479, 245] on strong "4. Veilige Technologie, Diervriendelijk en Stil" at bounding box center [520, 256] width 96 height 22
click at [523, 266] on p "De Pest Protest Rattenverjager gebruikt ultrasoon geluid en lichtflitsen die ra…" at bounding box center [538, 296] width 133 height 61
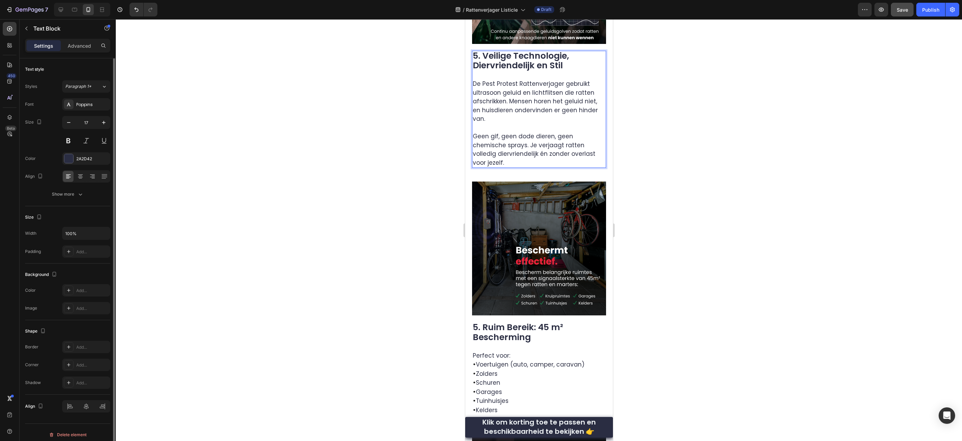
scroll to position [1527, 0]
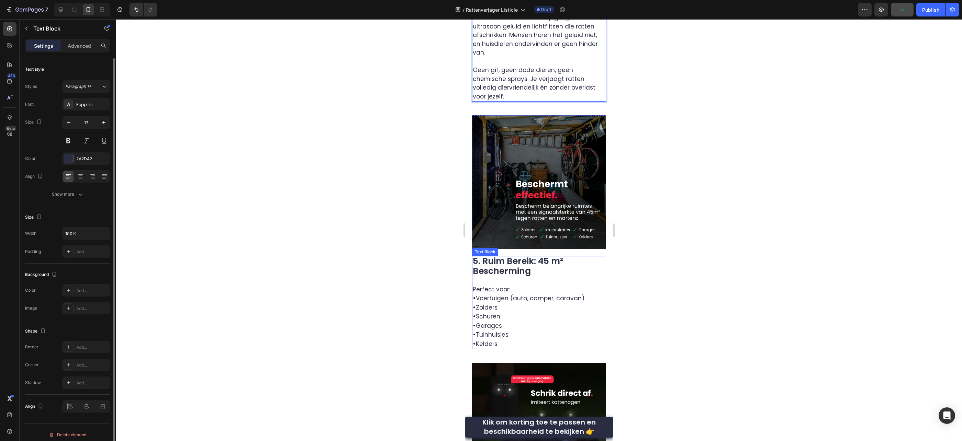
click at [482, 255] on strong "5. Ruim Bereik: 45 m² Bescherming" at bounding box center [517, 266] width 90 height 22
click at [478, 255] on strong "5. Ruim Bereik: 45 m² Bescherming" at bounding box center [517, 266] width 90 height 22
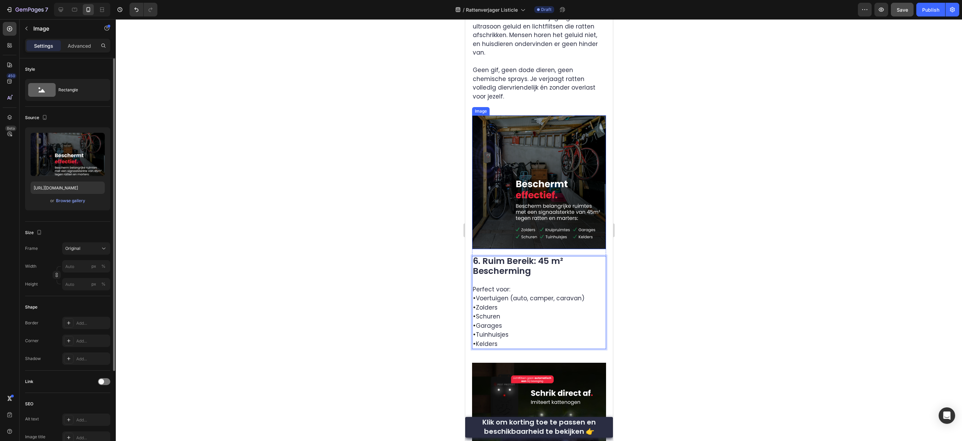
click at [554, 178] on img at bounding box center [539, 182] width 134 height 134
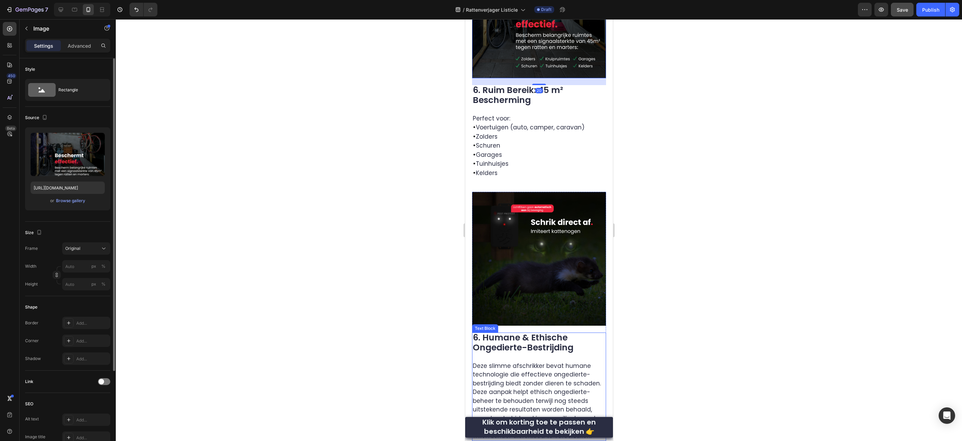
click at [502, 332] on strong "6. Humane & Ethische Ongedierte-Bestrijding" at bounding box center [522, 343] width 101 height 22
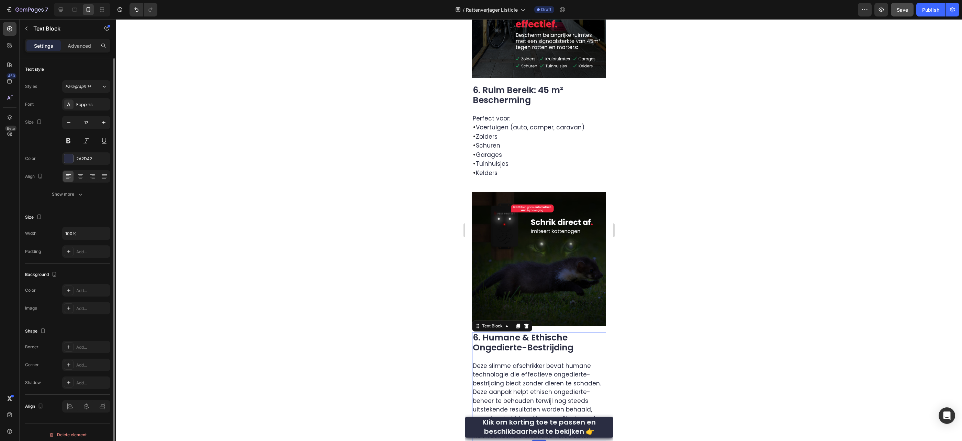
drag, startPoint x: 487, startPoint y: 301, endPoint x: 484, endPoint y: 299, distance: 3.5
click at [487, 332] on strong "6. Humane & Ethische Ongedierte-Bestrijding" at bounding box center [522, 343] width 101 height 22
click at [477, 332] on strong "6. Humane & Ethische Ongedierte-Bestrijding" at bounding box center [522, 343] width 101 height 22
click at [560, 258] on img at bounding box center [539, 259] width 134 height 134
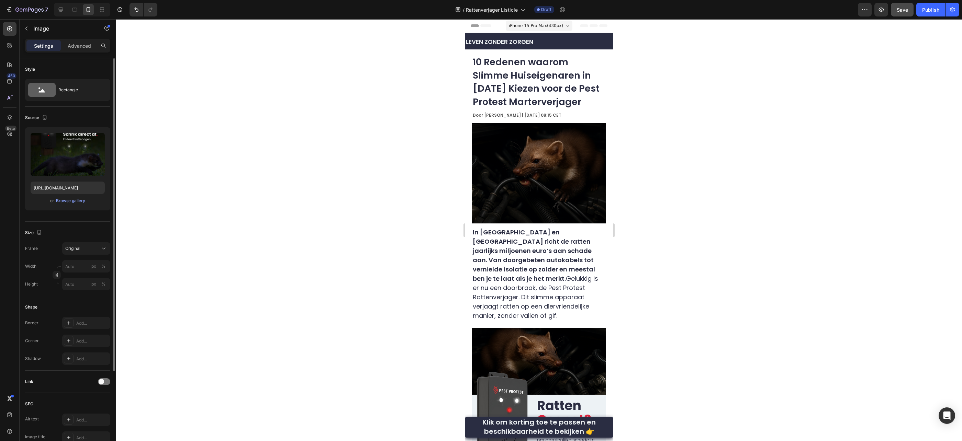
scroll to position [0, 0]
click at [895, 12] on button "Save" at bounding box center [902, 10] width 23 height 14
click at [74, 12] on icon at bounding box center [74, 9] width 7 height 7
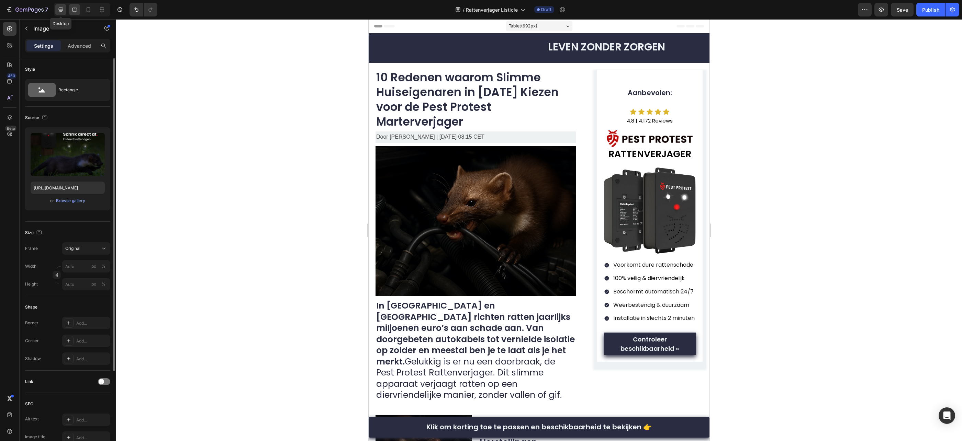
click at [63, 12] on icon at bounding box center [60, 9] width 7 height 7
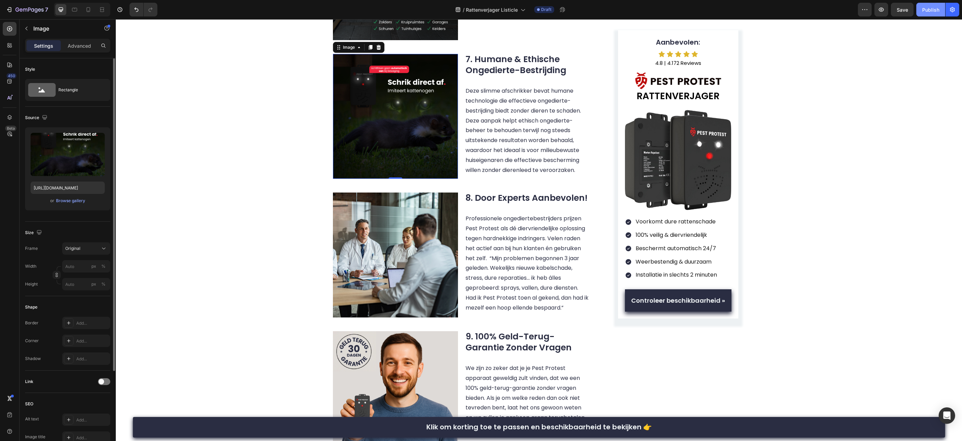
scroll to position [1213, 0]
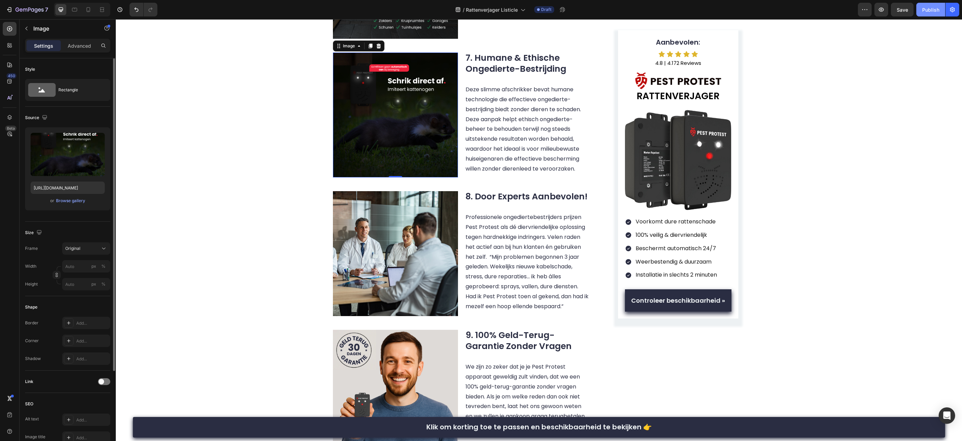
click at [929, 13] on div "Publish" at bounding box center [930, 9] width 17 height 7
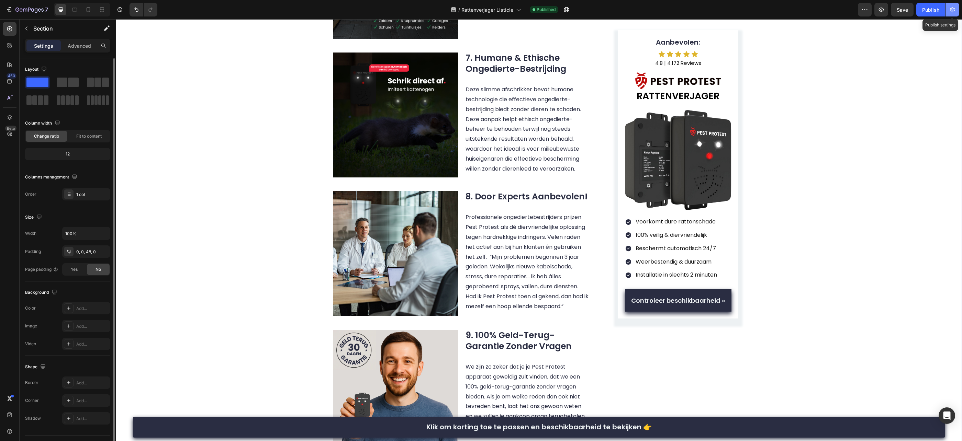
click at [950, 14] on button "button" at bounding box center [952, 10] width 14 height 14
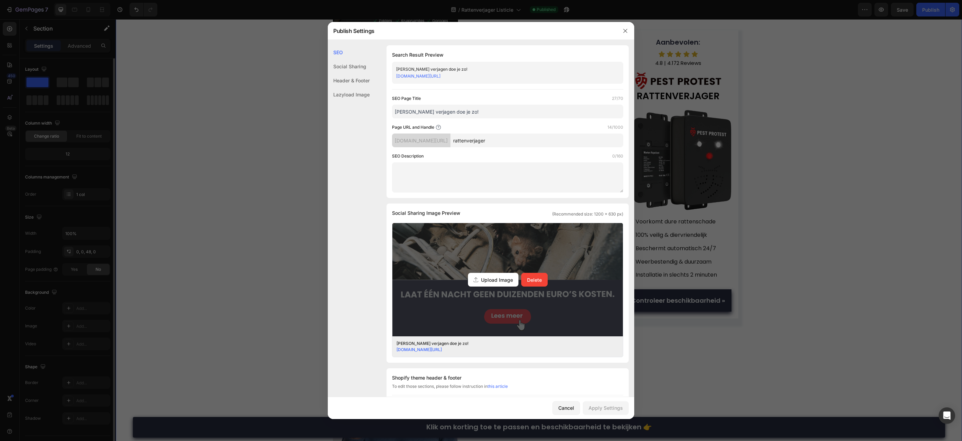
scroll to position [52, 0]
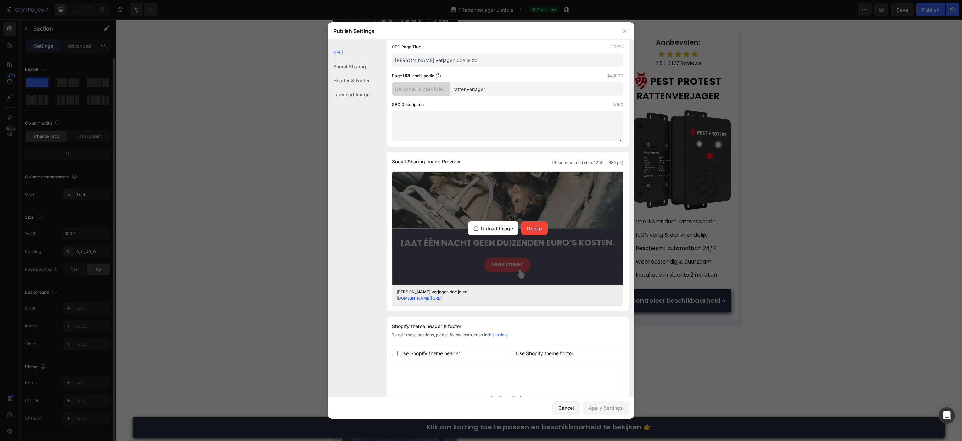
click at [506, 229] on span "Upload Image" at bounding box center [497, 228] width 32 height 7
click at [0, 0] on input "Upload Image Delete" at bounding box center [0, 0] width 0 height 0
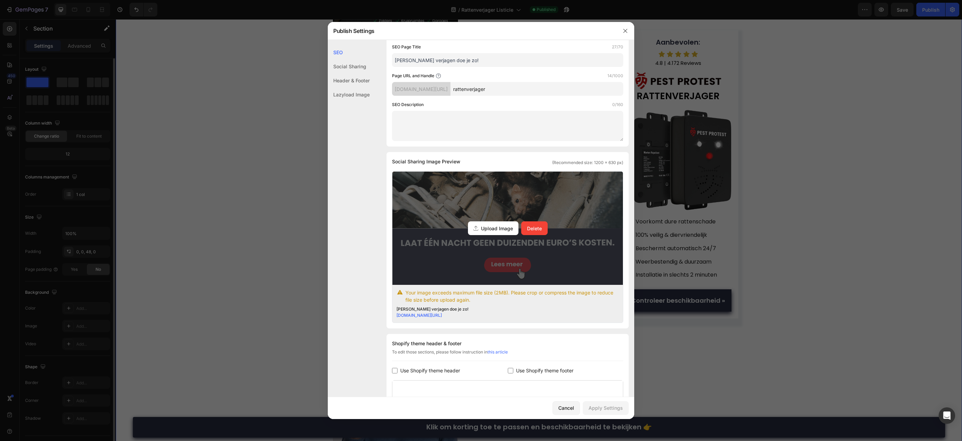
click at [503, 225] on span "Upload Image" at bounding box center [497, 228] width 32 height 7
click at [0, 0] on input "Upload Image Delete" at bounding box center [0, 0] width 0 height 0
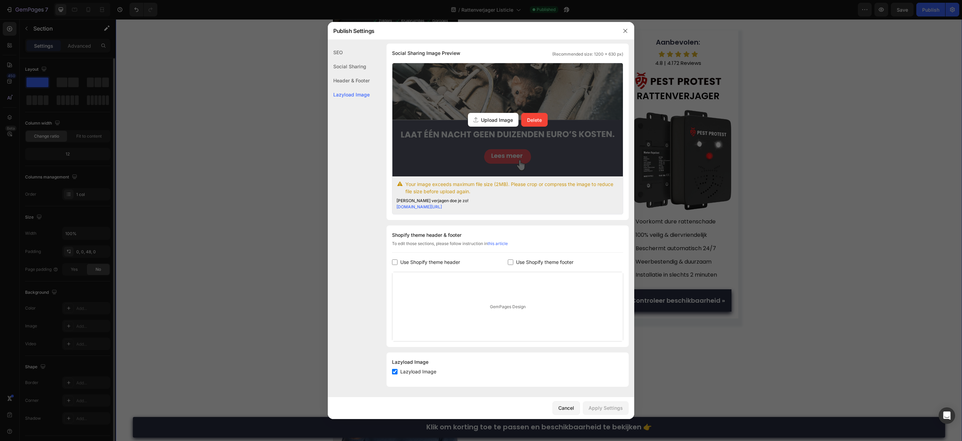
scroll to position [0, 0]
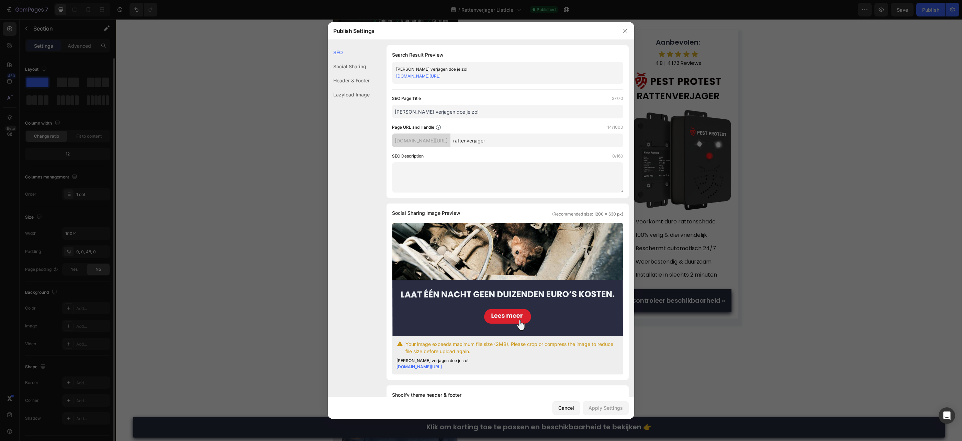
click at [409, 109] on input "Marters verjagen doe je zo!" at bounding box center [507, 112] width 231 height 14
type input "Ratten verjagen doe je zo!"
click at [505, 168] on textarea at bounding box center [507, 178] width 231 height 30
drag, startPoint x: 464, startPoint y: 113, endPoint x: 369, endPoint y: 109, distance: 95.2
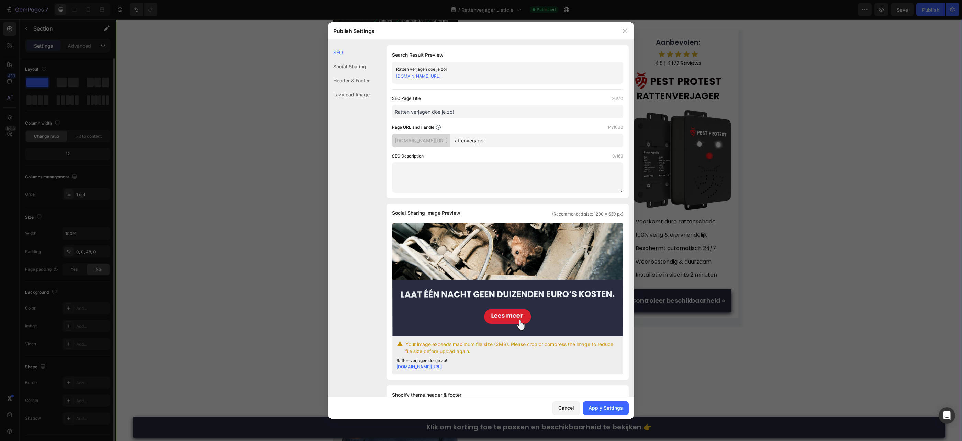
click at [369, 109] on div "SEO Social Sharing Header & Footer Lazyload Image SEO Search Result Preview Rat…" at bounding box center [481, 298] width 306 height 507
click at [573, 128] on div "Page URL and Handle 14/1000" at bounding box center [507, 127] width 231 height 7
click at [520, 168] on textarea at bounding box center [507, 178] width 231 height 30
paste textarea "Voorkom dure schade door ratten. Ontdek de effectieve, diervriendelijke manier …"
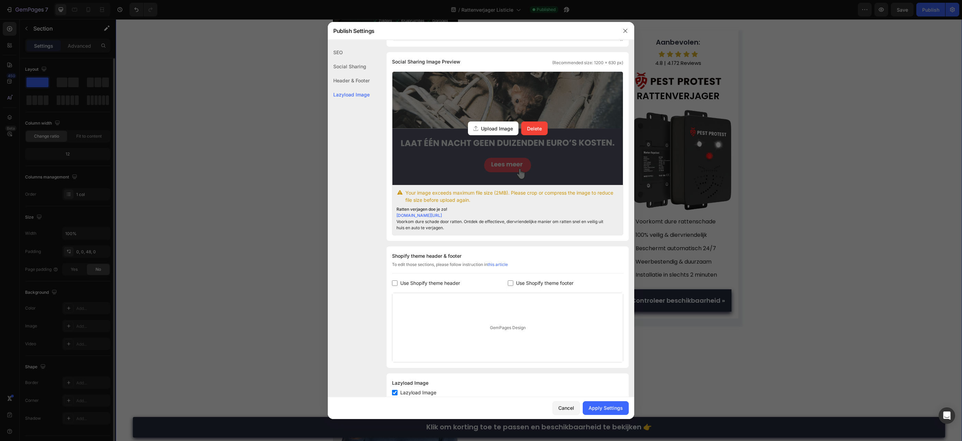
scroll to position [186, 0]
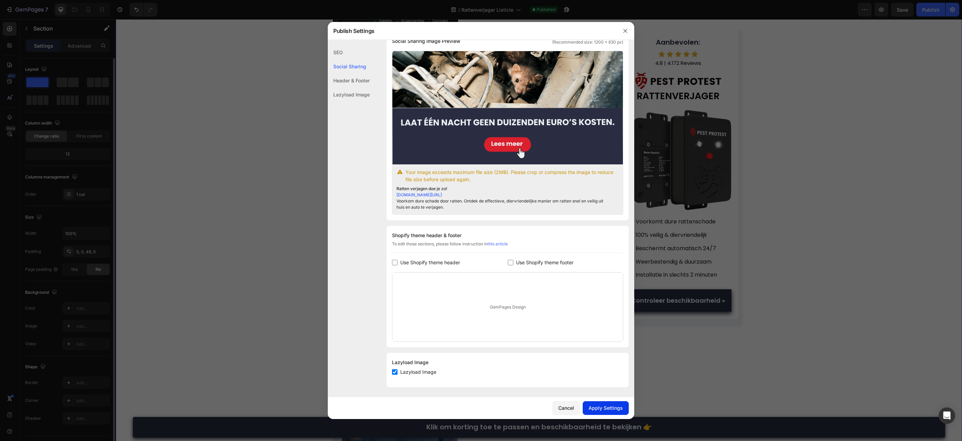
type textarea "Voorkom dure schade door ratten. Ontdek de effectieve, diervriendelijke manier …"
click at [599, 408] on div "Apply Settings" at bounding box center [606, 408] width 34 height 7
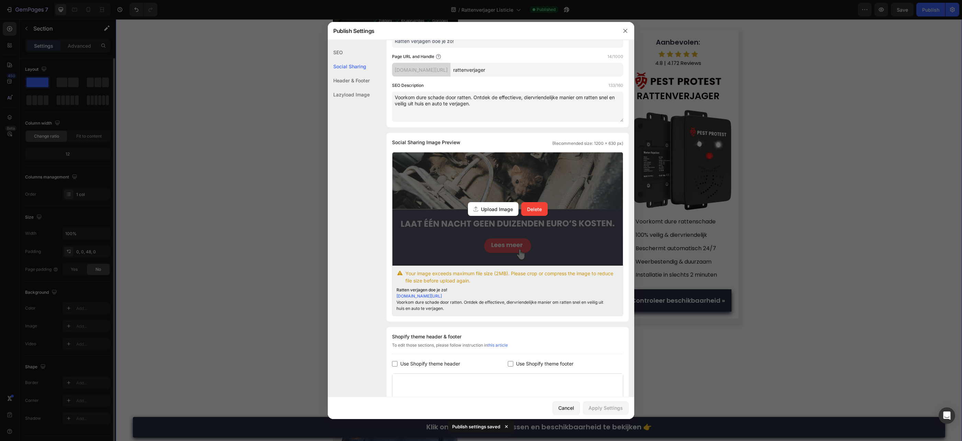
scroll to position [0, 0]
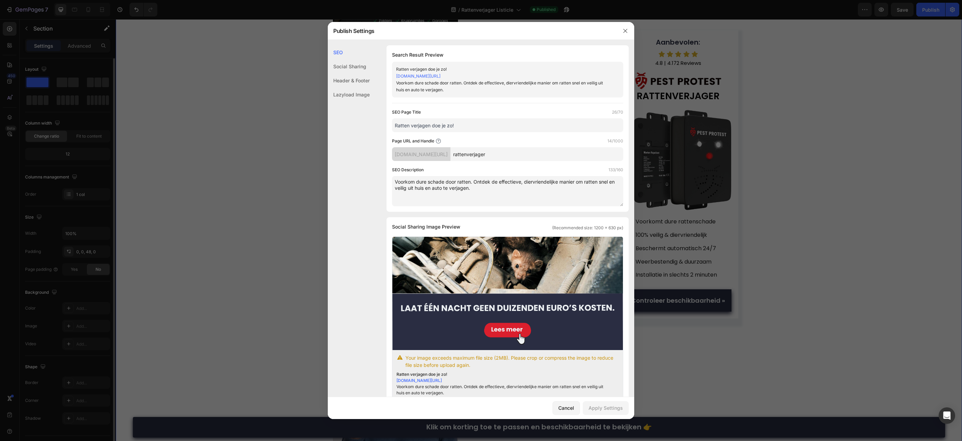
click at [352, 74] on div "Social Sharing" at bounding box center [349, 81] width 42 height 14
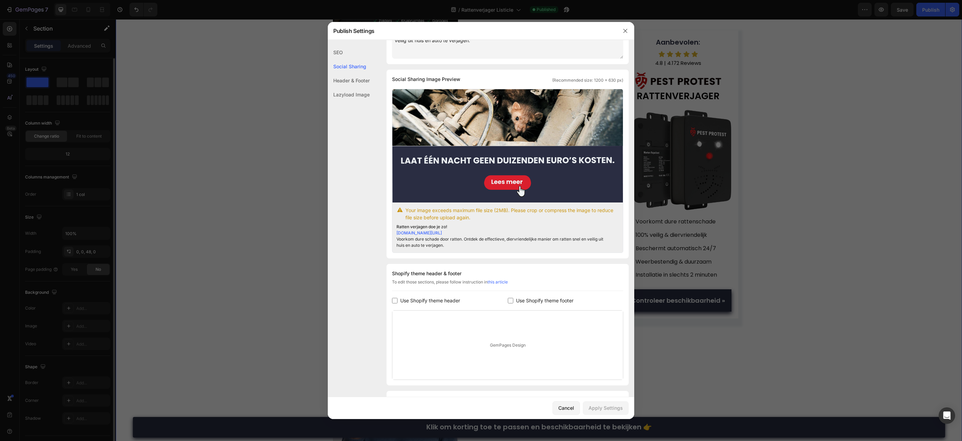
scroll to position [170, 0]
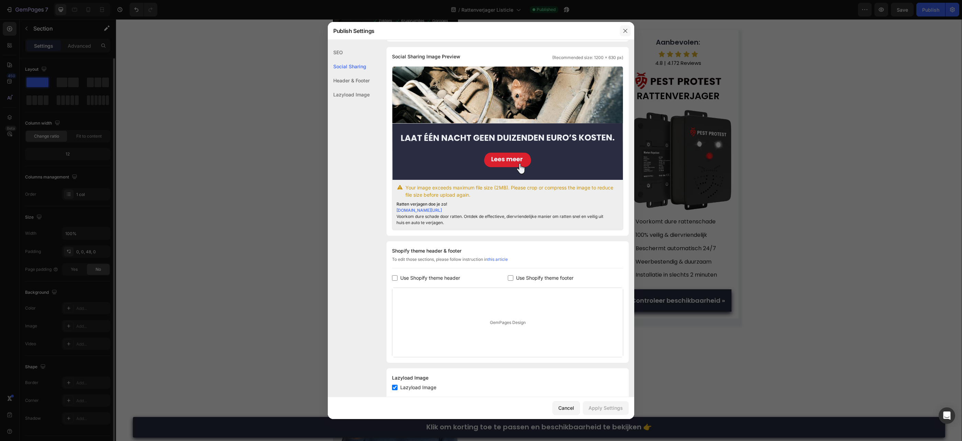
click at [626, 34] on button "button" at bounding box center [625, 30] width 11 height 11
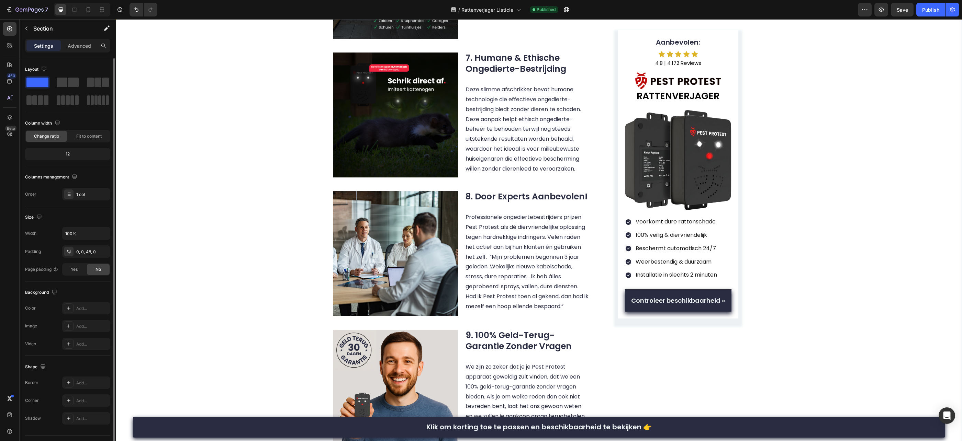
click at [903, 16] on button "Save" at bounding box center [902, 10] width 23 height 14
click at [927, 13] on button "Publish" at bounding box center [930, 10] width 29 height 14
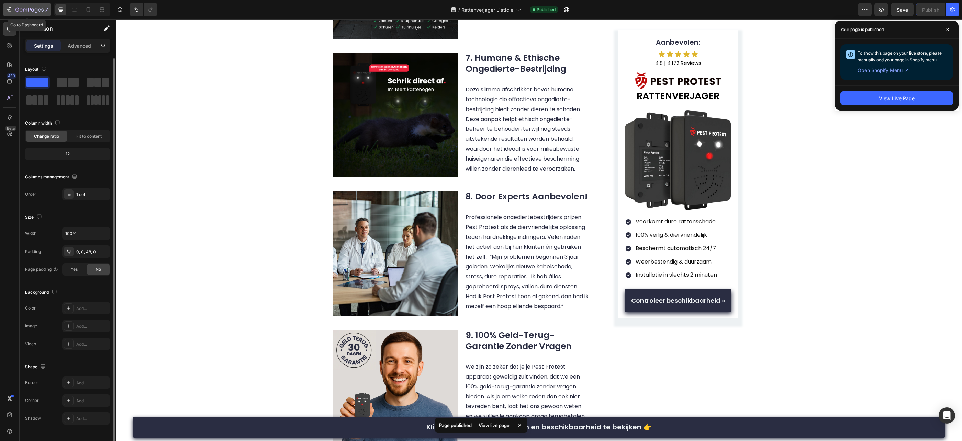
click at [15, 9] on icon "button" at bounding box center [29, 10] width 28 height 6
